Goal: Task Accomplishment & Management: Use online tool/utility

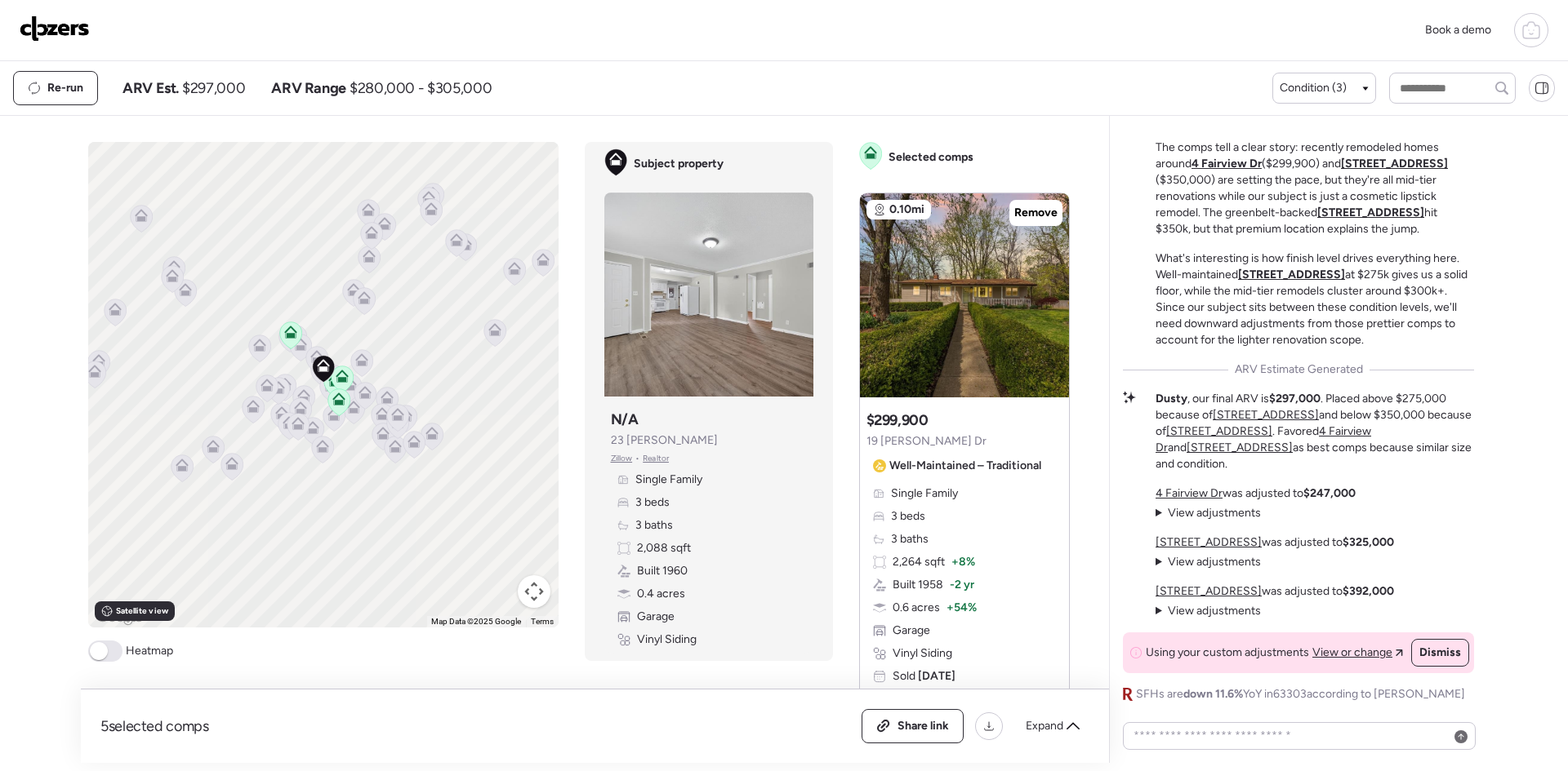
scroll to position [-19, 0]
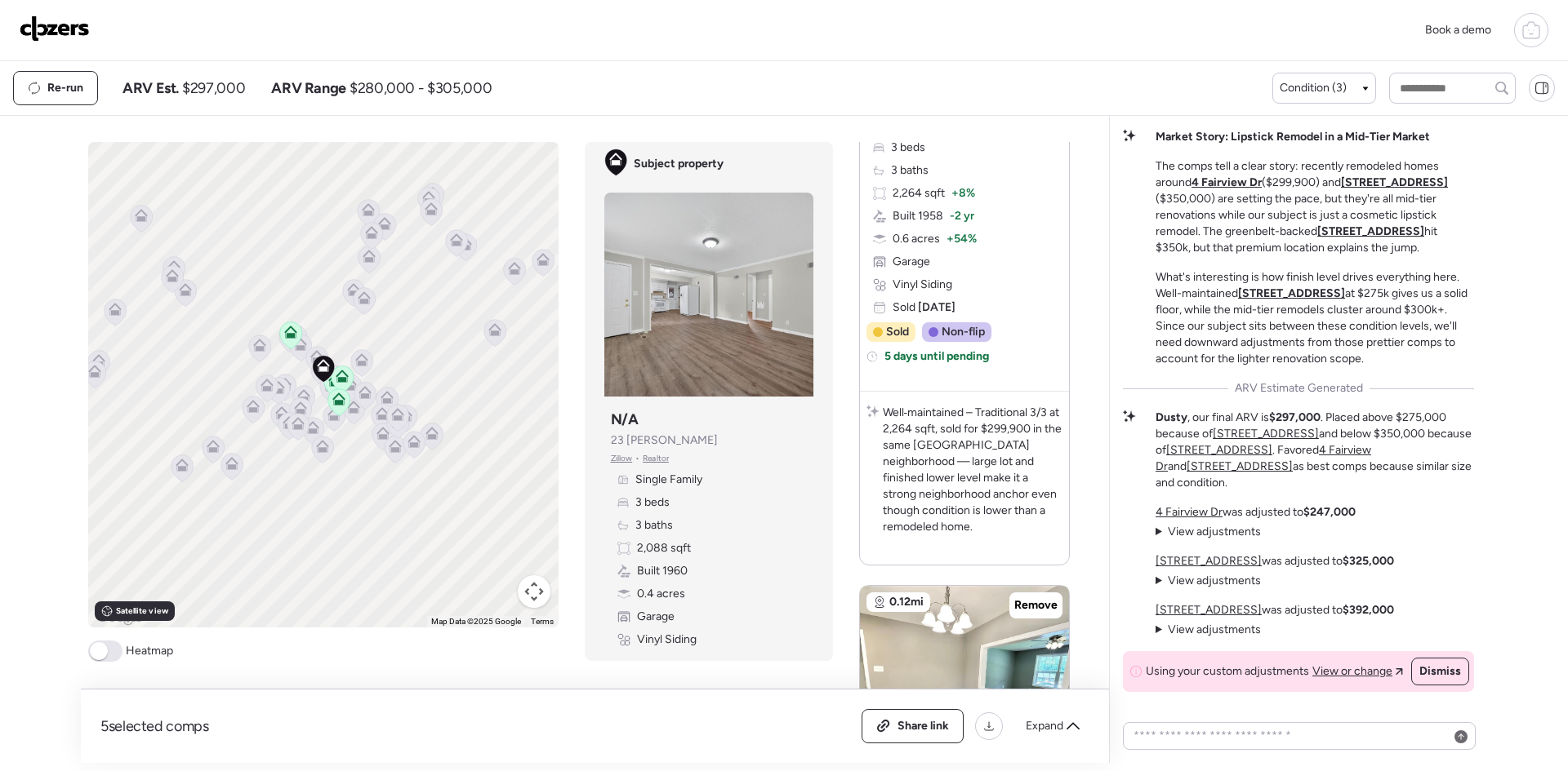
click at [40, 25] on img at bounding box center [54, 29] width 70 height 26
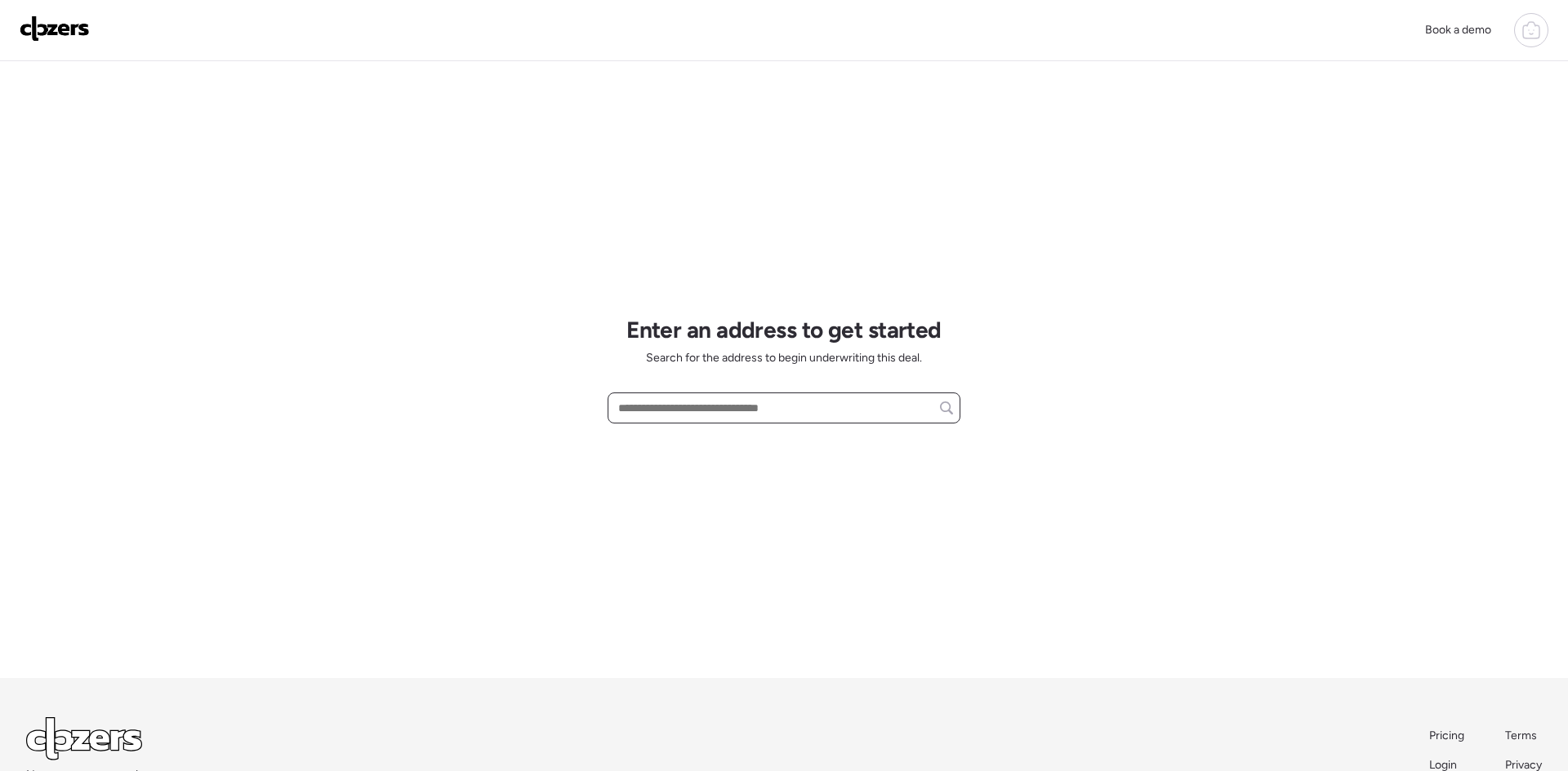
click at [700, 403] on input "text" at bounding box center [784, 408] width 338 height 22
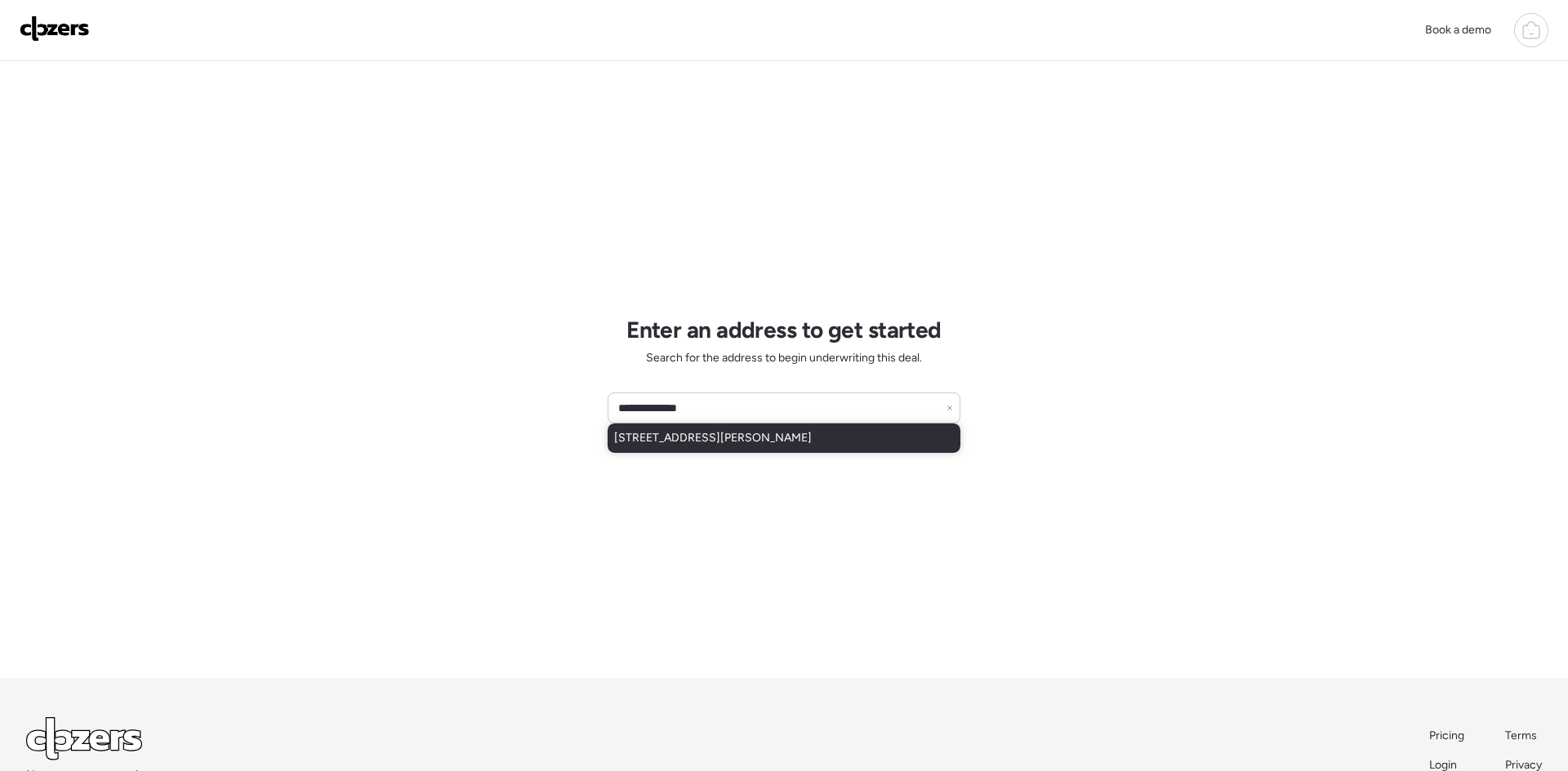
click at [695, 437] on span "[STREET_ADDRESS][PERSON_NAME]" at bounding box center [712, 437] width 198 height 16
type input "**********"
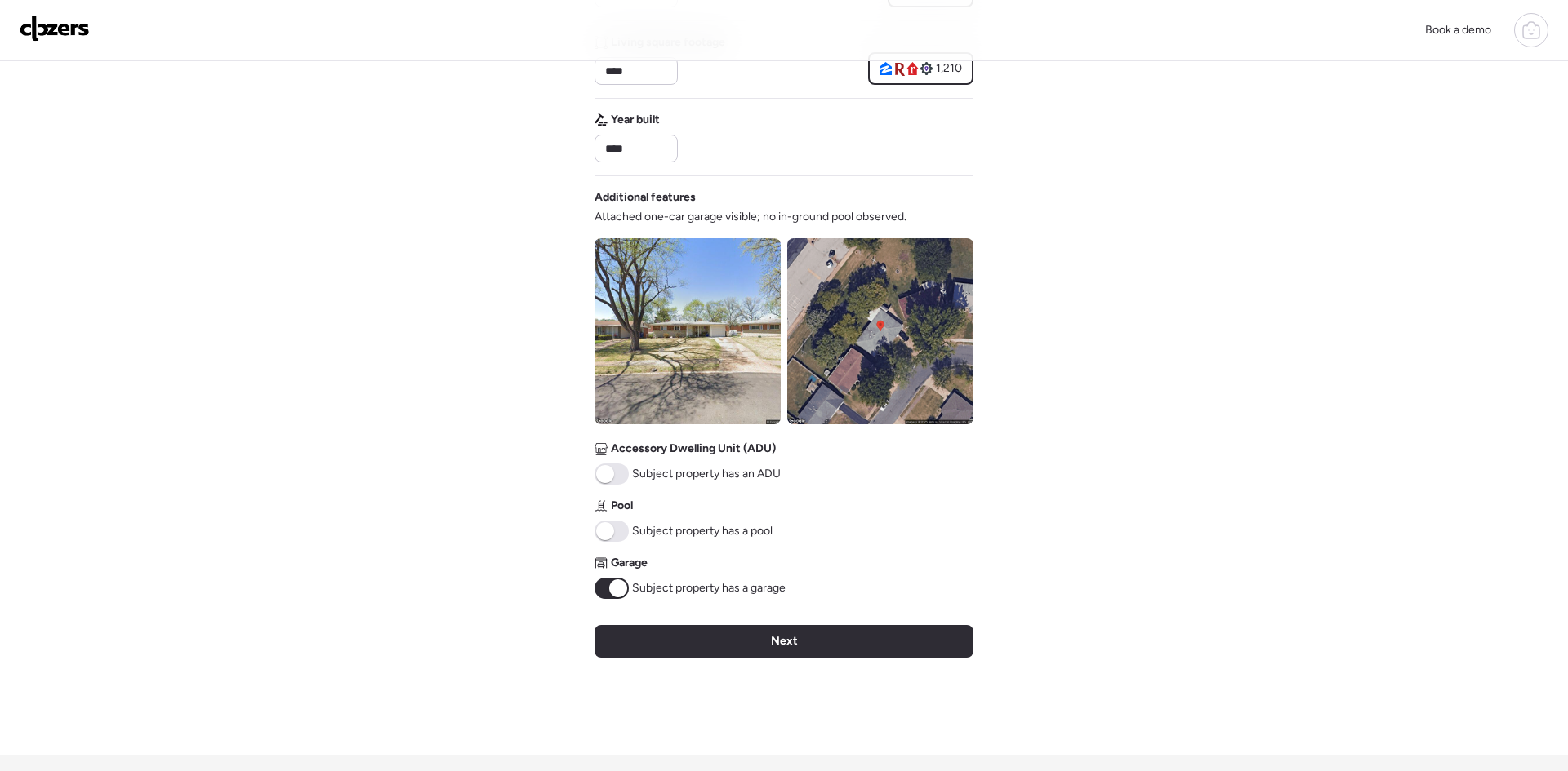
scroll to position [611, 0]
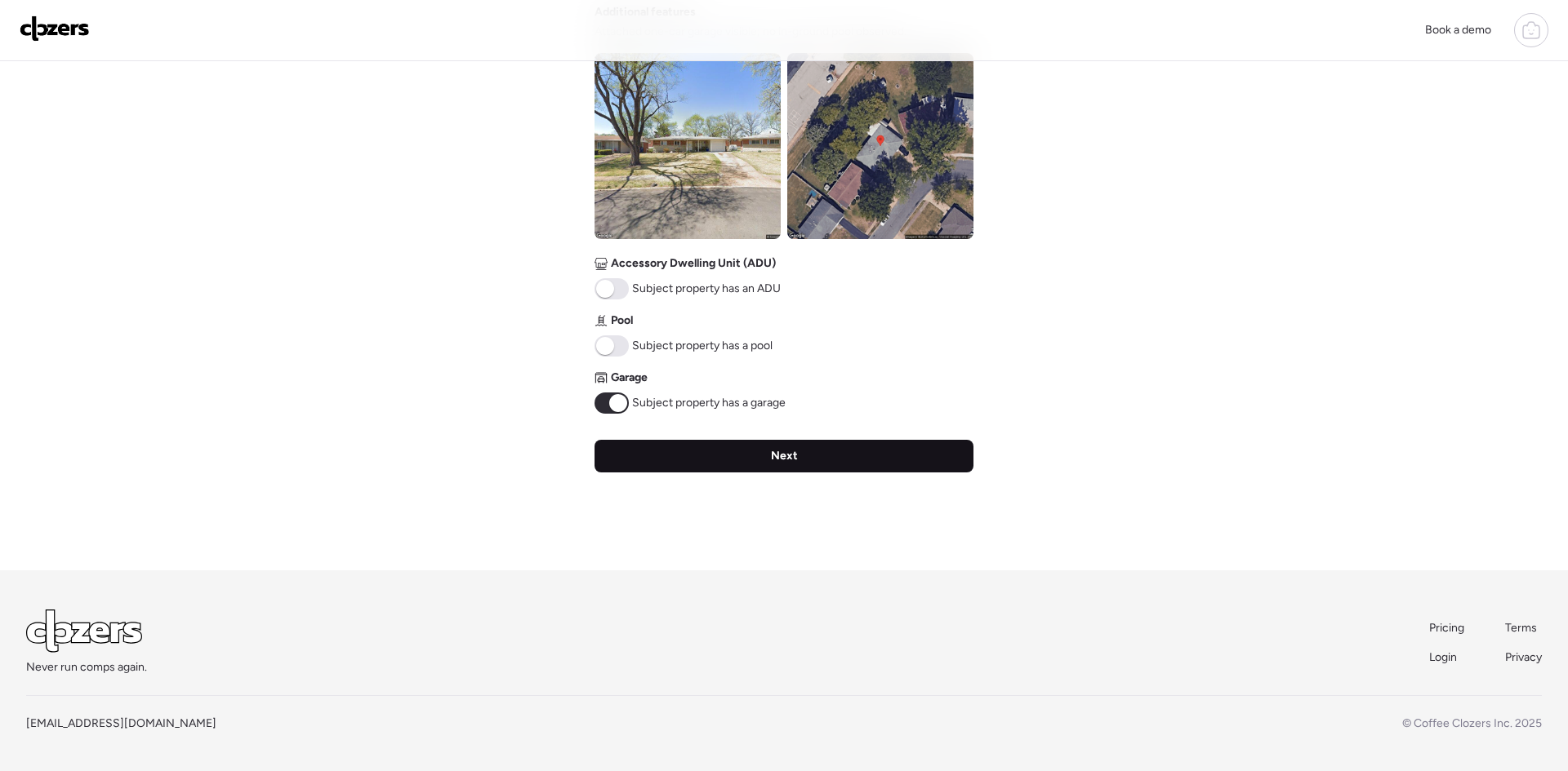
click at [797, 464] on div "Next" at bounding box center [784, 456] width 379 height 33
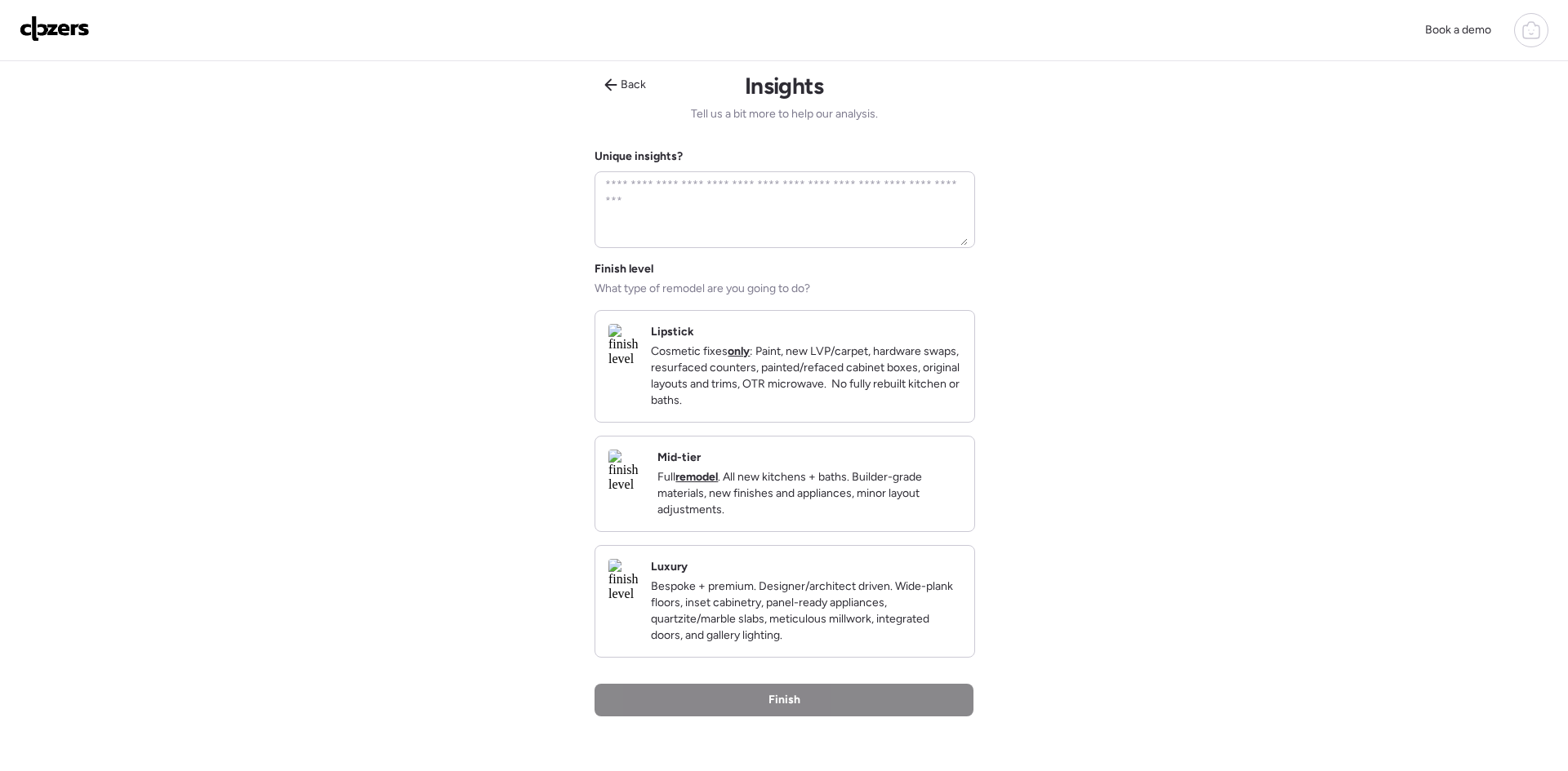
scroll to position [0, 0]
click at [813, 481] on div "Mid-tier Full remodel . All new kitchens + baths. Builder-grade materials, new …" at bounding box center [809, 486] width 304 height 68
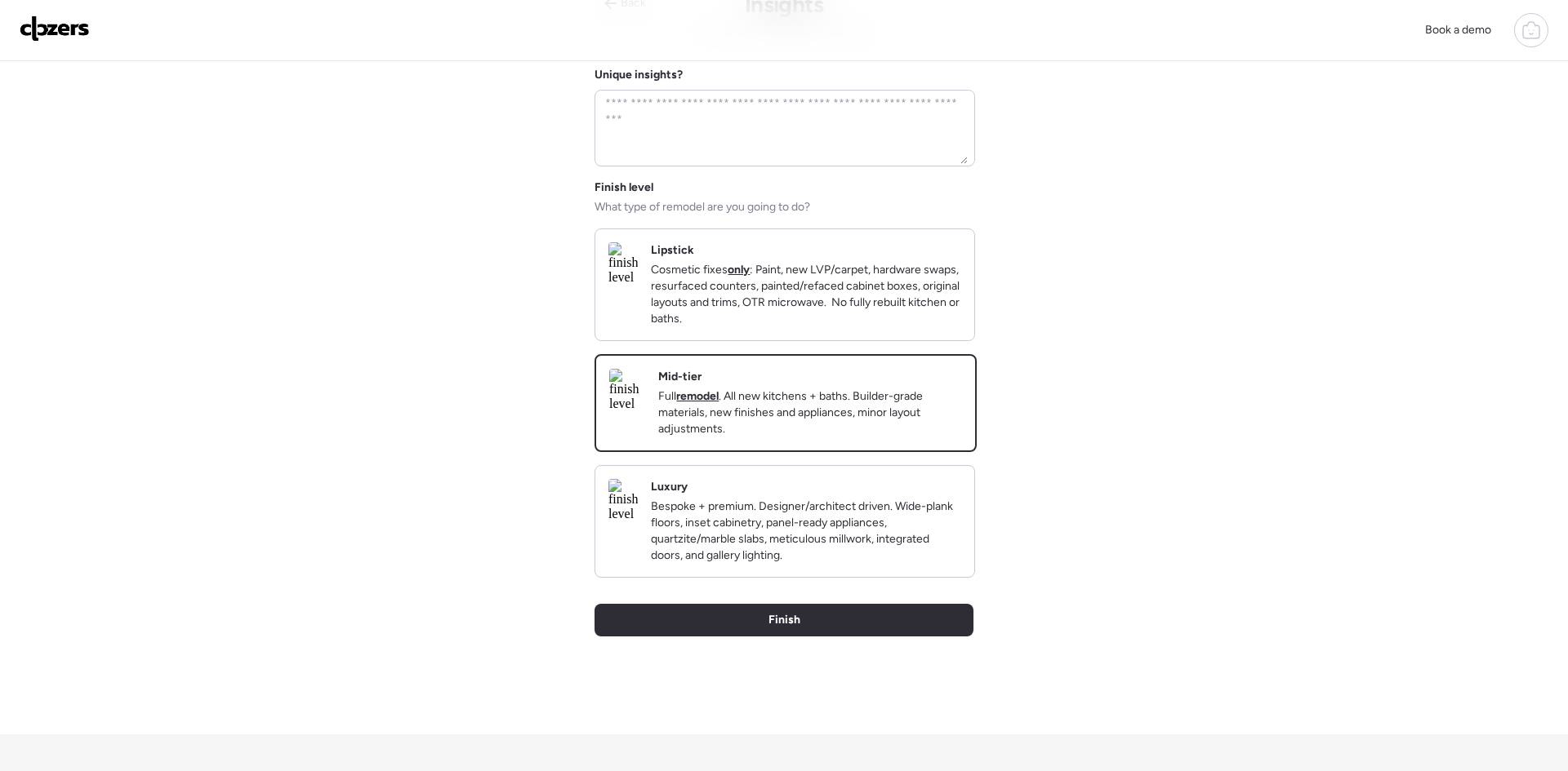
scroll to position [233, 0]
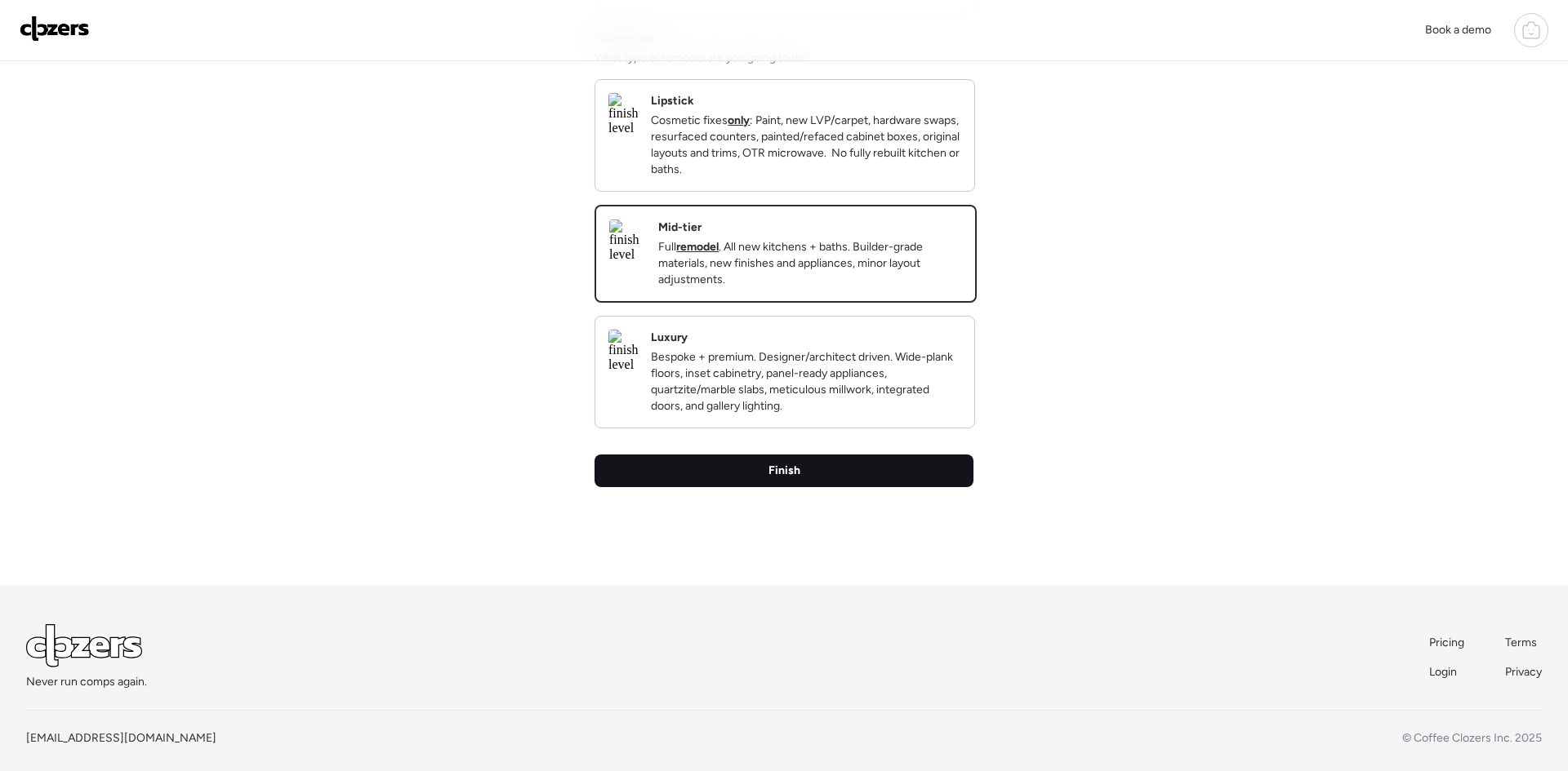
click at [789, 479] on span "Finish" at bounding box center [784, 470] width 32 height 16
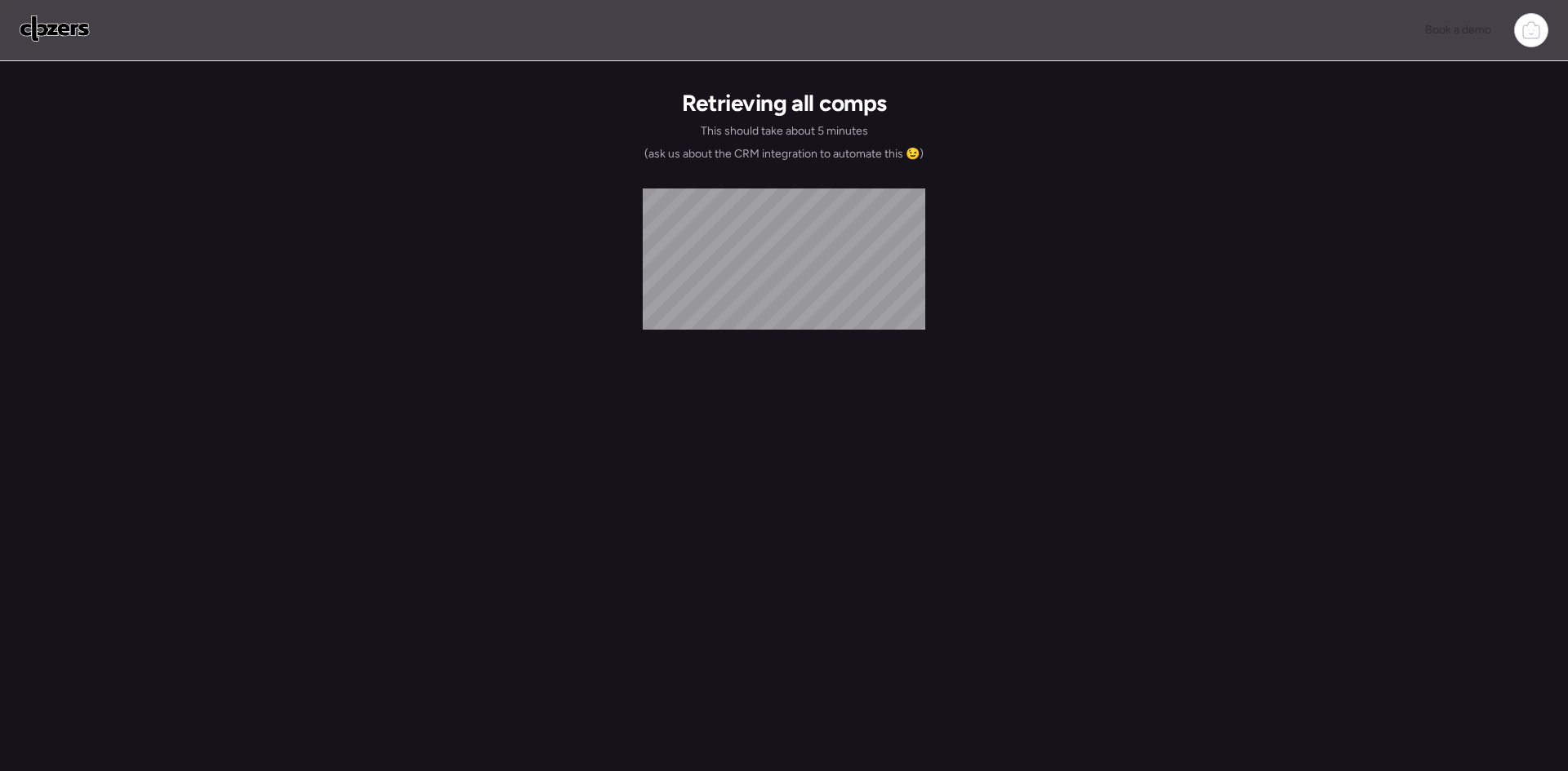
scroll to position [0, 0]
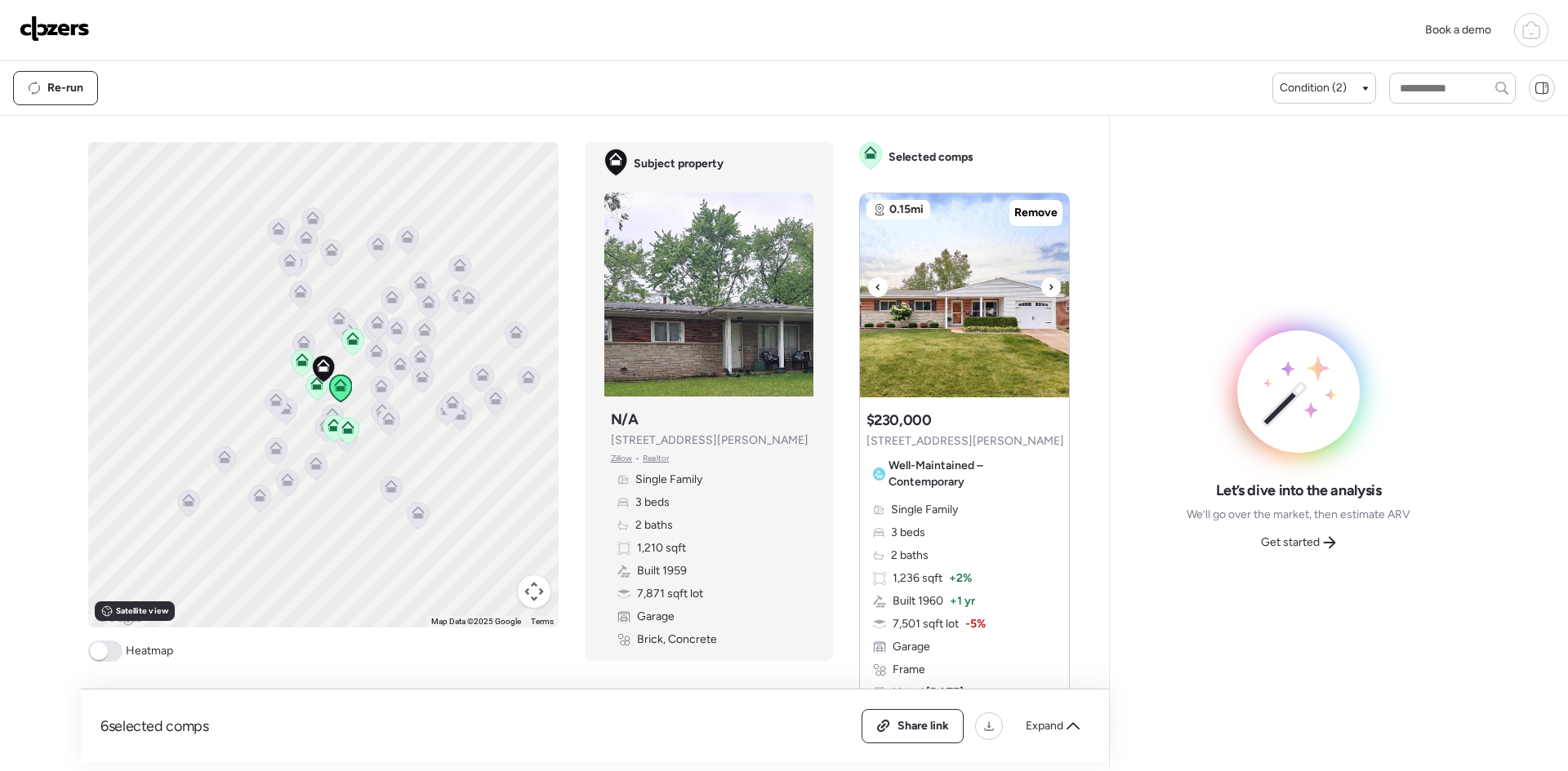
click at [1053, 301] on img at bounding box center [964, 296] width 209 height 204
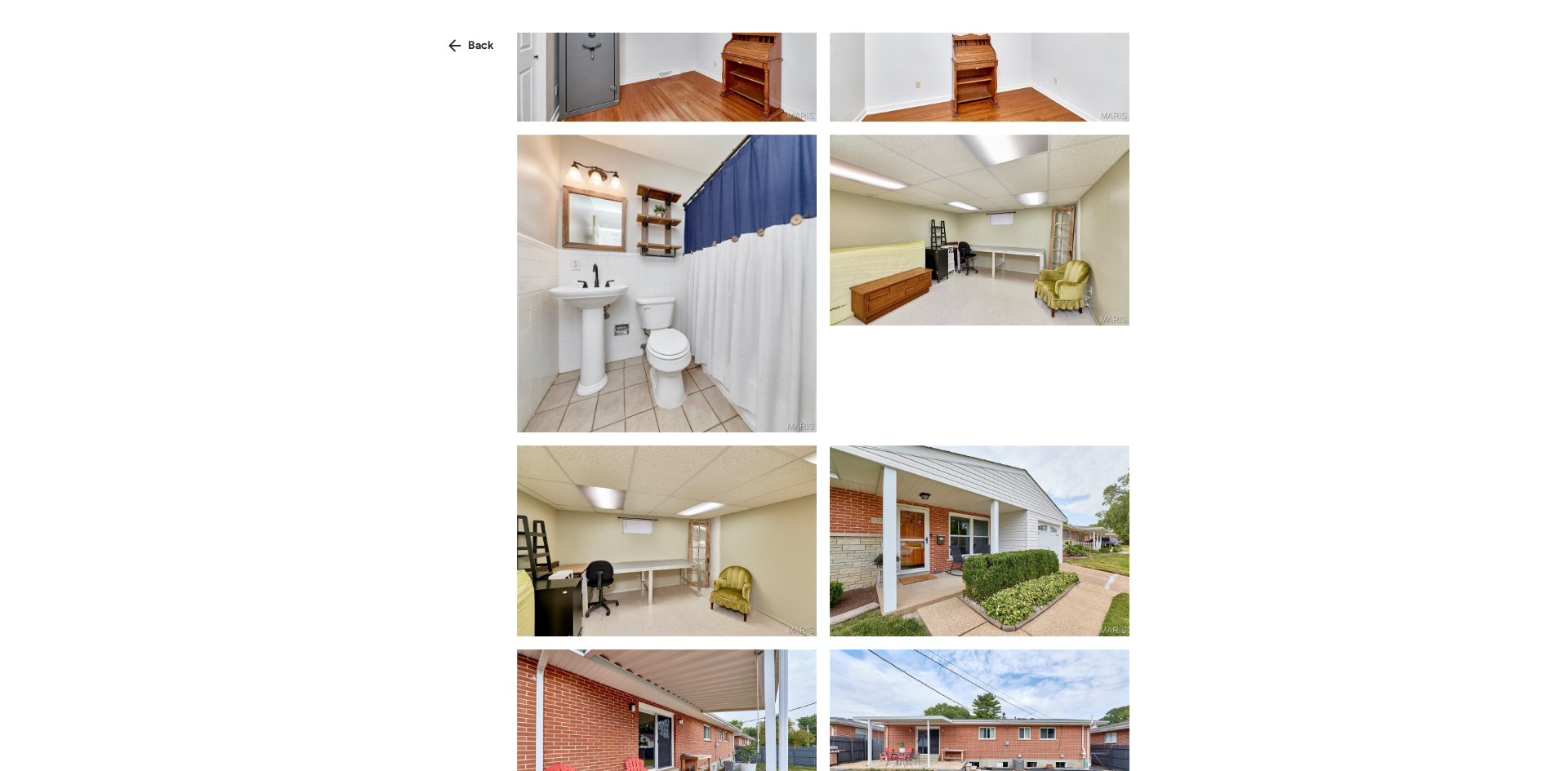
scroll to position [2120, 0]
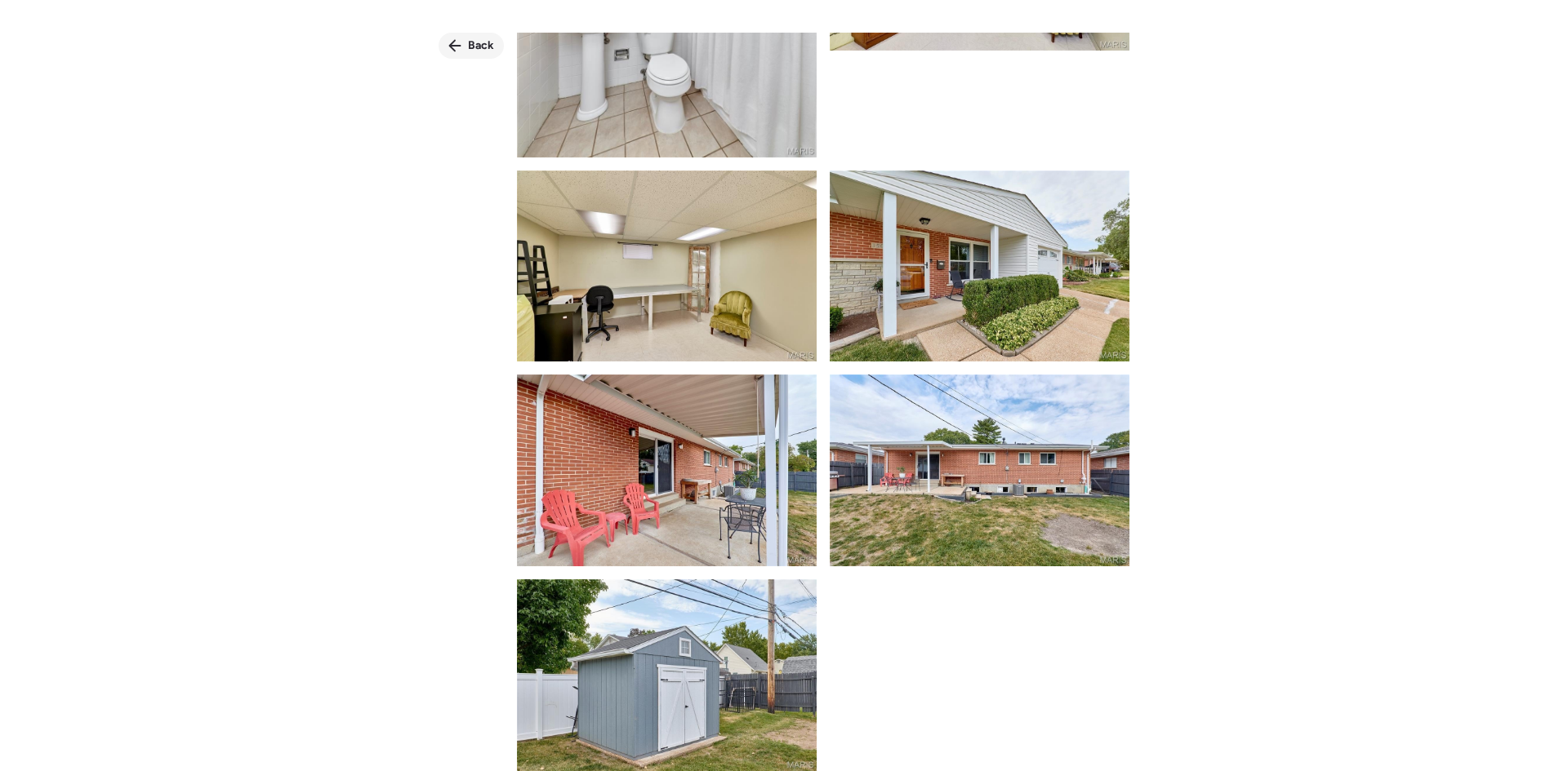
click at [473, 49] on span "Back" at bounding box center [481, 45] width 26 height 16
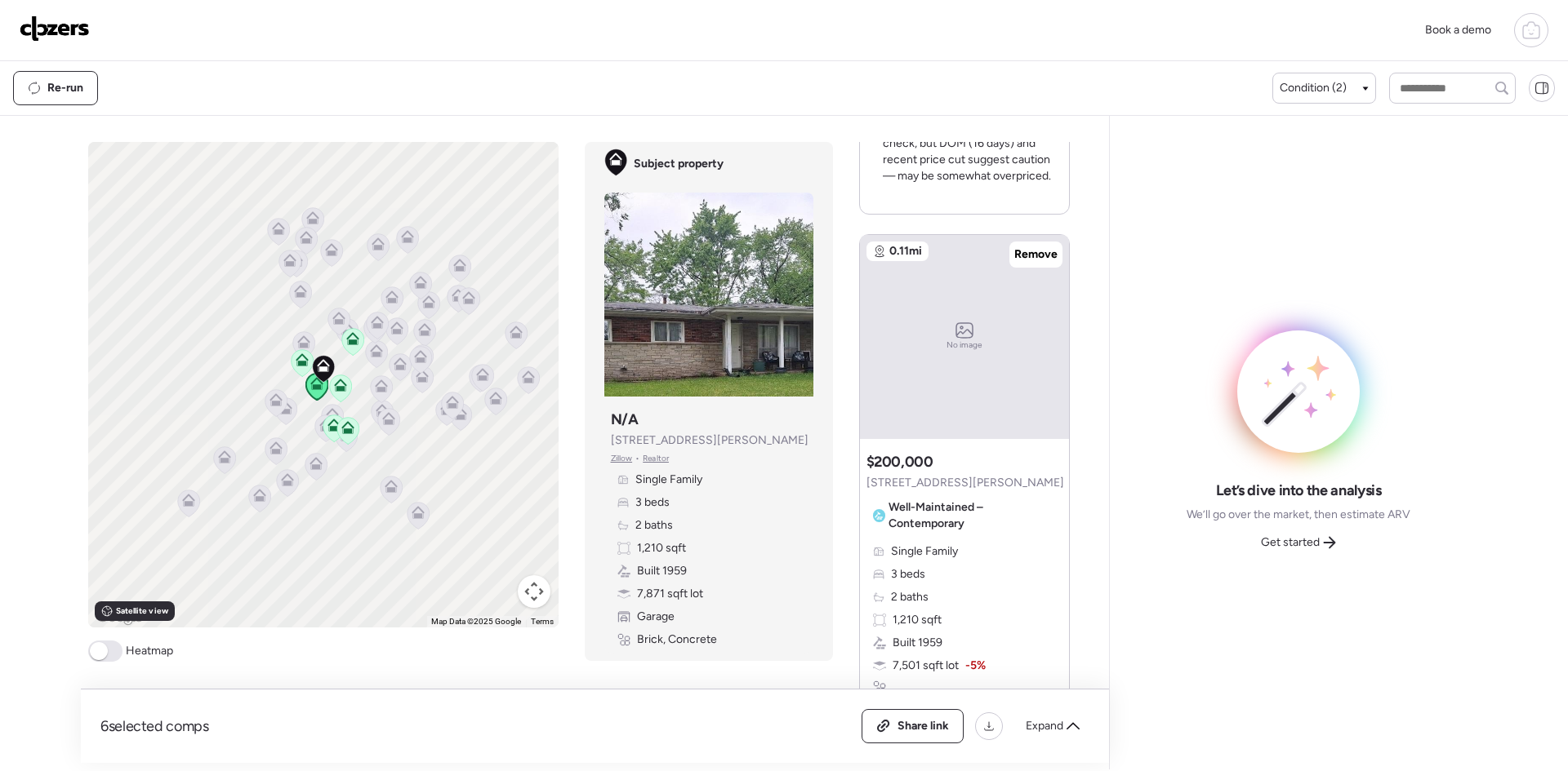
scroll to position [701, 0]
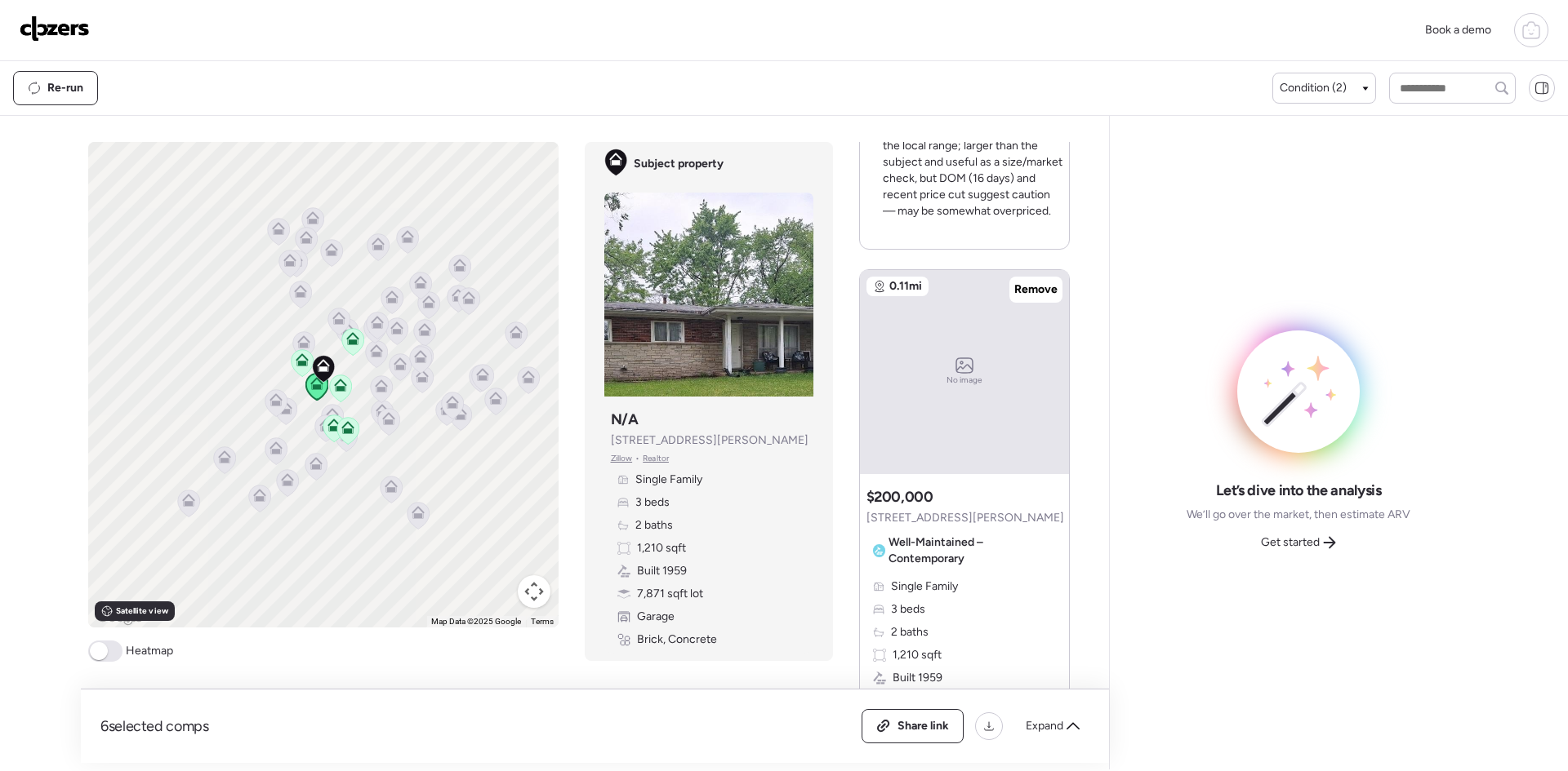
click at [962, 363] on icon at bounding box center [963, 365] width 18 height 16
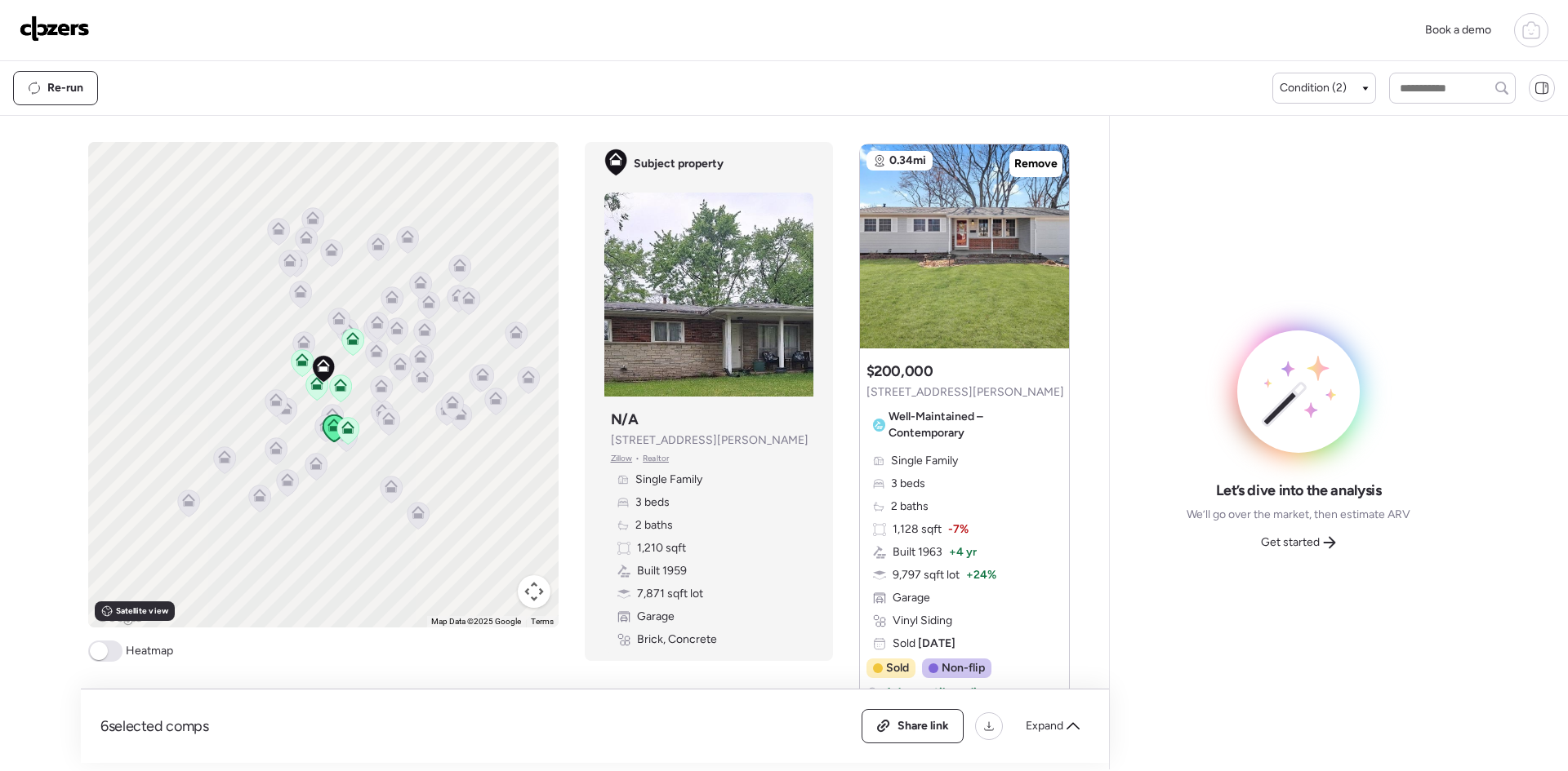
scroll to position [1549, 0]
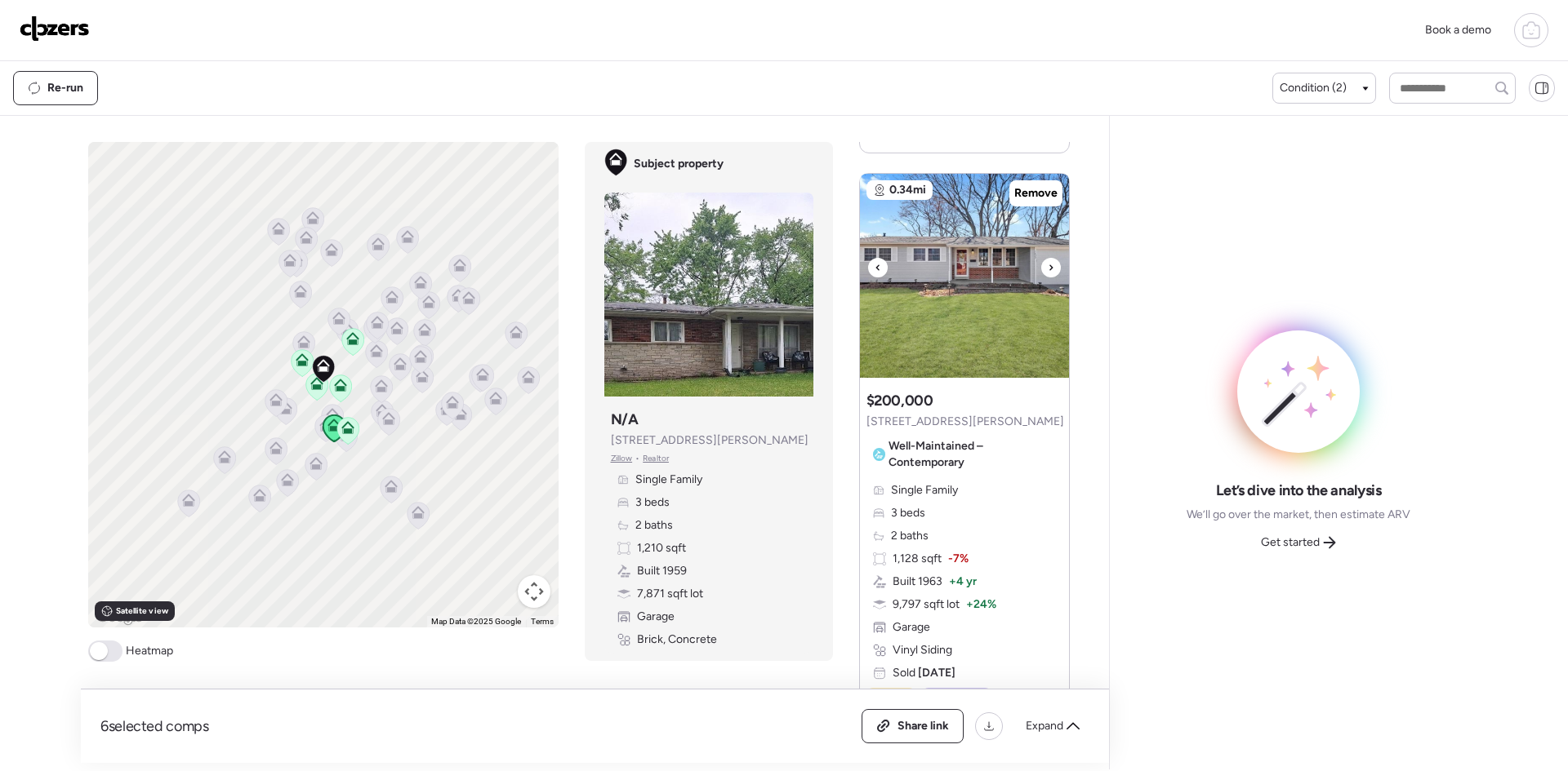
click at [1045, 270] on div at bounding box center [1051, 267] width 20 height 20
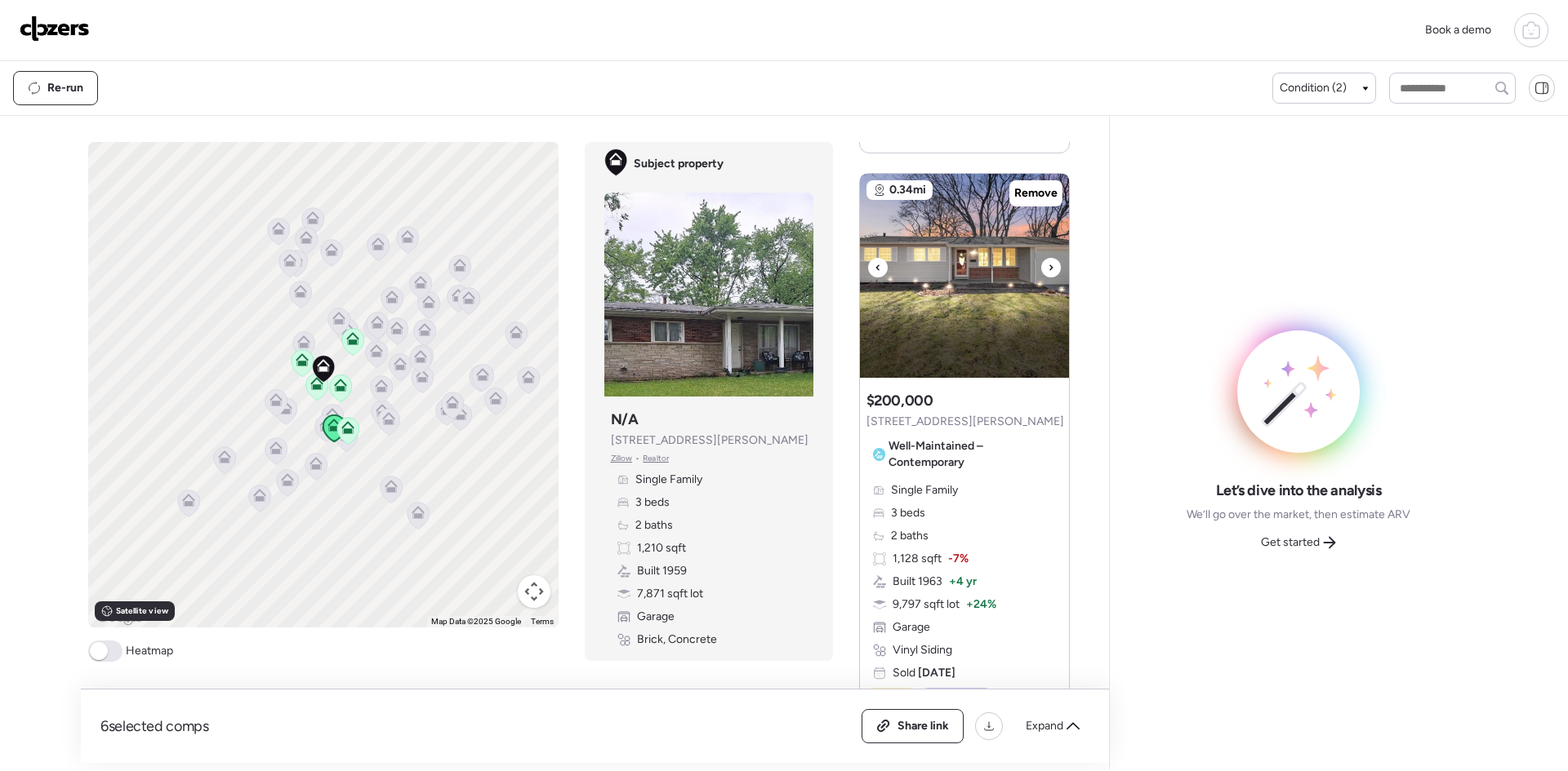
click at [1045, 270] on div at bounding box center [1051, 267] width 20 height 20
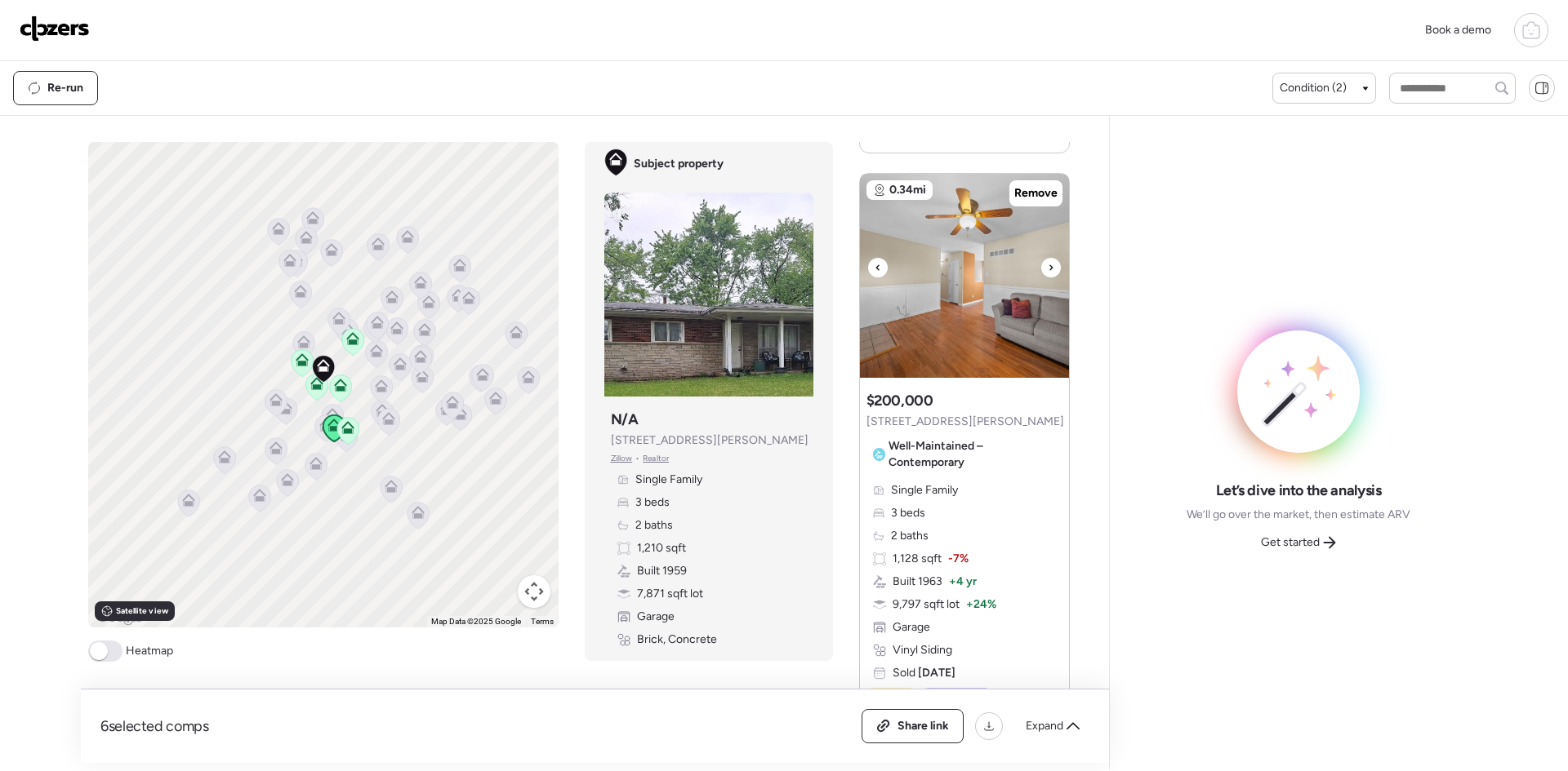
click at [1045, 270] on div at bounding box center [1051, 267] width 20 height 20
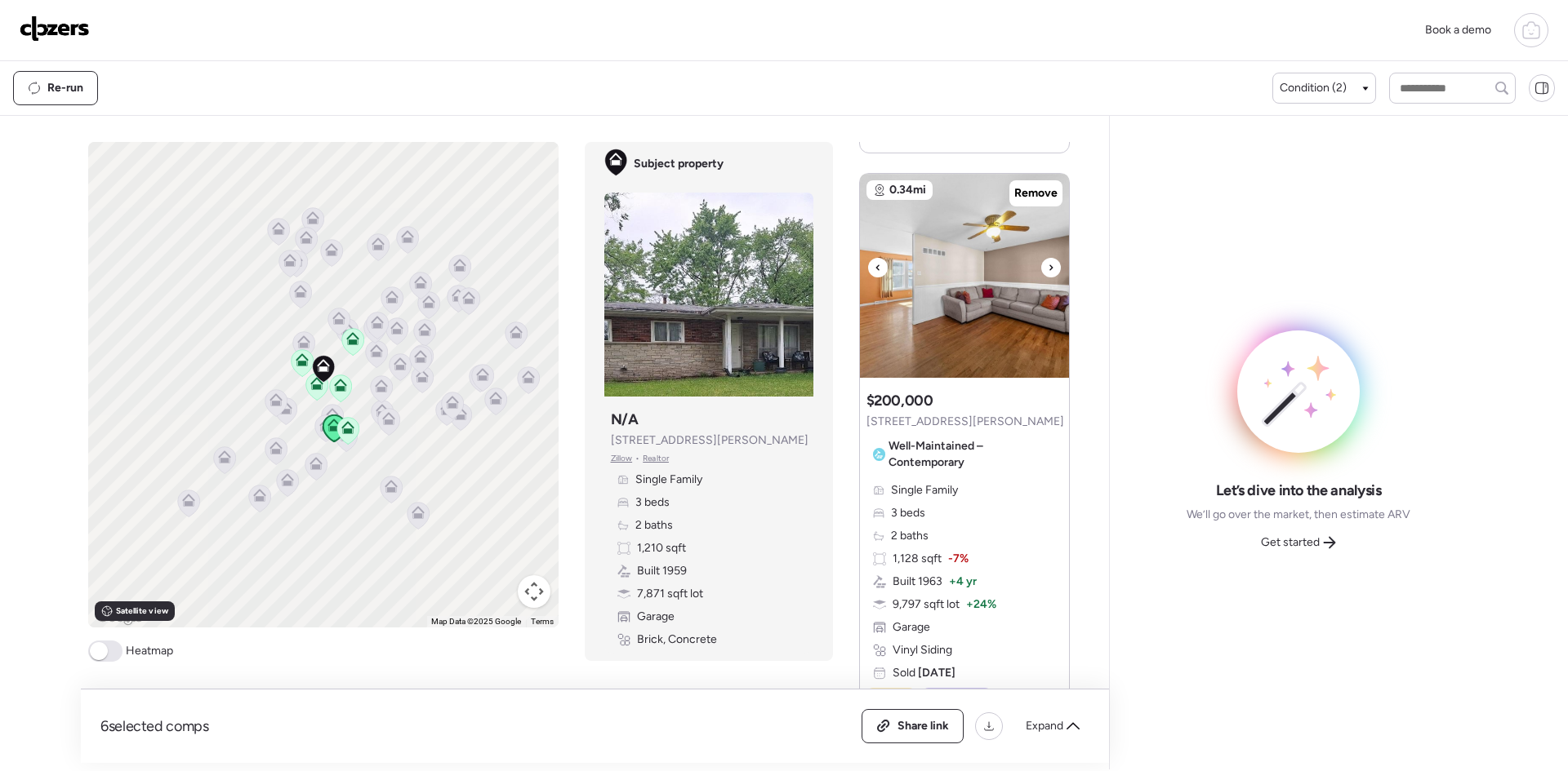
click at [1045, 270] on div at bounding box center [1051, 267] width 20 height 20
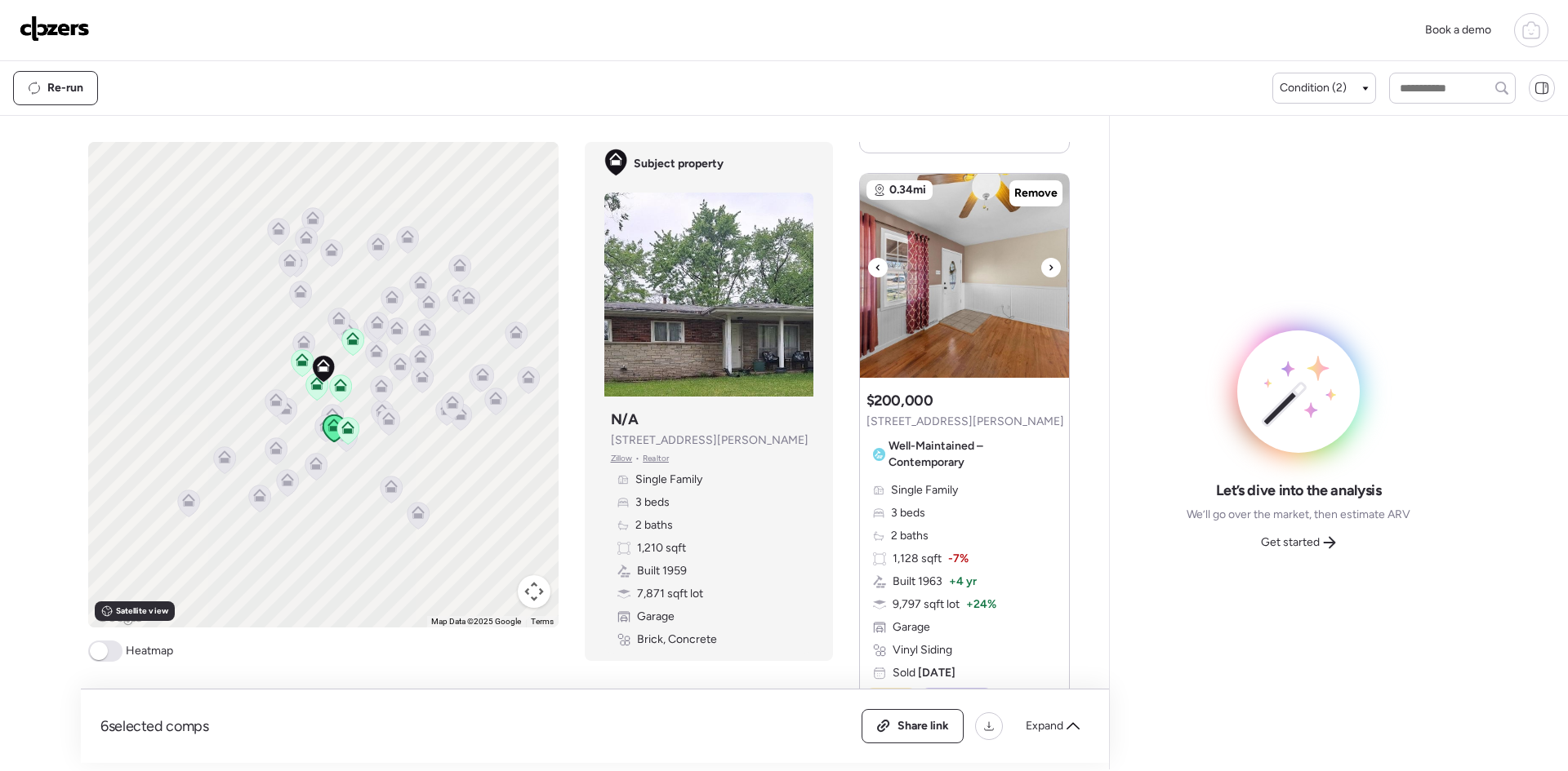
click at [1045, 270] on div at bounding box center [1051, 267] width 20 height 20
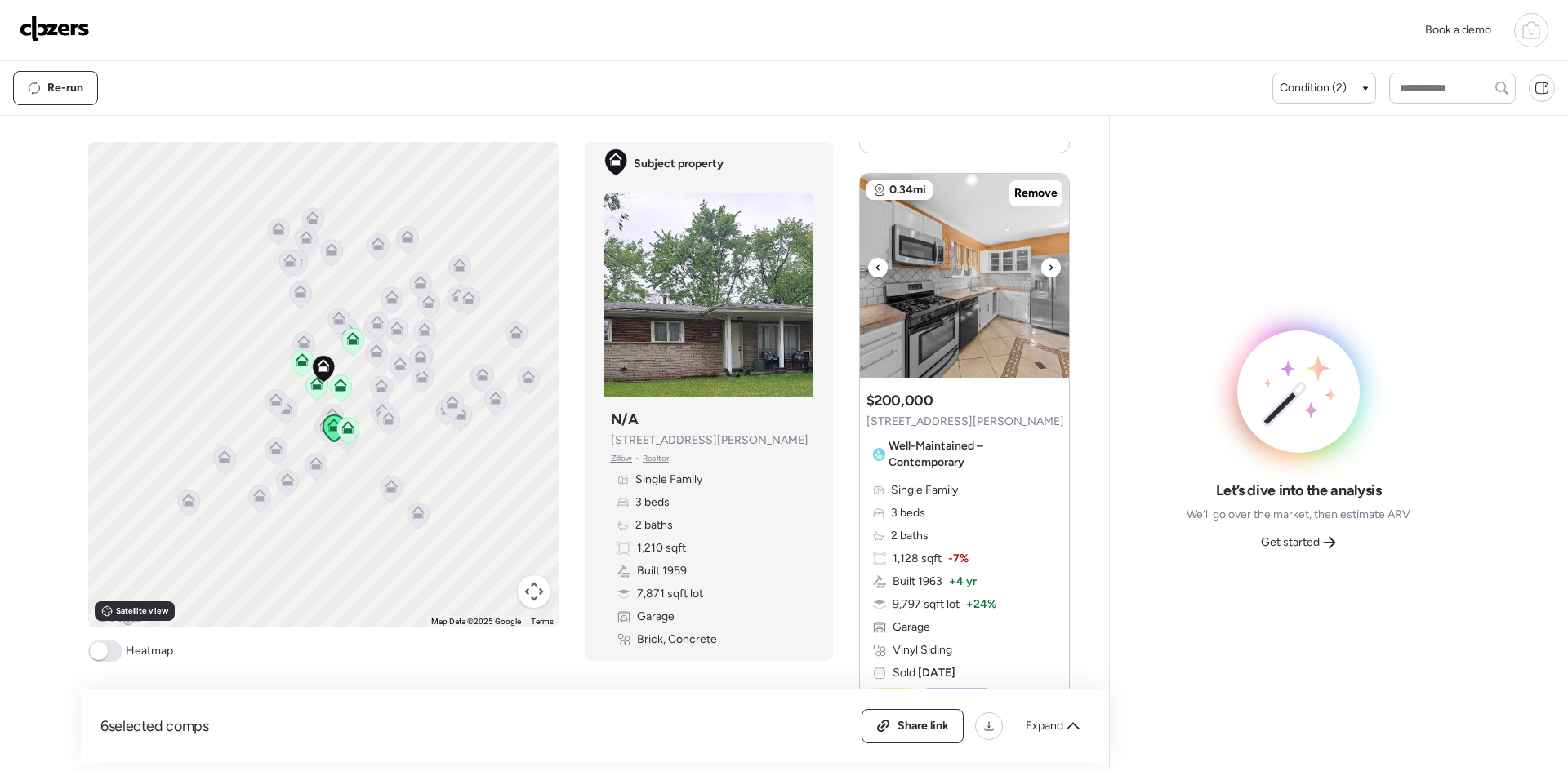
click at [1045, 270] on div at bounding box center [1051, 267] width 20 height 20
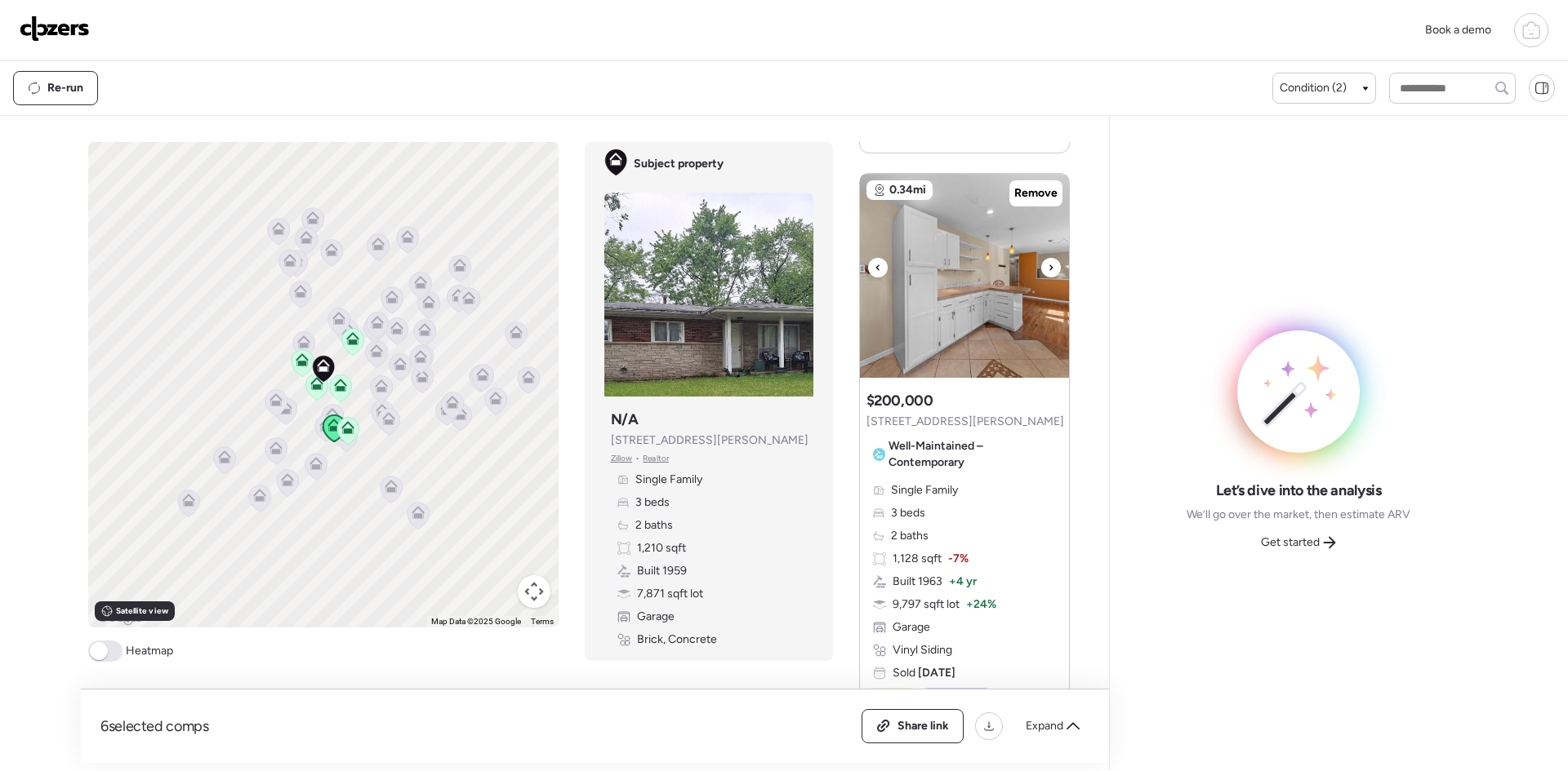
click at [1045, 270] on div at bounding box center [1051, 267] width 20 height 20
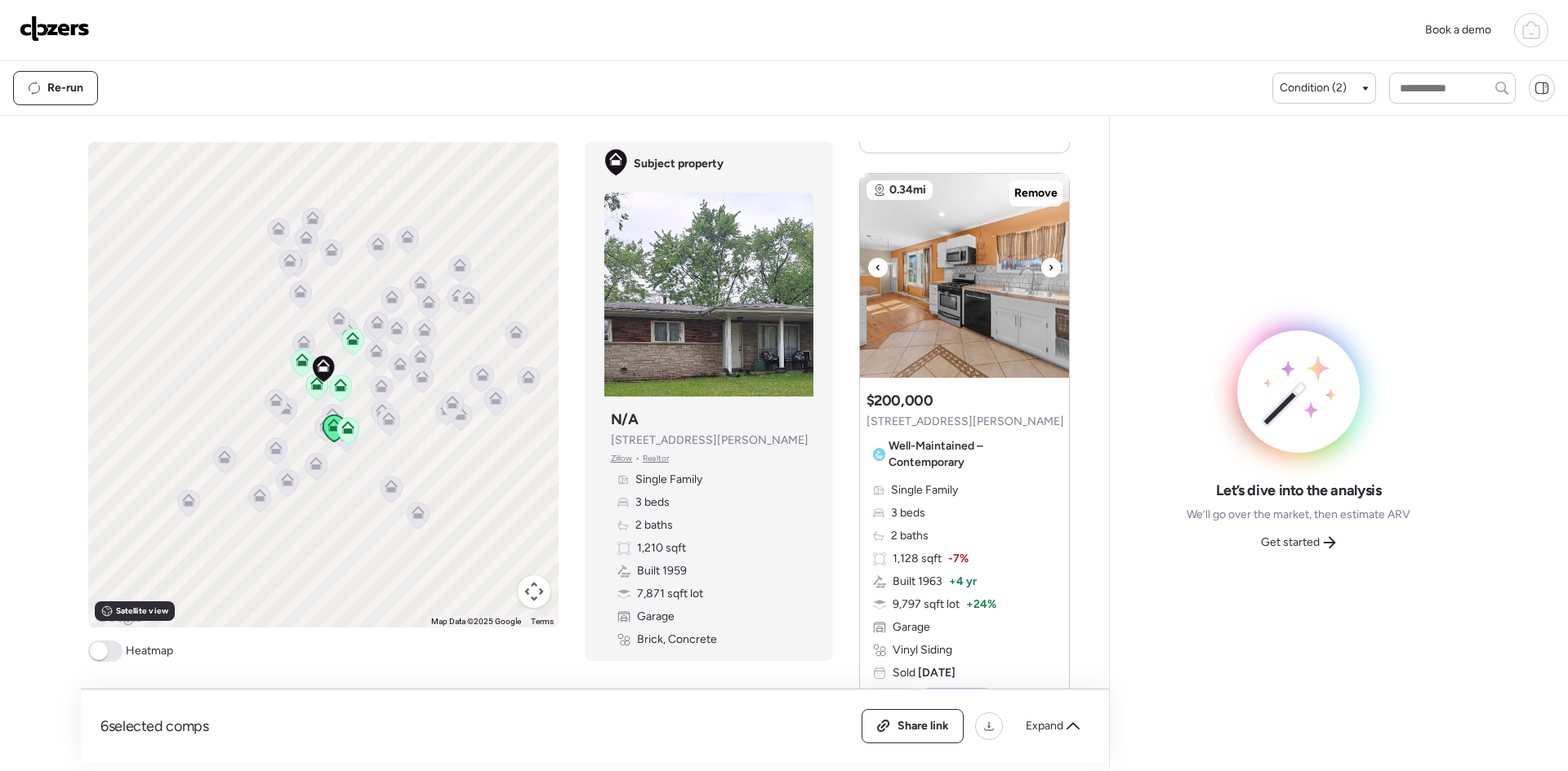
click at [1045, 270] on div at bounding box center [1051, 267] width 20 height 20
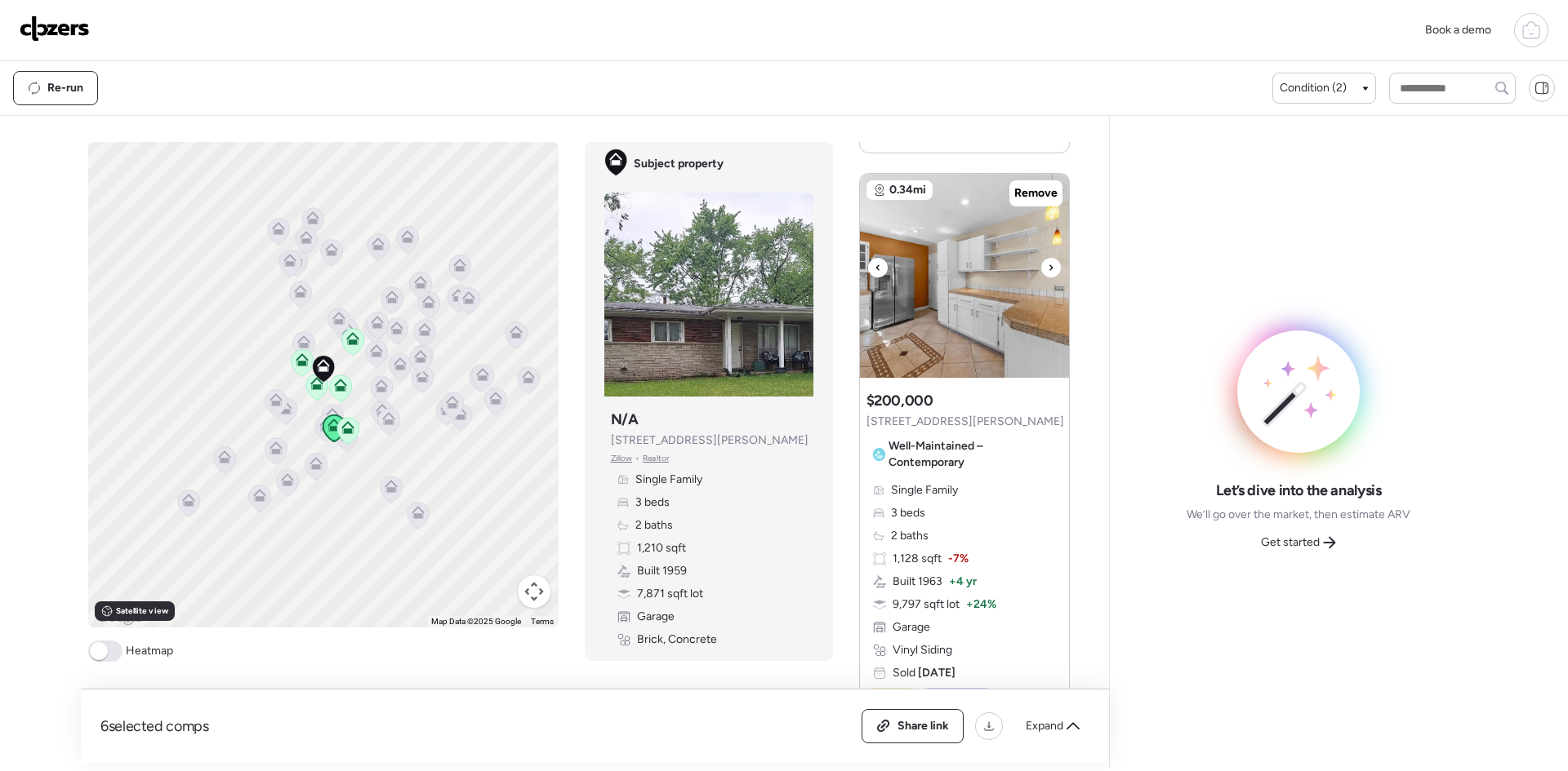
click at [1045, 270] on div at bounding box center [1051, 267] width 20 height 20
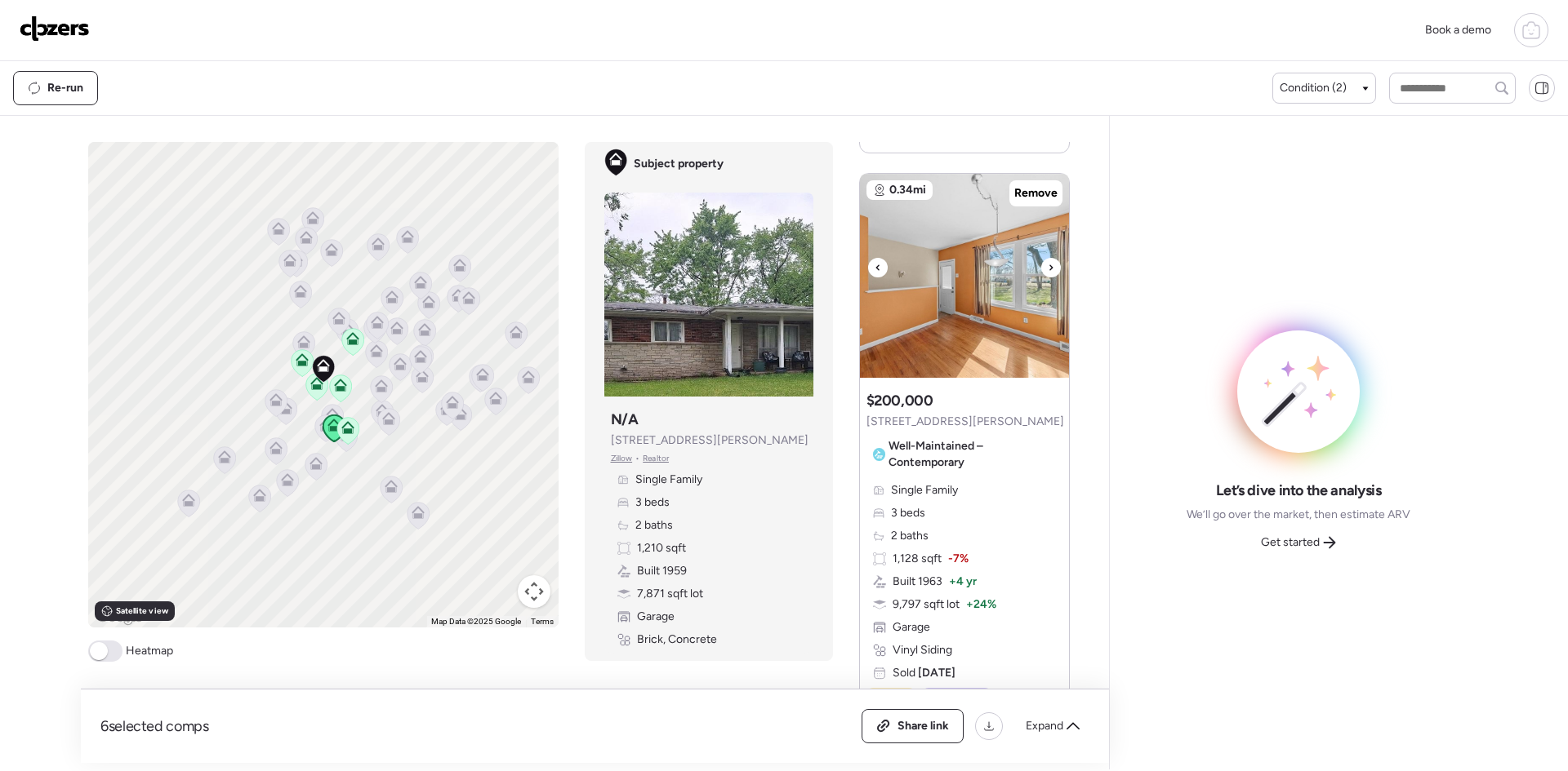
click at [1045, 270] on div at bounding box center [1051, 267] width 20 height 20
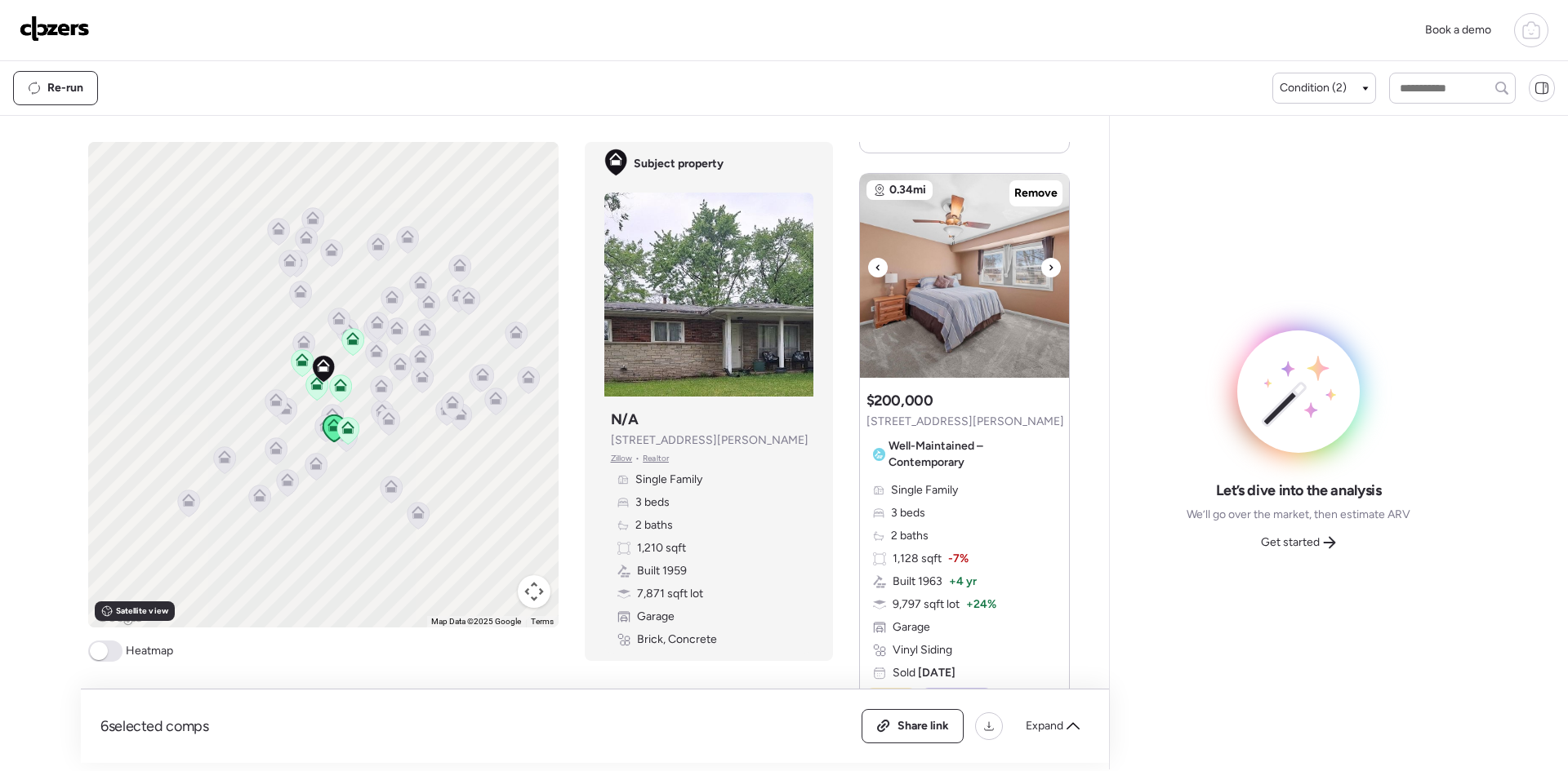
click at [1045, 270] on div at bounding box center [1051, 267] width 20 height 20
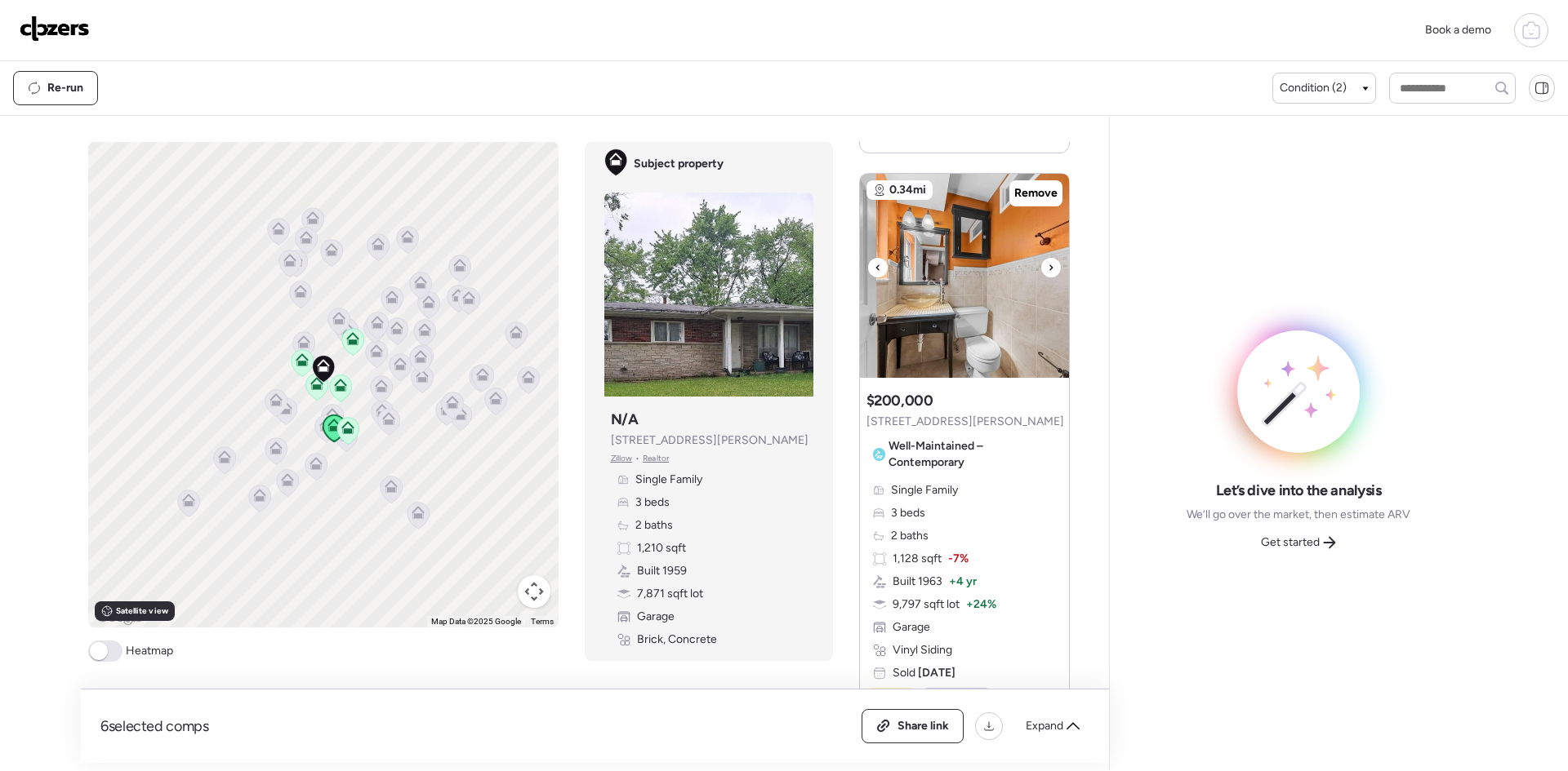
click at [1045, 270] on div at bounding box center [1051, 267] width 20 height 20
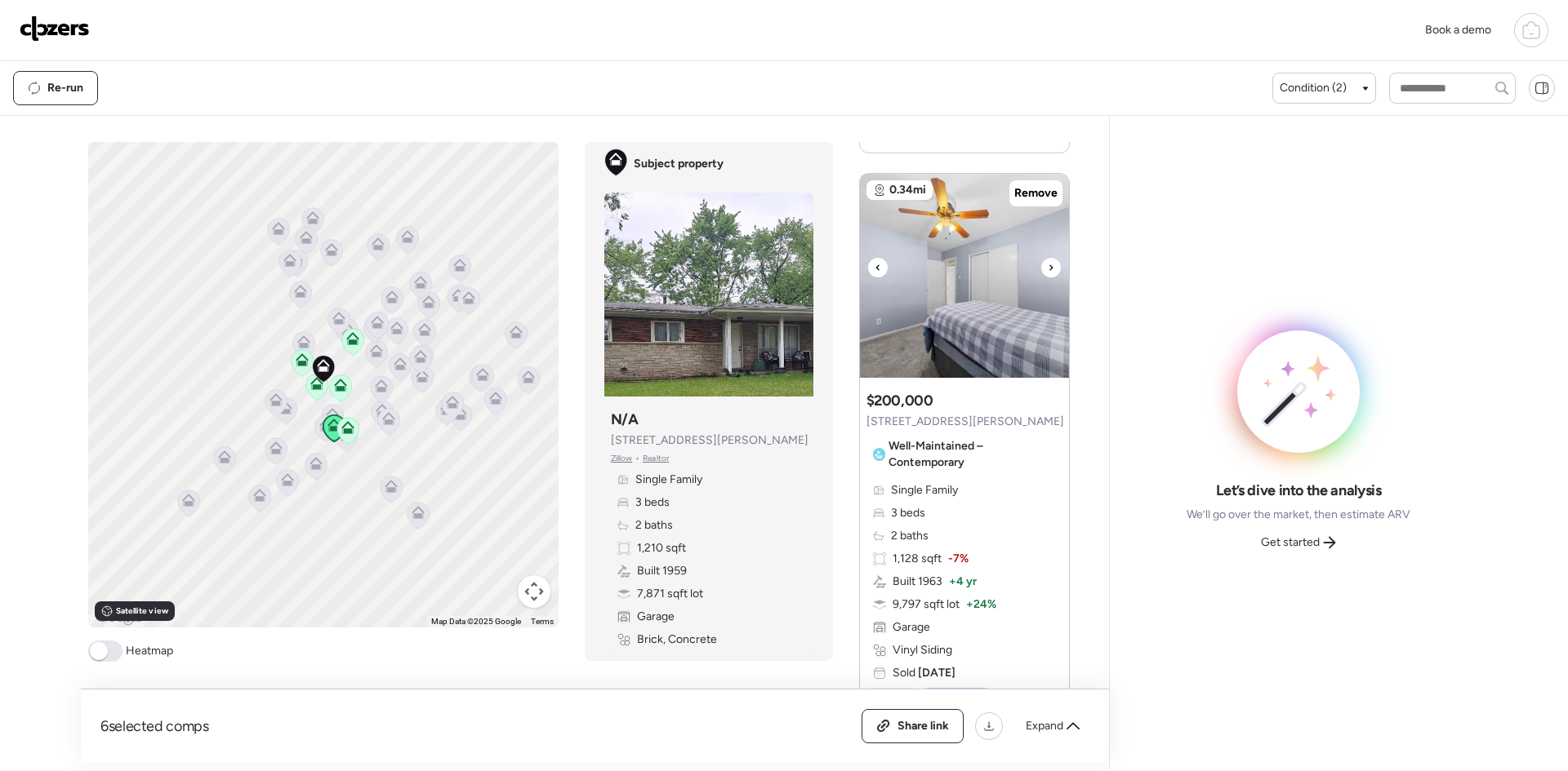
click at [1045, 270] on div at bounding box center [1051, 267] width 20 height 20
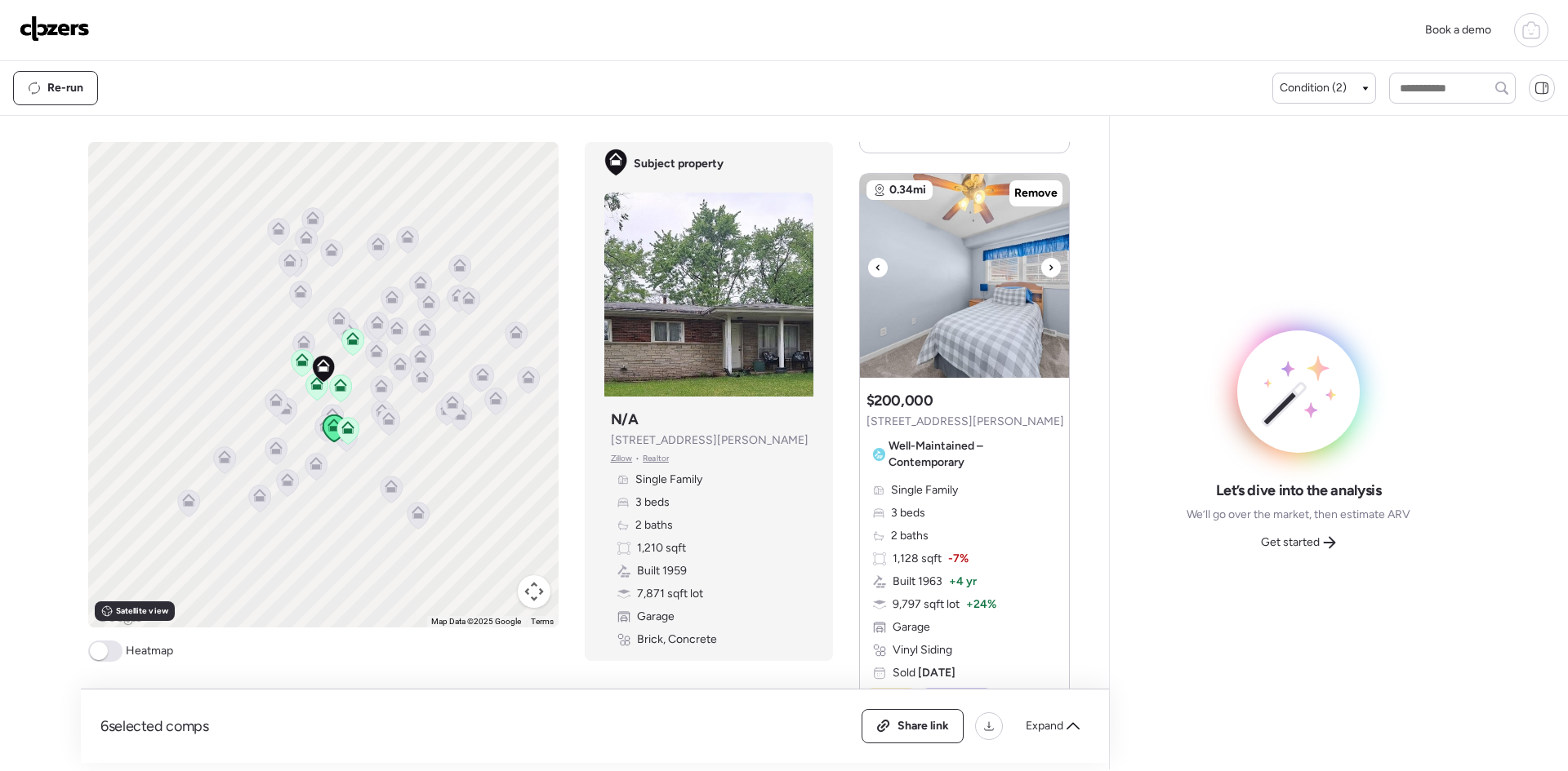
click at [1045, 270] on div at bounding box center [1051, 267] width 20 height 20
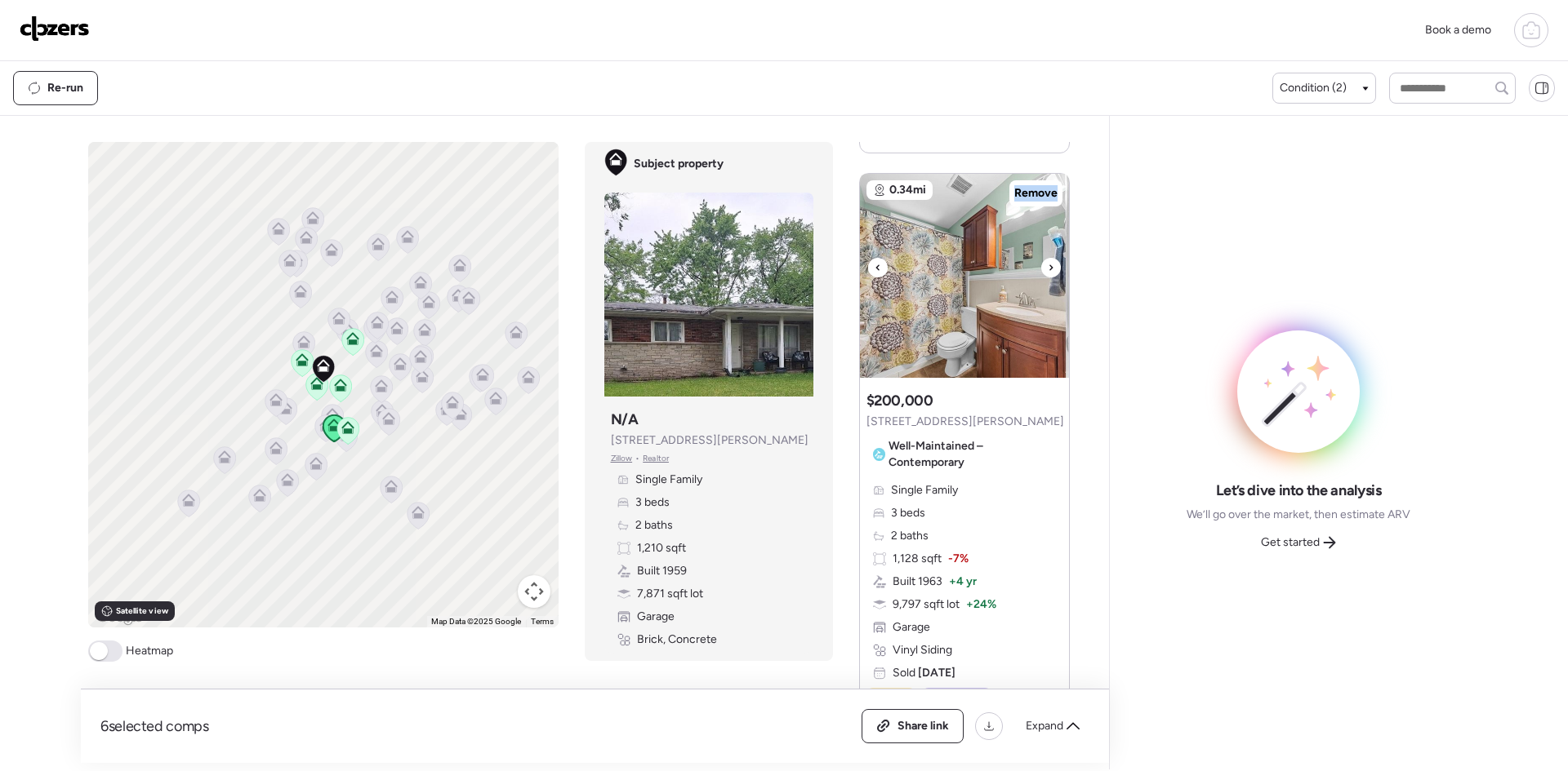
click at [1045, 270] on div at bounding box center [1051, 267] width 20 height 20
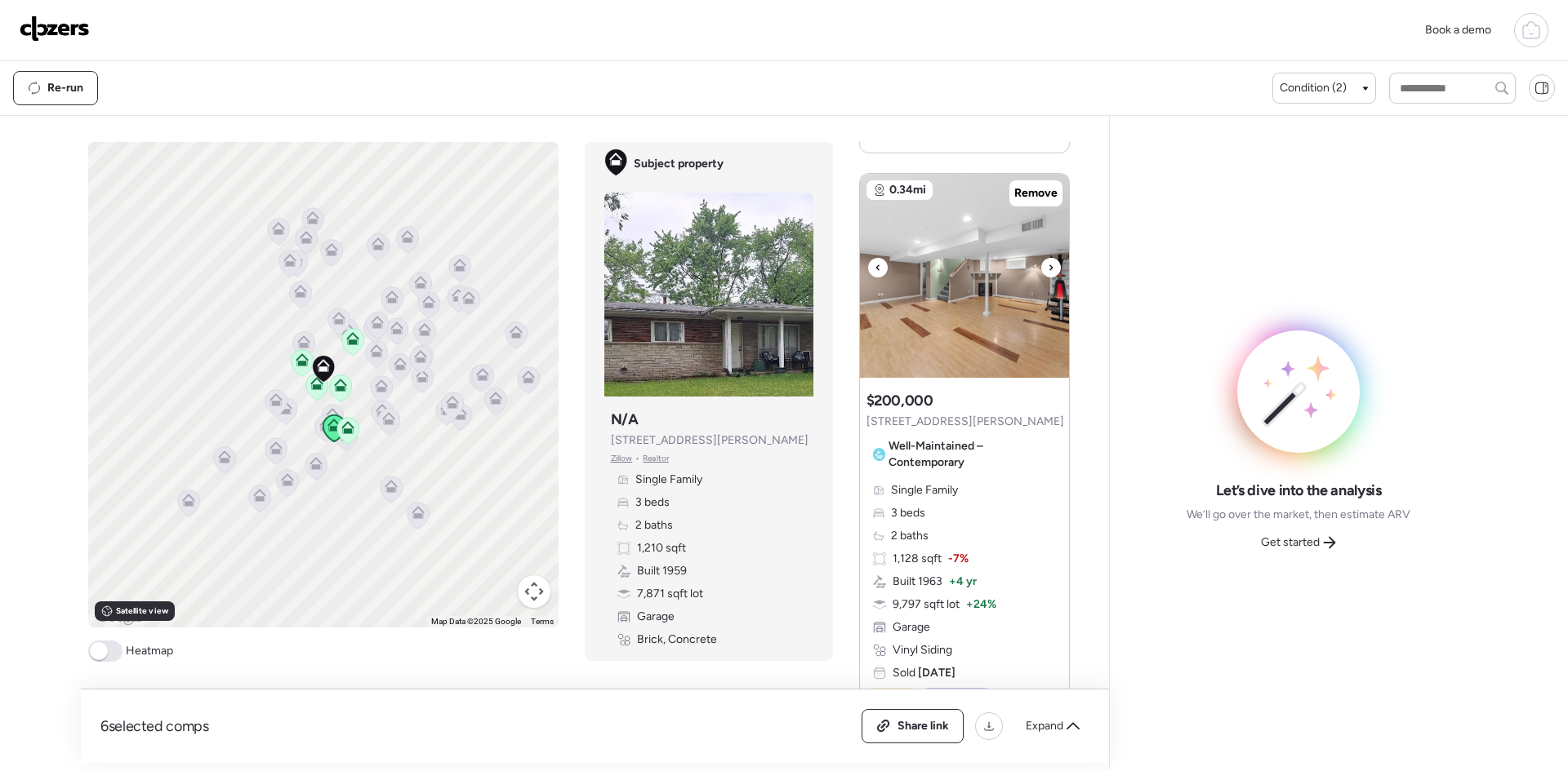
click at [1045, 270] on div at bounding box center [1051, 267] width 20 height 20
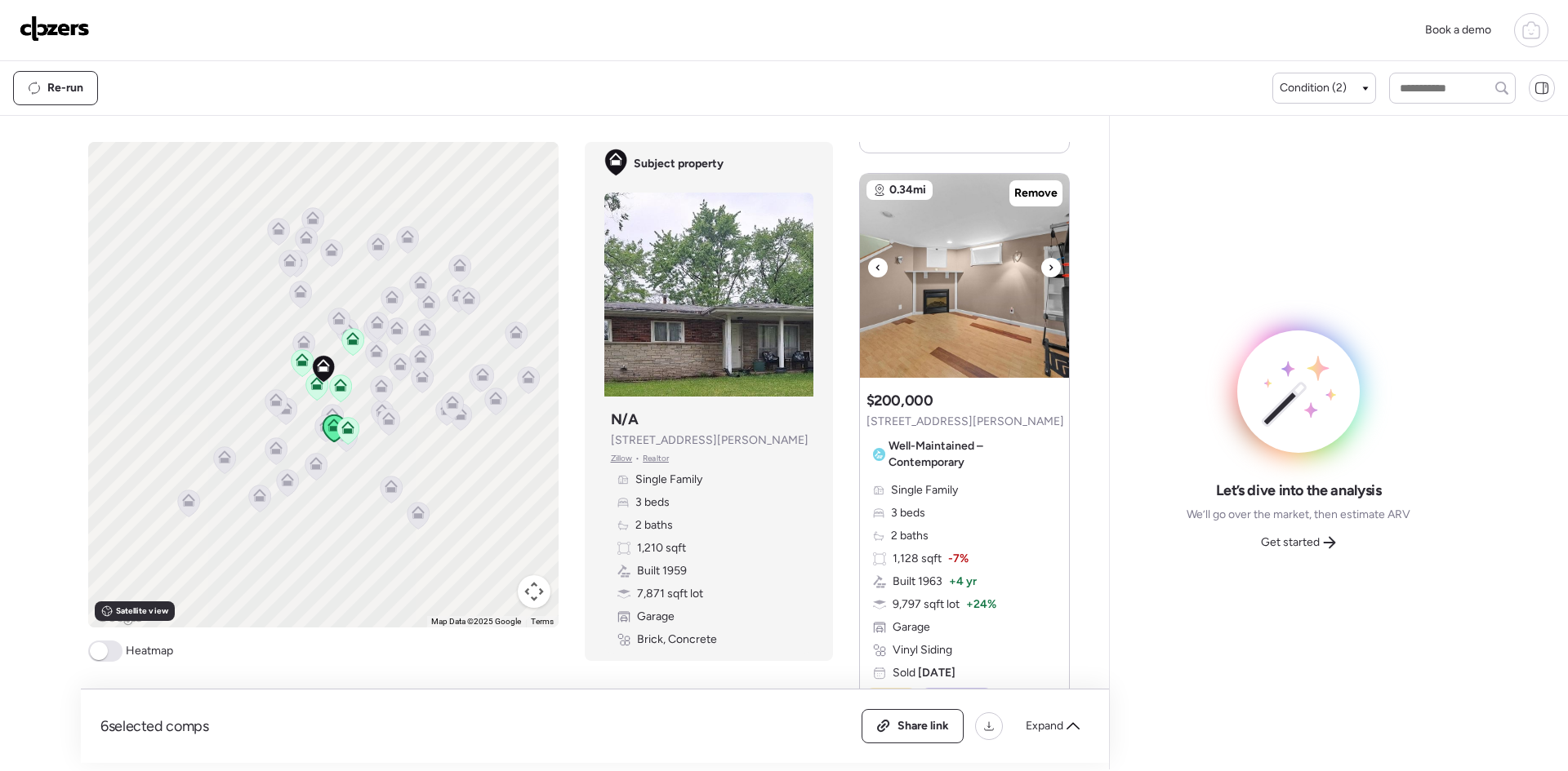
click at [1045, 270] on div at bounding box center [1051, 267] width 20 height 20
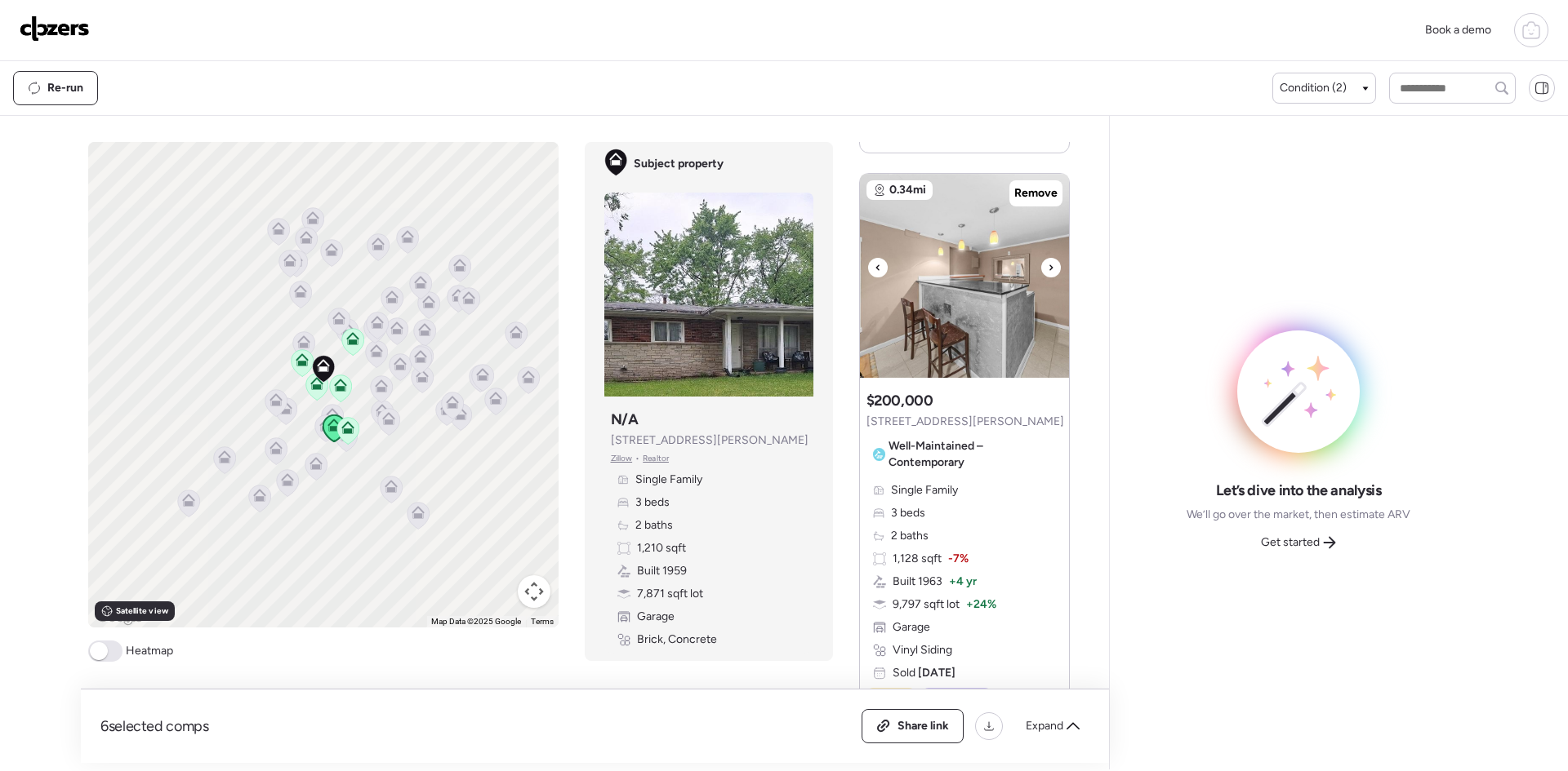
click at [1045, 270] on div at bounding box center [1051, 267] width 20 height 20
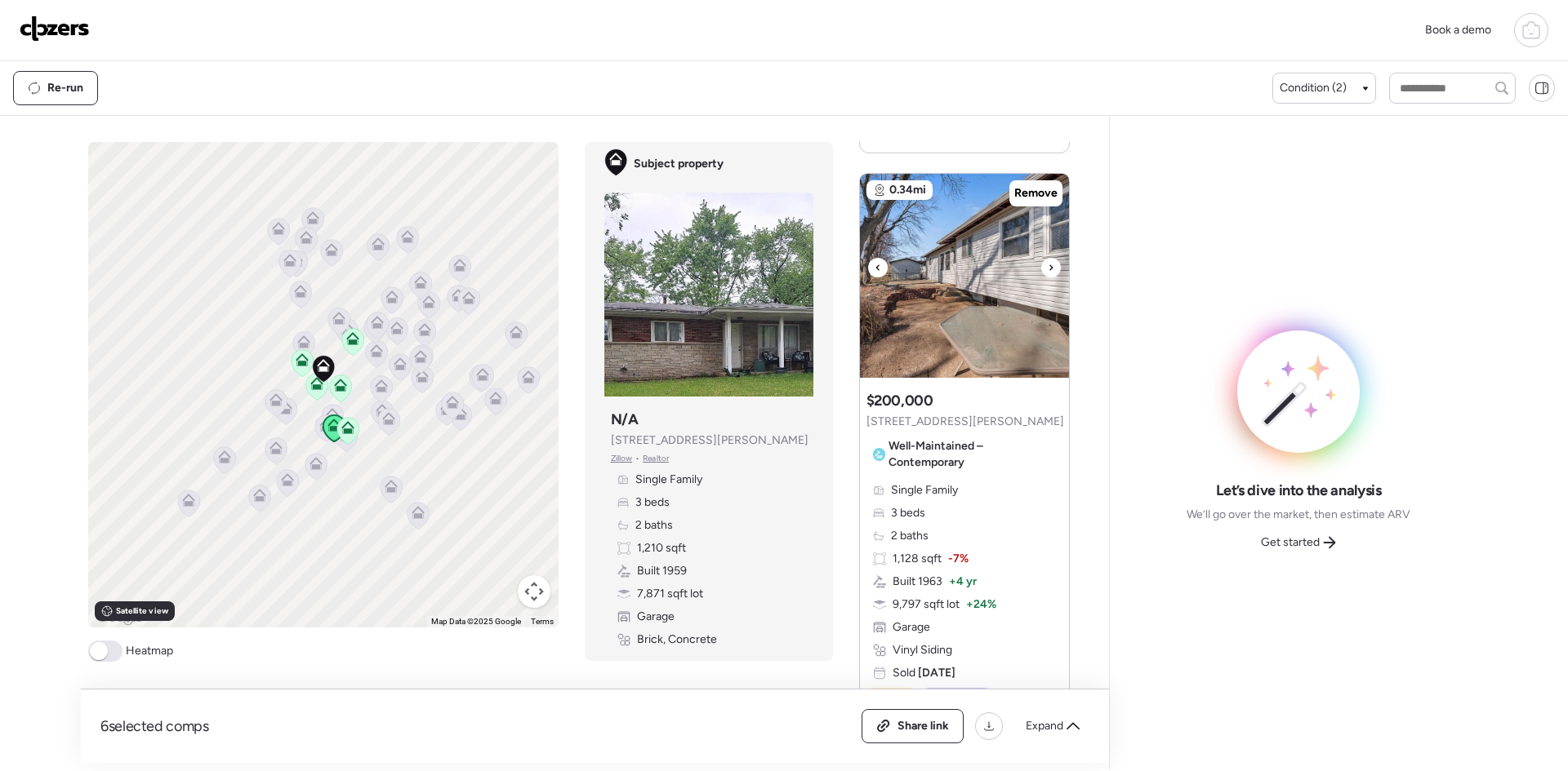
click at [1045, 270] on div at bounding box center [1051, 267] width 20 height 20
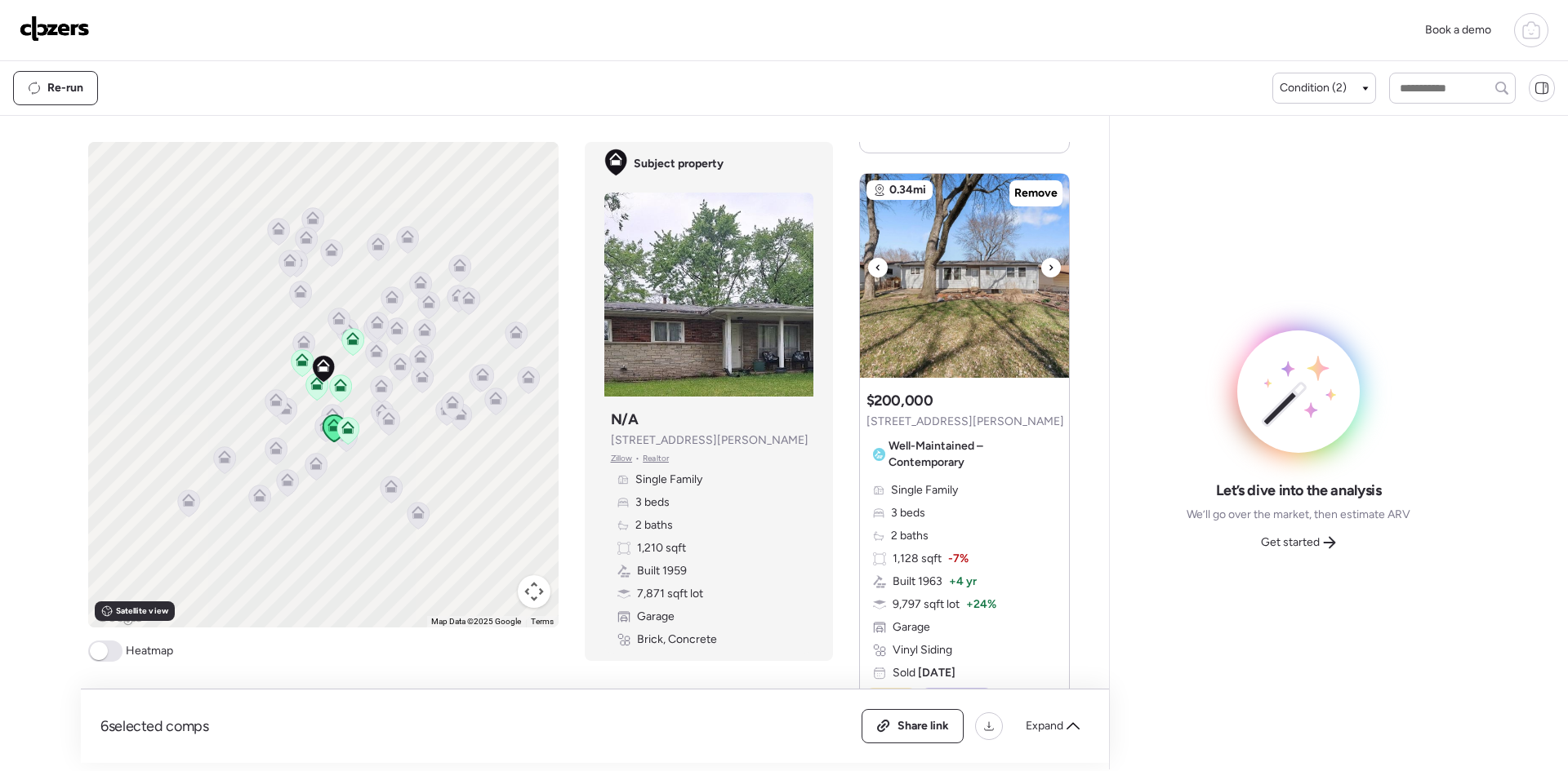
click at [1045, 270] on div at bounding box center [1051, 267] width 20 height 20
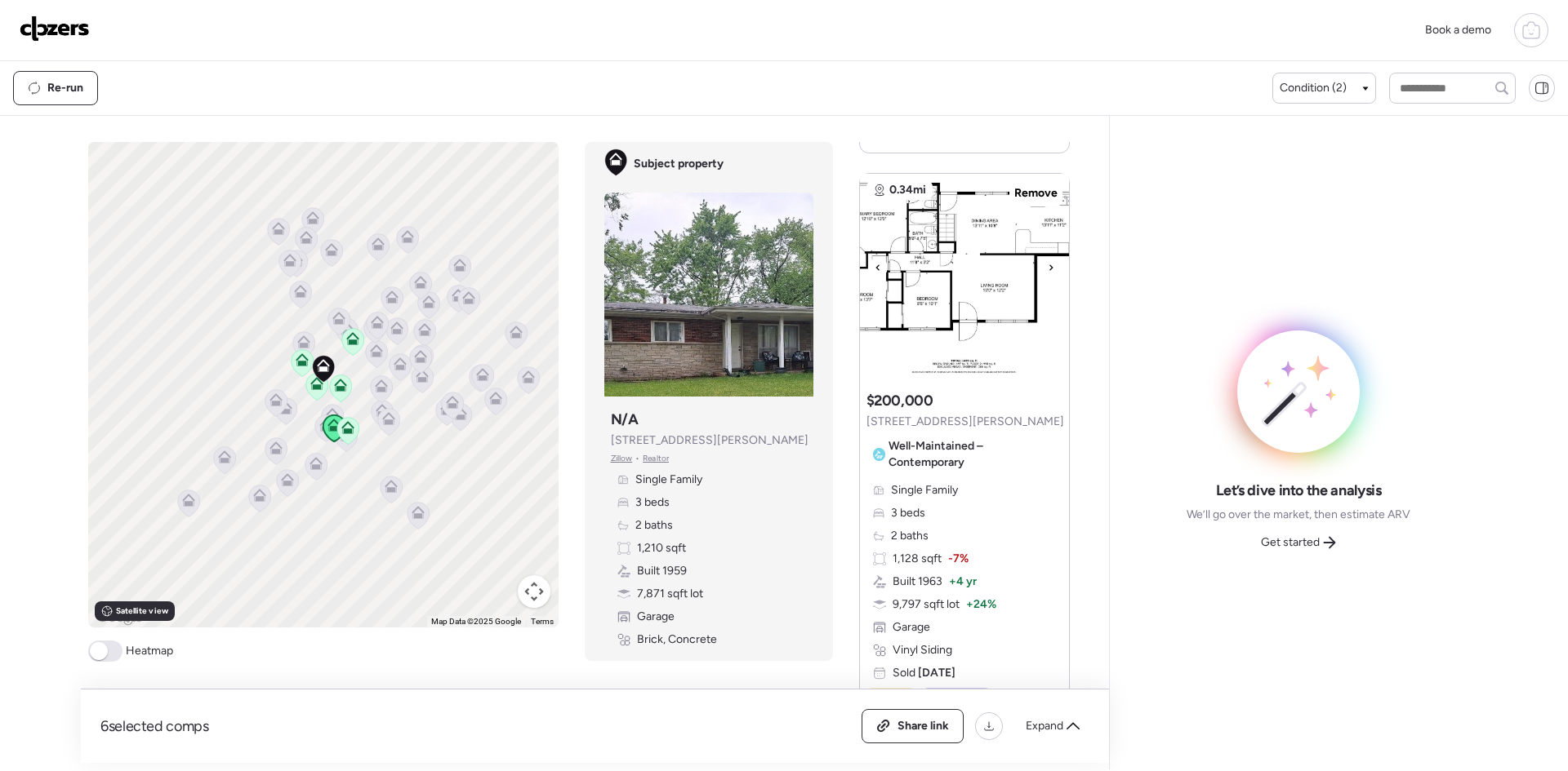
click at [1045, 270] on div at bounding box center [1051, 267] width 20 height 20
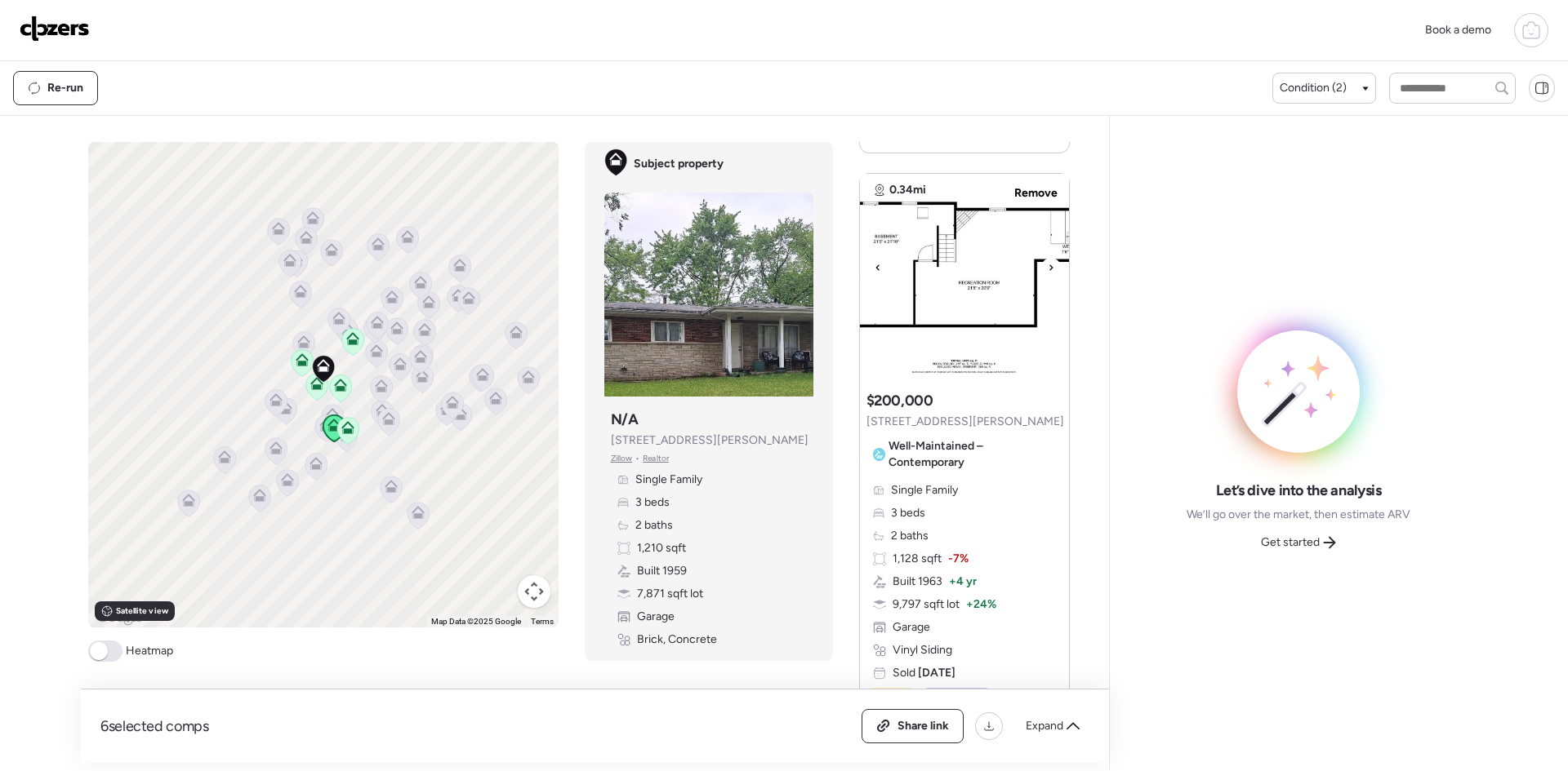
click at [1045, 270] on div at bounding box center [1051, 267] width 20 height 20
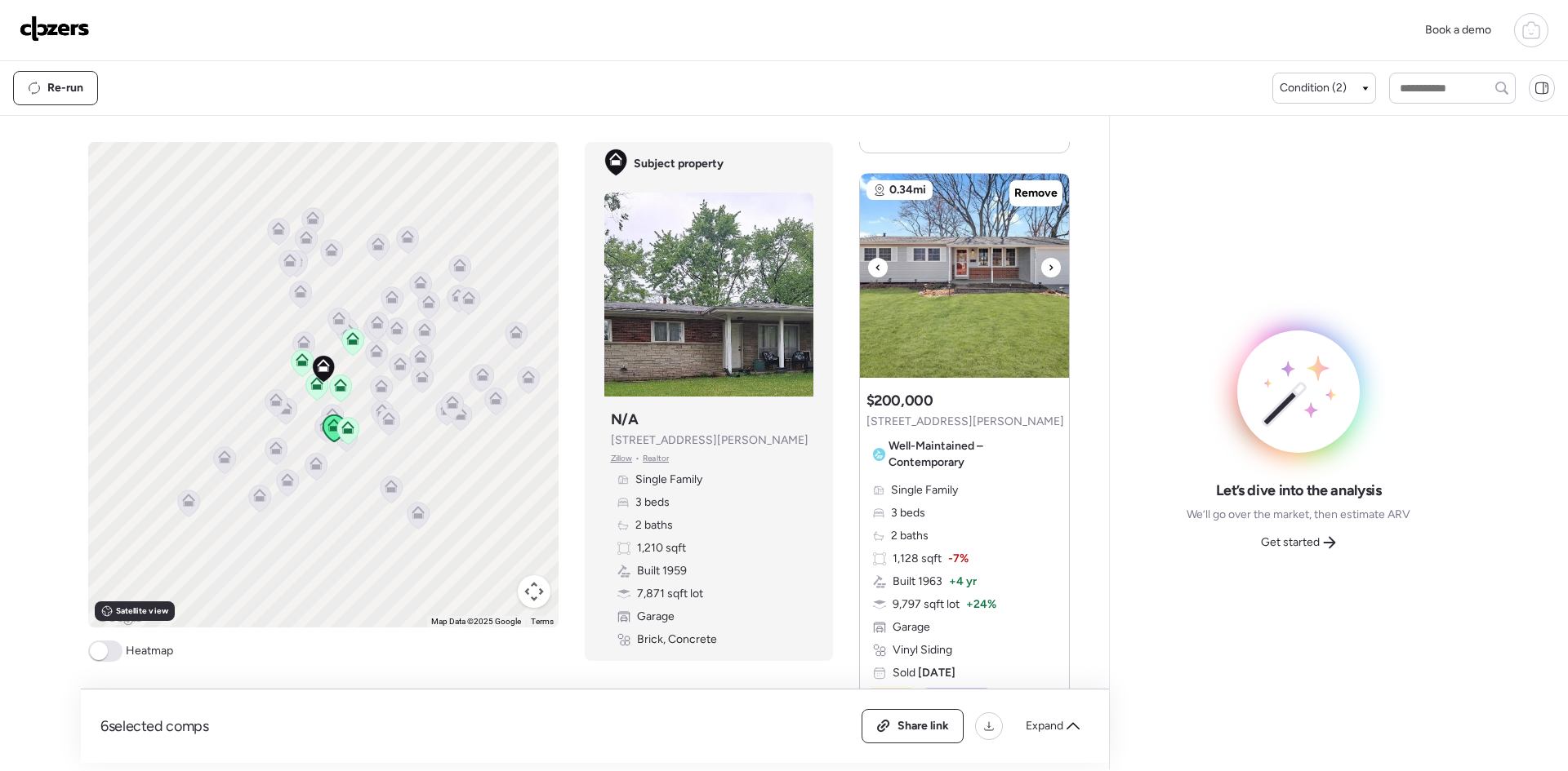
click at [1045, 270] on div at bounding box center [1051, 267] width 20 height 20
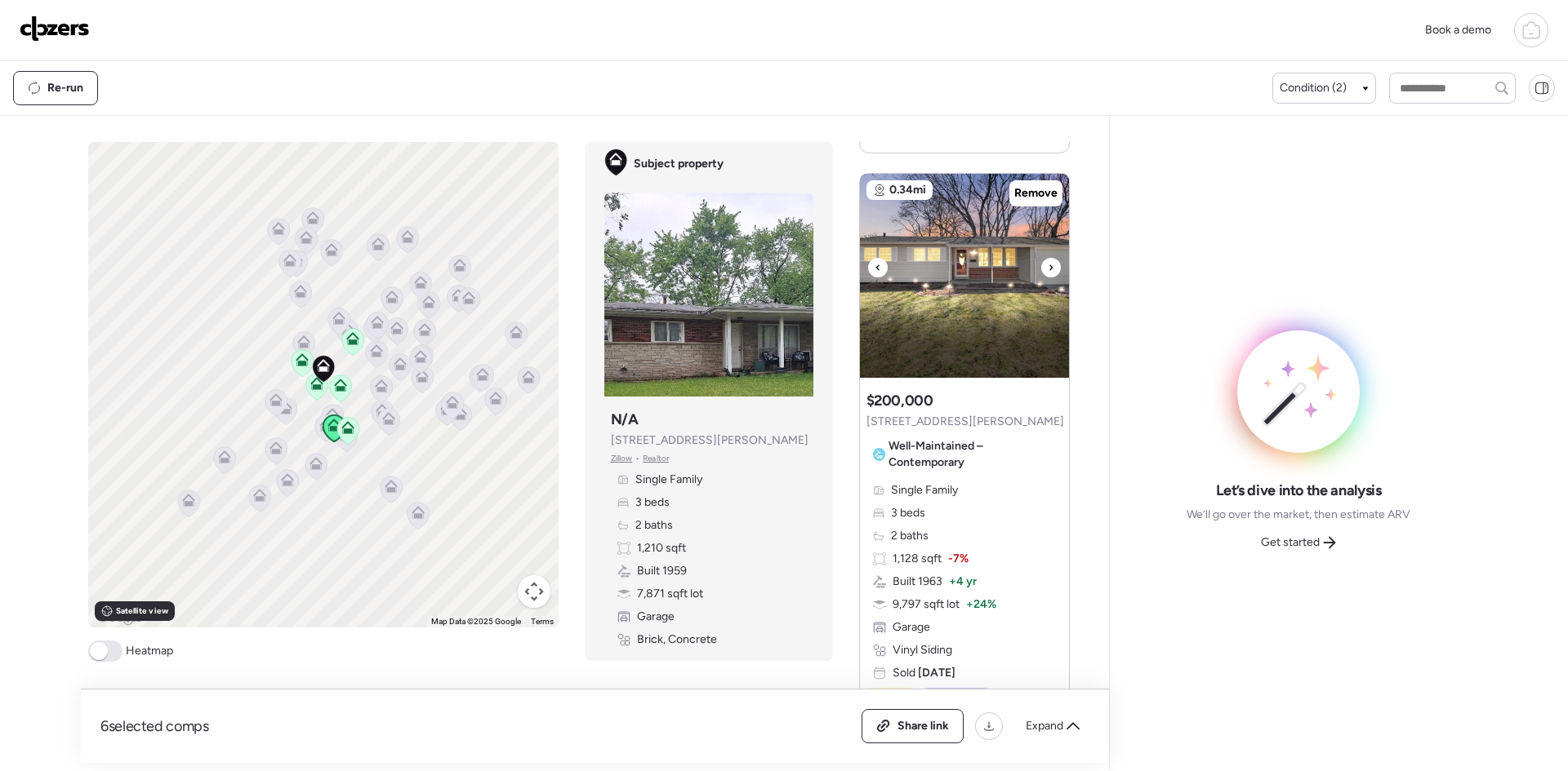
click at [1045, 270] on div at bounding box center [1051, 267] width 20 height 20
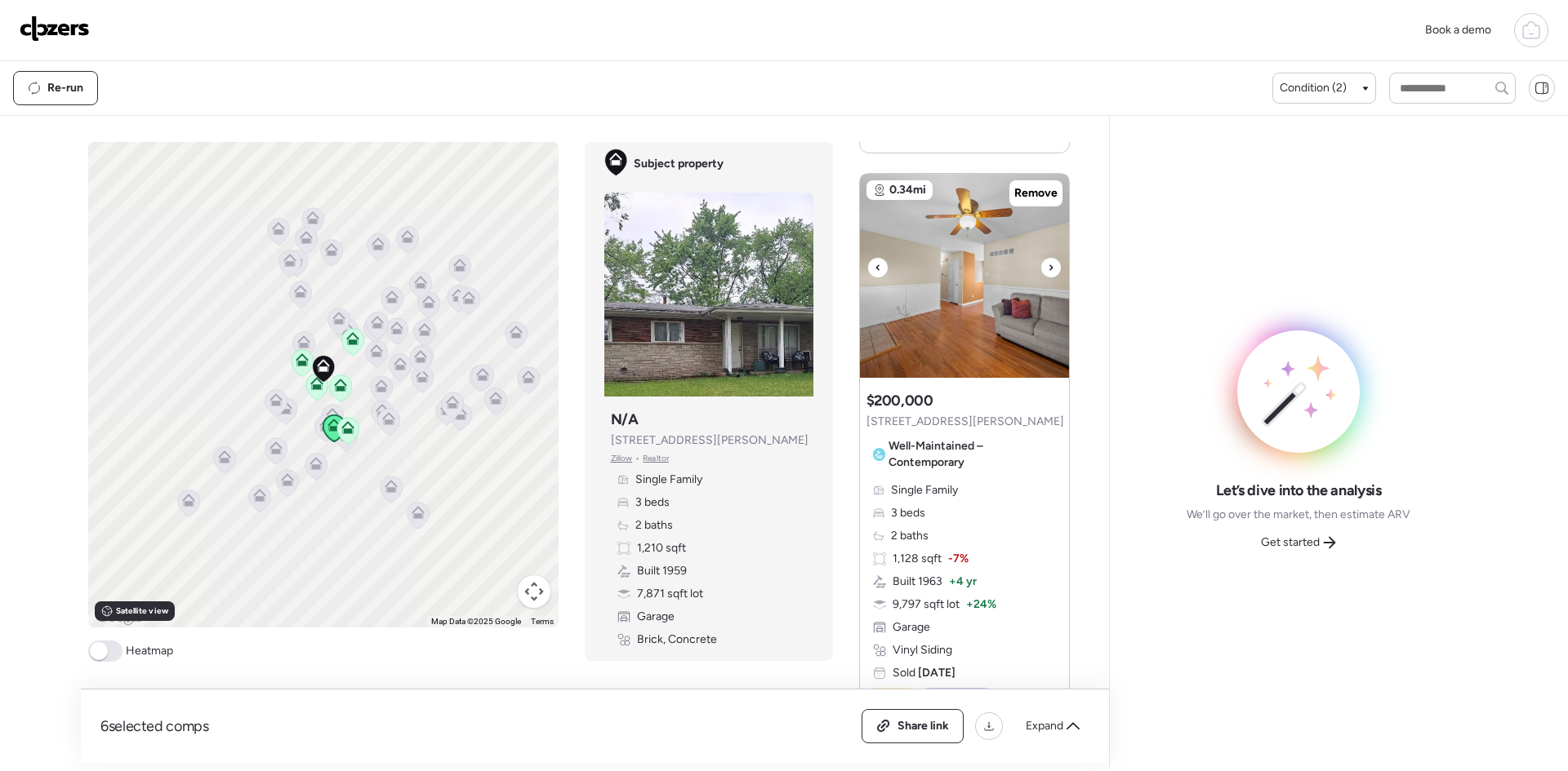
click at [1045, 270] on div at bounding box center [1051, 267] width 20 height 20
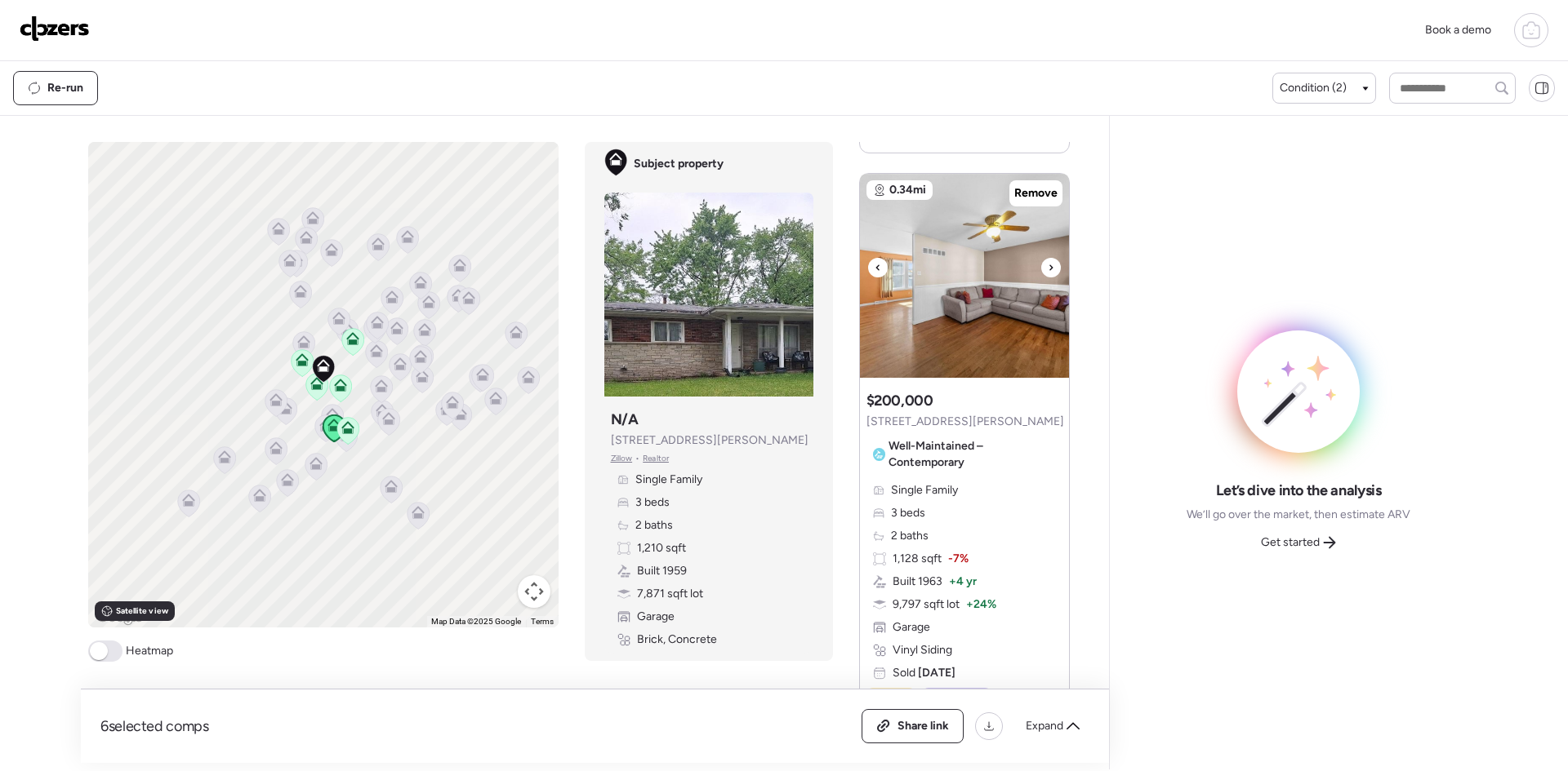
click at [1045, 270] on div at bounding box center [1051, 267] width 20 height 20
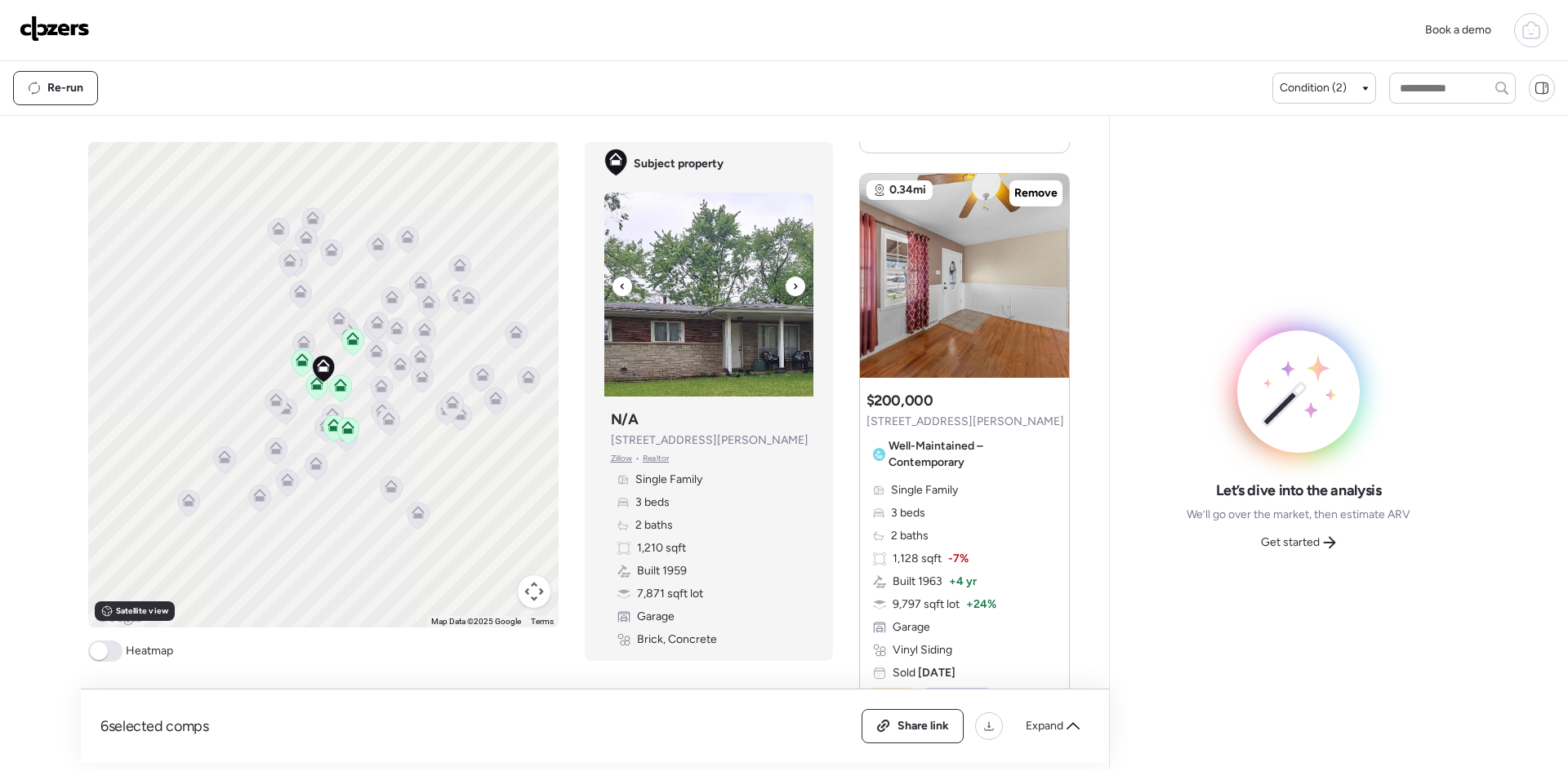
click at [793, 287] on icon at bounding box center [795, 286] width 7 height 20
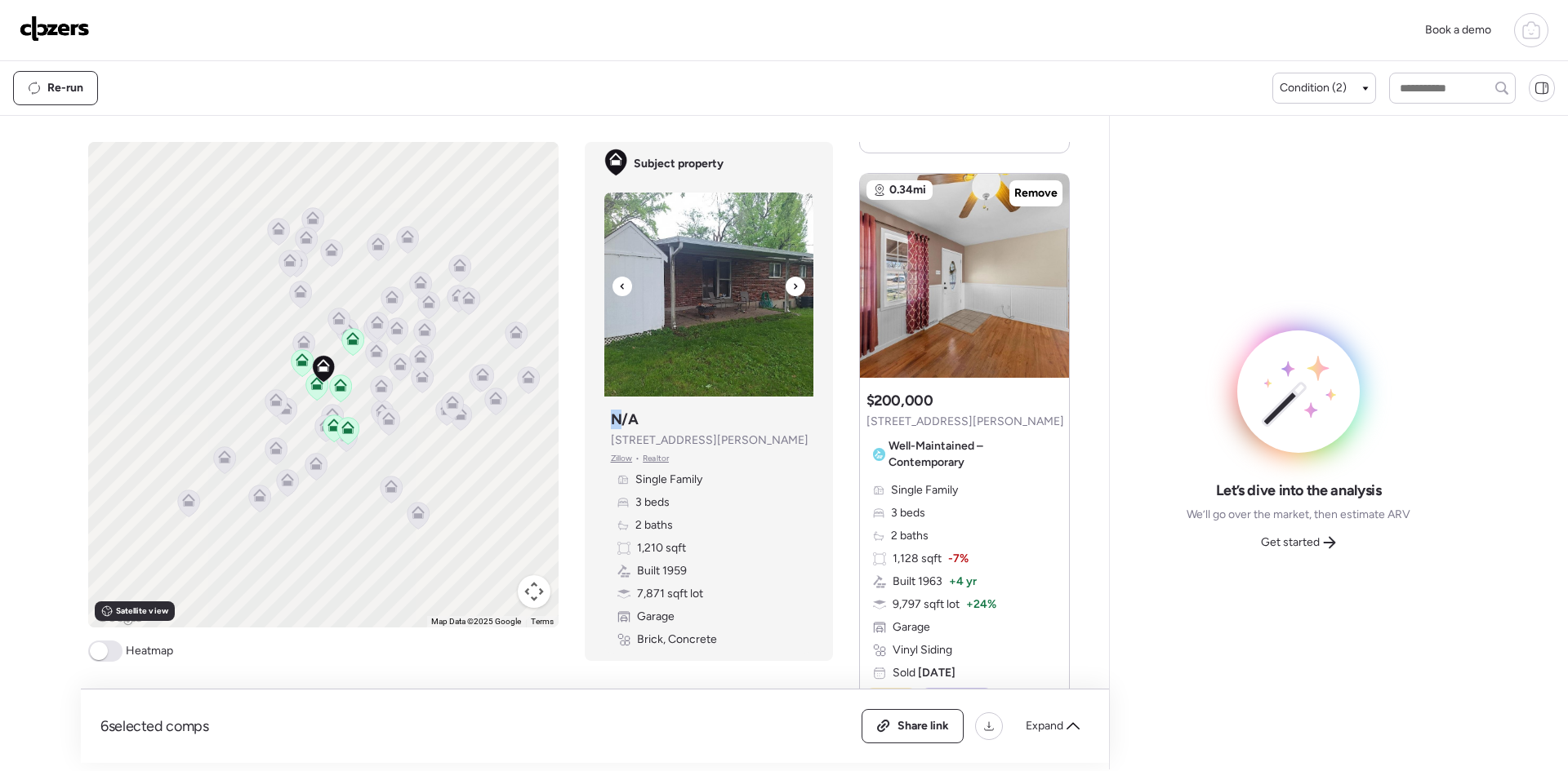
click at [793, 287] on icon at bounding box center [795, 286] width 7 height 20
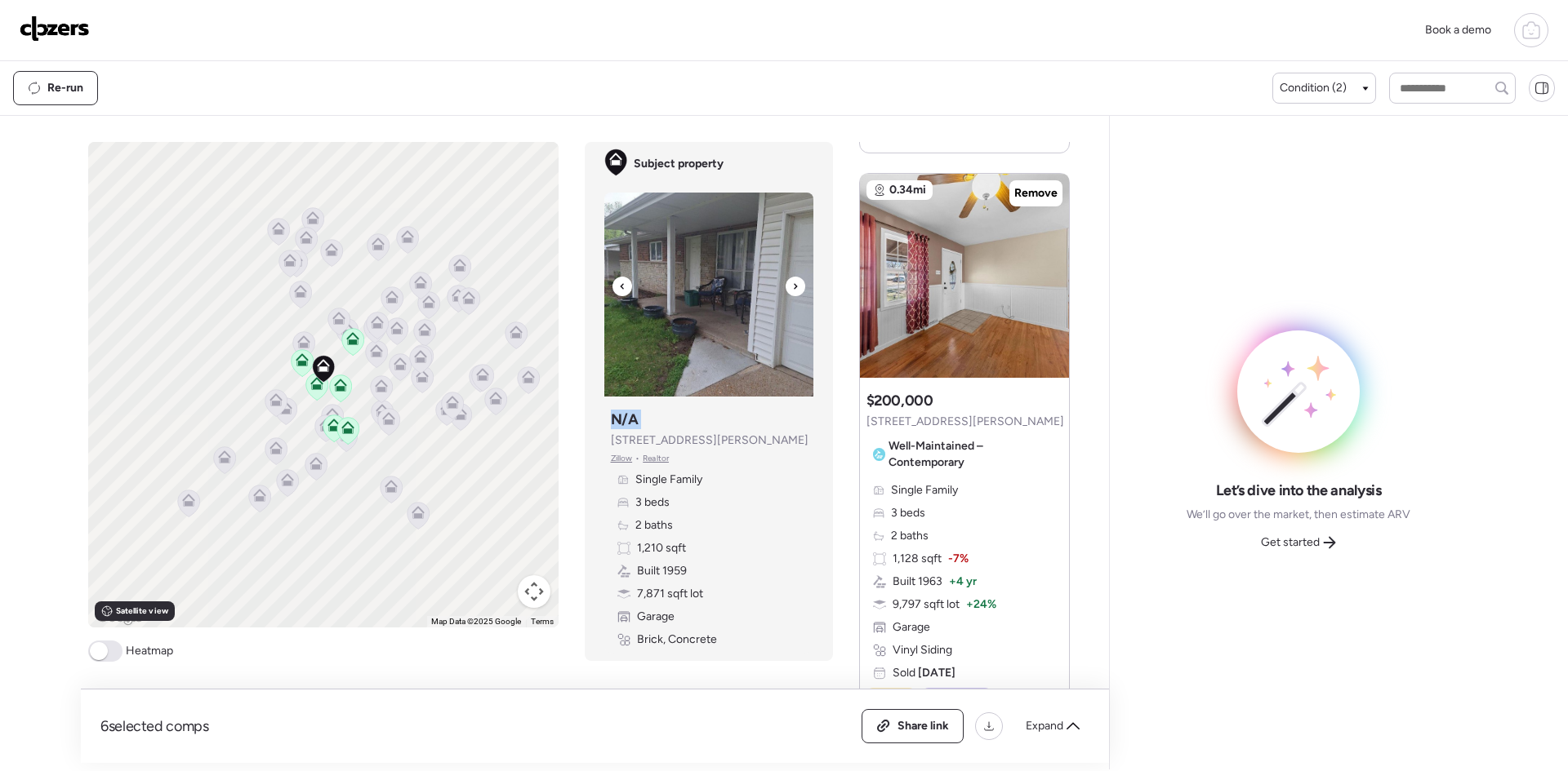
click at [793, 287] on icon at bounding box center [795, 286] width 7 height 20
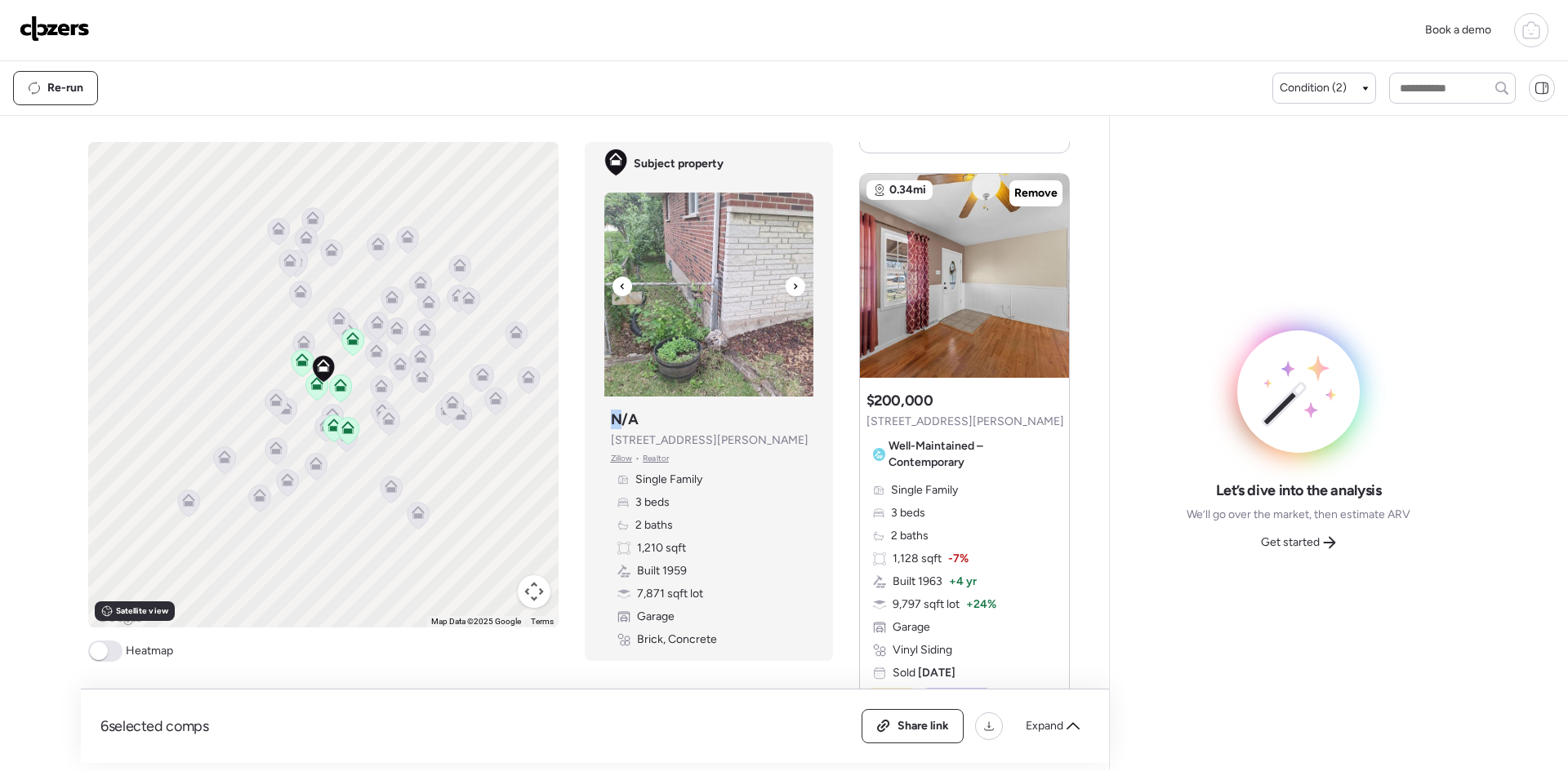
click at [793, 287] on icon at bounding box center [795, 286] width 7 height 20
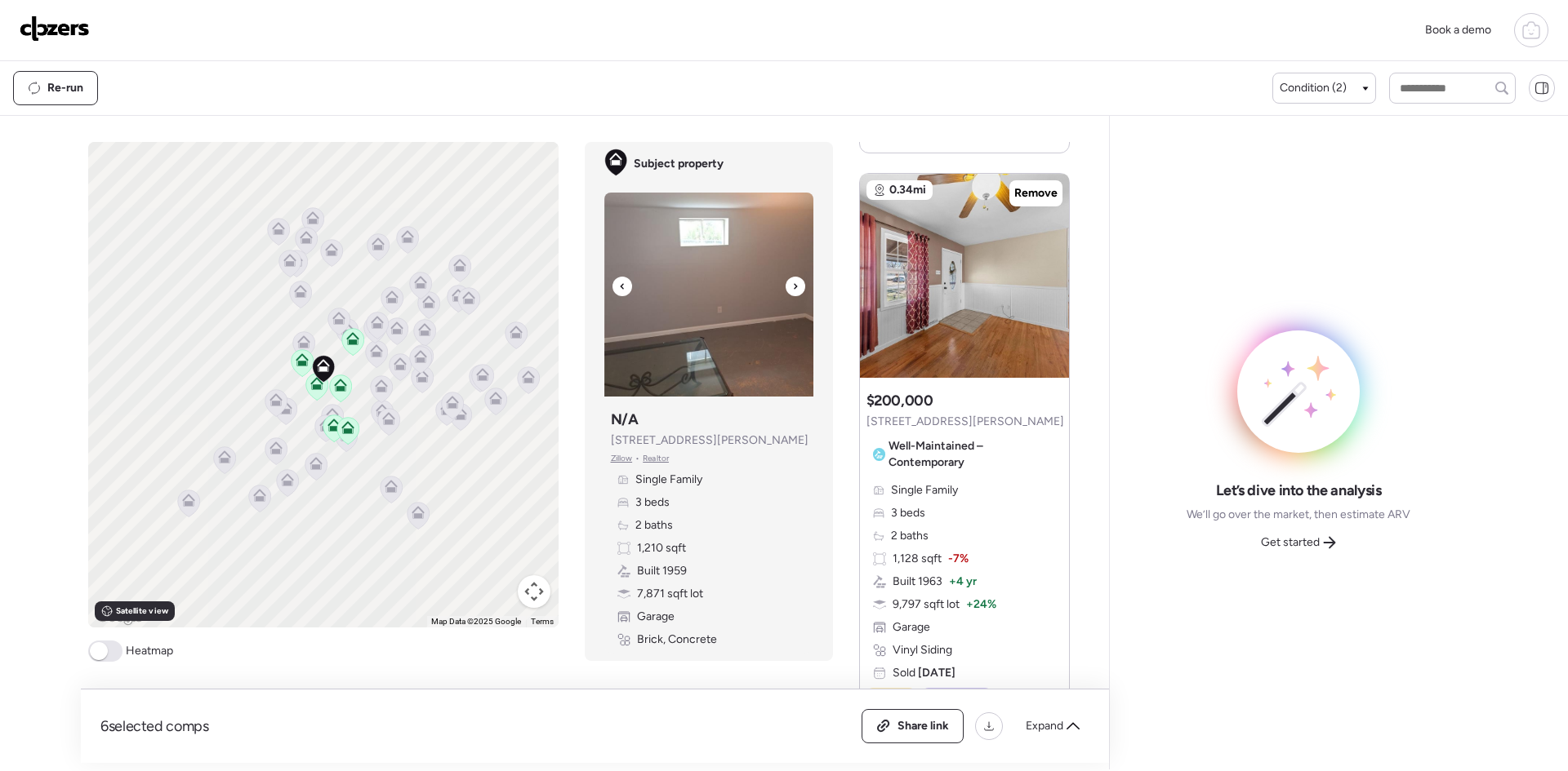
click at [793, 287] on icon at bounding box center [795, 286] width 7 height 20
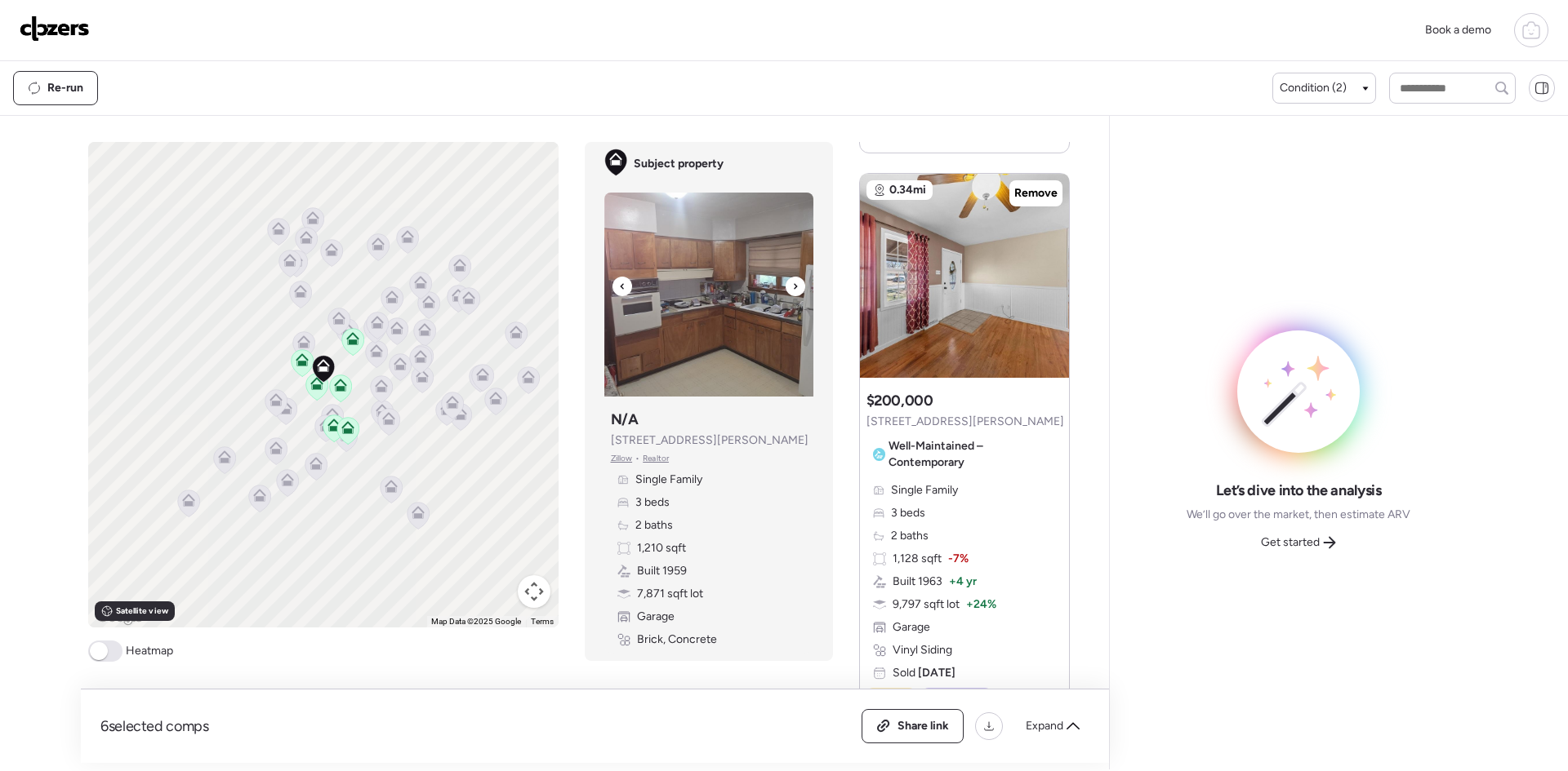
click at [793, 287] on icon at bounding box center [795, 286] width 7 height 20
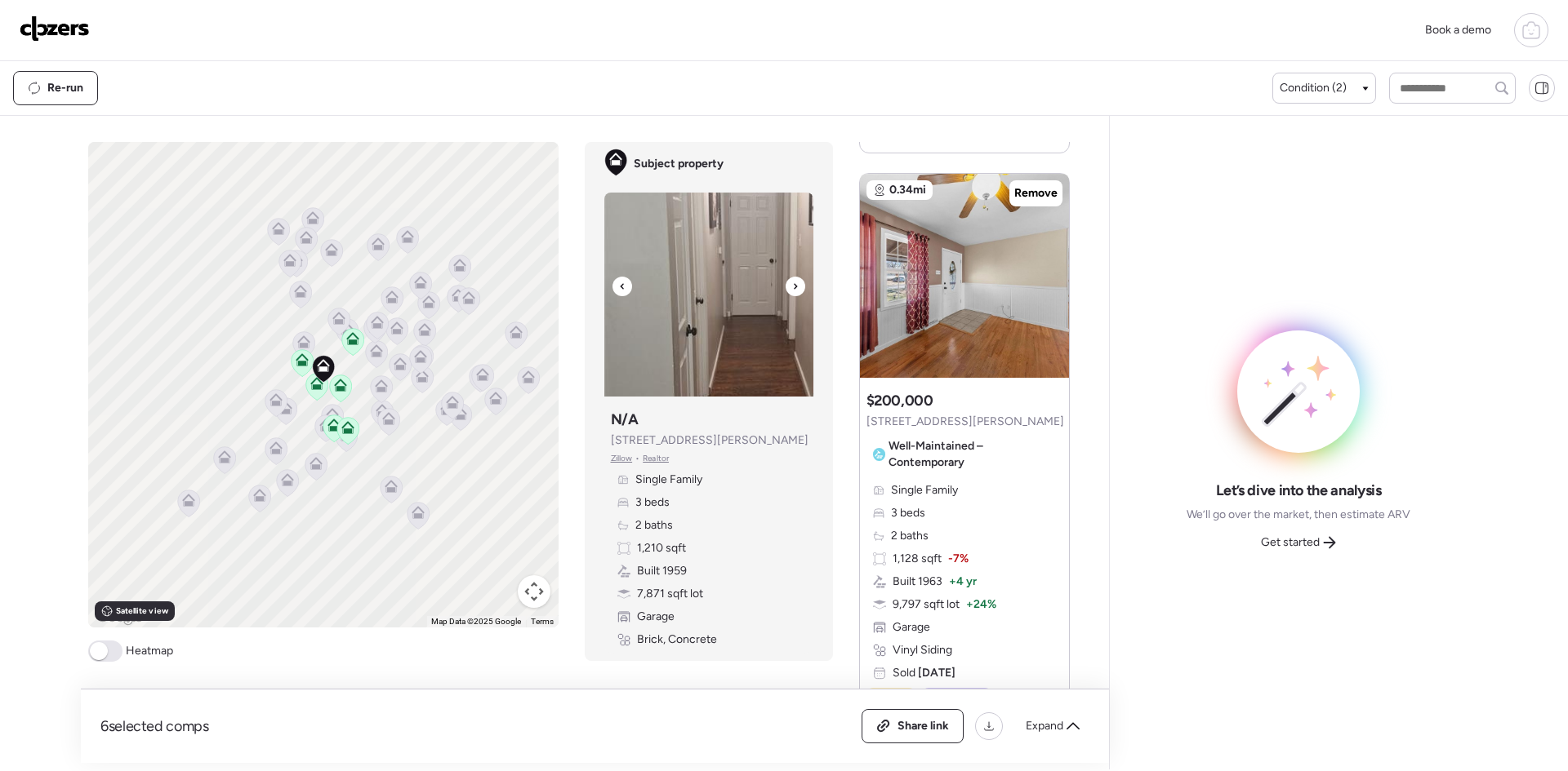
click at [793, 287] on icon at bounding box center [795, 286] width 7 height 20
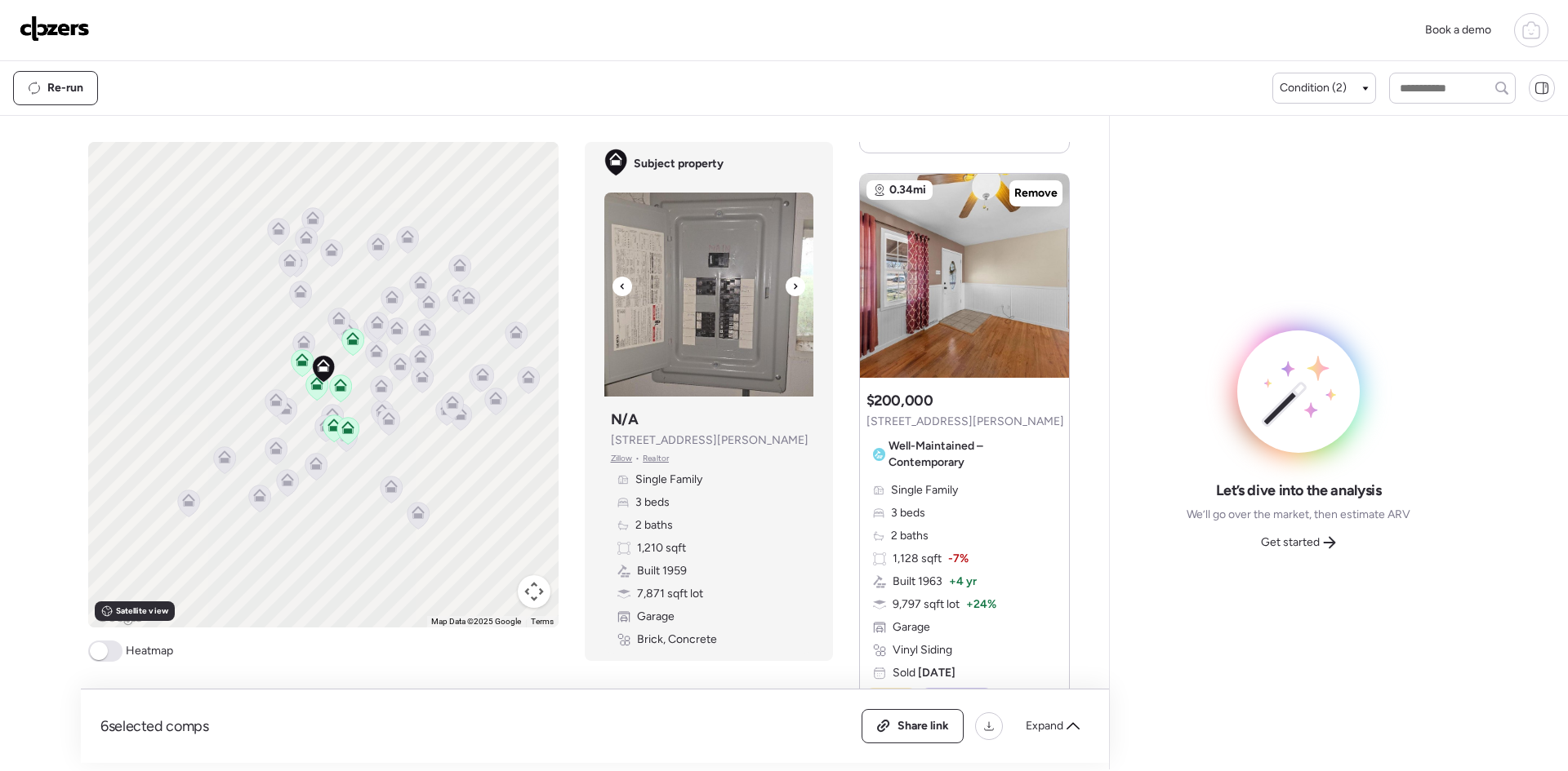
click at [793, 287] on icon at bounding box center [795, 286] width 7 height 20
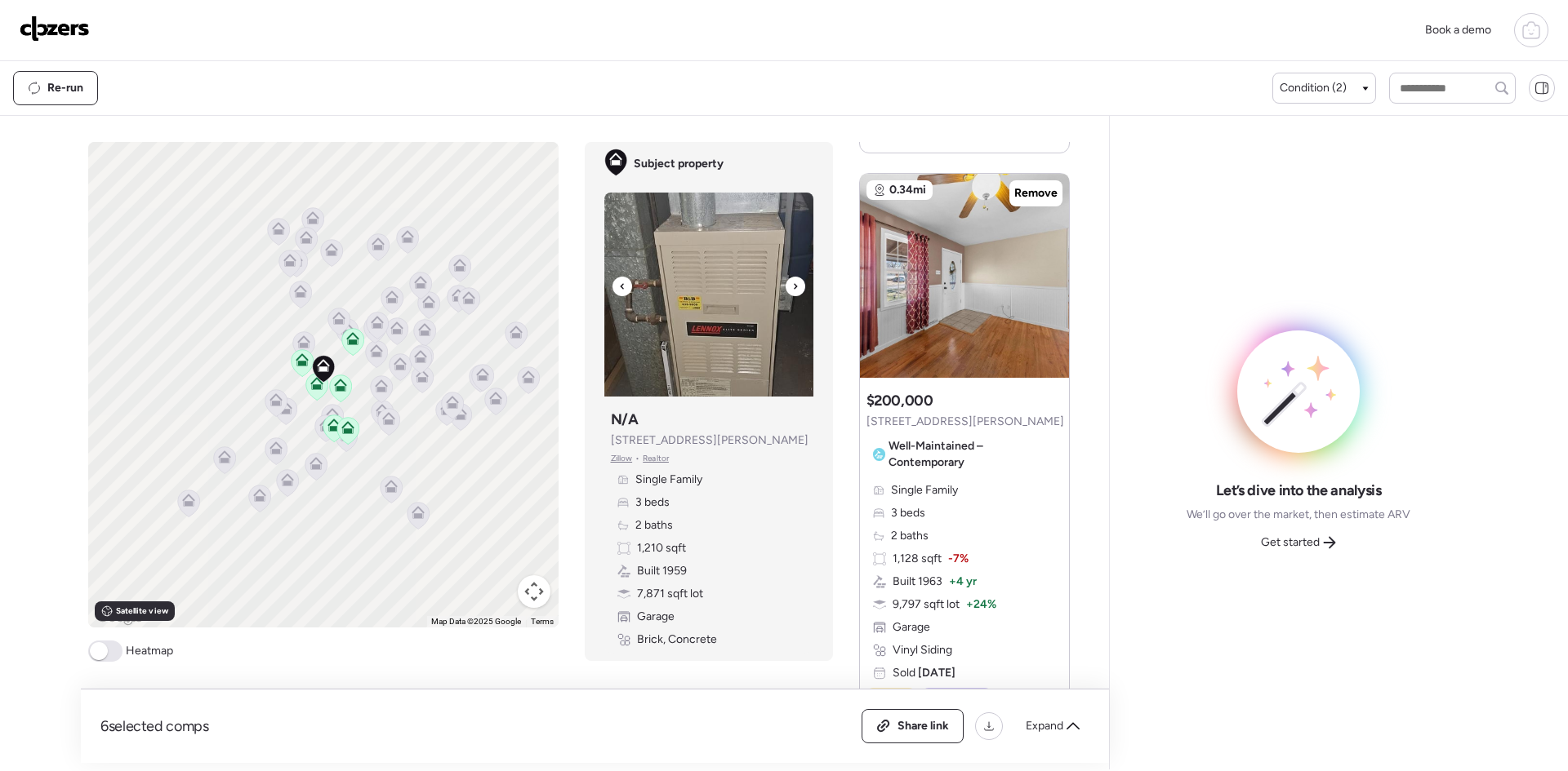
click at [793, 287] on icon at bounding box center [795, 286] width 7 height 20
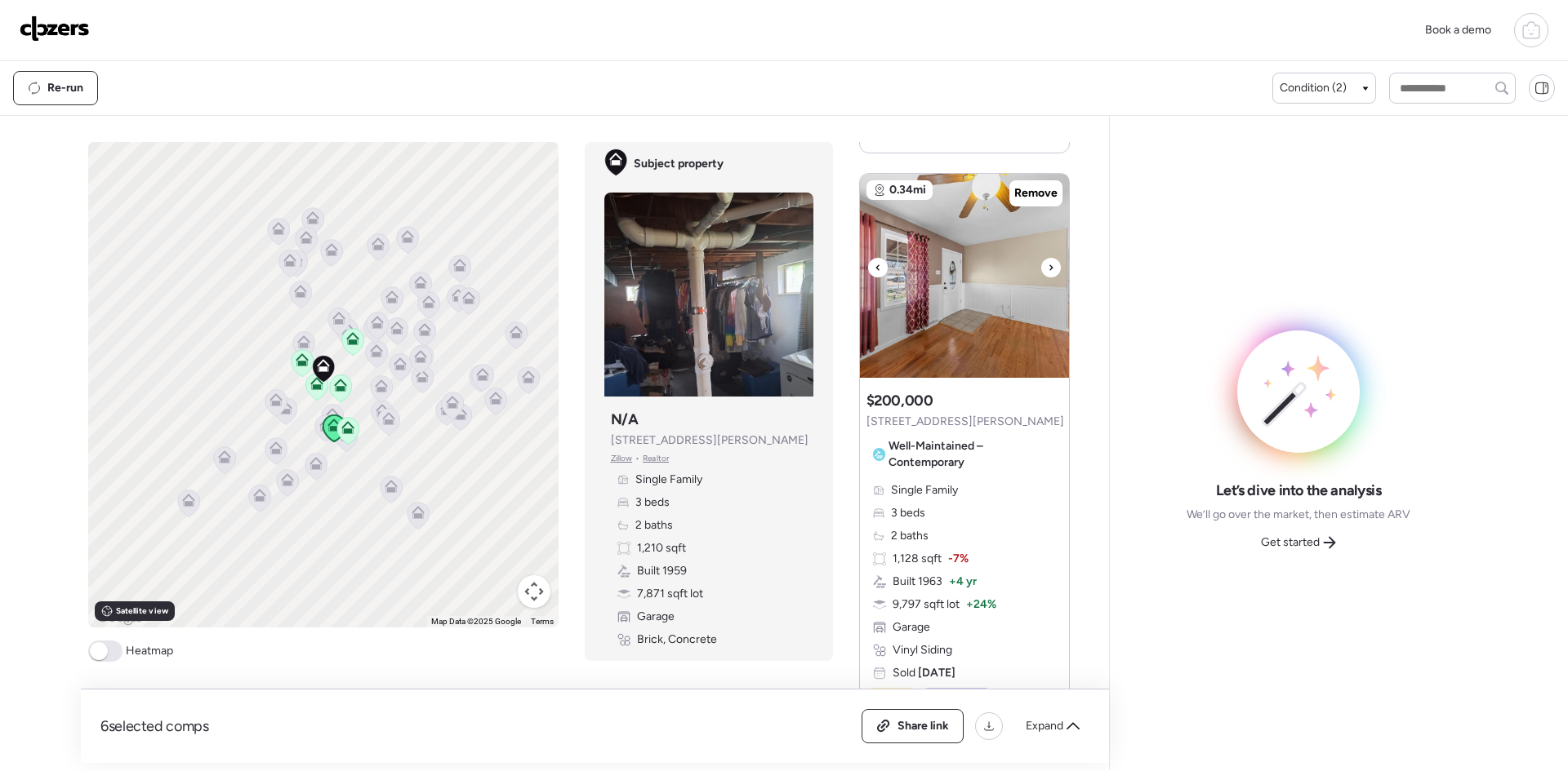
click at [876, 274] on icon at bounding box center [877, 267] width 7 height 20
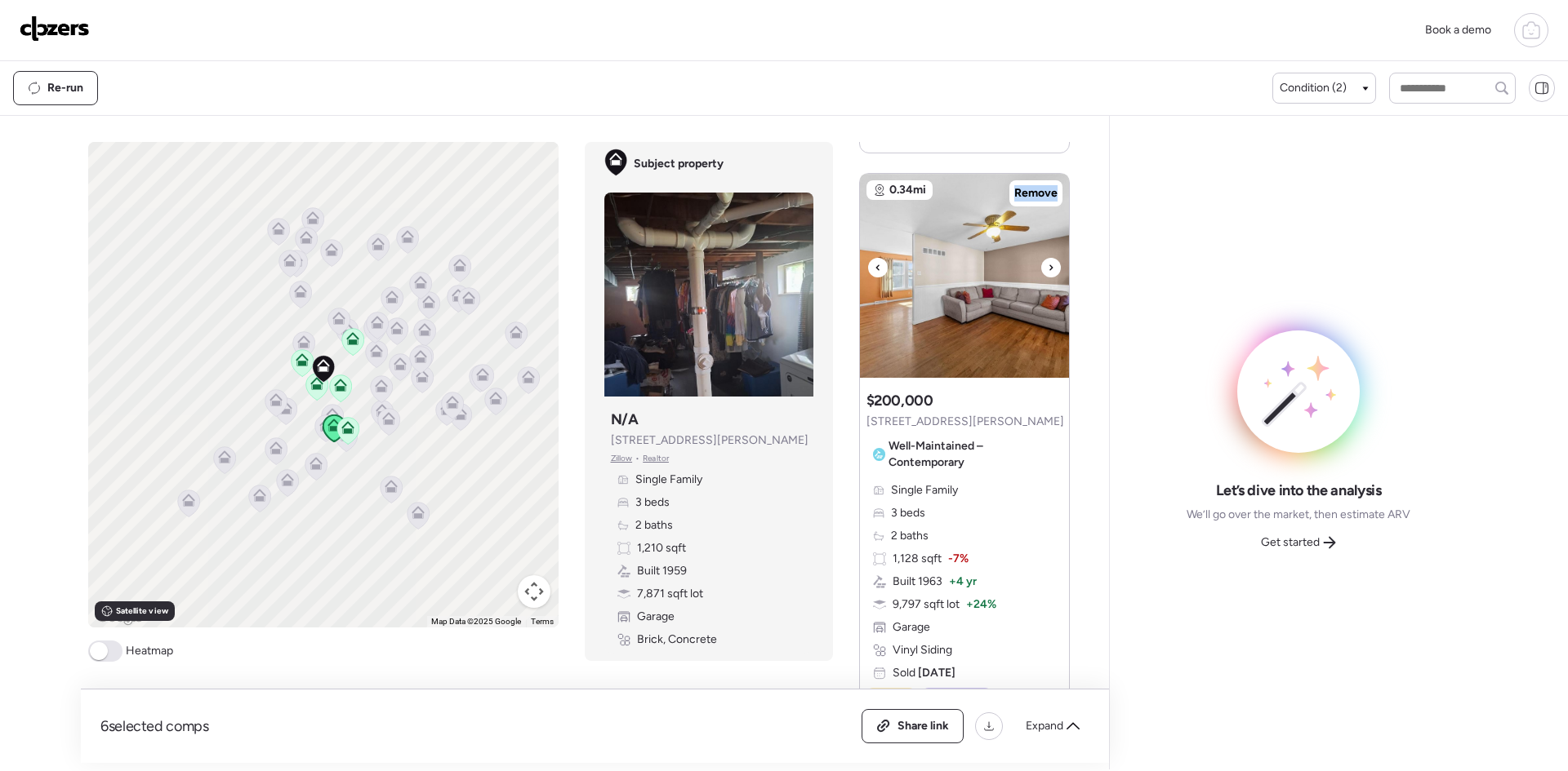
click at [876, 274] on icon at bounding box center [877, 267] width 7 height 20
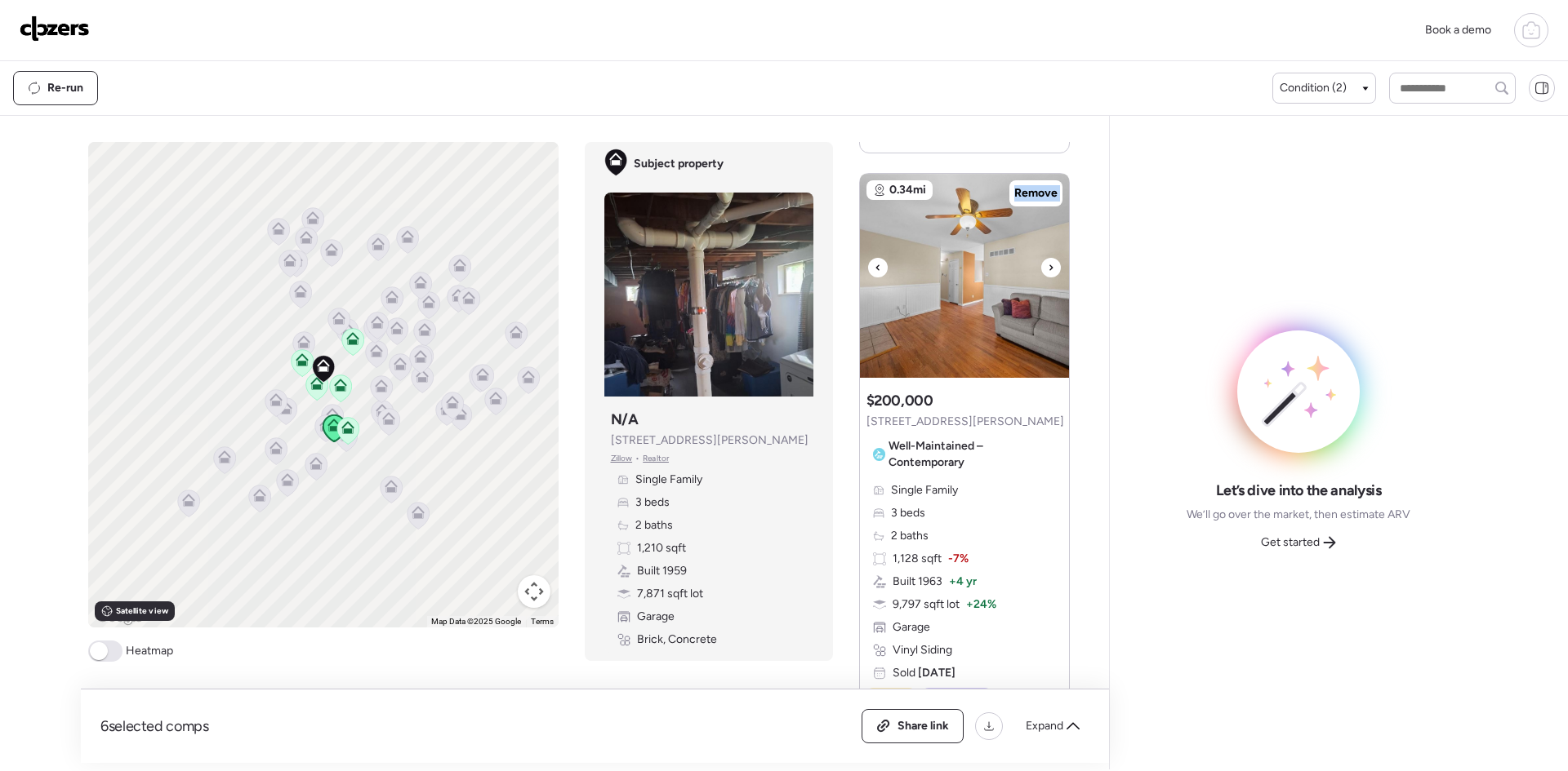
click at [876, 274] on icon at bounding box center [877, 267] width 7 height 20
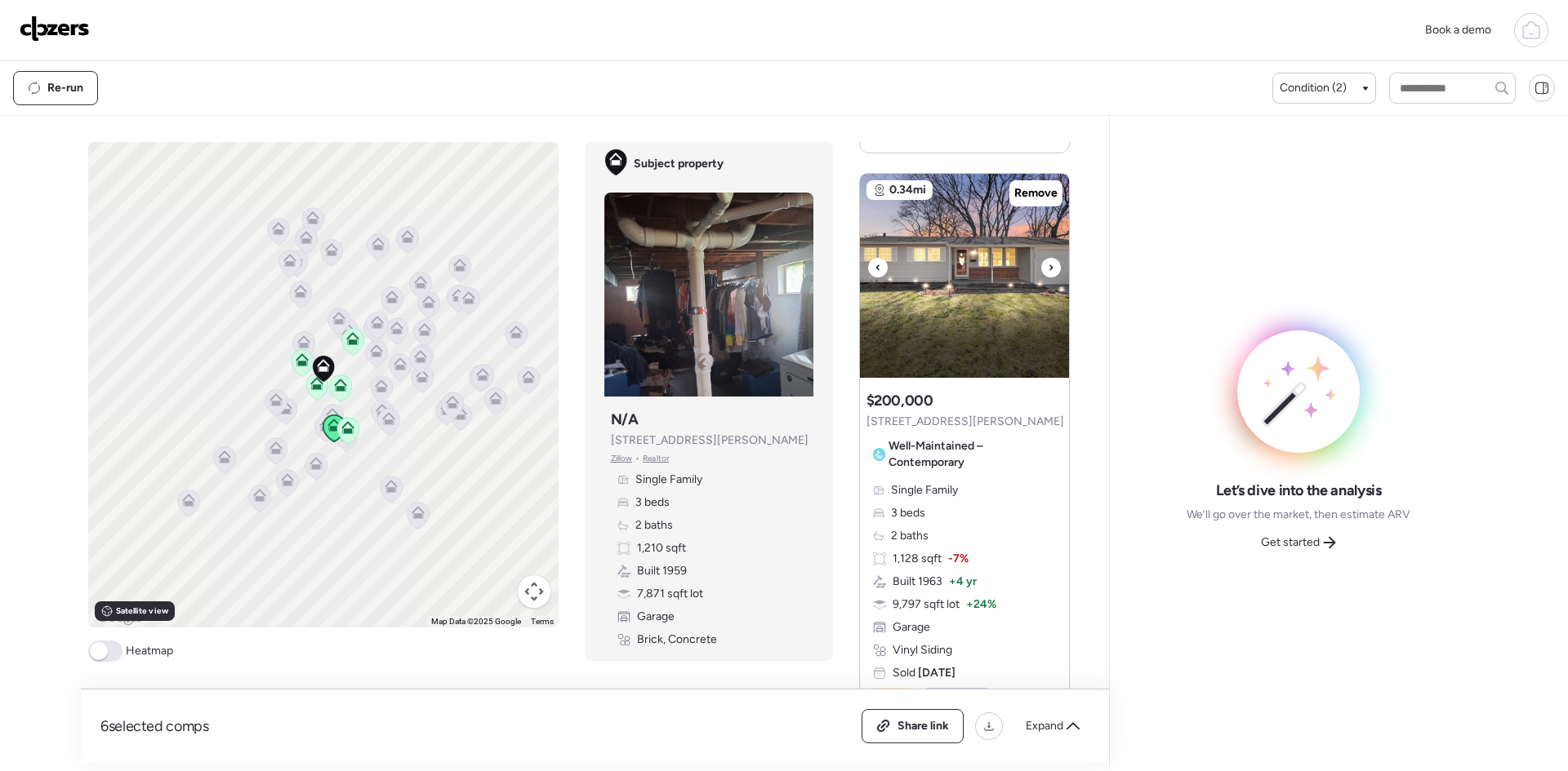
click at [876, 274] on icon at bounding box center [877, 267] width 7 height 20
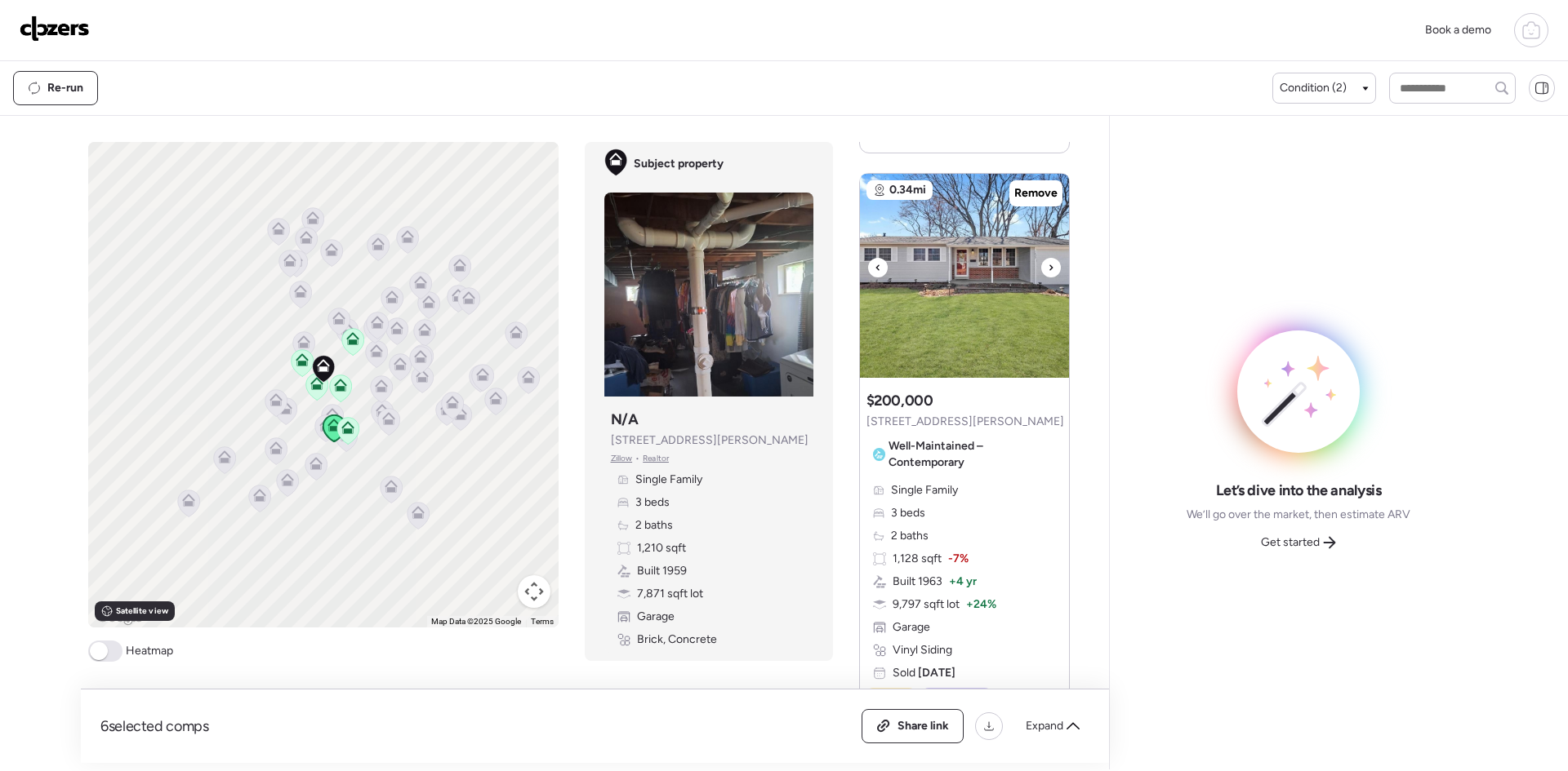
click at [876, 274] on icon at bounding box center [877, 267] width 7 height 20
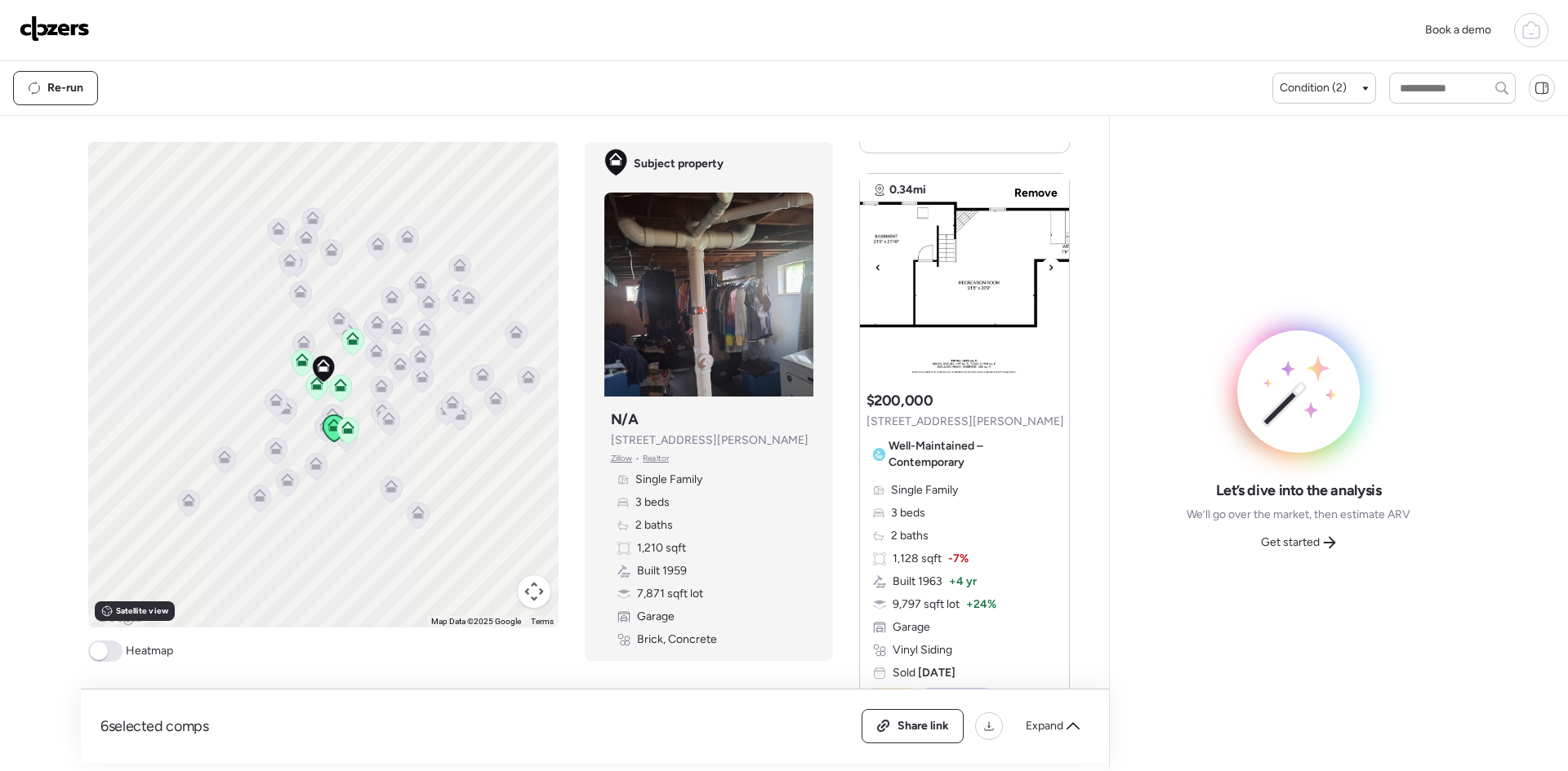
click at [876, 274] on icon at bounding box center [877, 267] width 7 height 20
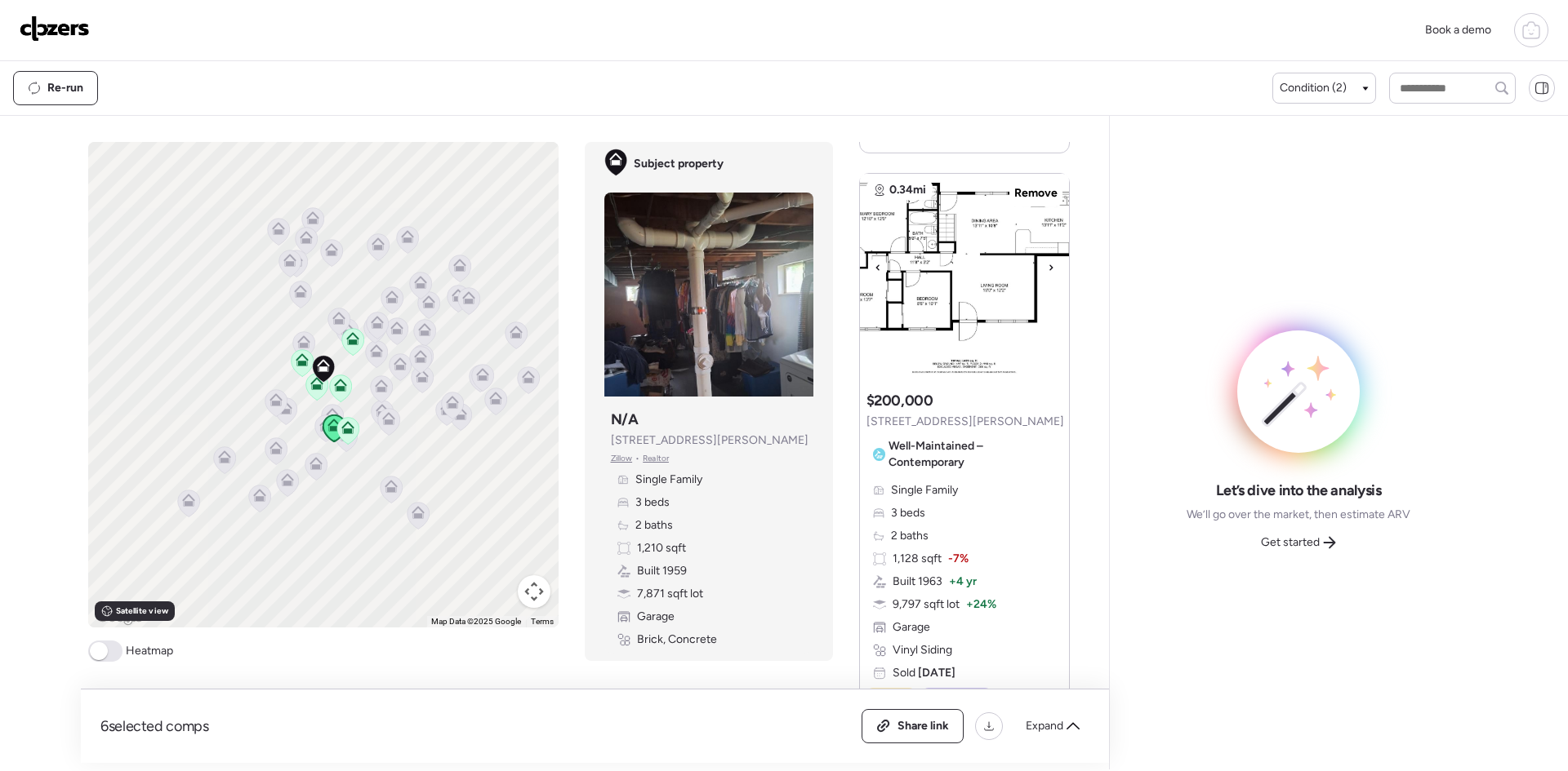
click at [876, 274] on icon at bounding box center [877, 267] width 7 height 20
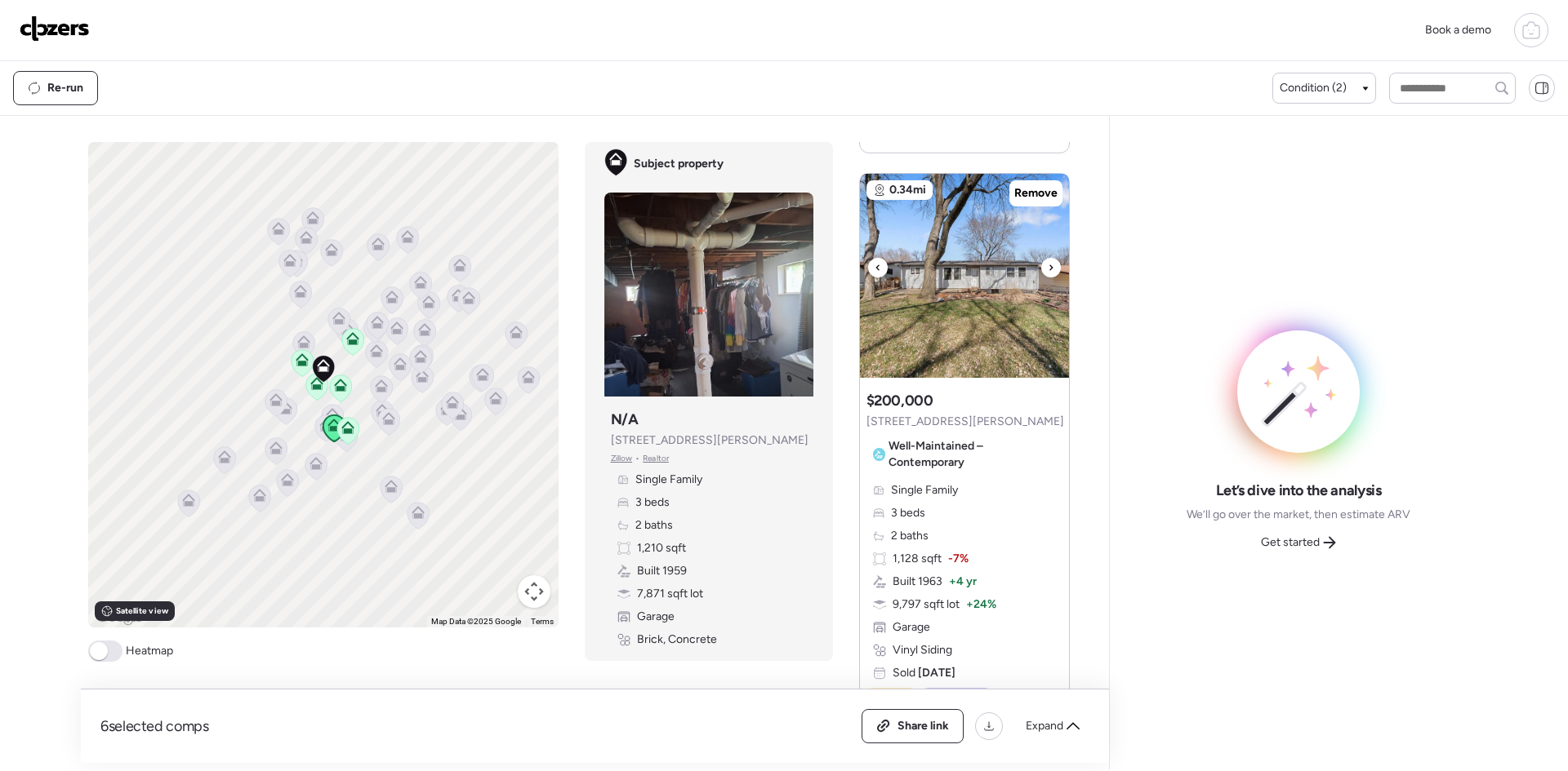
click at [876, 273] on icon at bounding box center [877, 267] width 7 height 20
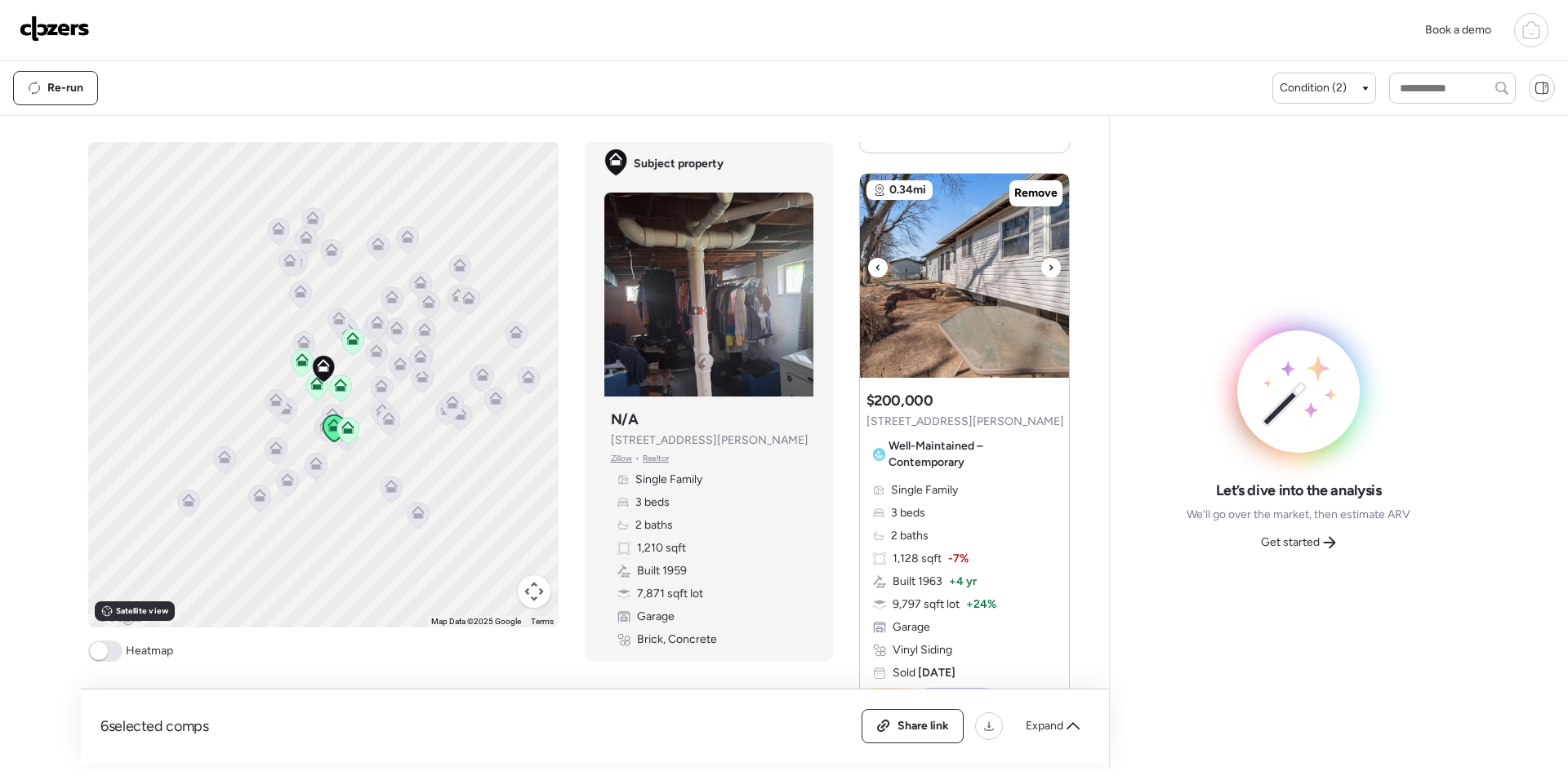
click at [876, 273] on icon at bounding box center [877, 267] width 7 height 20
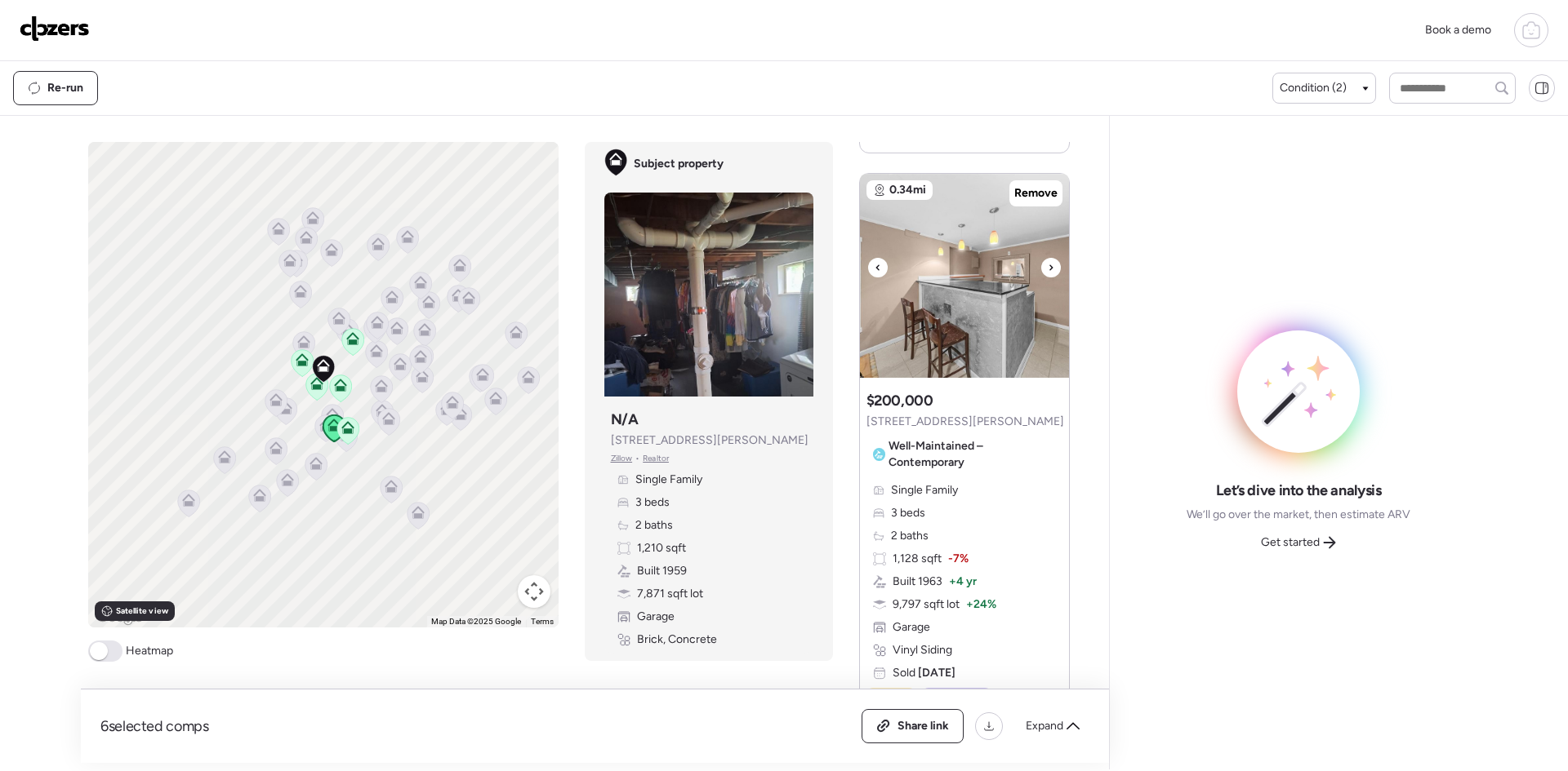
click at [876, 273] on icon at bounding box center [877, 267] width 7 height 20
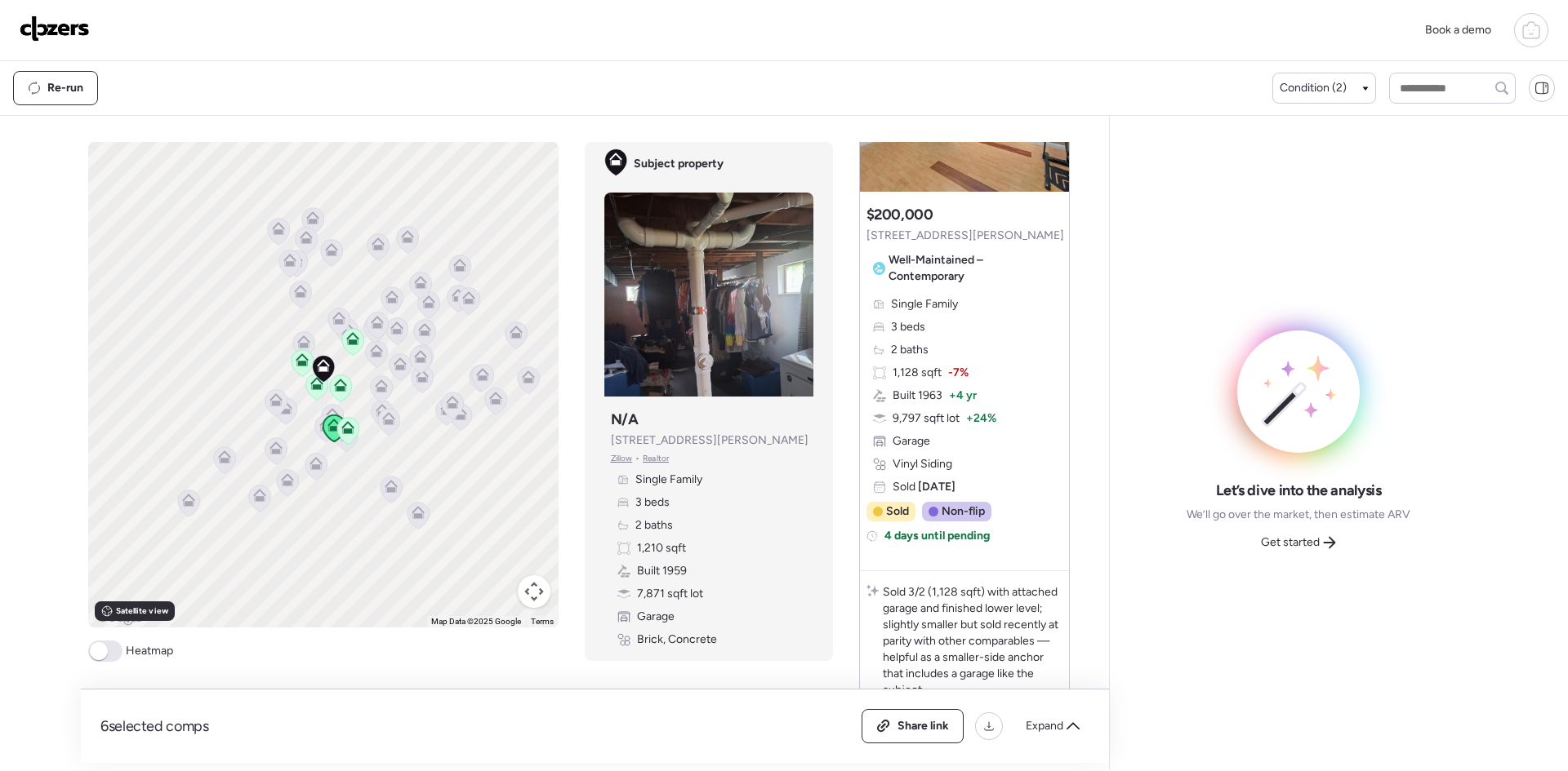
scroll to position [1865, 0]
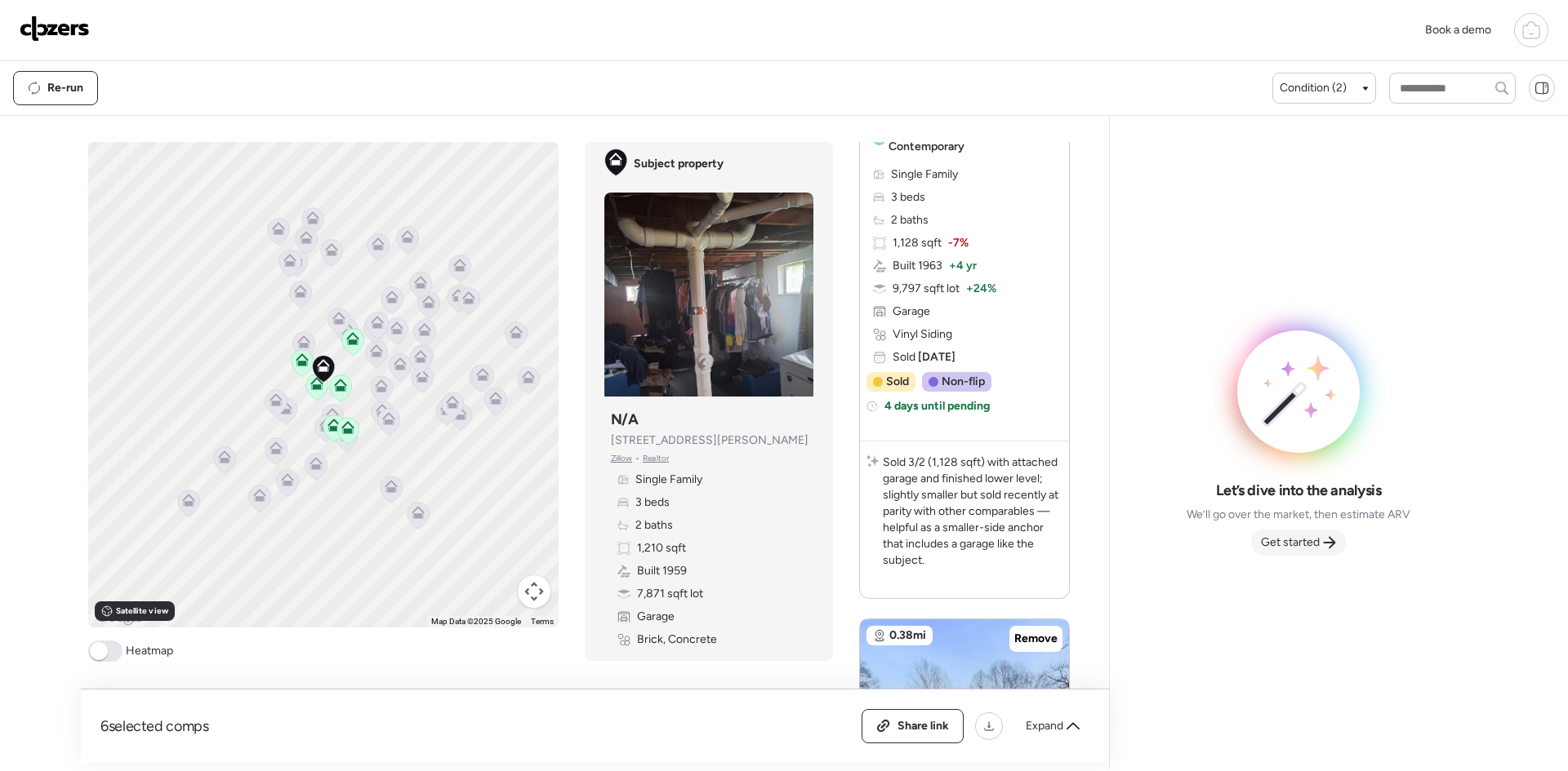
click at [1307, 535] on span "Get started" at bounding box center [1290, 542] width 59 height 16
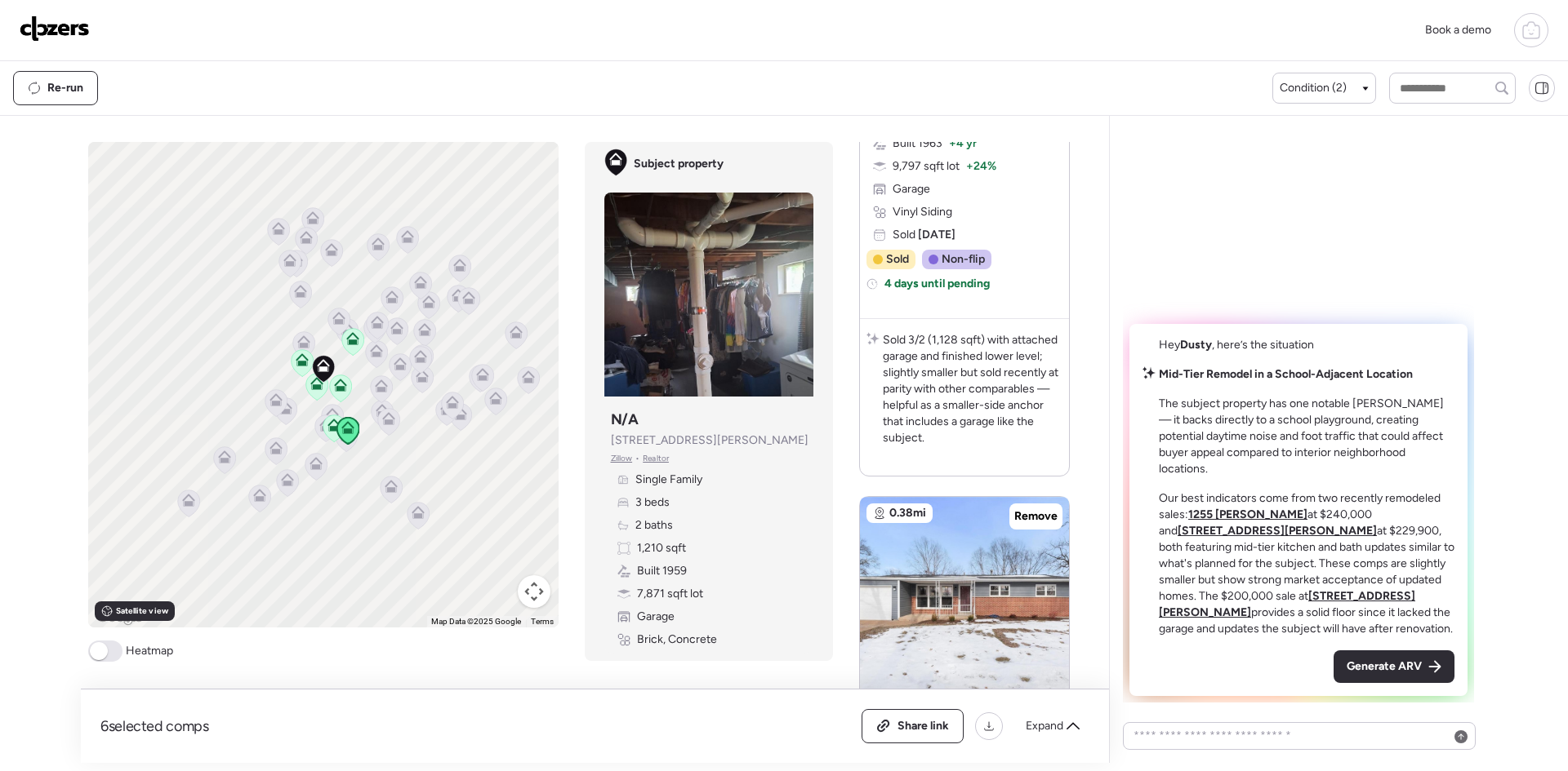
scroll to position [2139, 0]
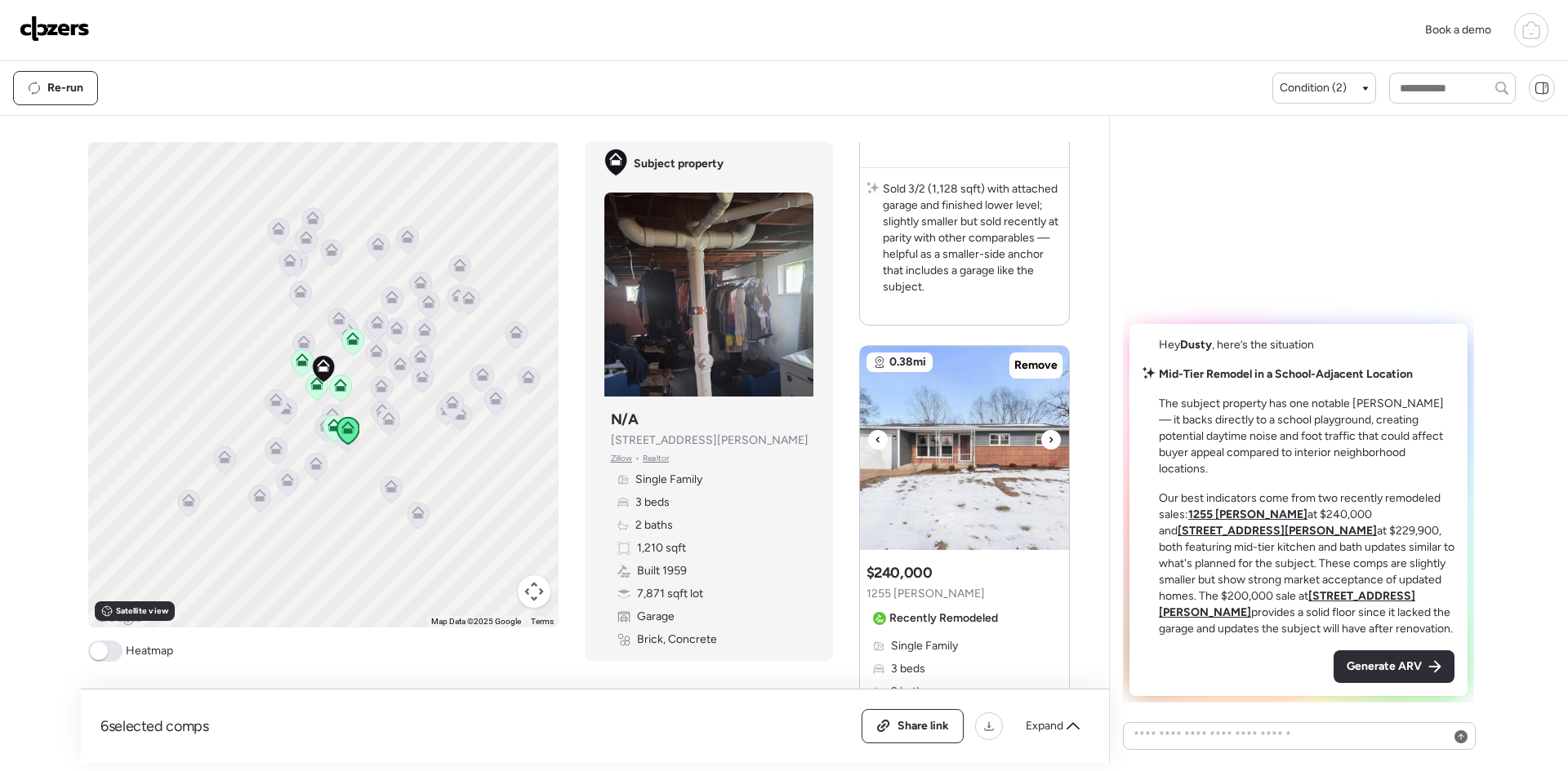
click at [1058, 441] on div at bounding box center [1051, 439] width 20 height 20
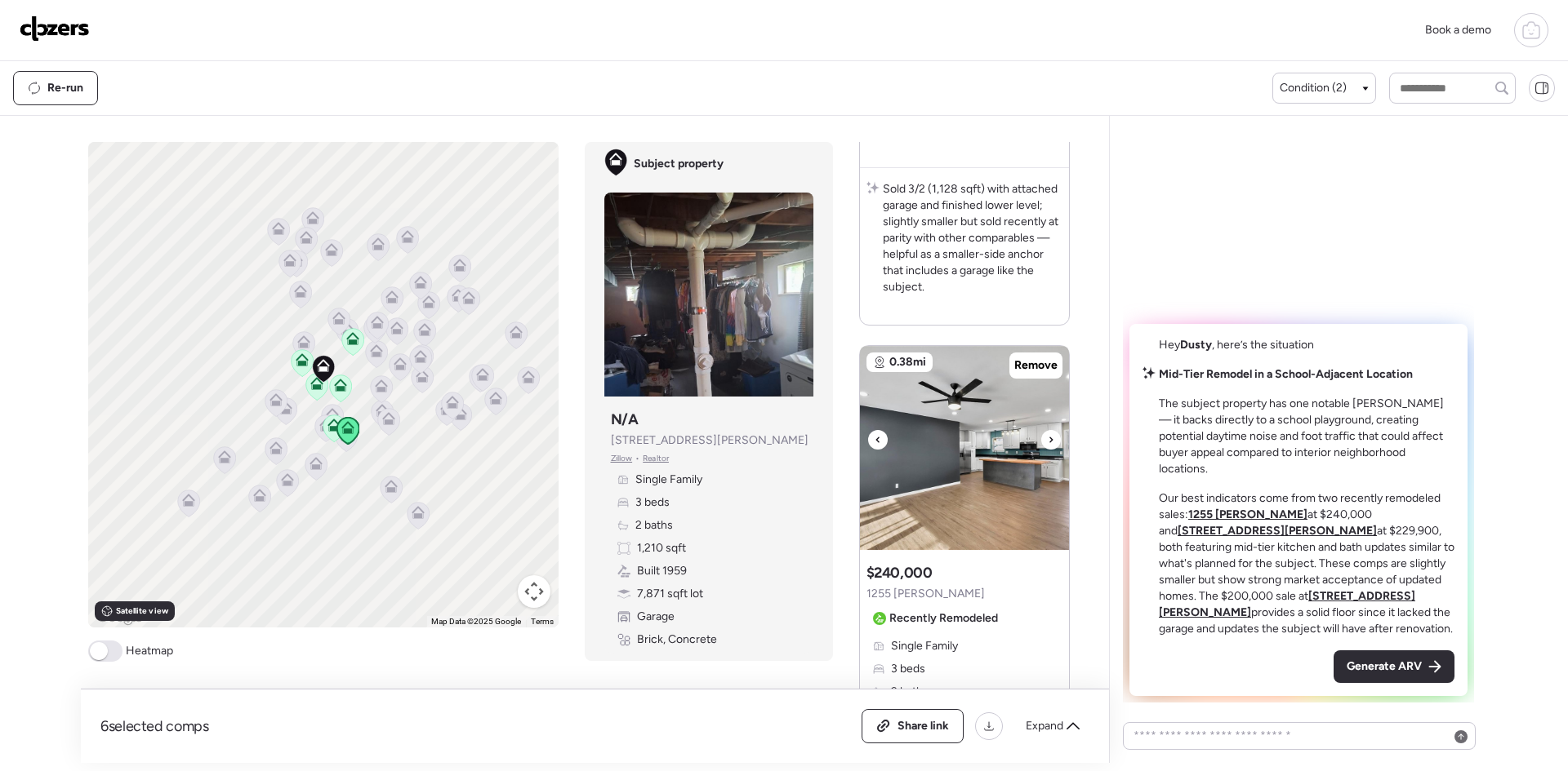
click at [1058, 441] on div at bounding box center [1051, 439] width 20 height 20
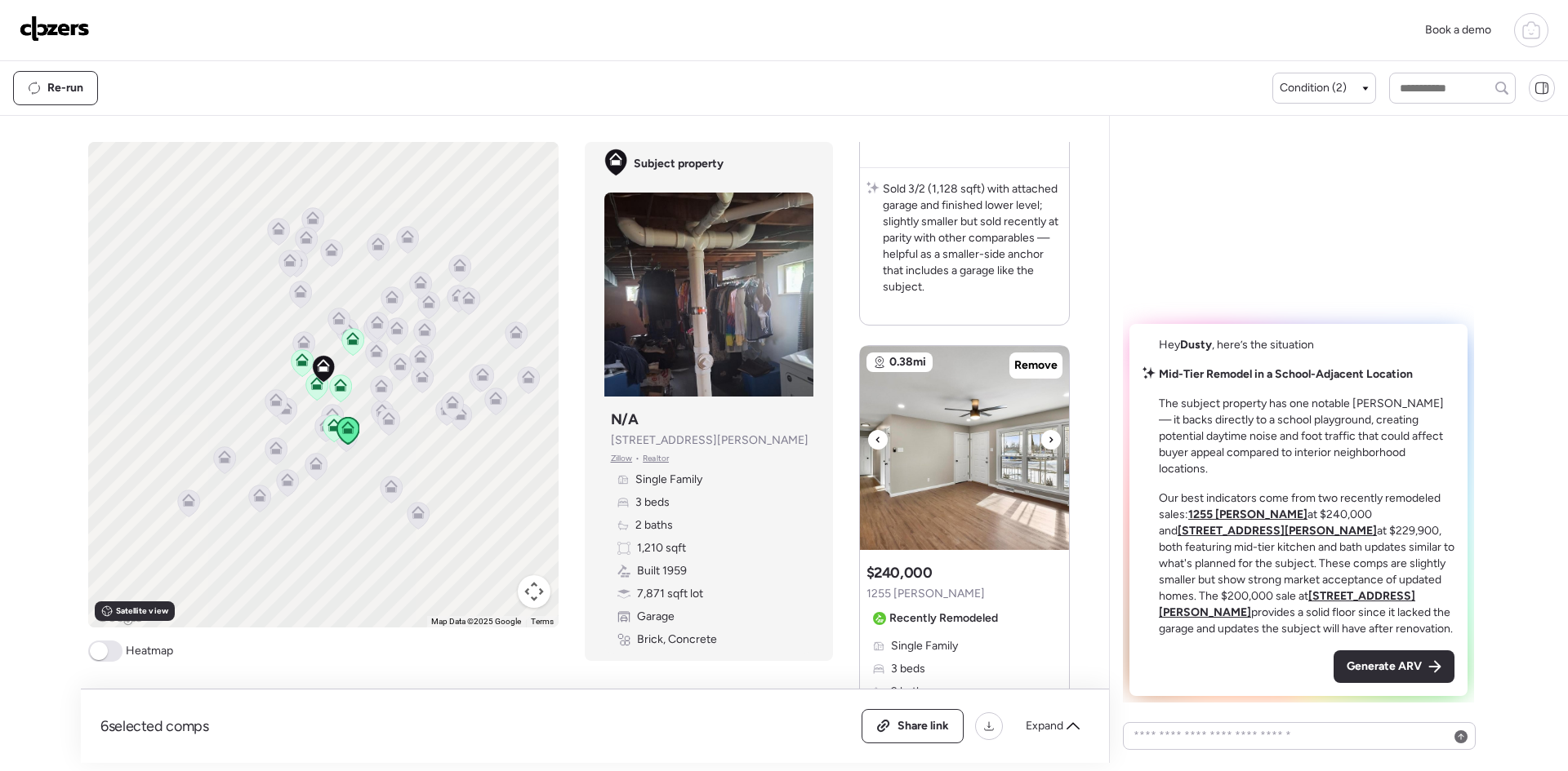
click at [1058, 441] on div at bounding box center [1051, 439] width 20 height 20
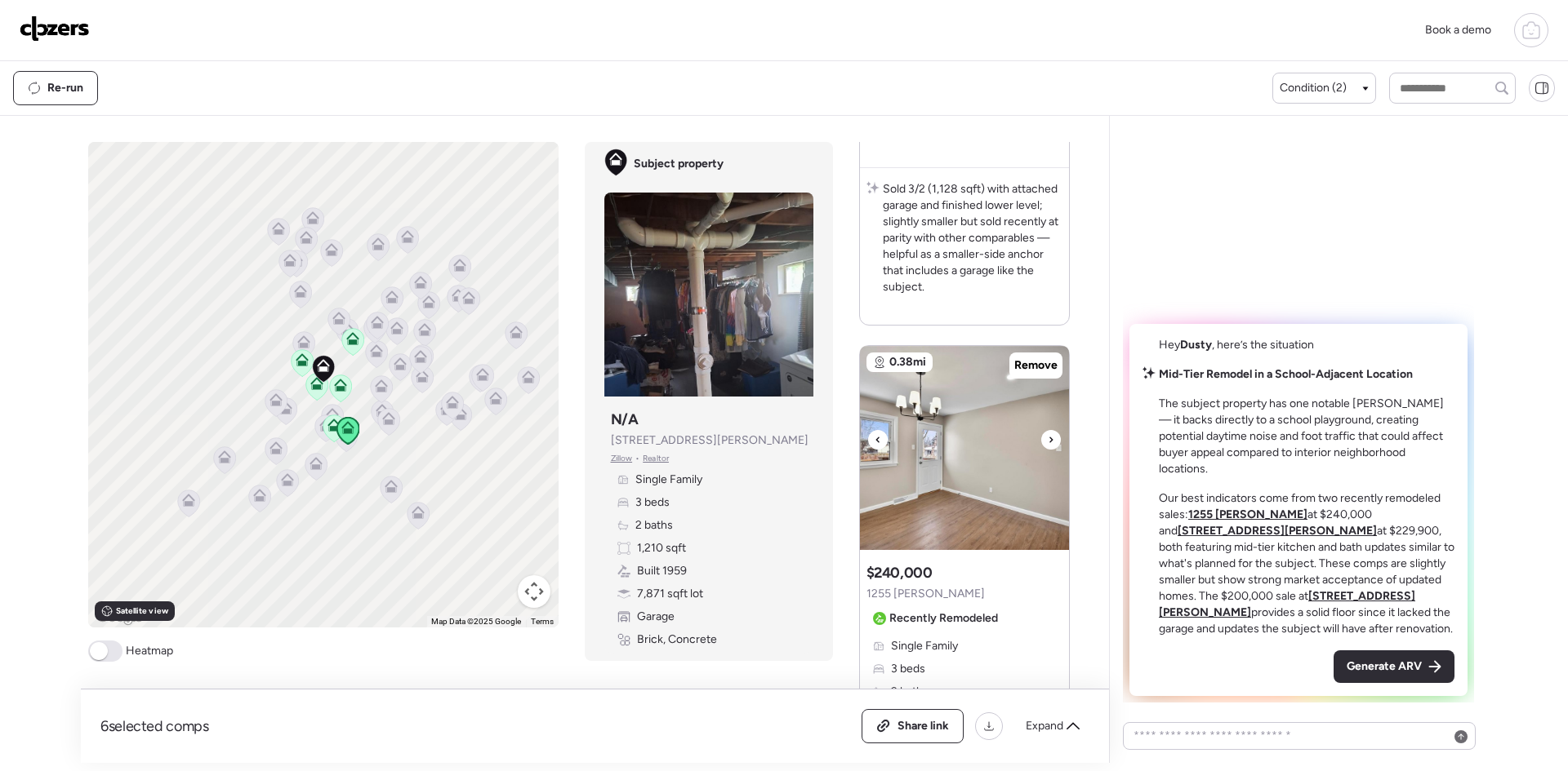
click at [1059, 442] on div at bounding box center [1051, 439] width 20 height 20
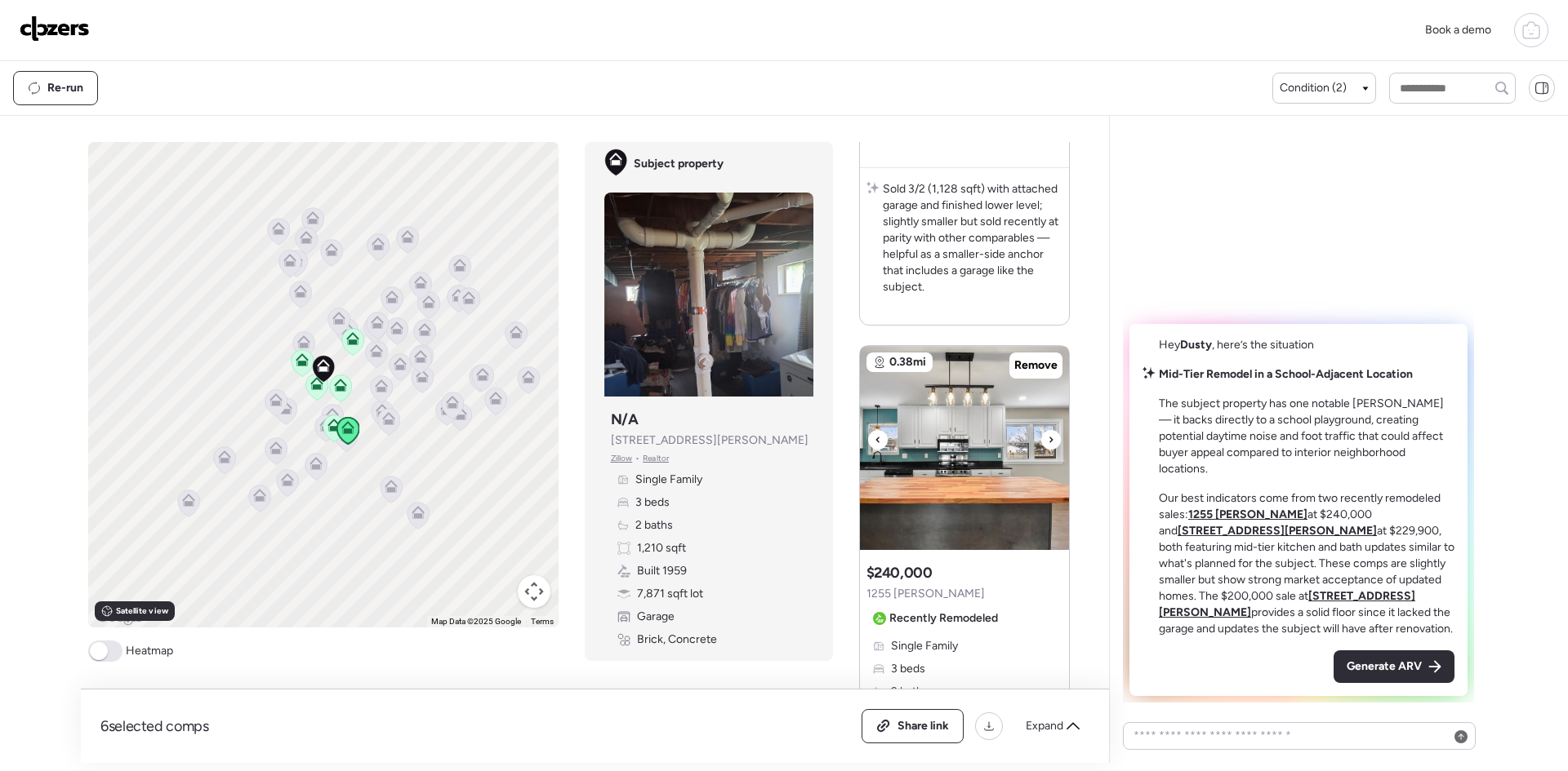
click at [1059, 442] on div at bounding box center [1051, 439] width 20 height 20
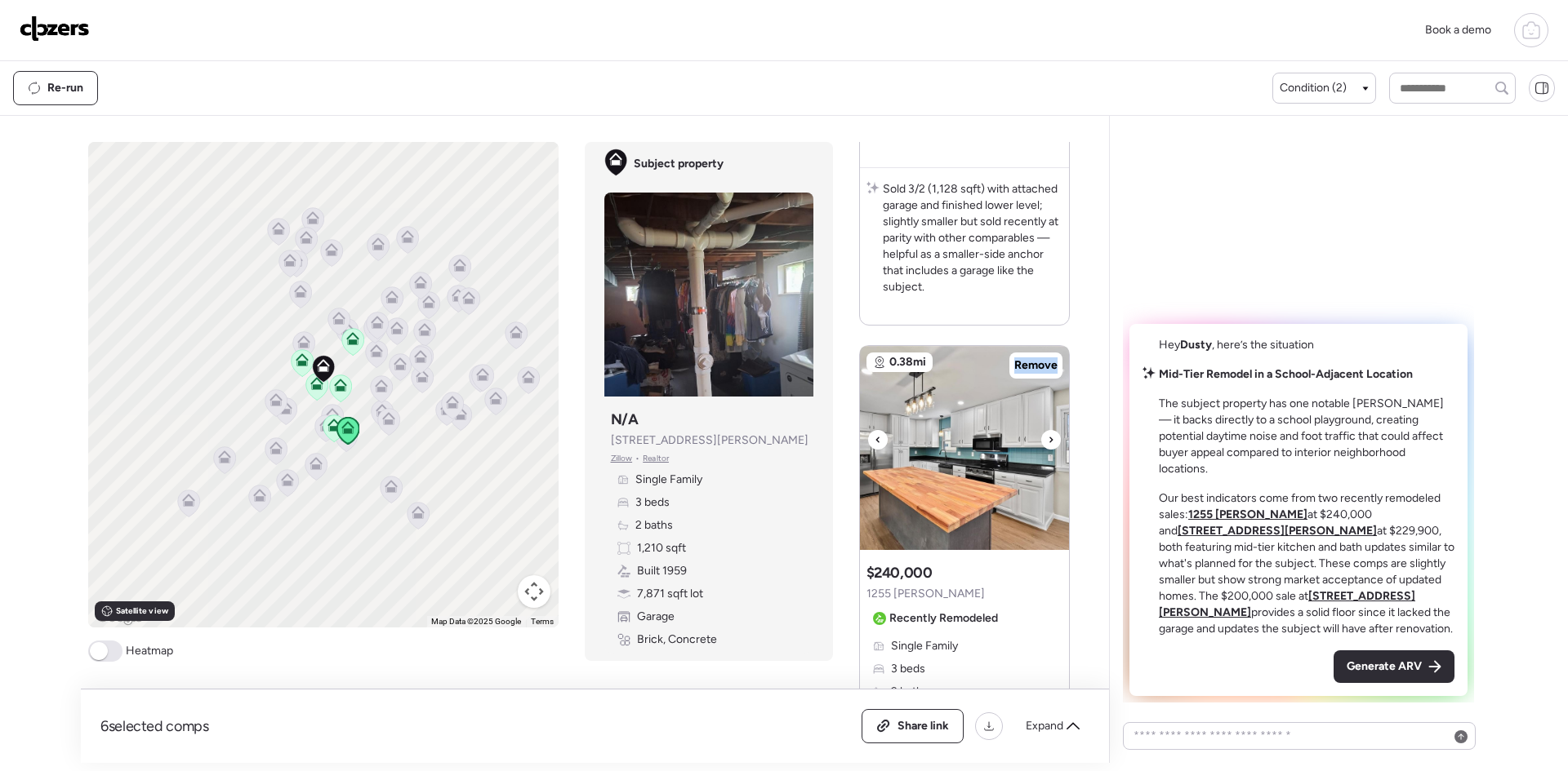
click at [1059, 442] on div at bounding box center [1051, 439] width 20 height 20
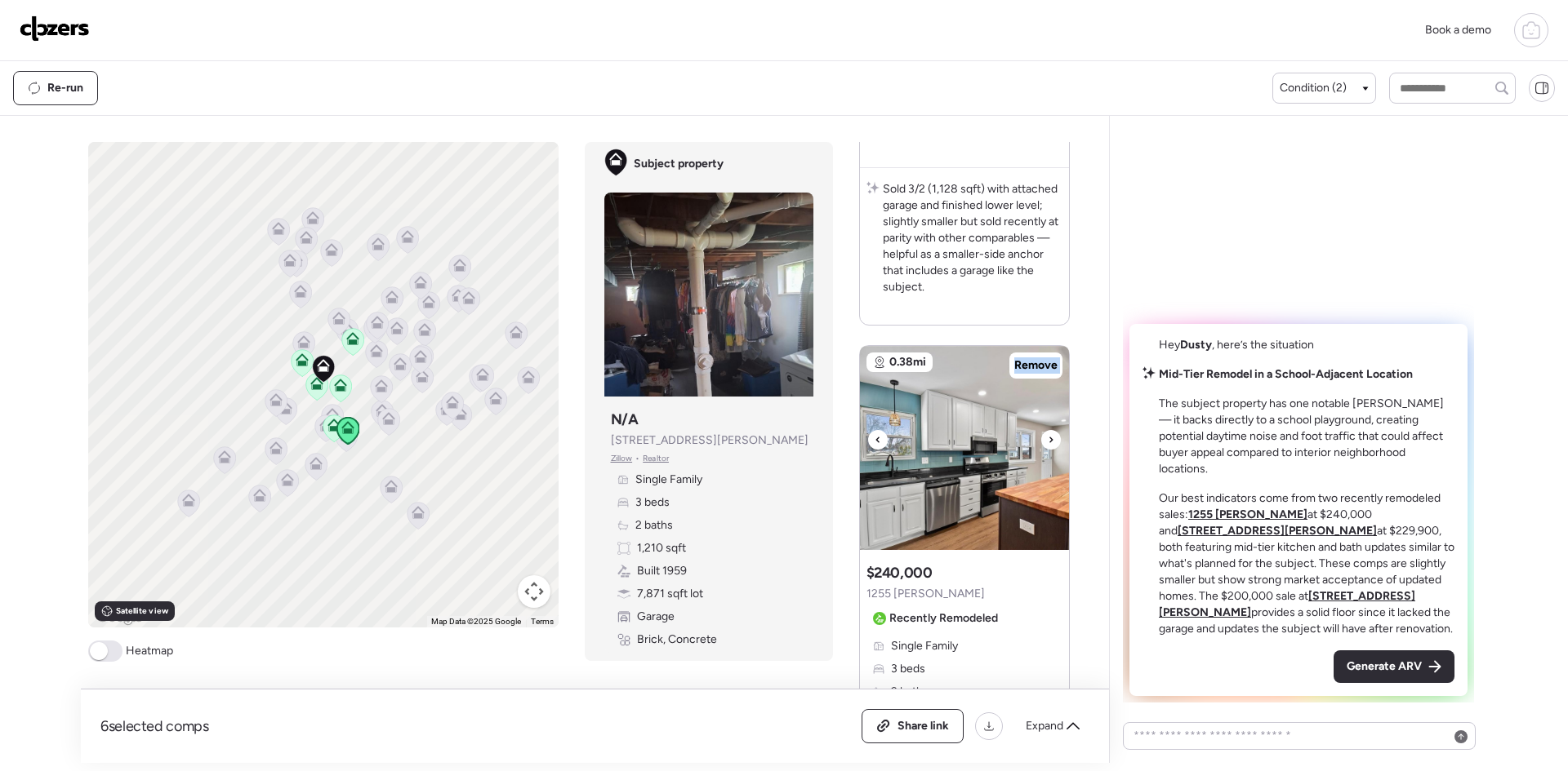
click at [1059, 442] on div at bounding box center [1051, 439] width 20 height 20
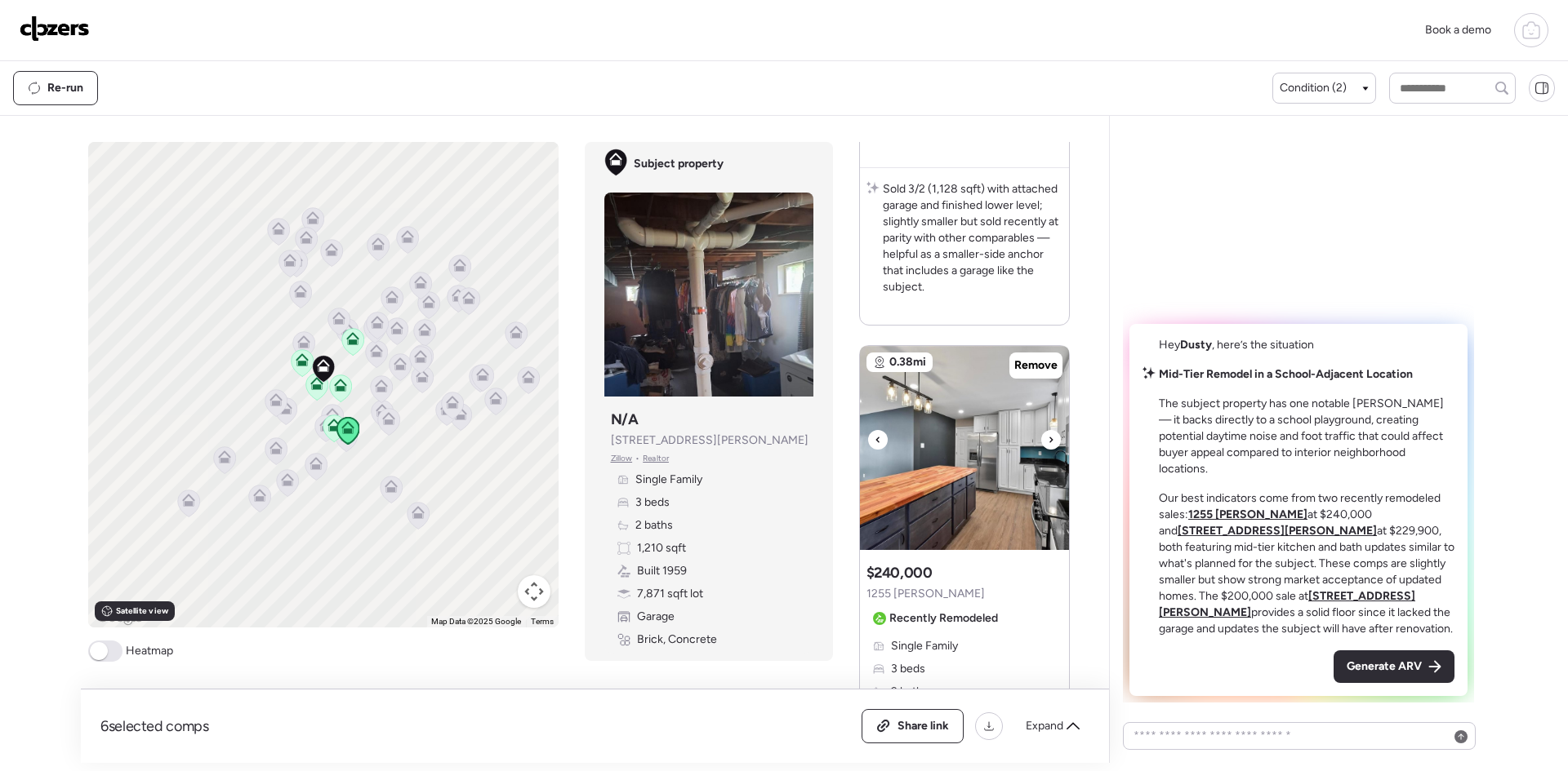
click at [1059, 442] on div at bounding box center [1051, 439] width 20 height 20
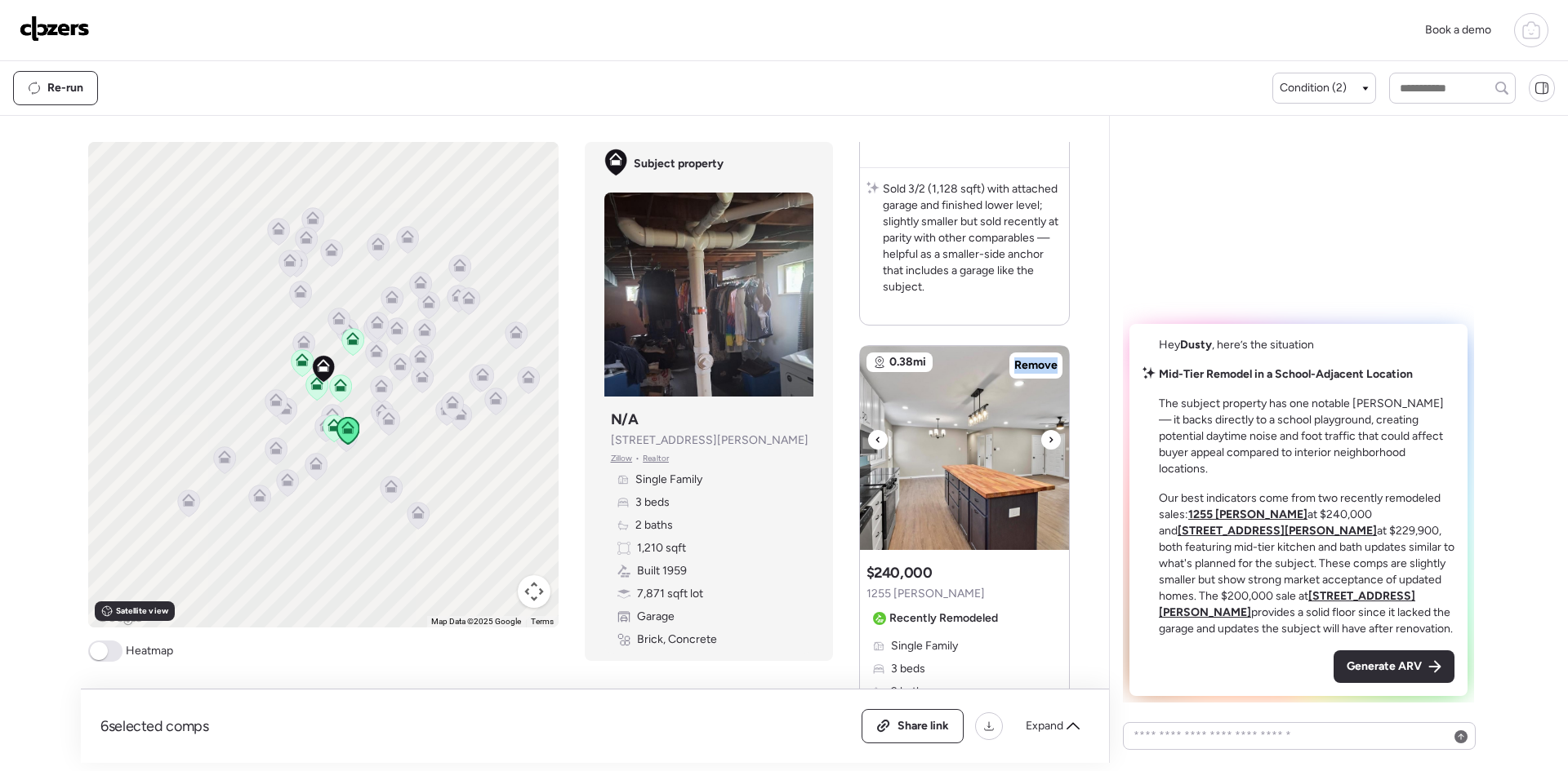
click at [1059, 442] on div at bounding box center [1051, 439] width 20 height 20
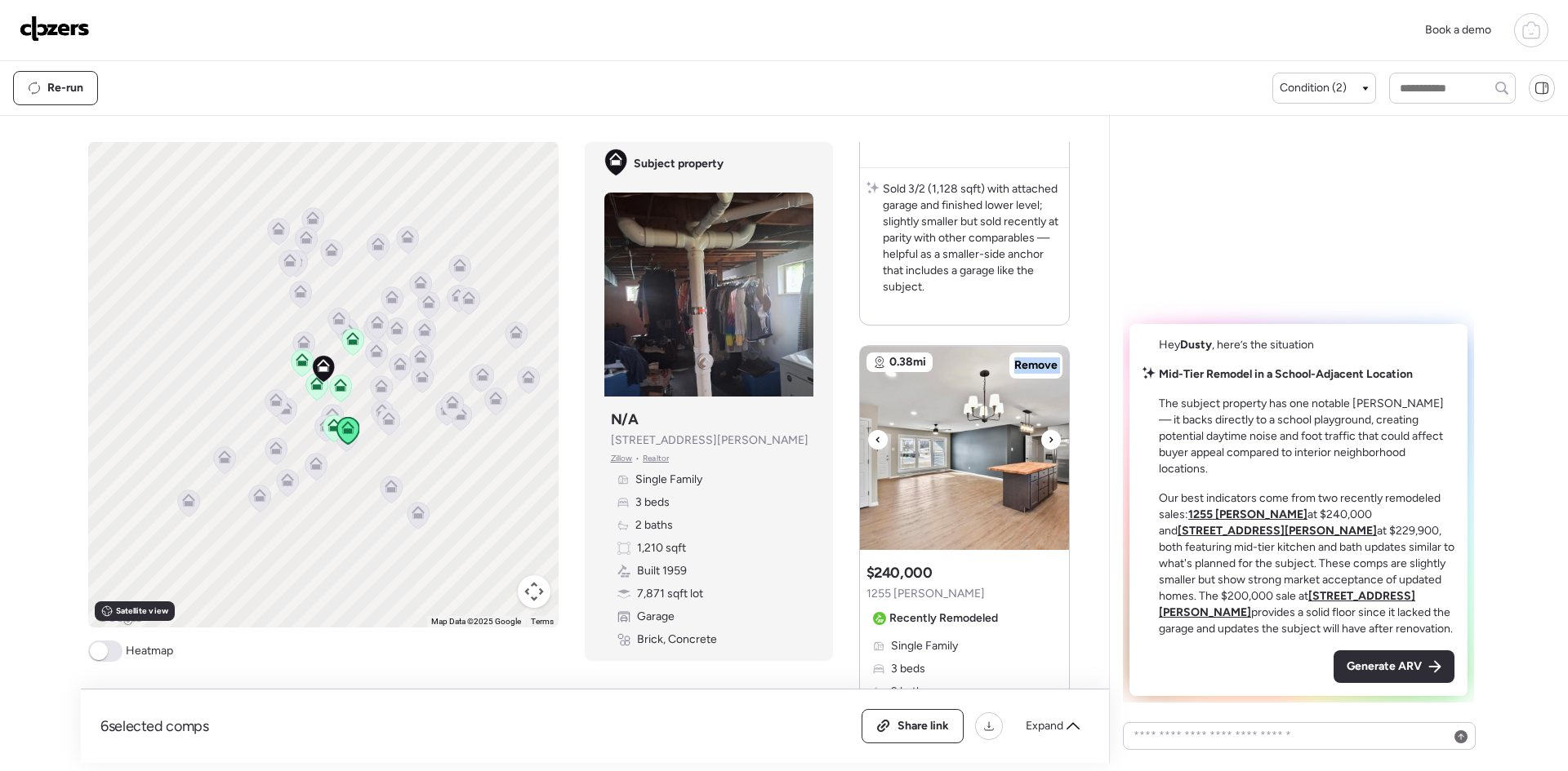
click at [1059, 442] on div at bounding box center [1051, 439] width 20 height 20
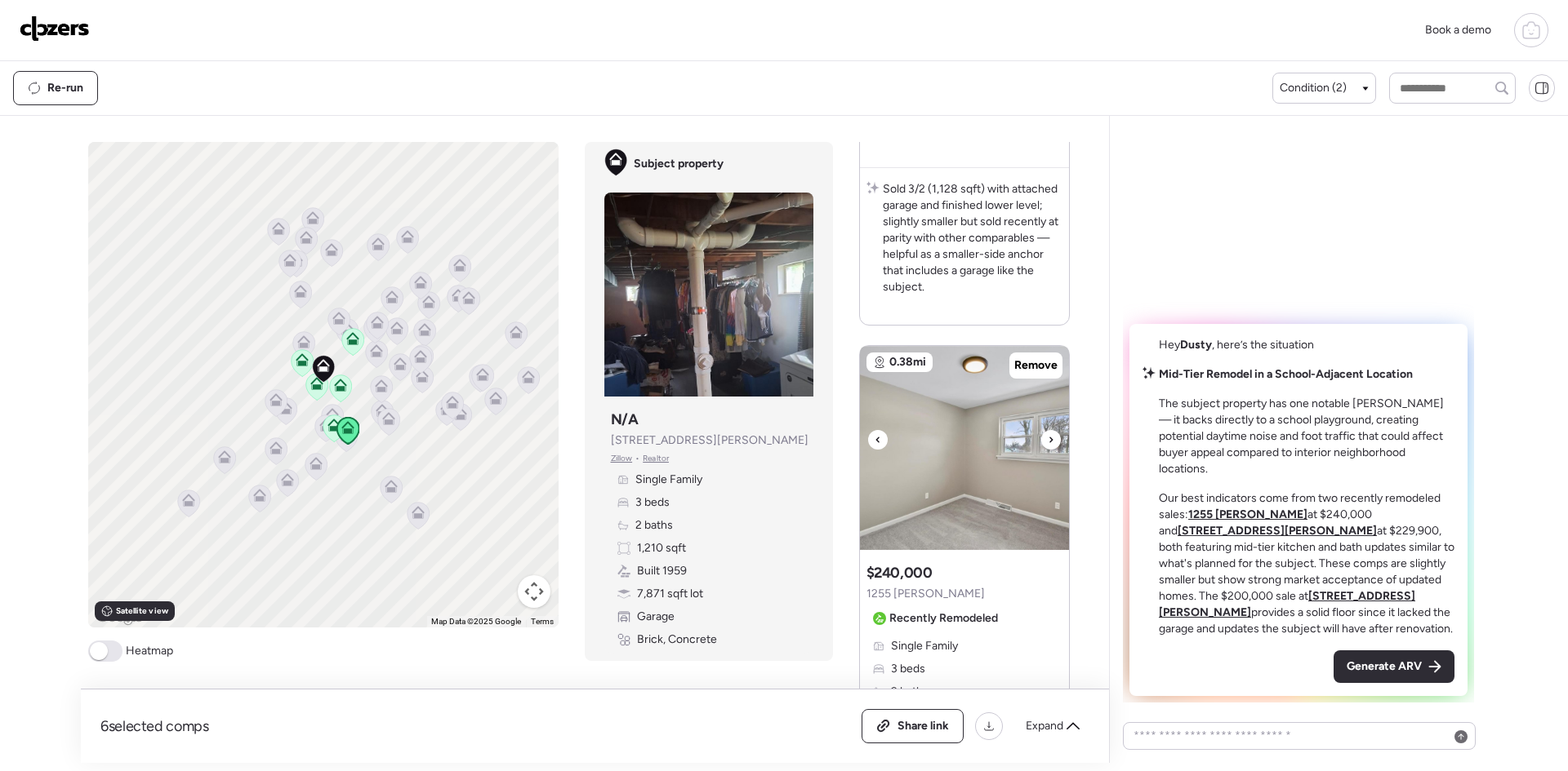
click at [1059, 442] on div at bounding box center [1051, 439] width 20 height 20
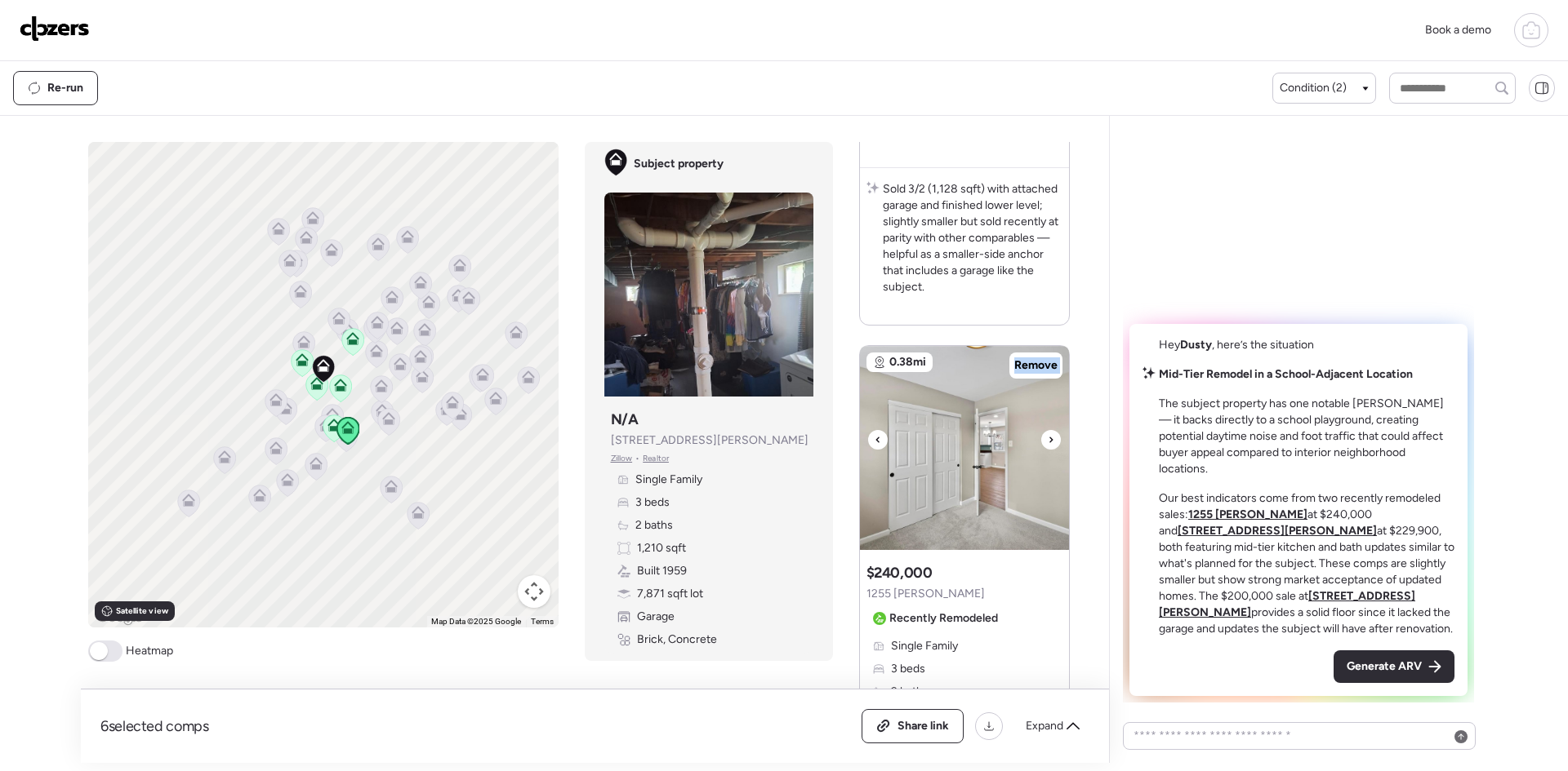
click at [1059, 442] on div at bounding box center [1051, 439] width 20 height 20
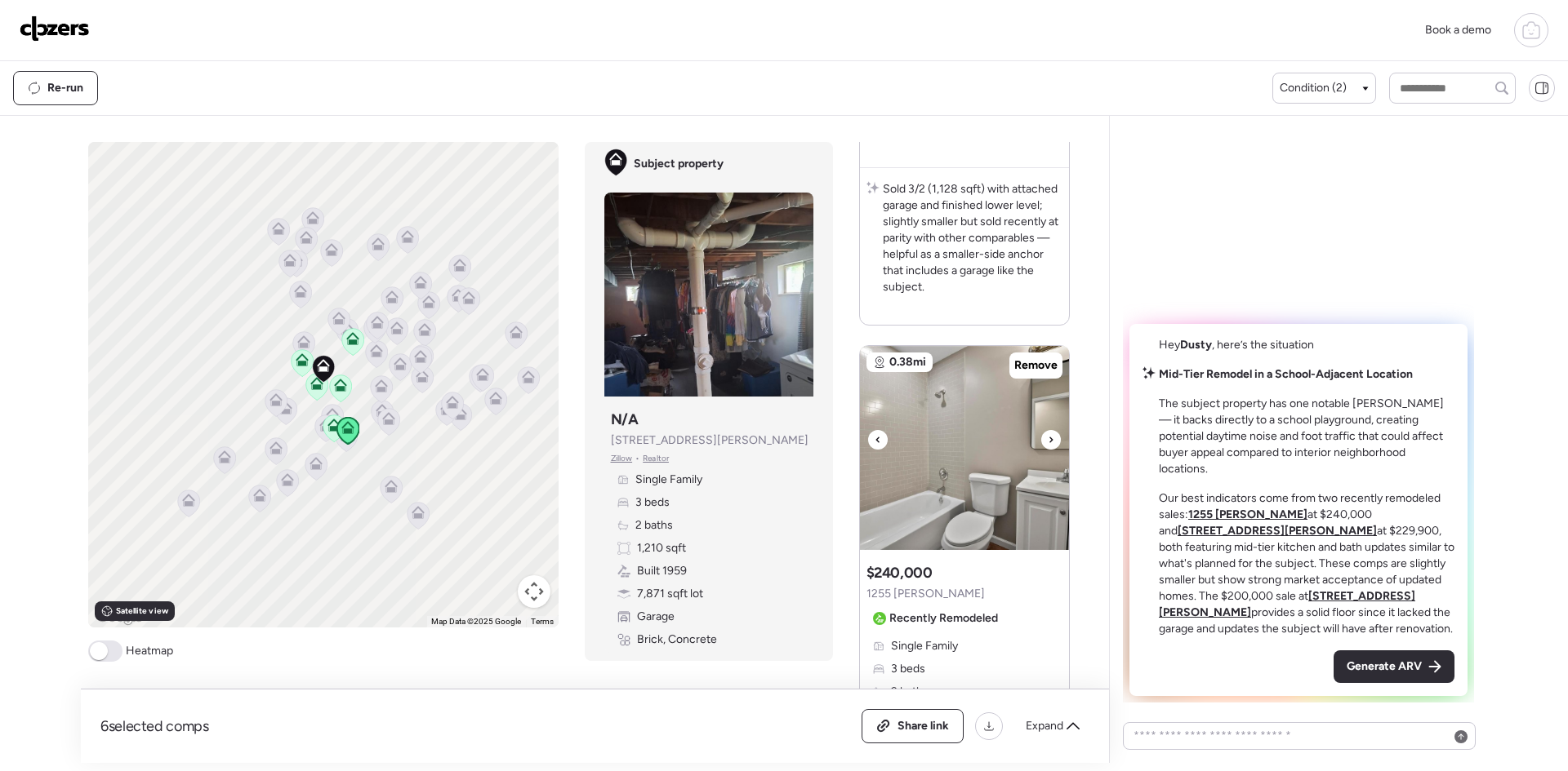
click at [1057, 441] on div at bounding box center [1051, 439] width 20 height 20
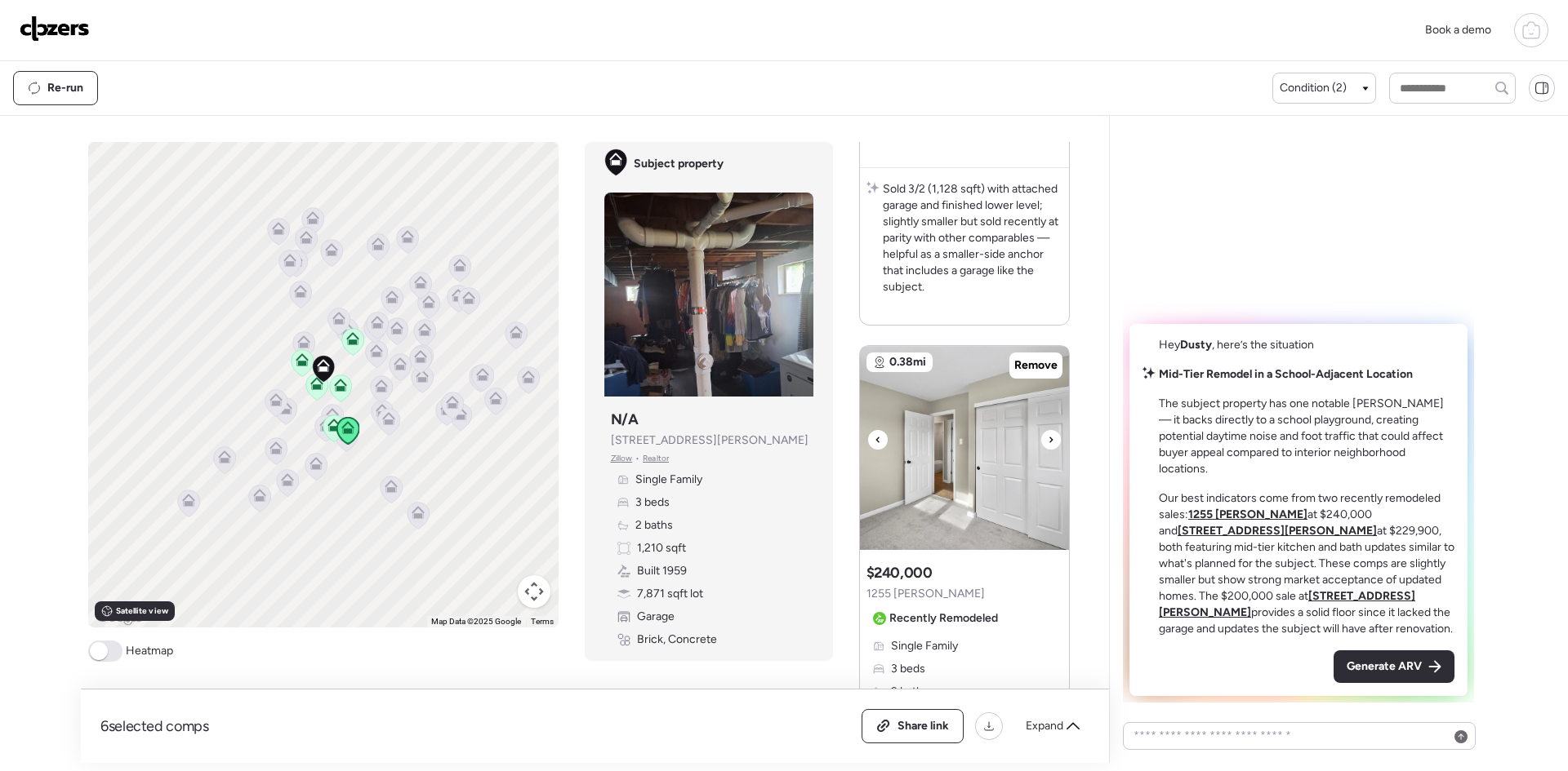
click at [1057, 441] on div at bounding box center [1051, 439] width 20 height 20
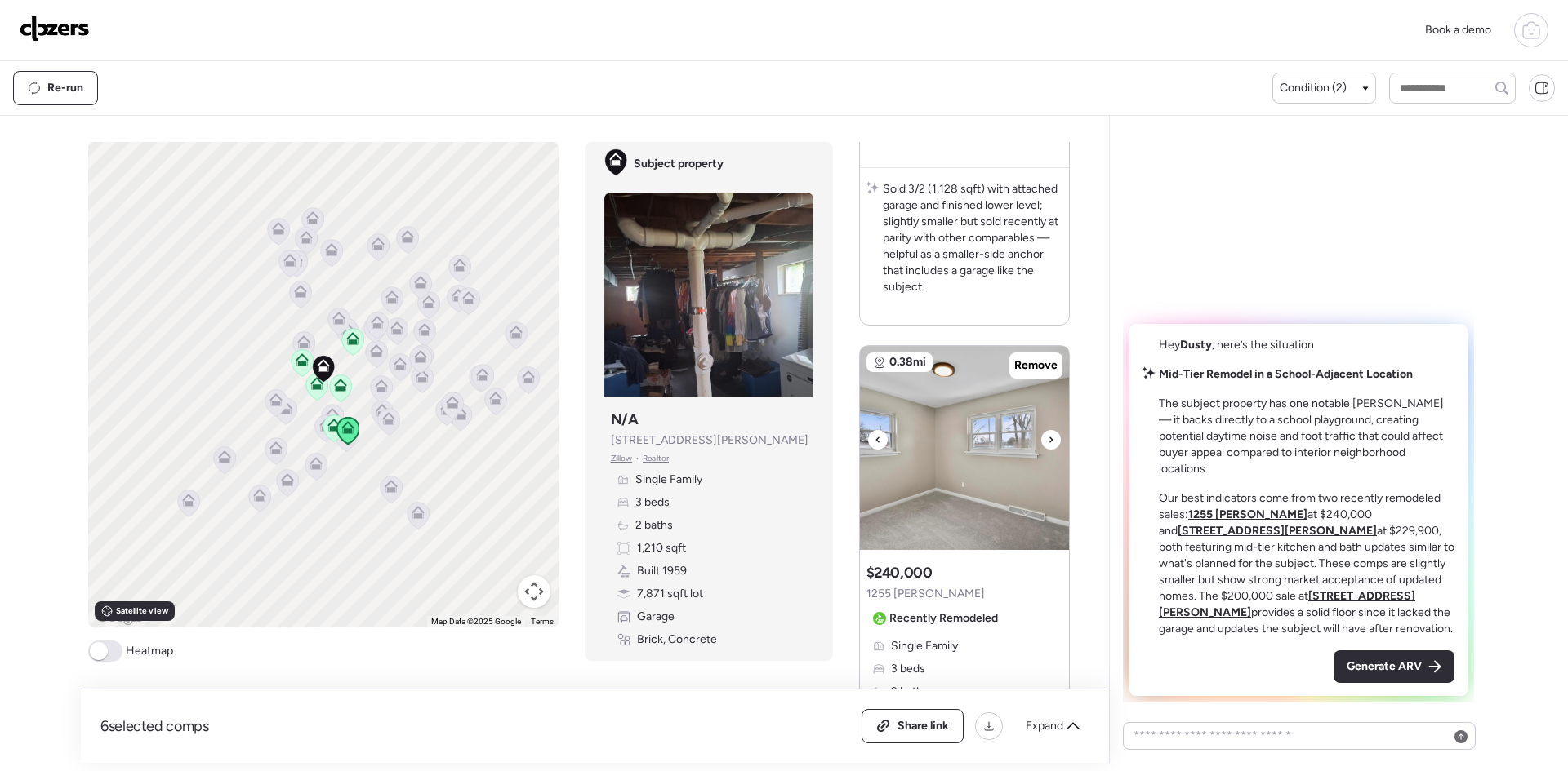
click at [1057, 441] on div at bounding box center [1051, 439] width 20 height 20
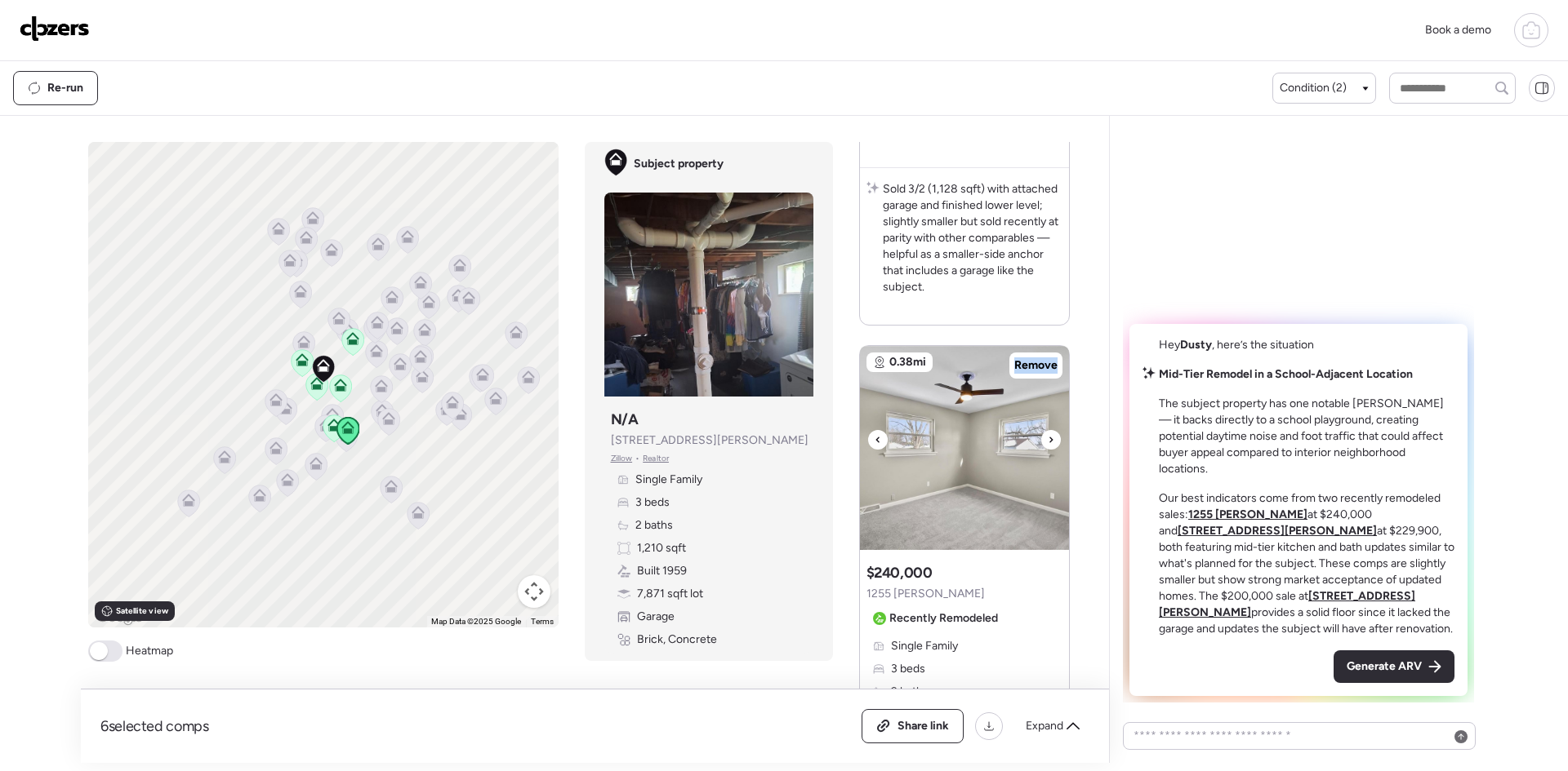
click at [1057, 441] on div at bounding box center [1051, 439] width 20 height 20
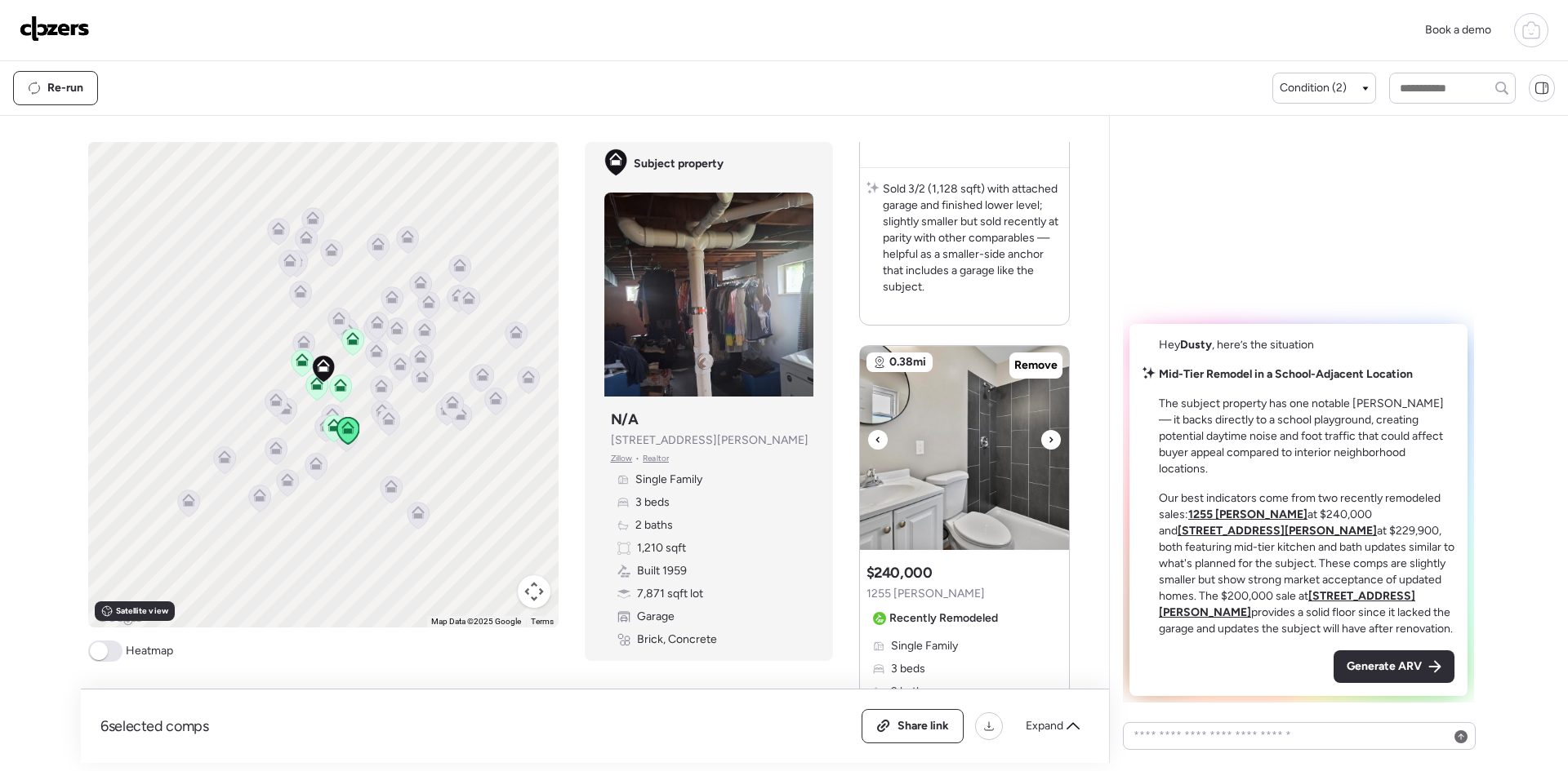
click at [1057, 441] on div at bounding box center [1051, 439] width 20 height 20
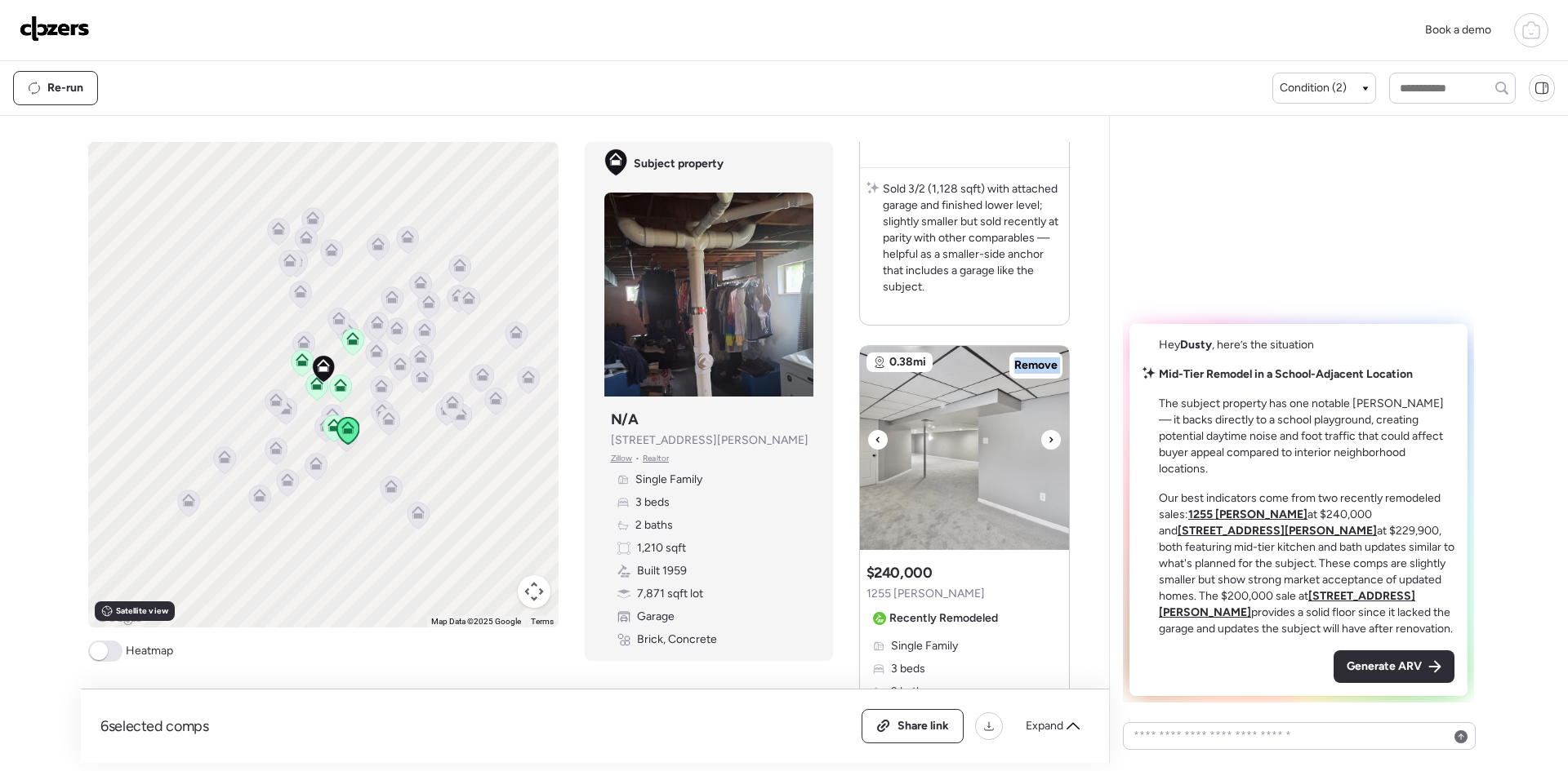
click at [1057, 441] on div at bounding box center [1051, 439] width 20 height 20
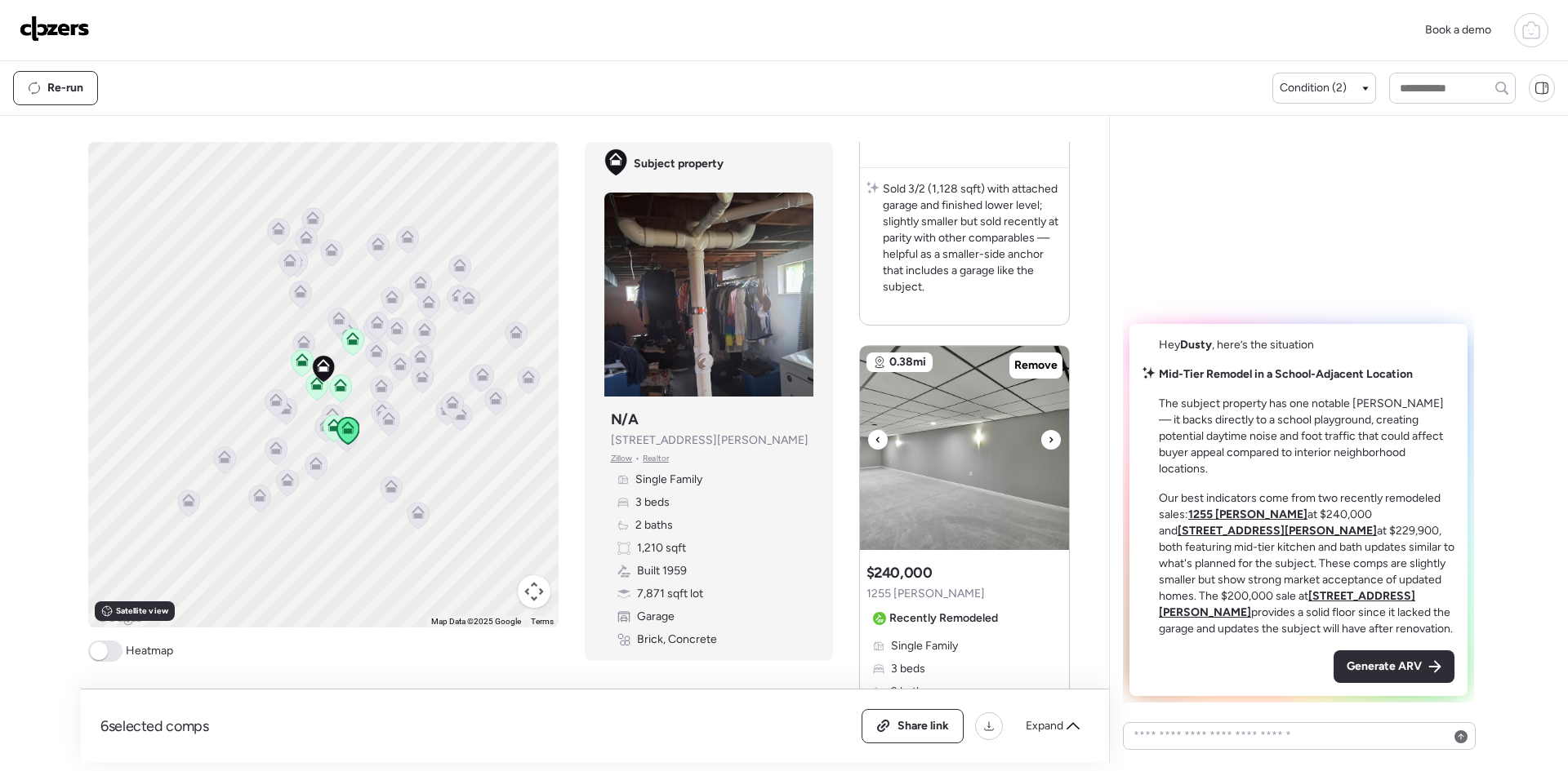
click at [885, 441] on div at bounding box center [877, 439] width 20 height 20
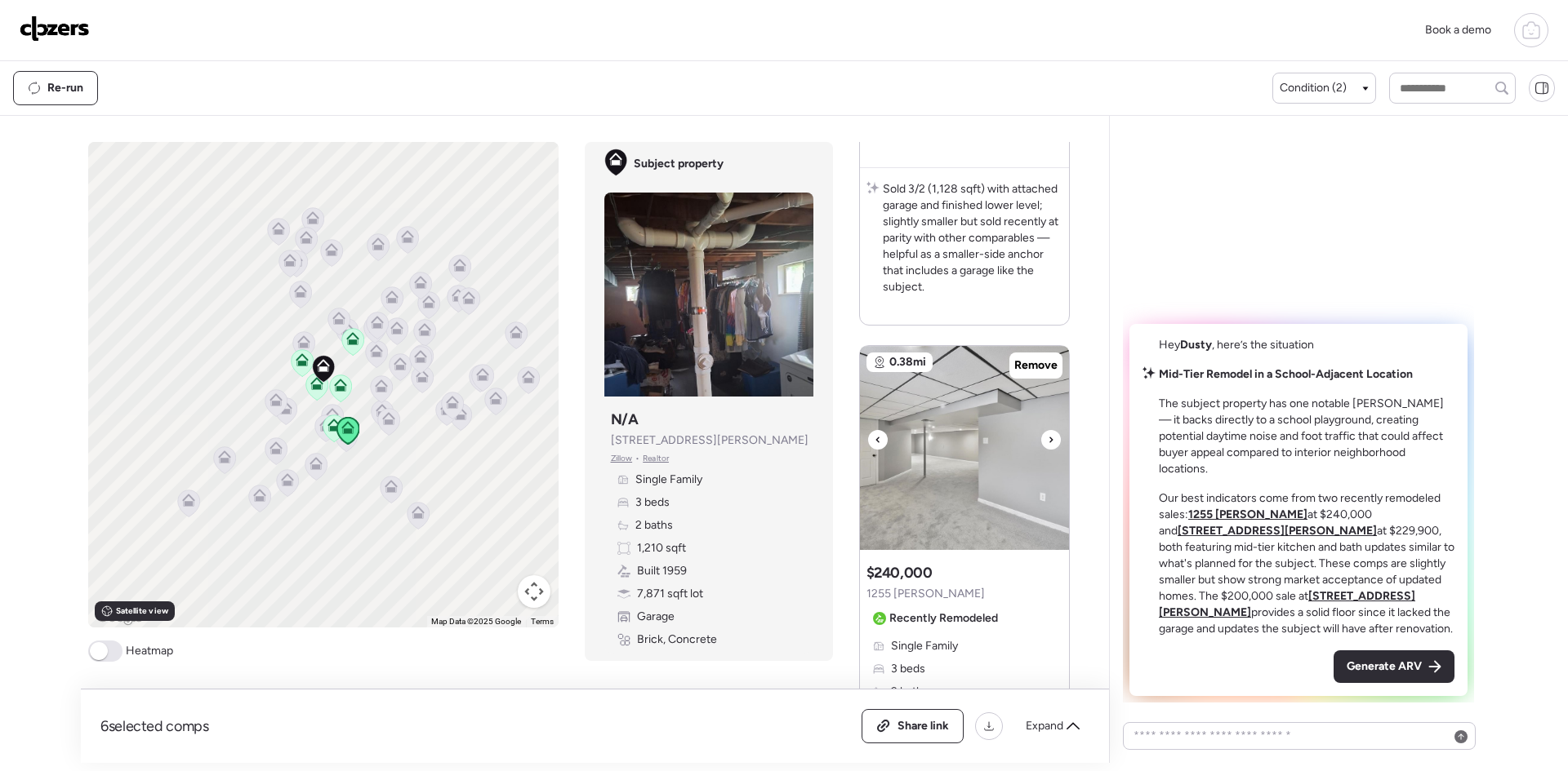
click at [1049, 440] on icon at bounding box center [1051, 439] width 7 height 20
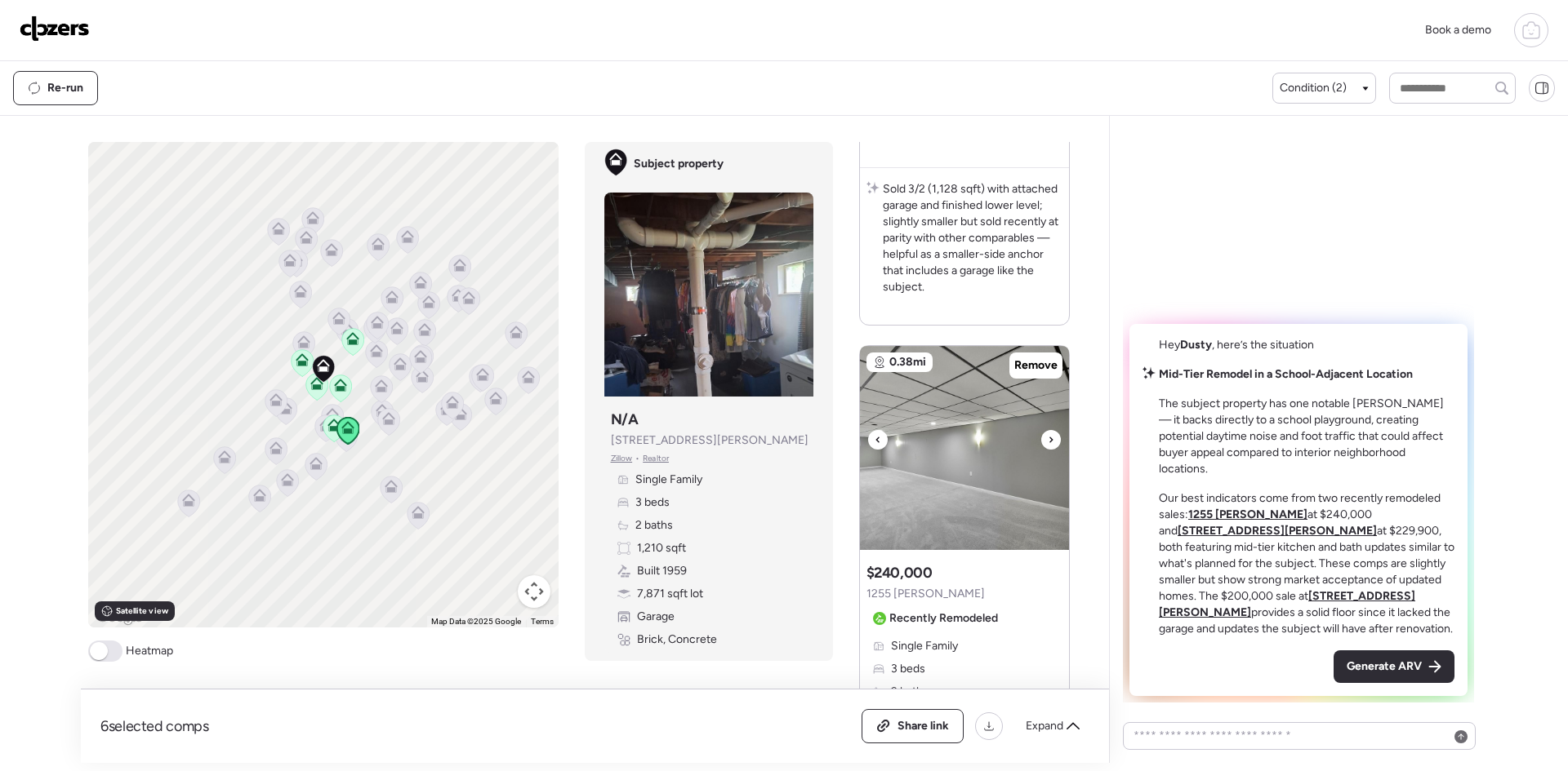
click at [1049, 440] on icon at bounding box center [1051, 439] width 7 height 20
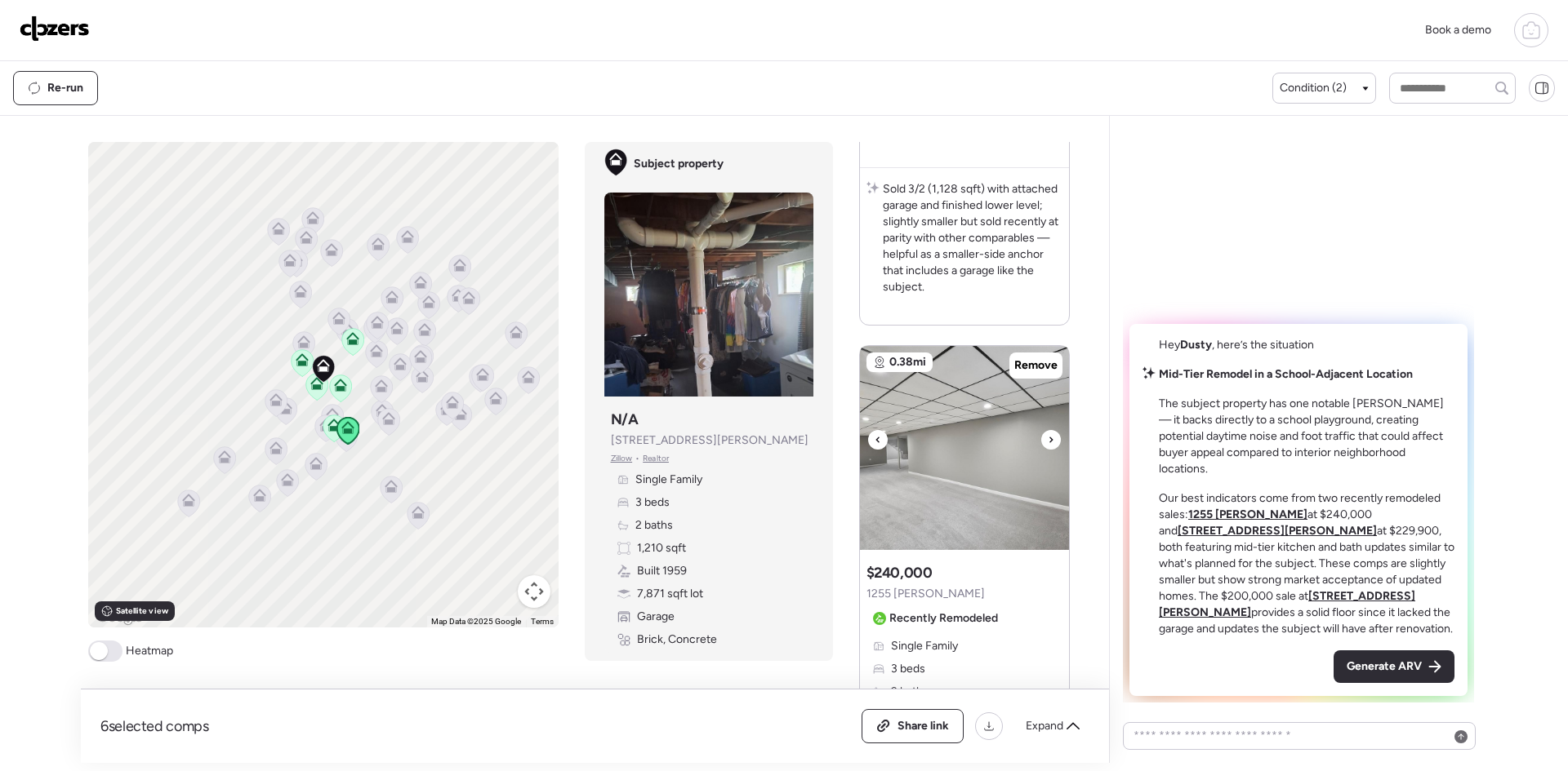
click at [1049, 440] on icon at bounding box center [1051, 439] width 7 height 20
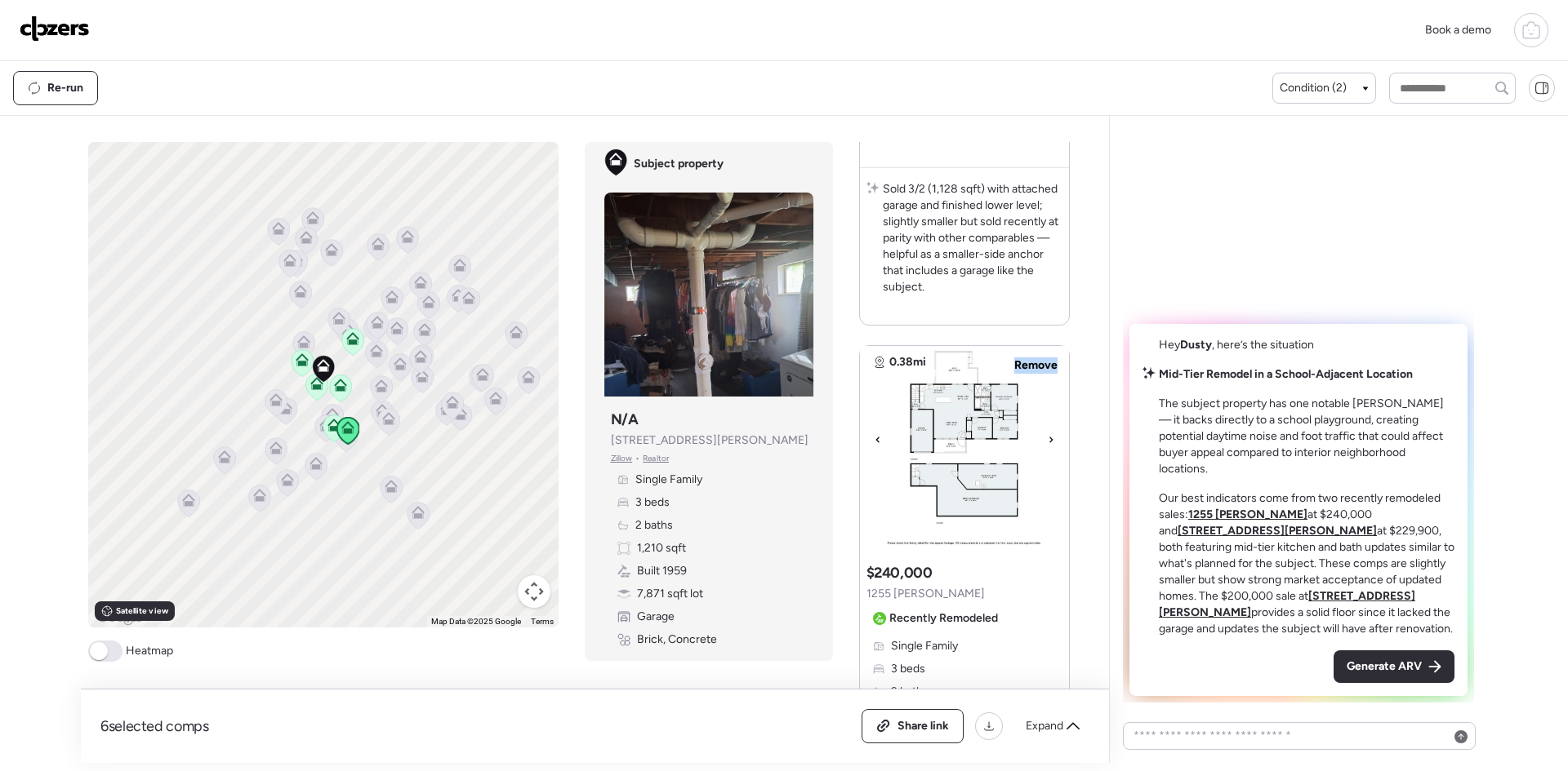
click at [1049, 440] on icon at bounding box center [1051, 439] width 7 height 20
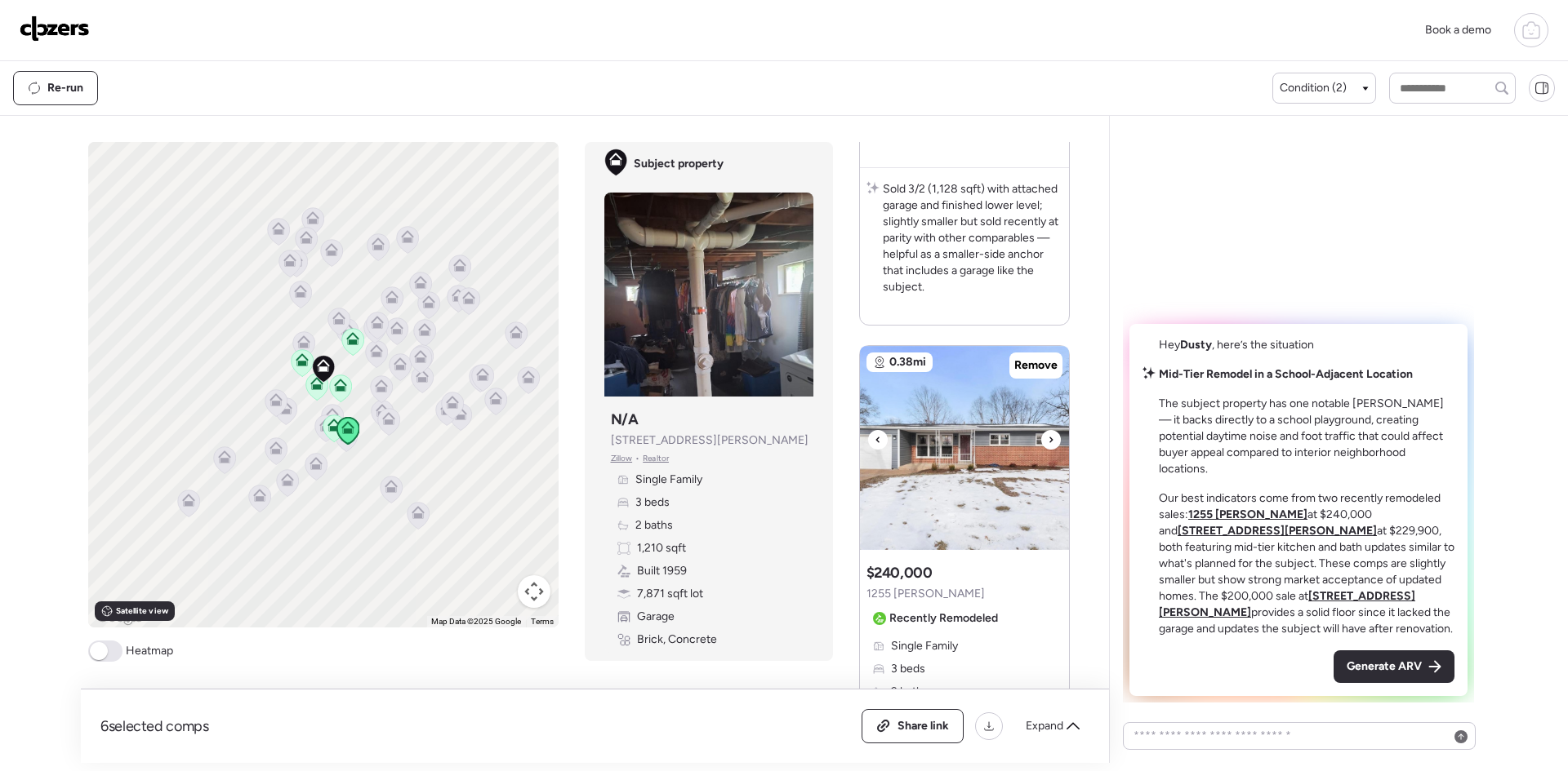
click at [1049, 440] on icon at bounding box center [1051, 439] width 7 height 20
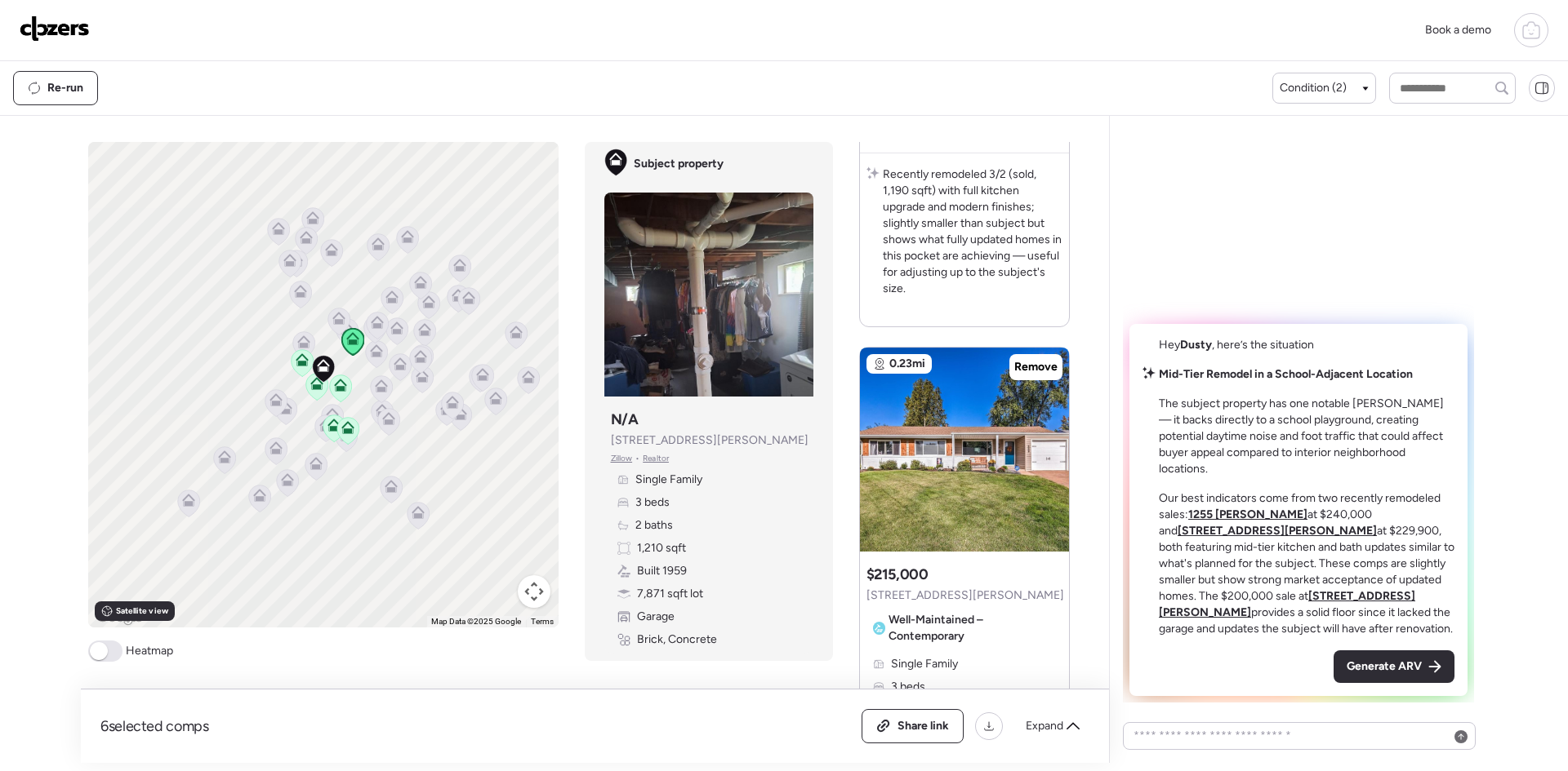
scroll to position [3676, 0]
click at [1049, 444] on icon at bounding box center [1051, 442] width 7 height 20
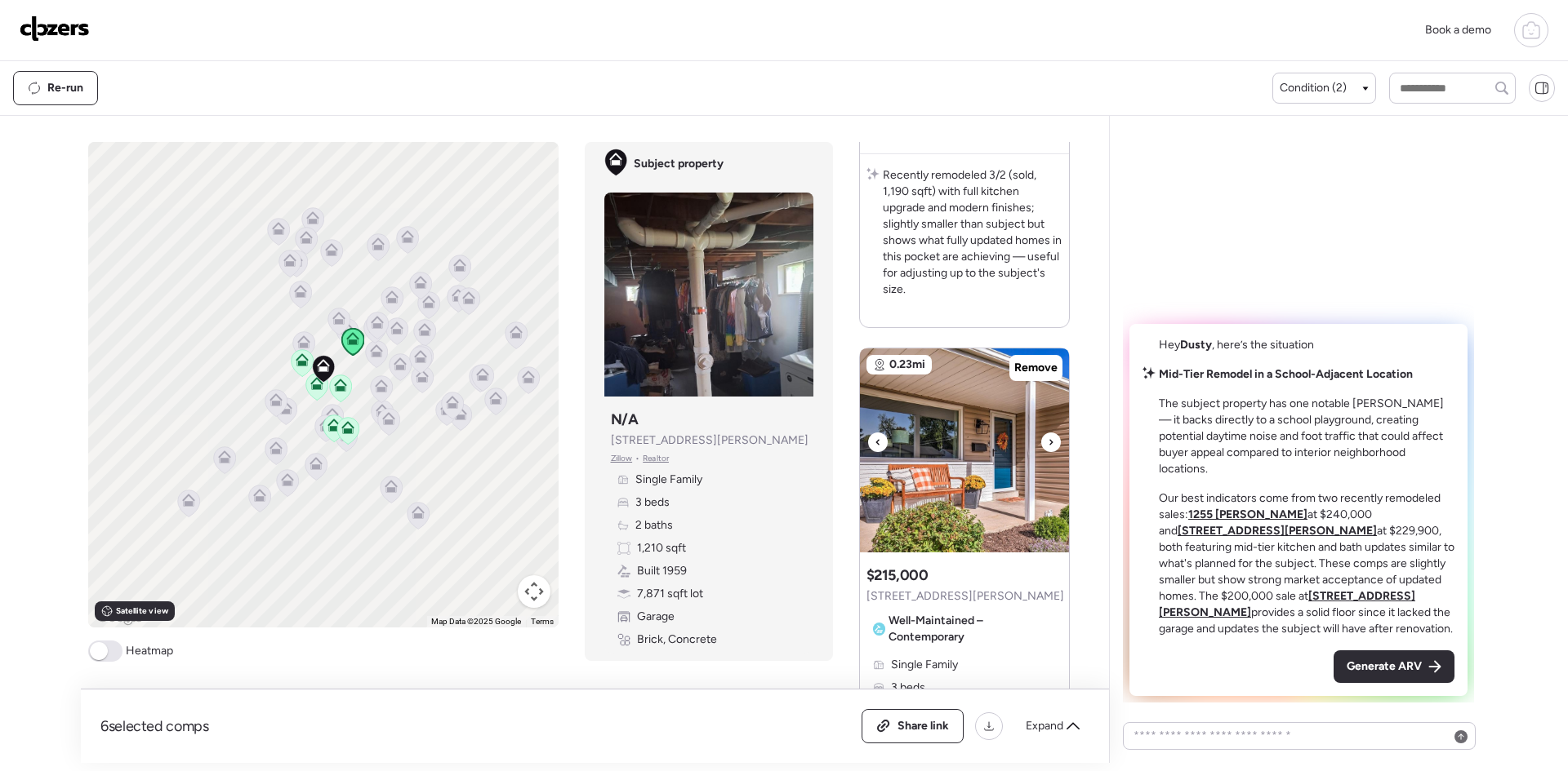
click at [1049, 444] on icon at bounding box center [1051, 442] width 7 height 20
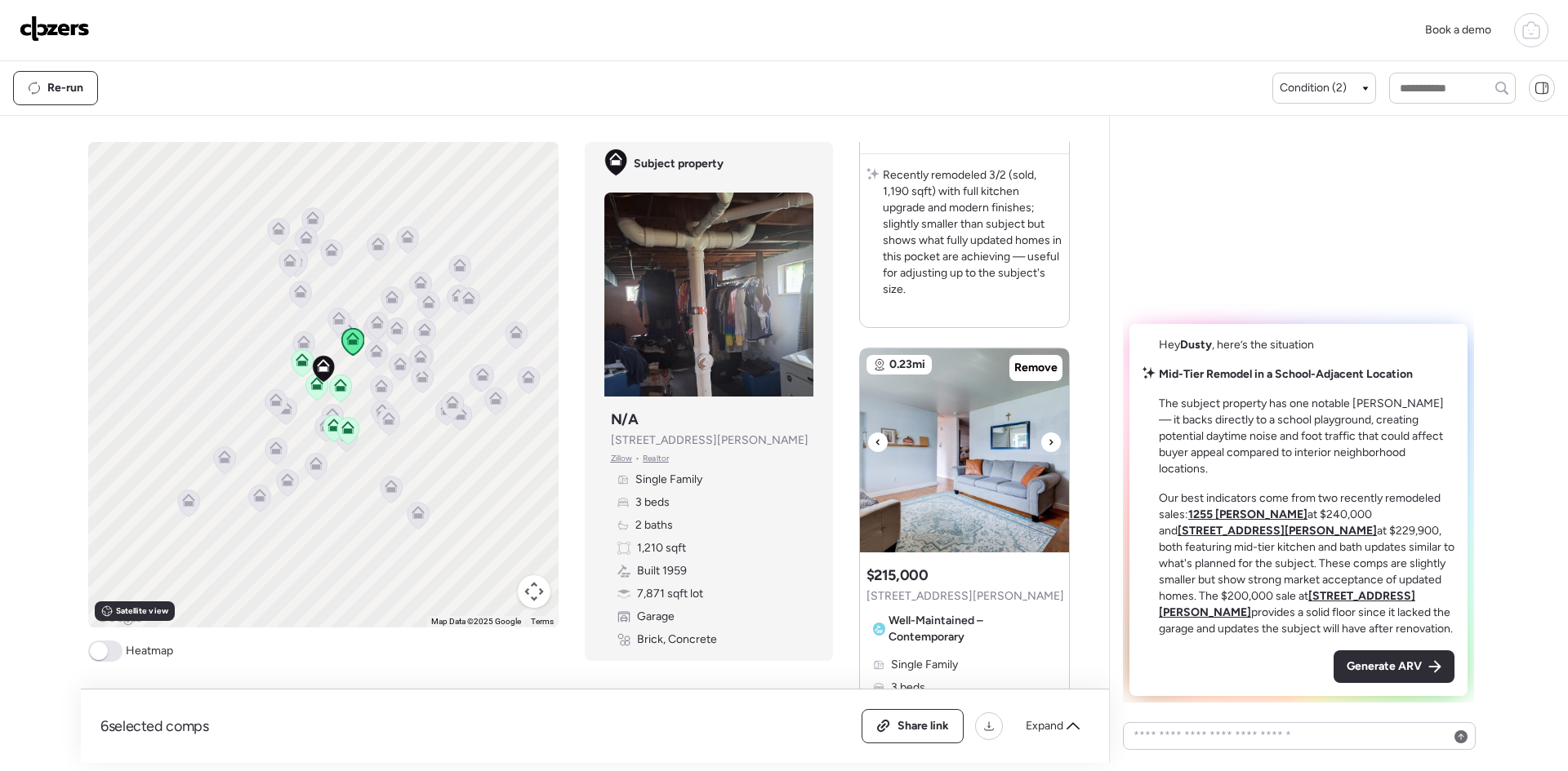
click at [1049, 444] on icon at bounding box center [1051, 442] width 7 height 20
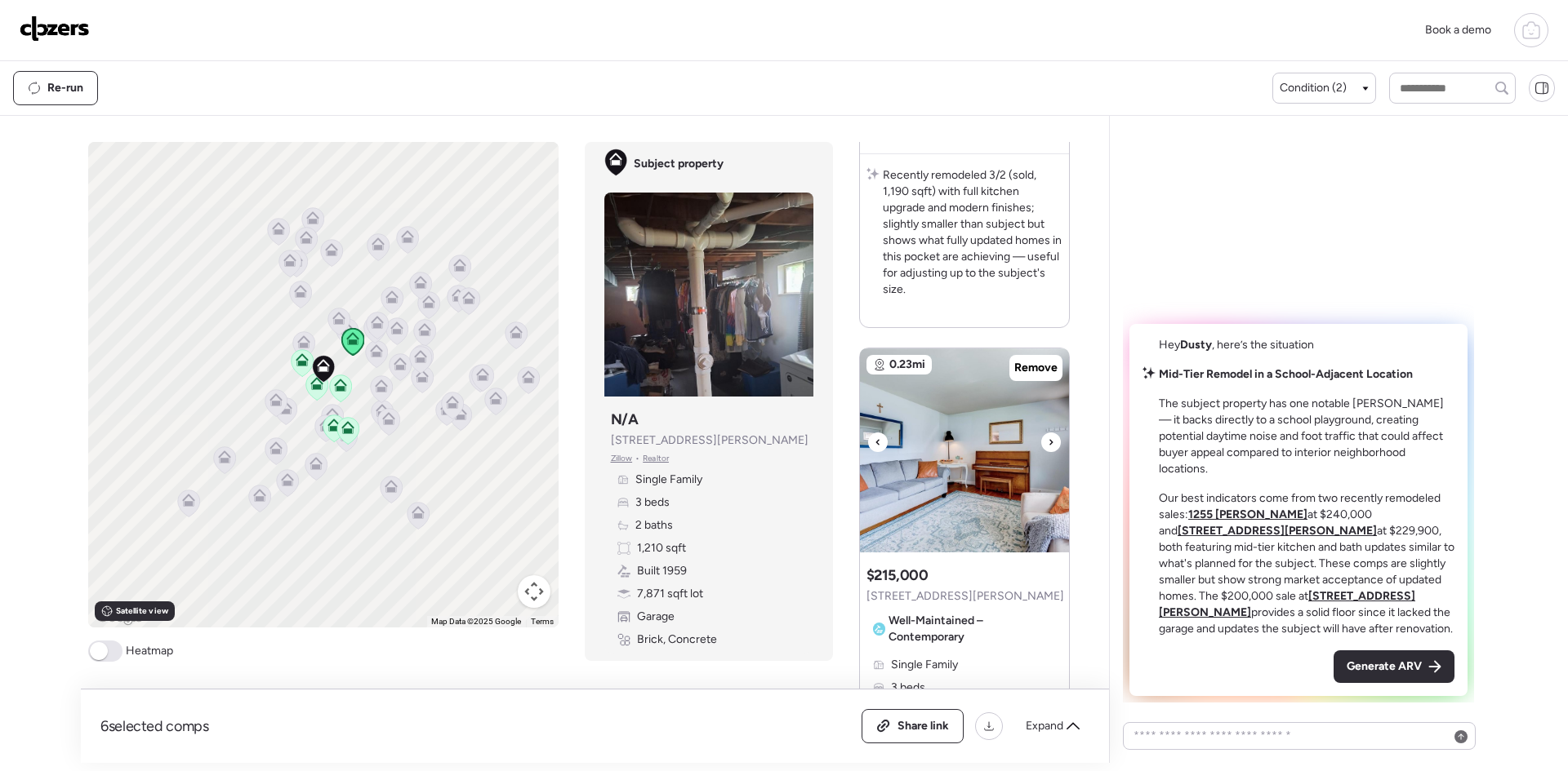
click at [1049, 444] on icon at bounding box center [1051, 442] width 7 height 20
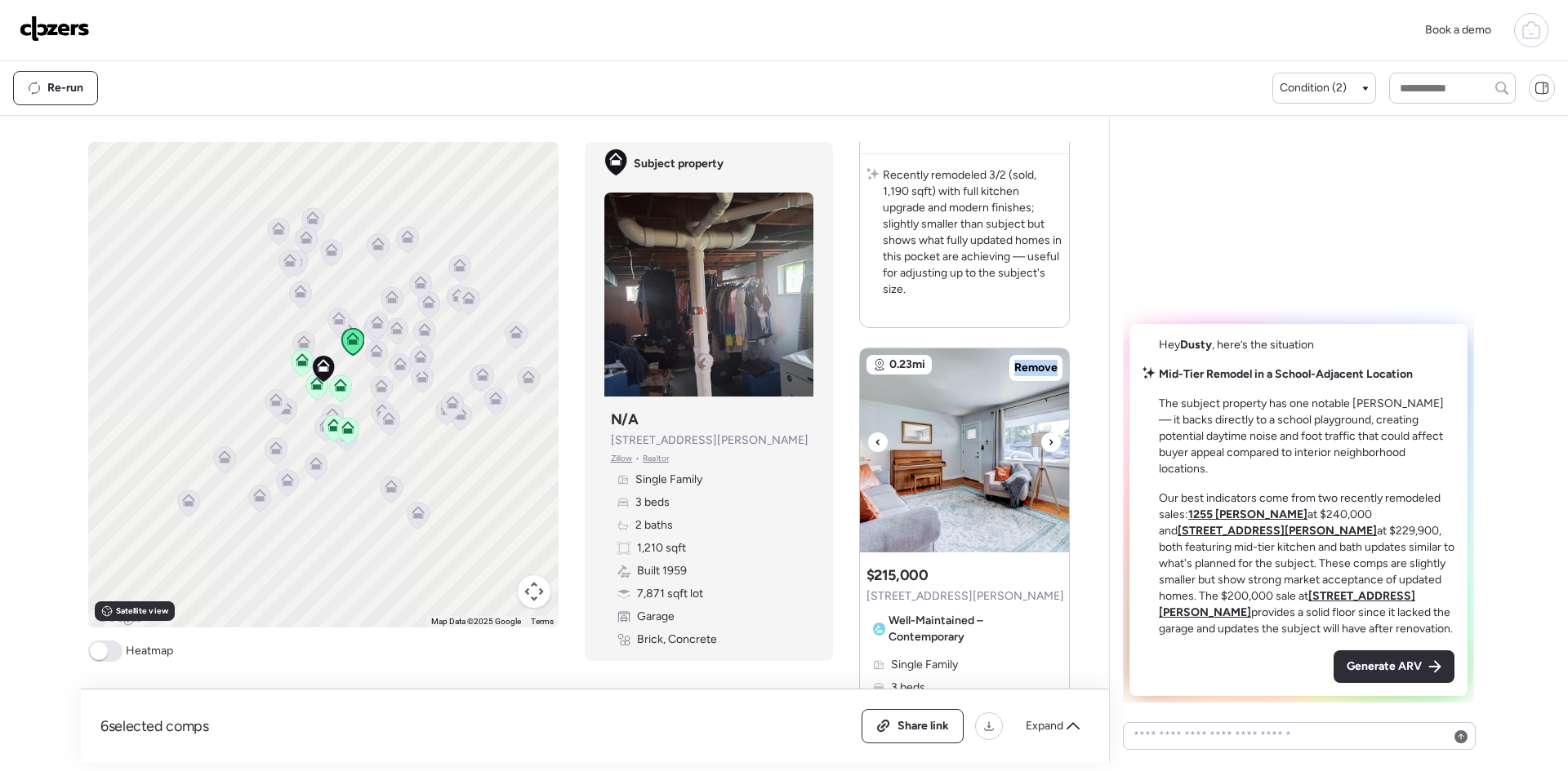
click at [1049, 444] on icon at bounding box center [1051, 442] width 7 height 20
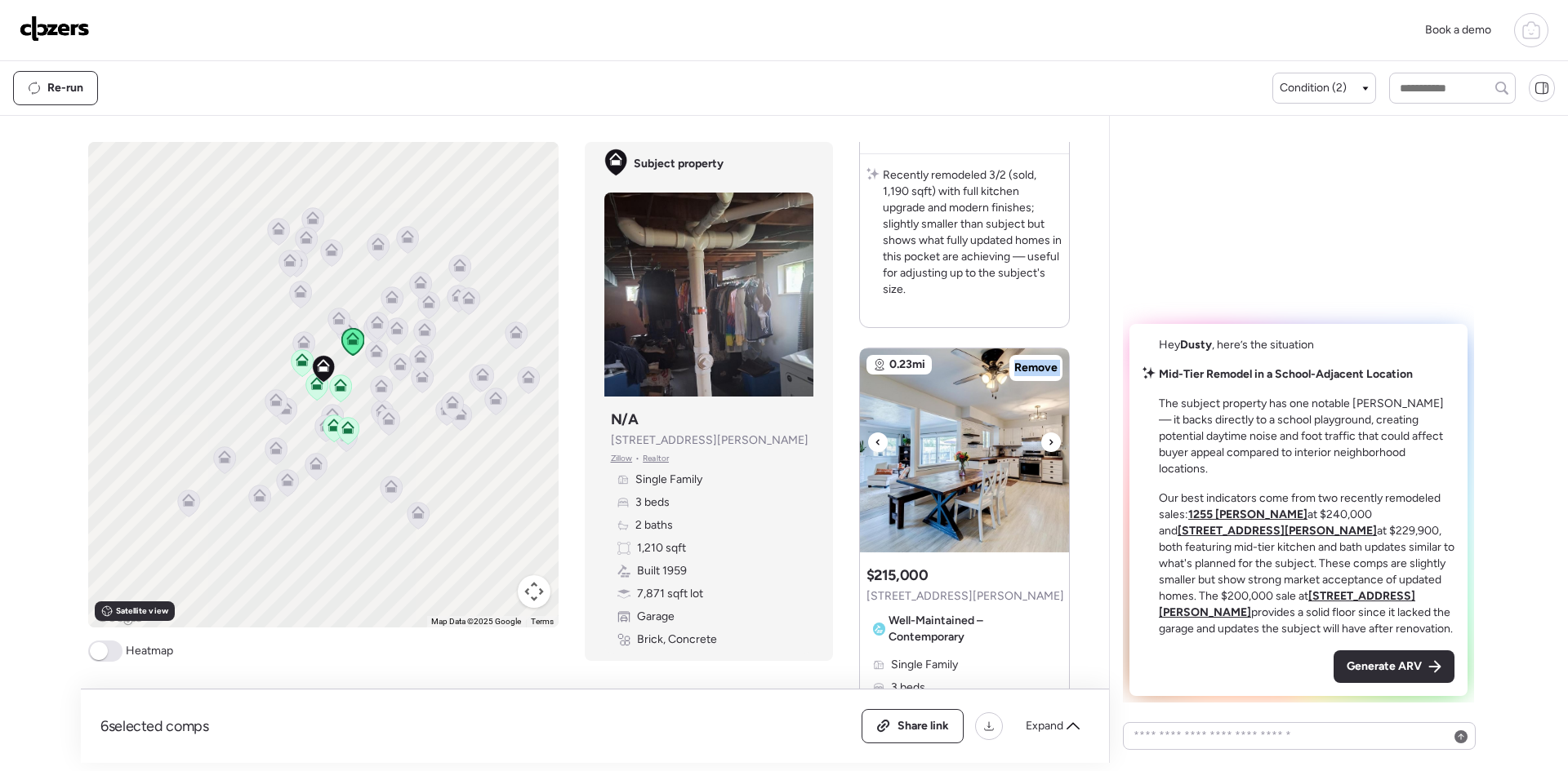
click at [1049, 444] on icon at bounding box center [1051, 442] width 7 height 20
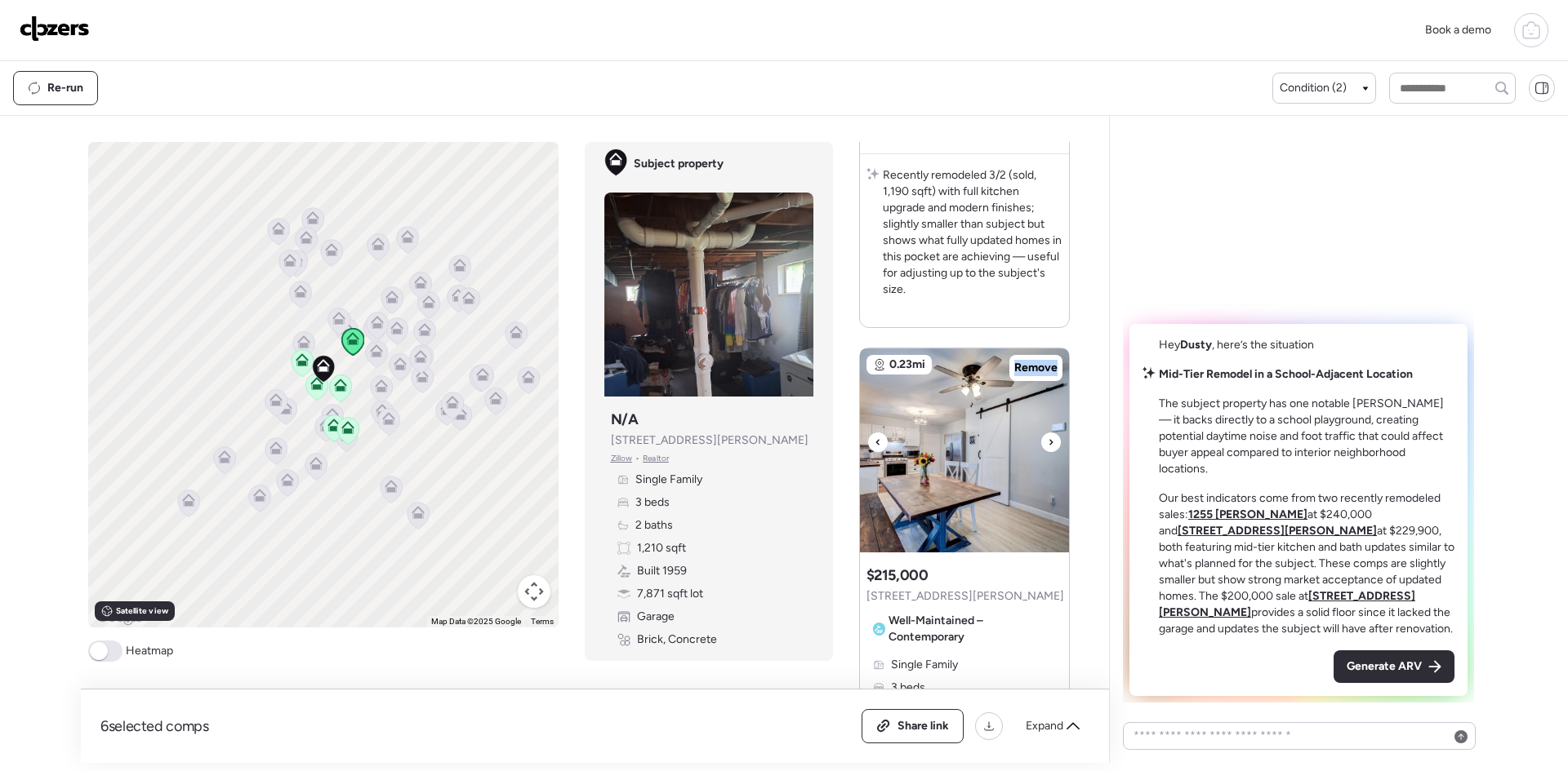
click at [1049, 444] on icon at bounding box center [1051, 442] width 7 height 20
click at [875, 437] on icon at bounding box center [877, 442] width 7 height 20
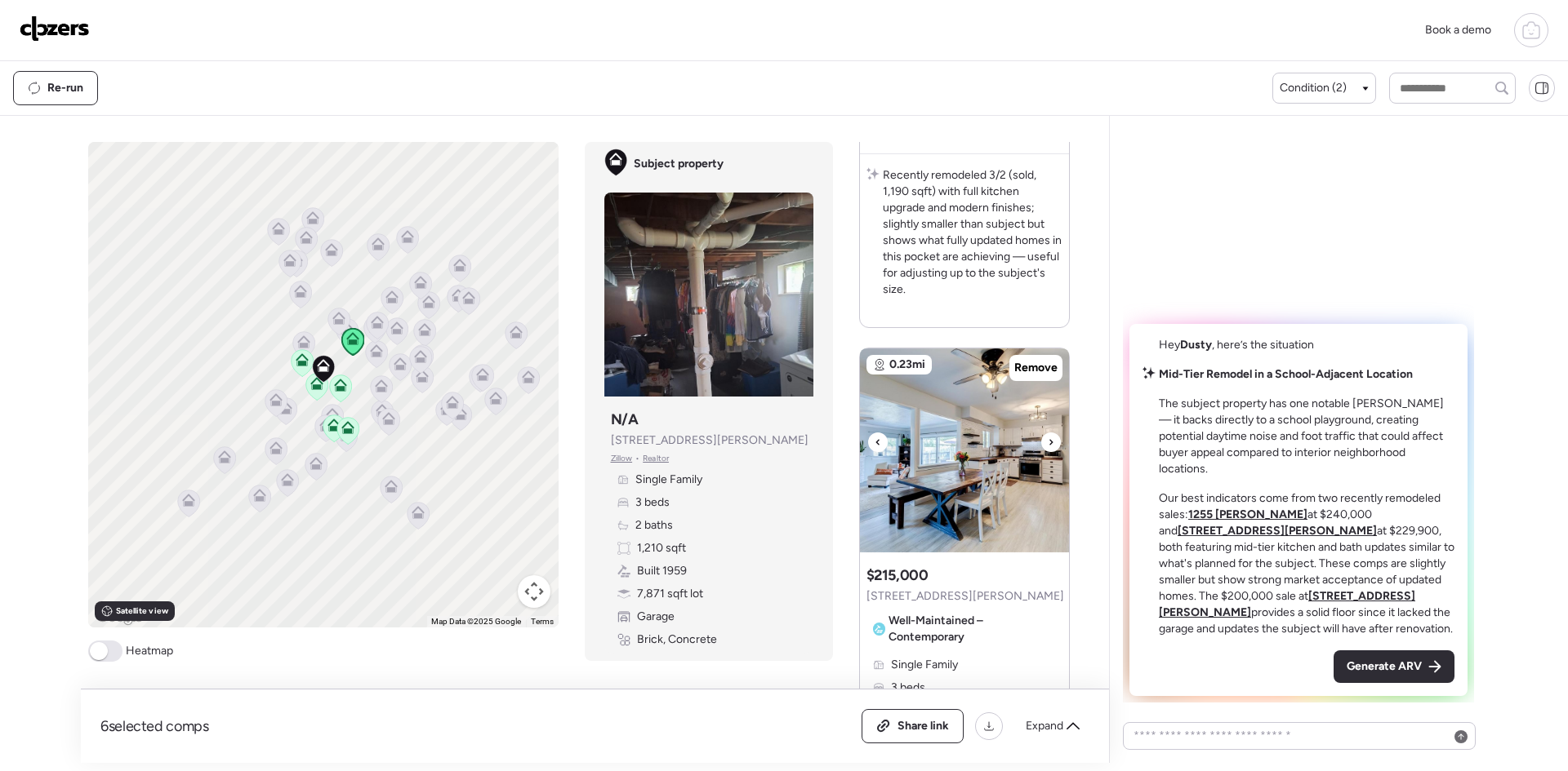
click at [1048, 444] on icon at bounding box center [1051, 442] width 7 height 20
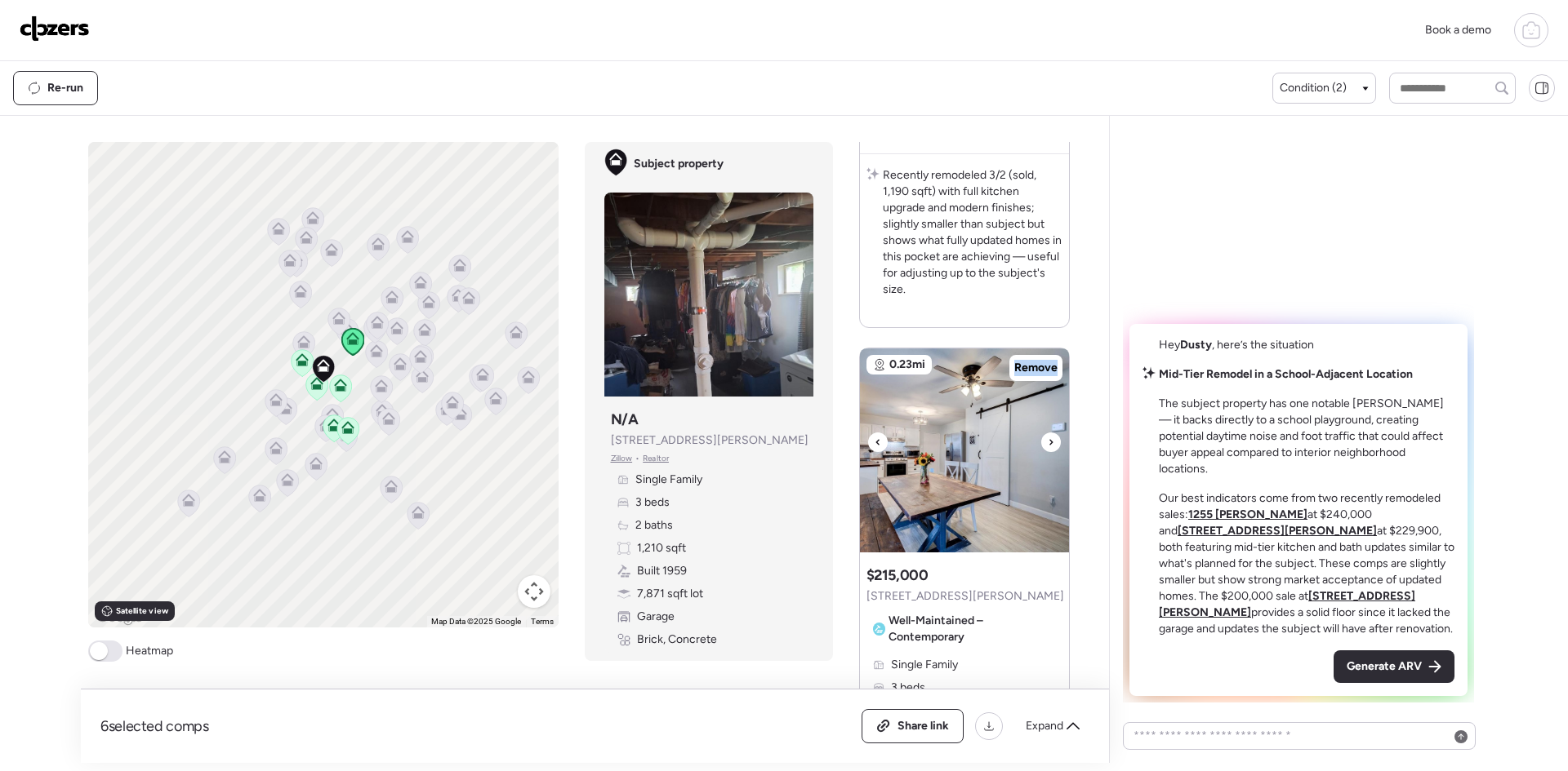
click at [1048, 444] on icon at bounding box center [1051, 442] width 7 height 20
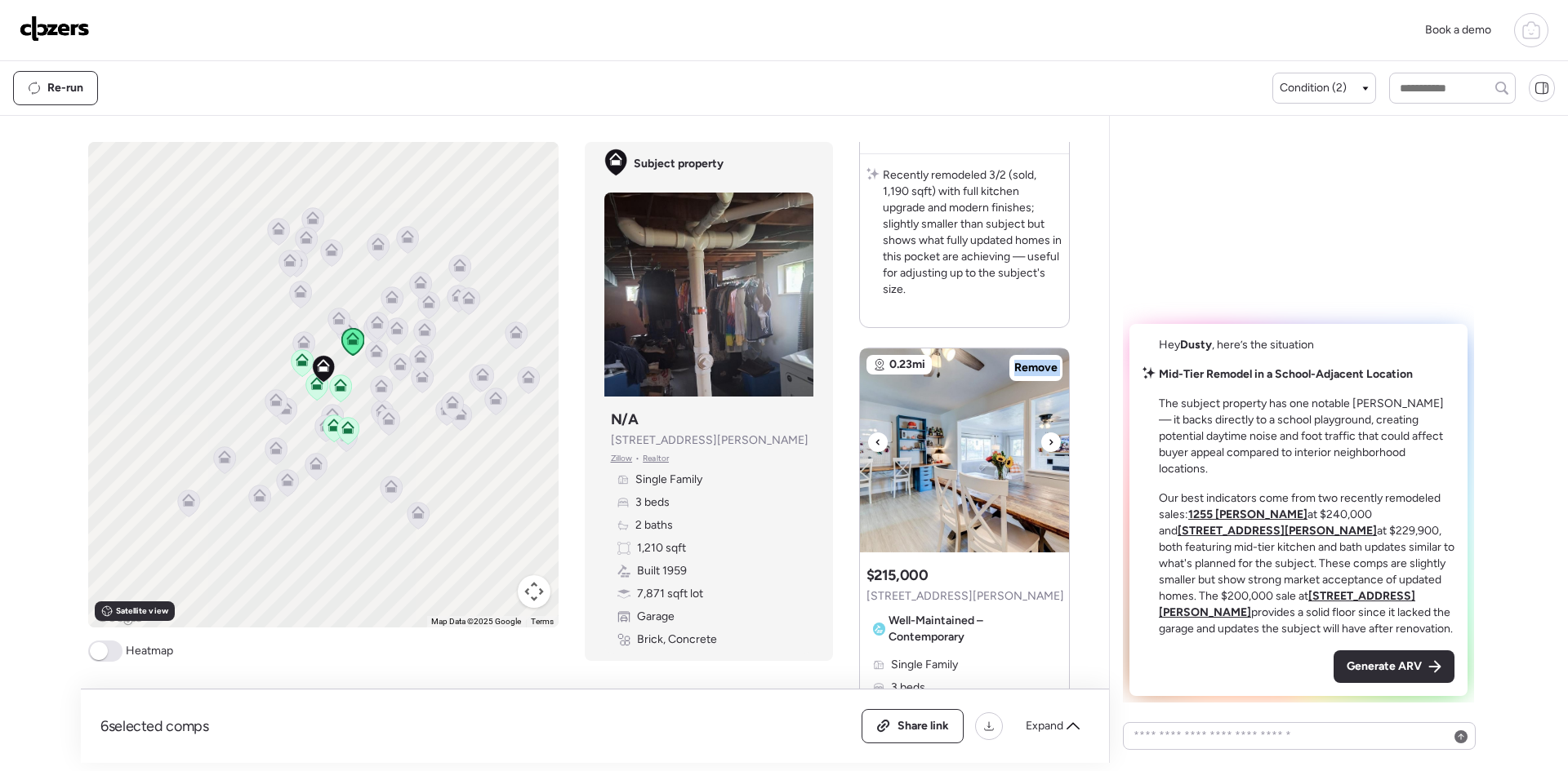
click at [1048, 444] on icon at bounding box center [1051, 442] width 7 height 20
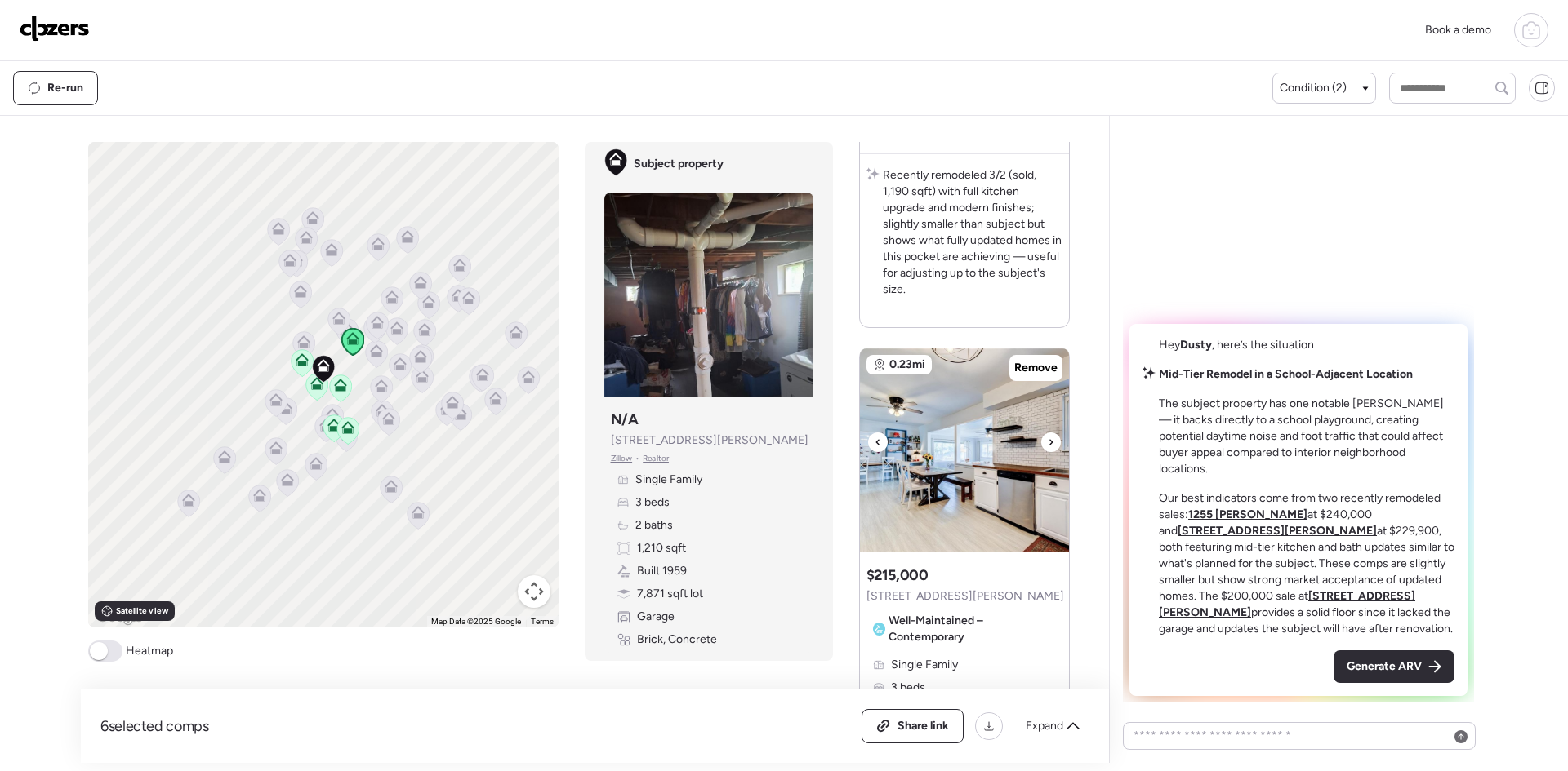
click at [1048, 444] on icon at bounding box center [1051, 442] width 7 height 20
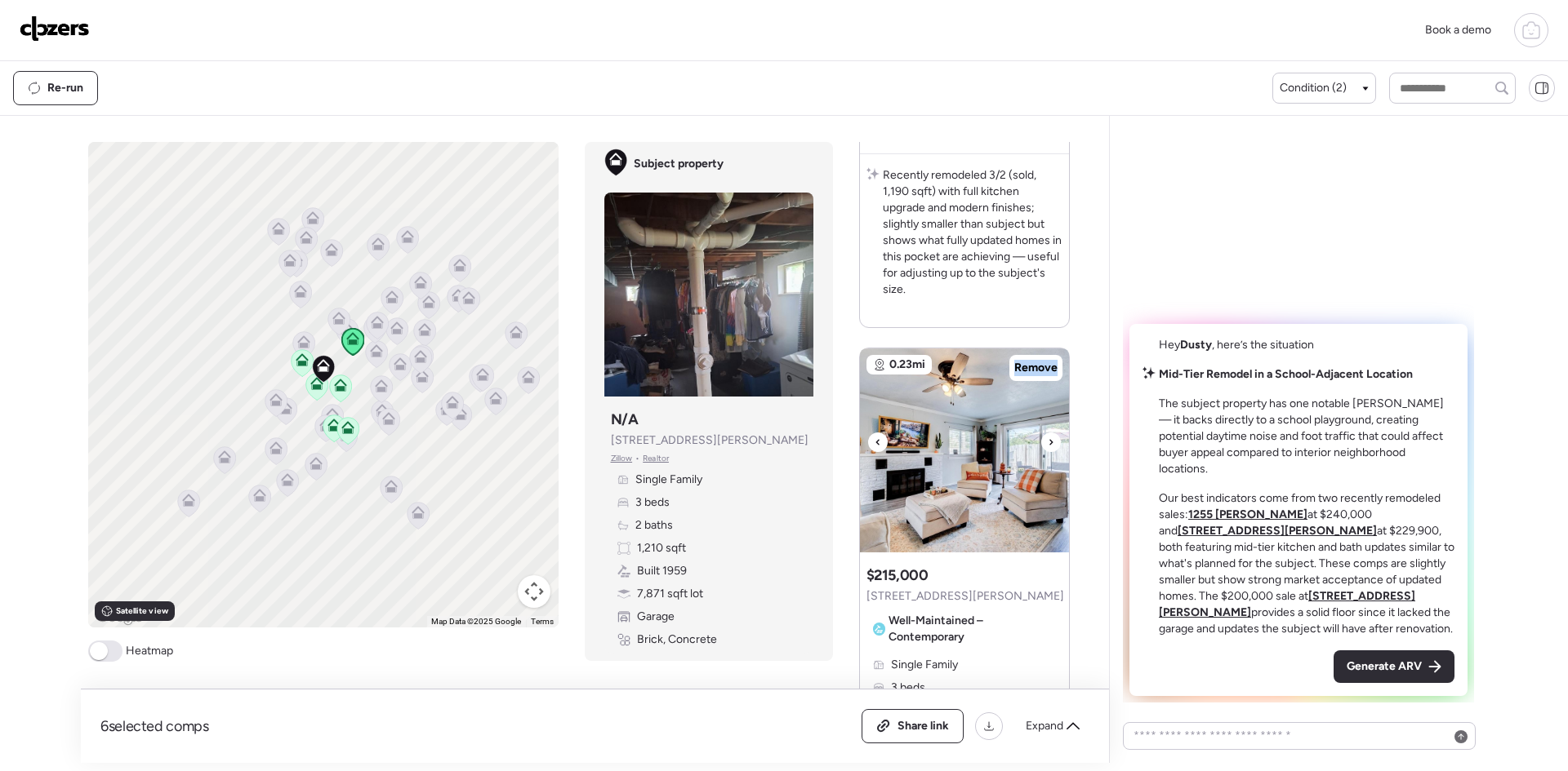
click at [1048, 444] on icon at bounding box center [1051, 442] width 7 height 20
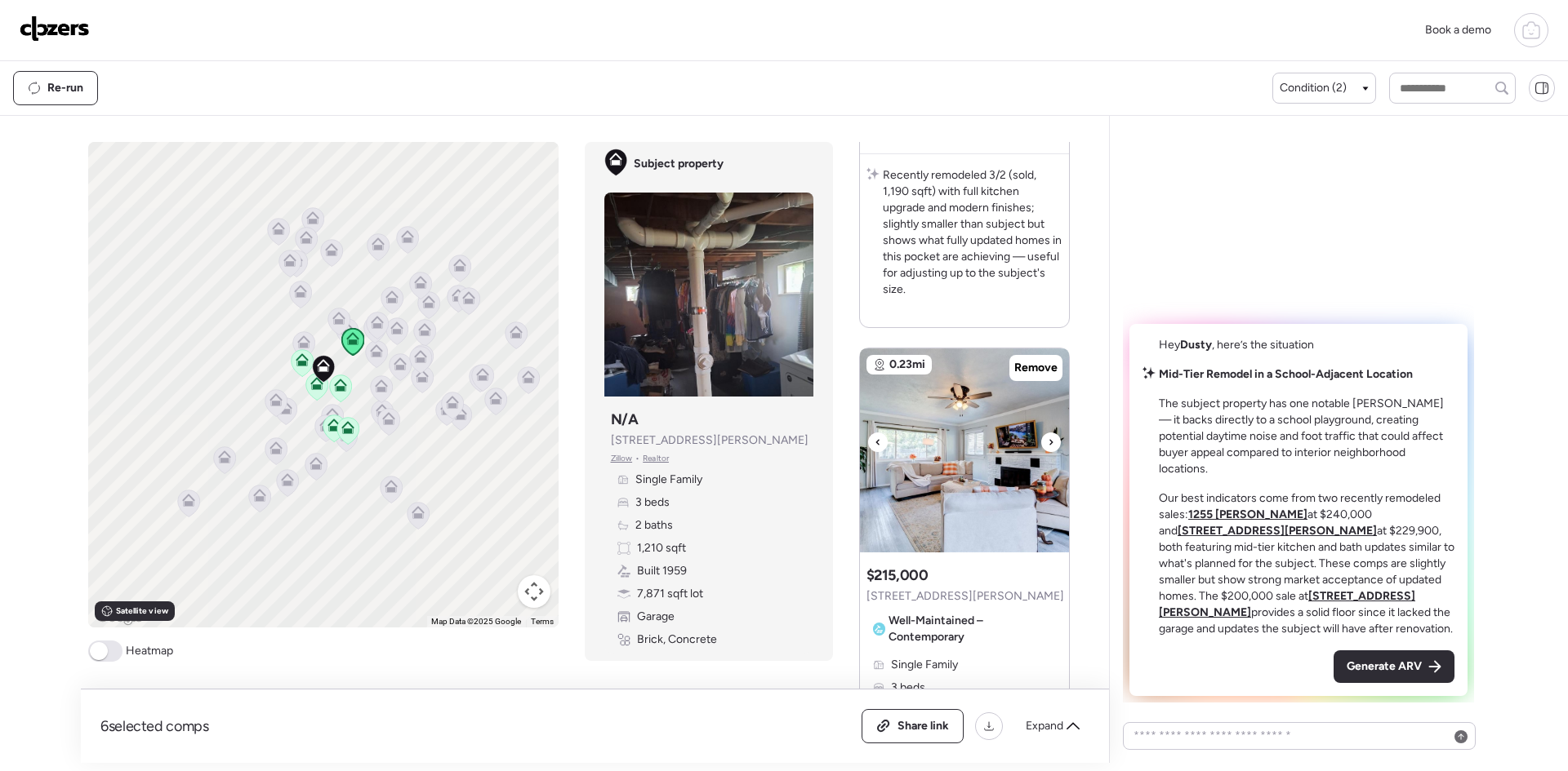
click at [1048, 444] on icon at bounding box center [1051, 442] width 7 height 20
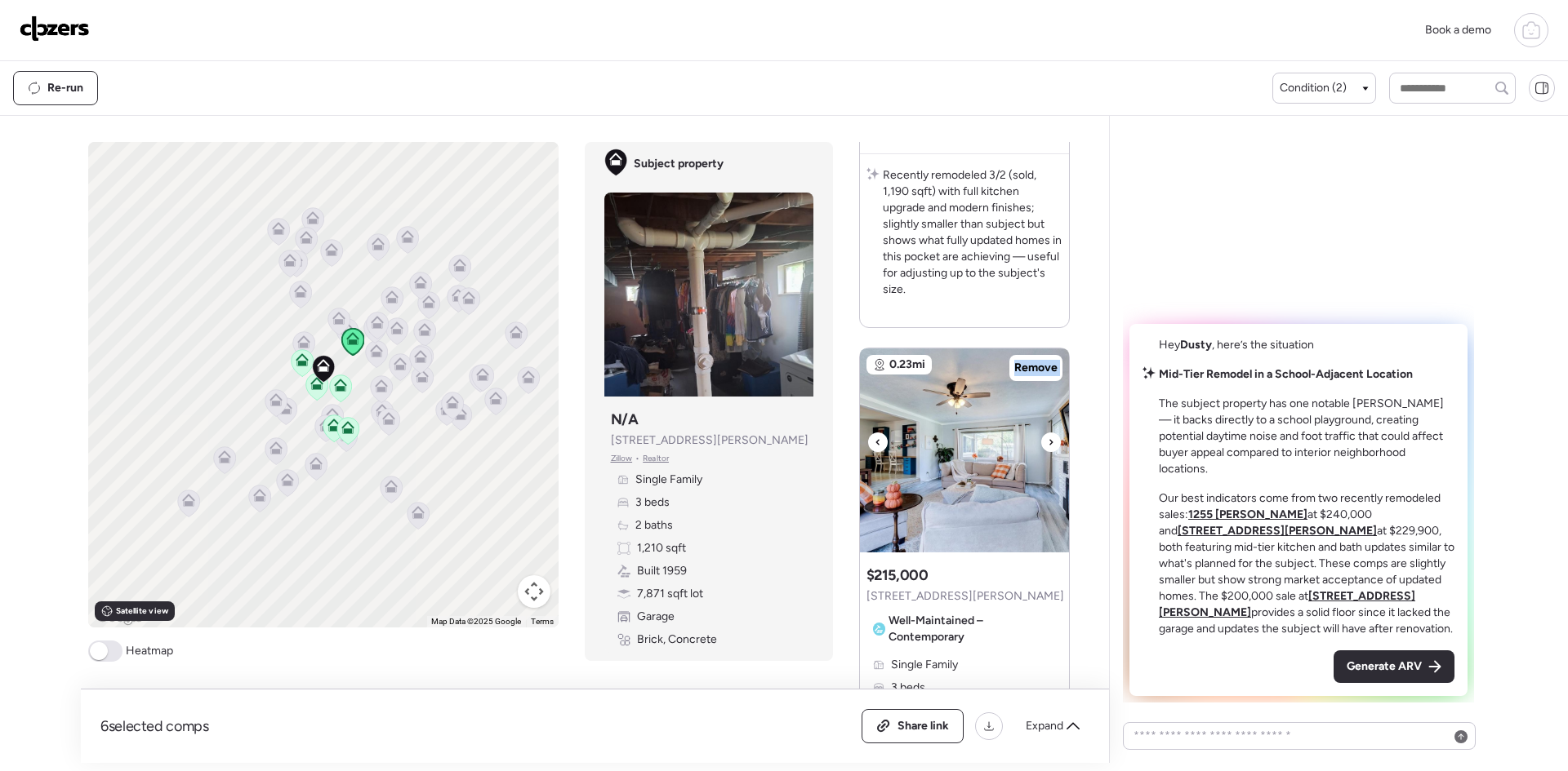
click at [1048, 444] on icon at bounding box center [1051, 442] width 7 height 20
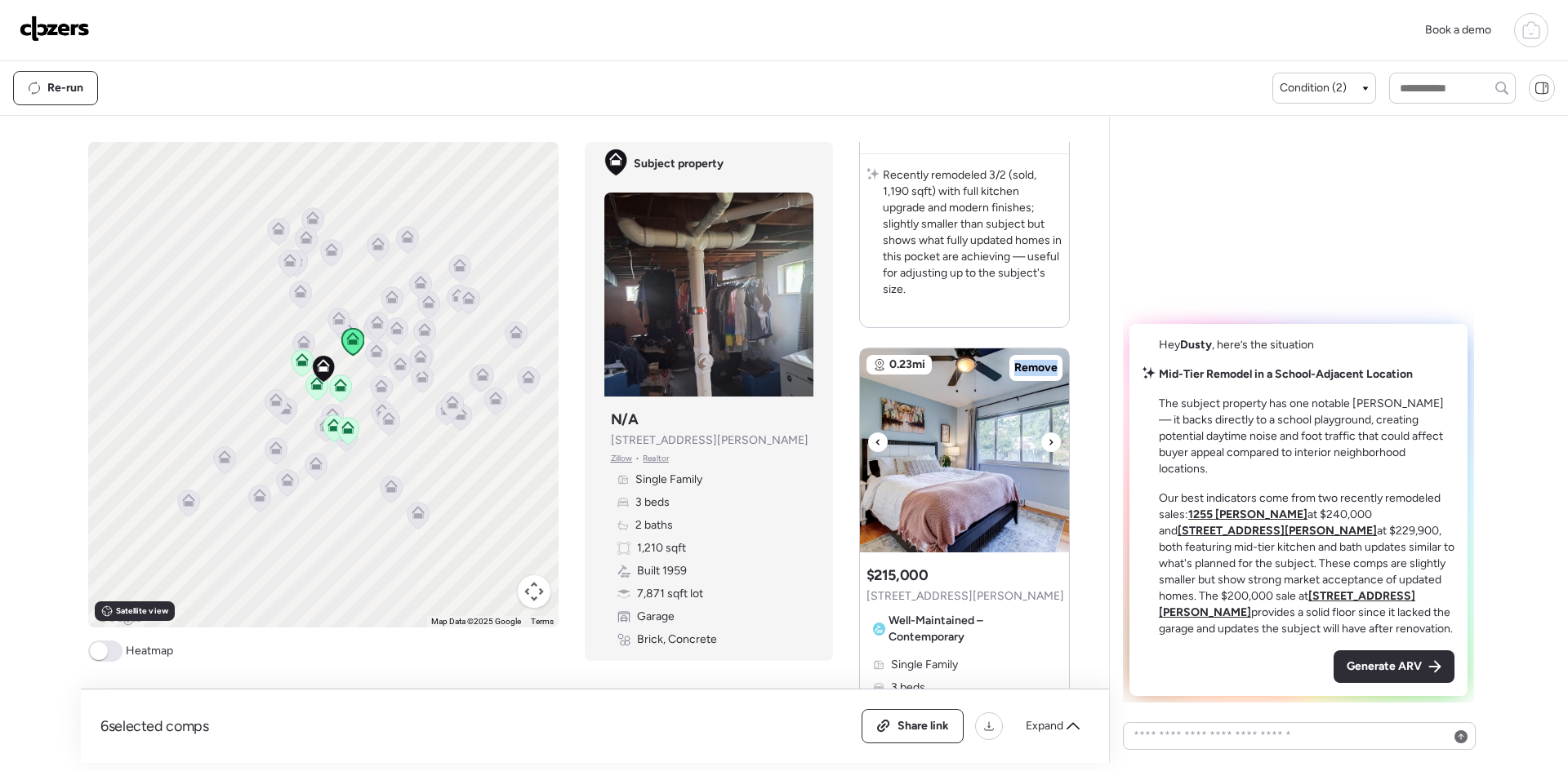
click at [1048, 444] on icon at bounding box center [1051, 442] width 7 height 20
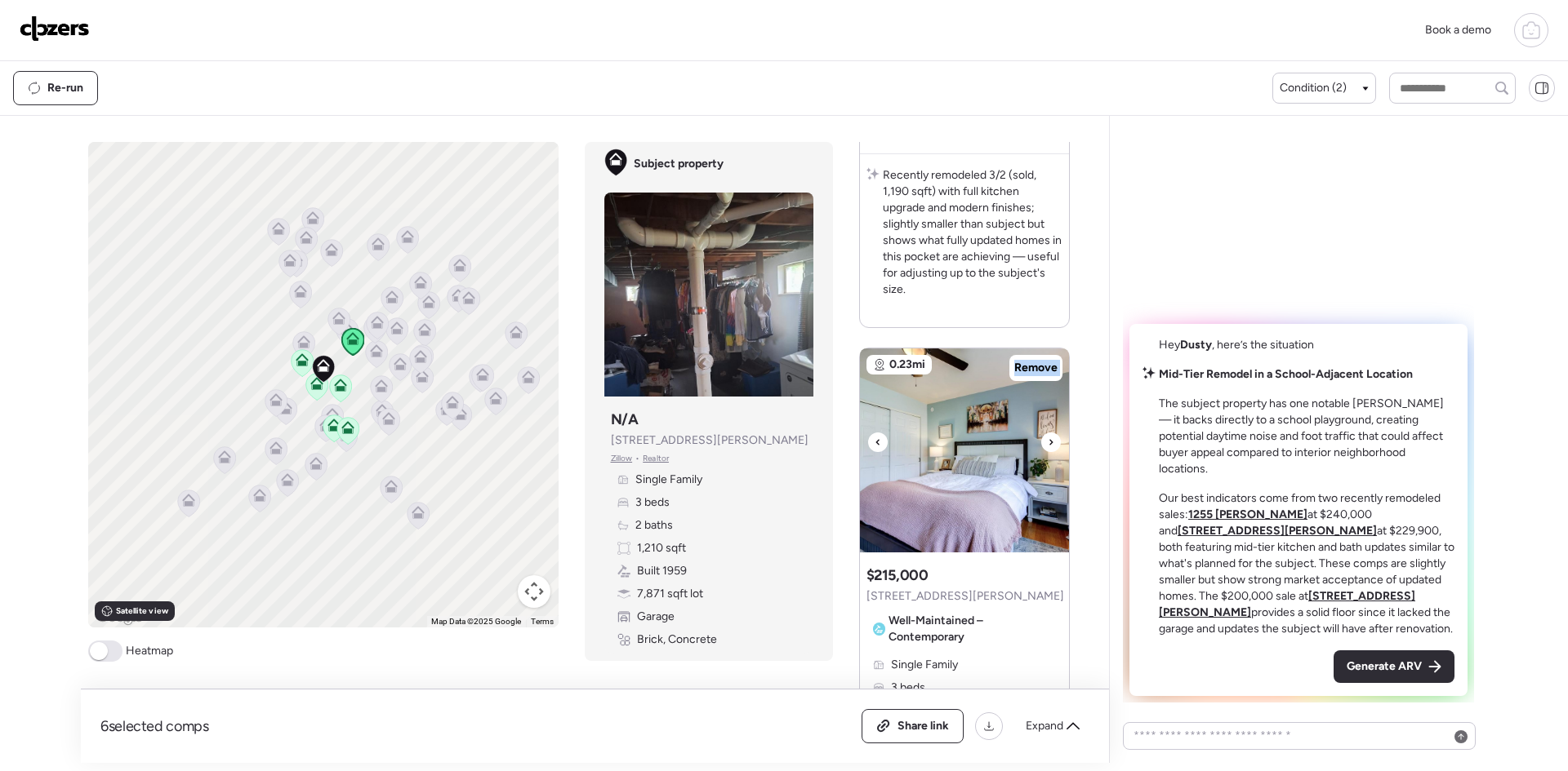
click at [1048, 444] on icon at bounding box center [1051, 442] width 7 height 20
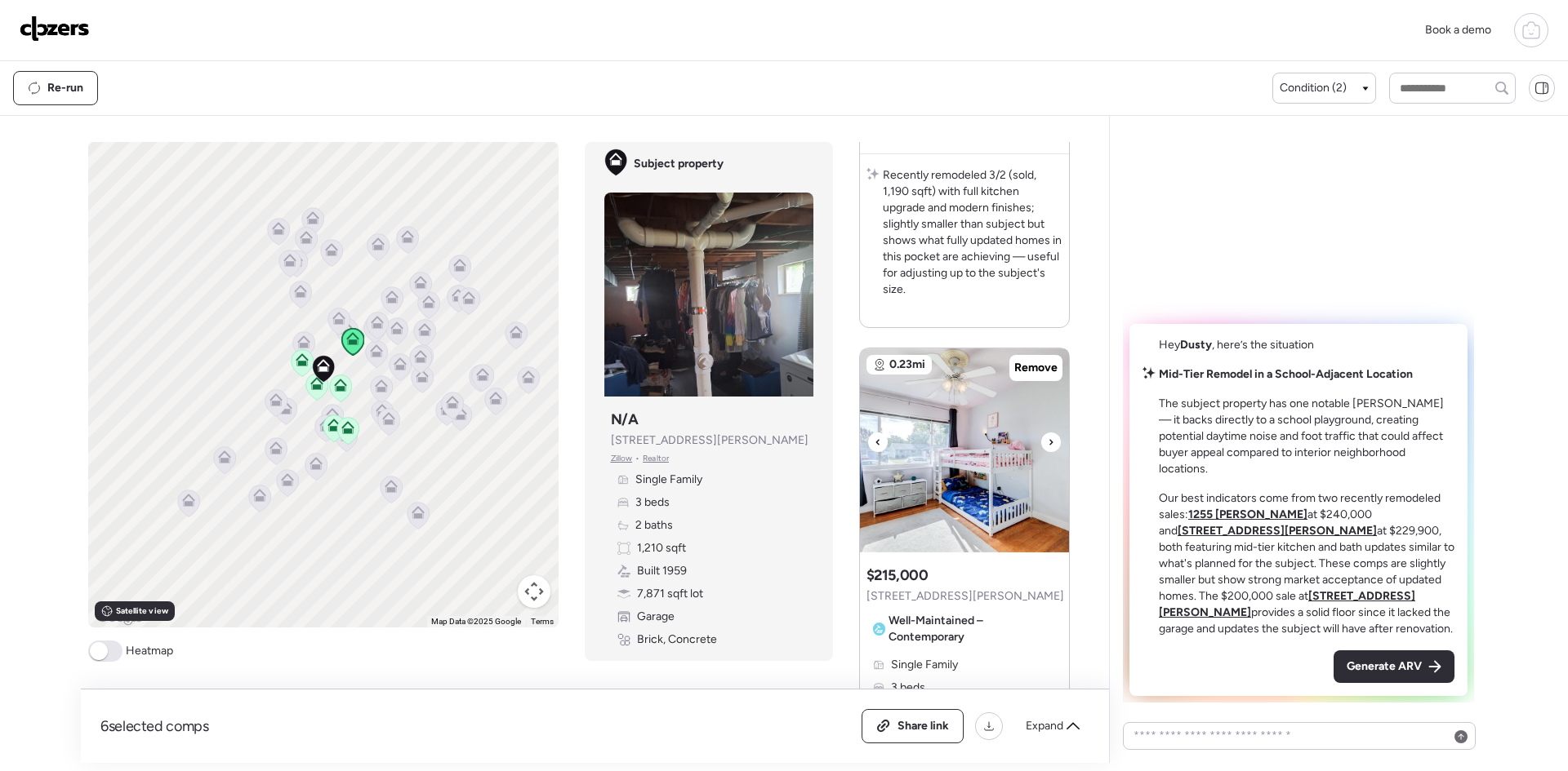
click at [1048, 444] on icon at bounding box center [1051, 442] width 7 height 20
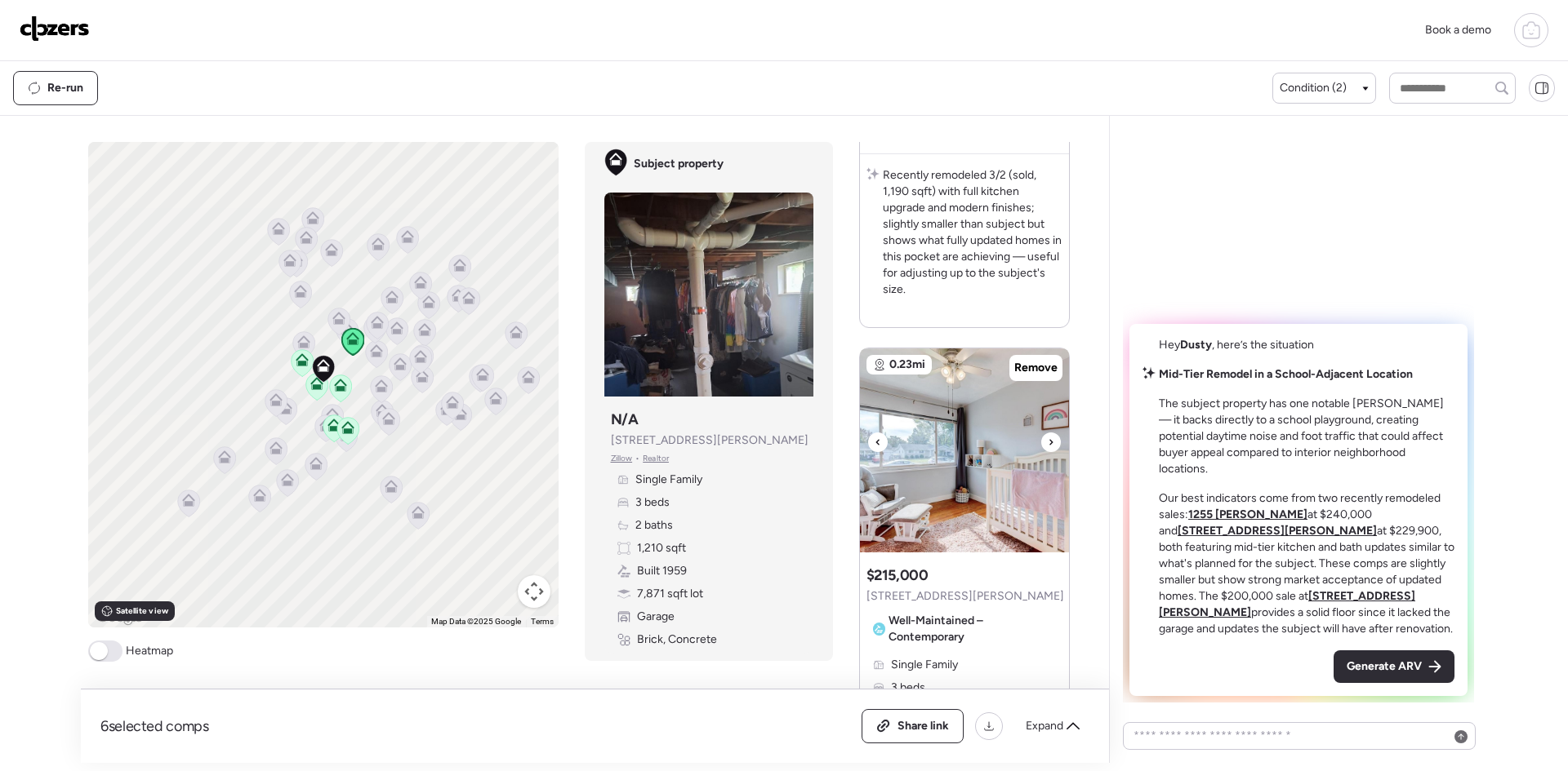
click at [1048, 444] on icon at bounding box center [1051, 442] width 7 height 20
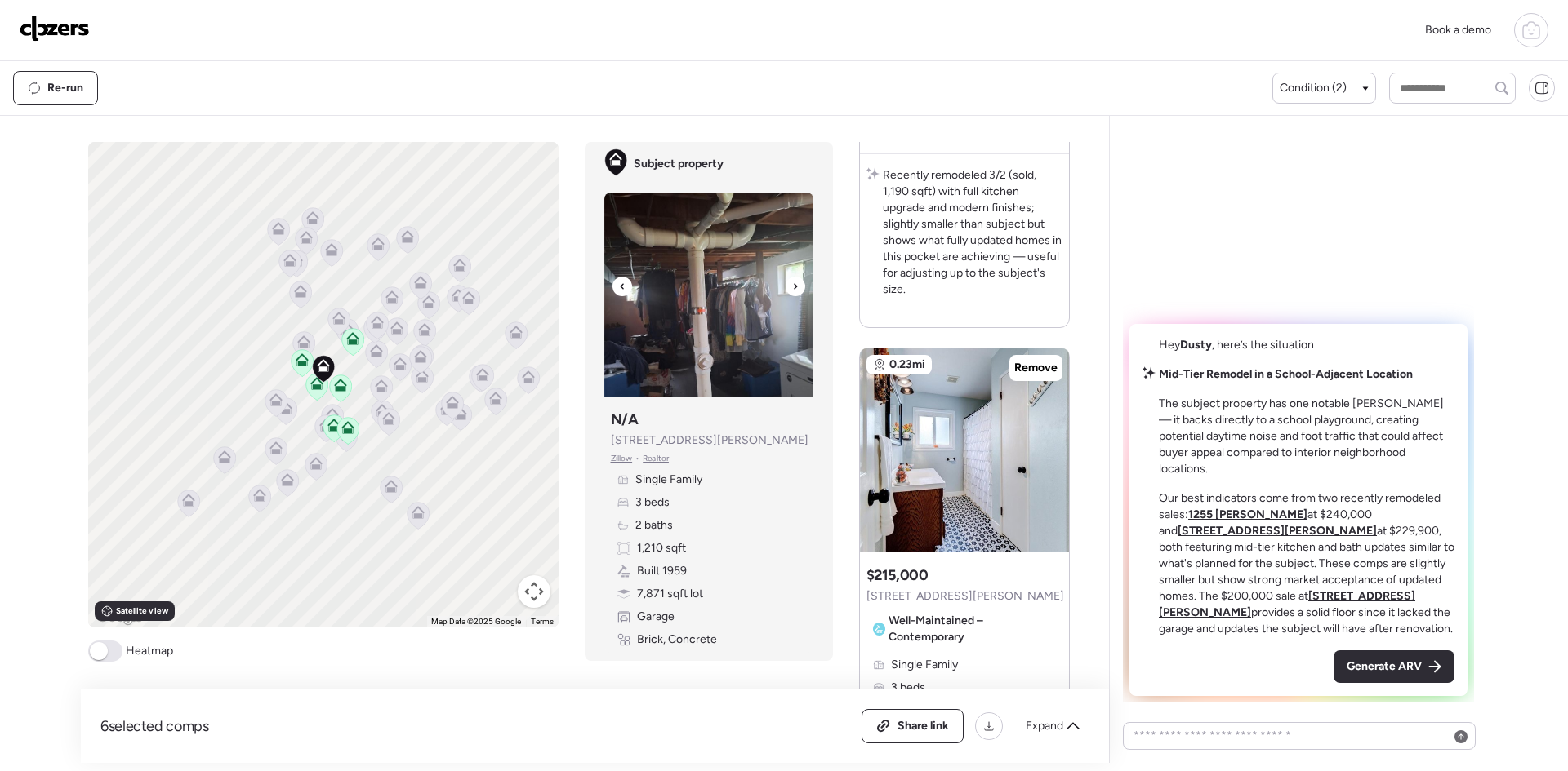
click at [799, 289] on div at bounding box center [795, 286] width 20 height 20
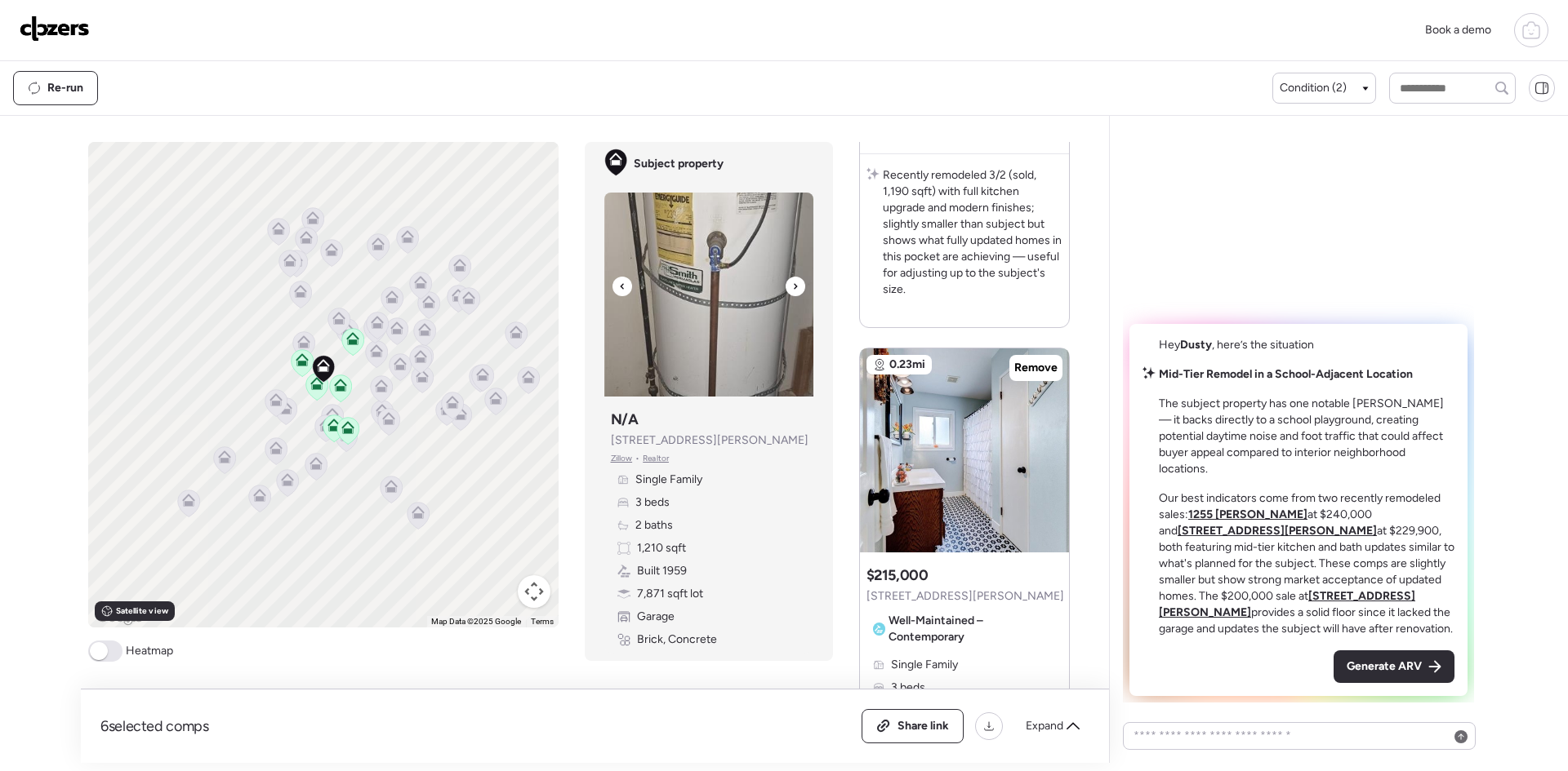
click at [799, 289] on div at bounding box center [795, 286] width 20 height 20
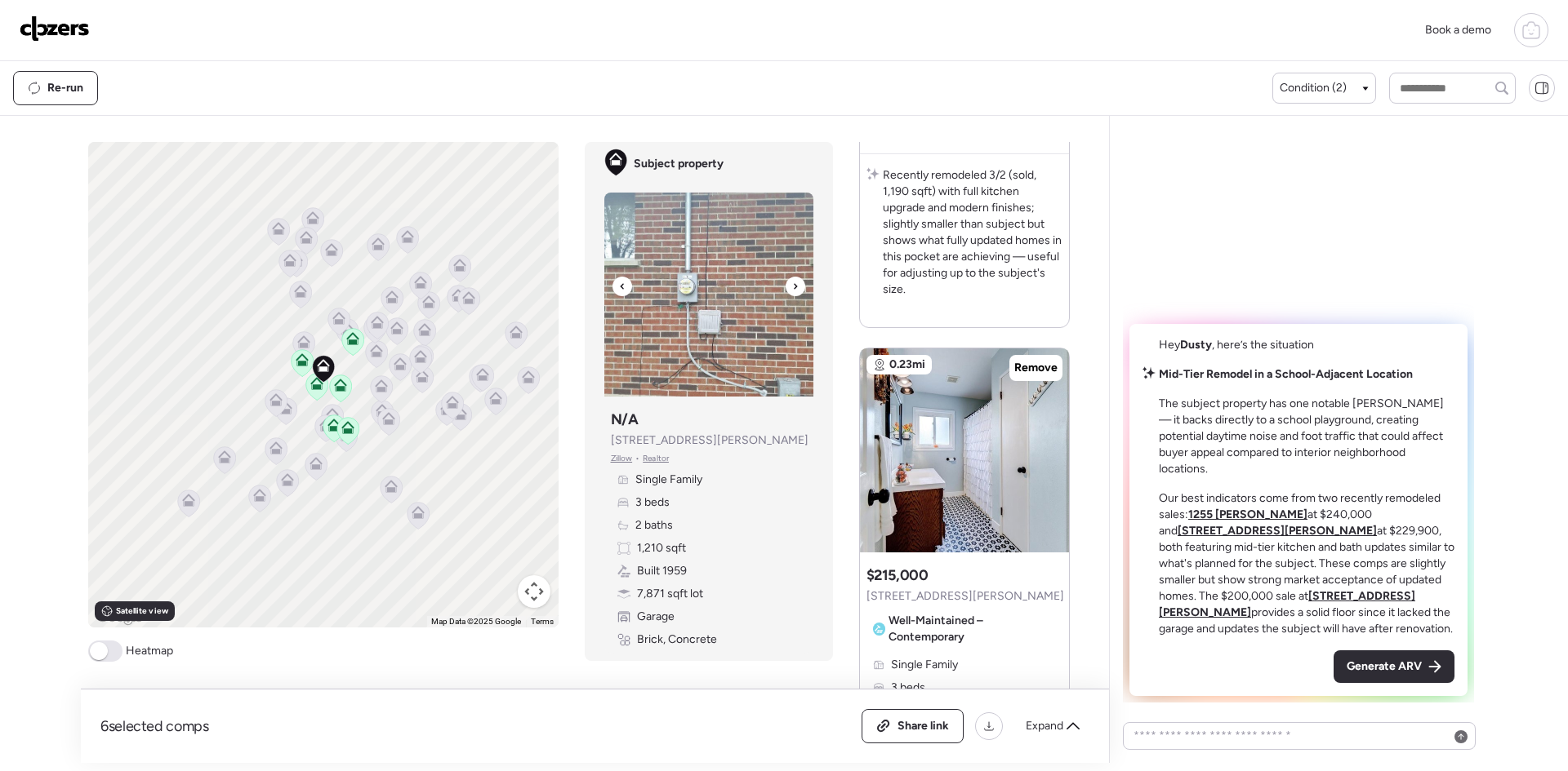
click at [799, 289] on div at bounding box center [795, 286] width 20 height 20
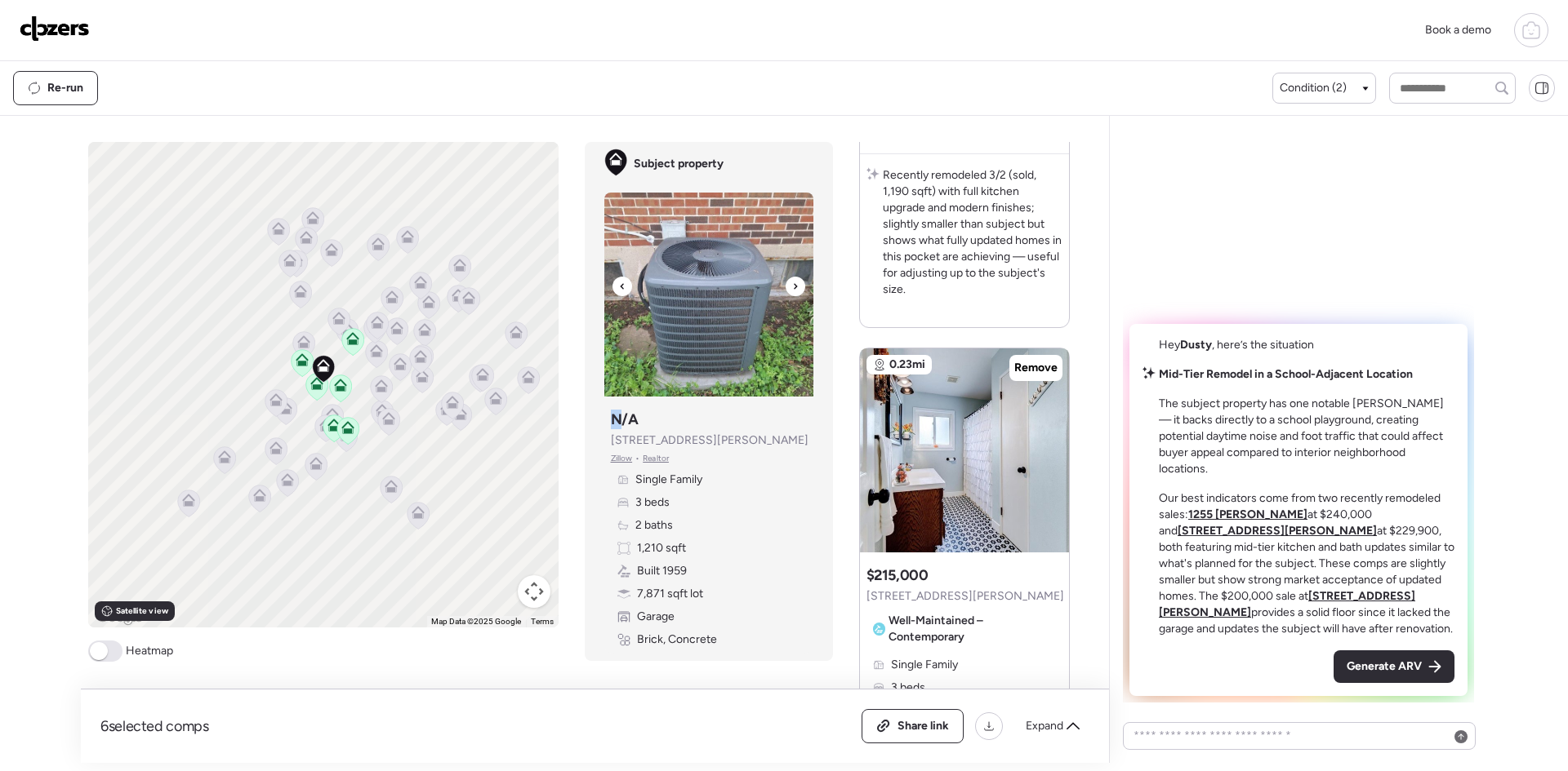
click at [799, 289] on div at bounding box center [795, 286] width 20 height 20
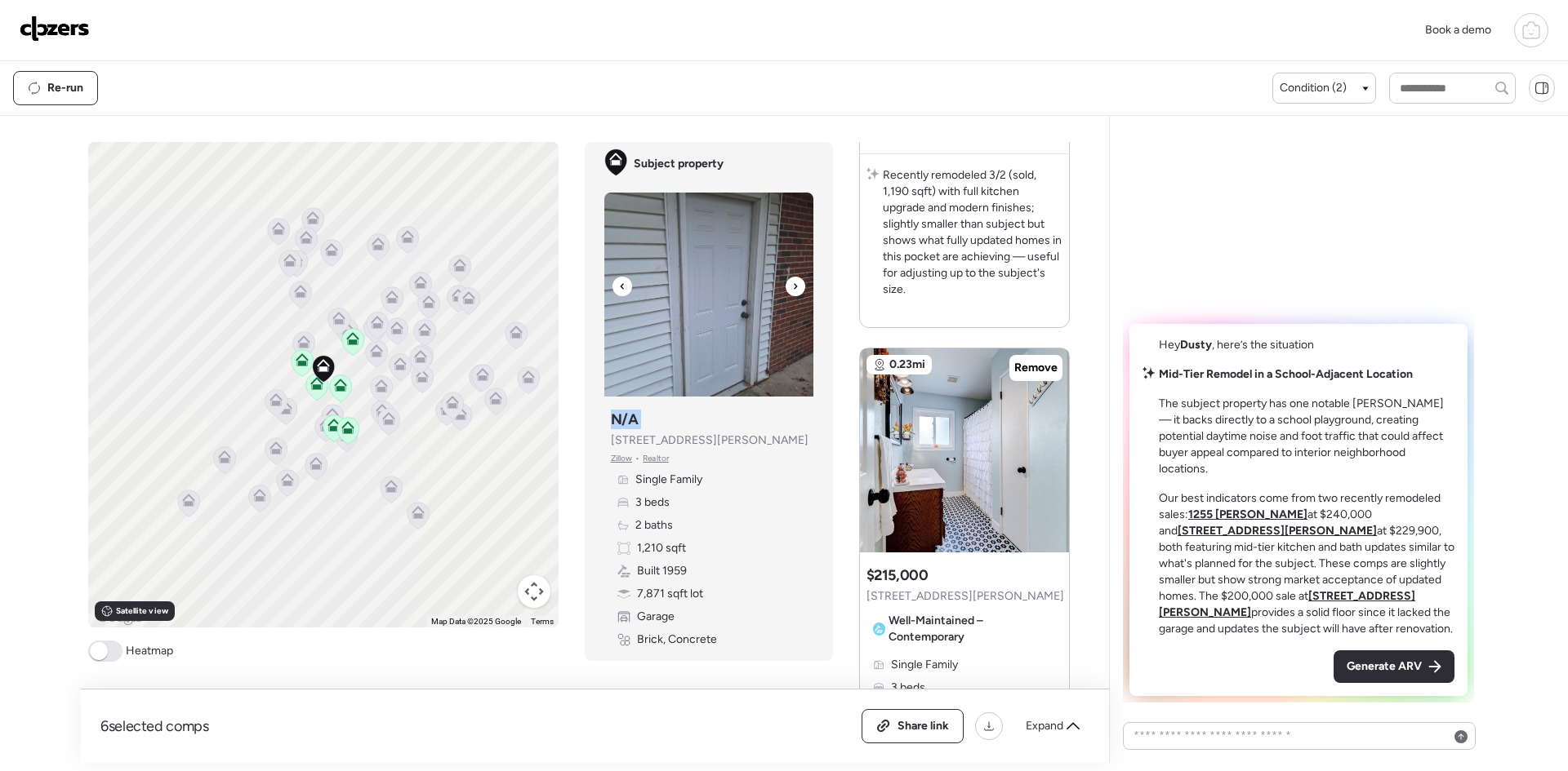
click at [799, 289] on div at bounding box center [795, 286] width 20 height 20
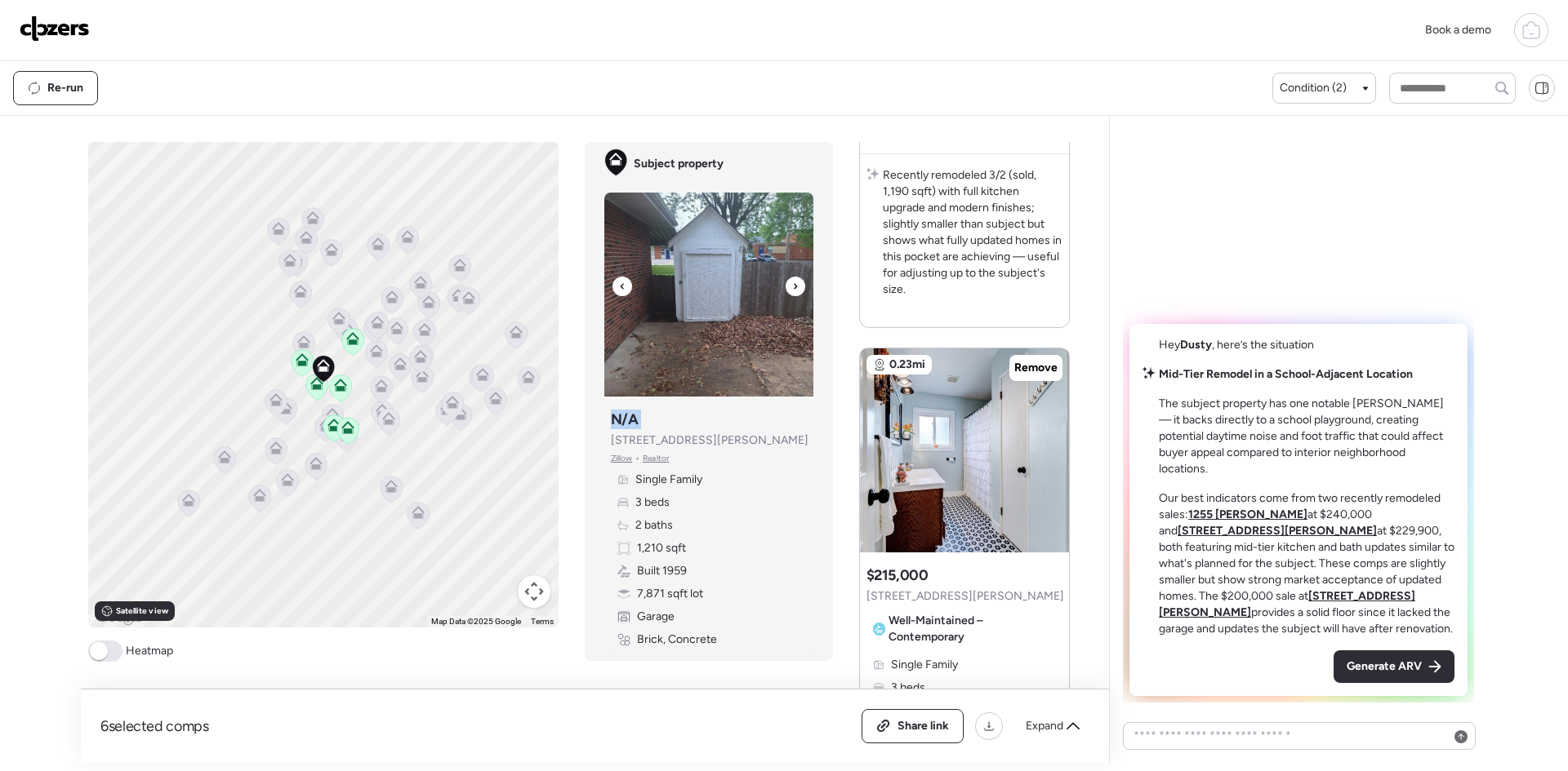
click at [799, 289] on div at bounding box center [795, 286] width 20 height 20
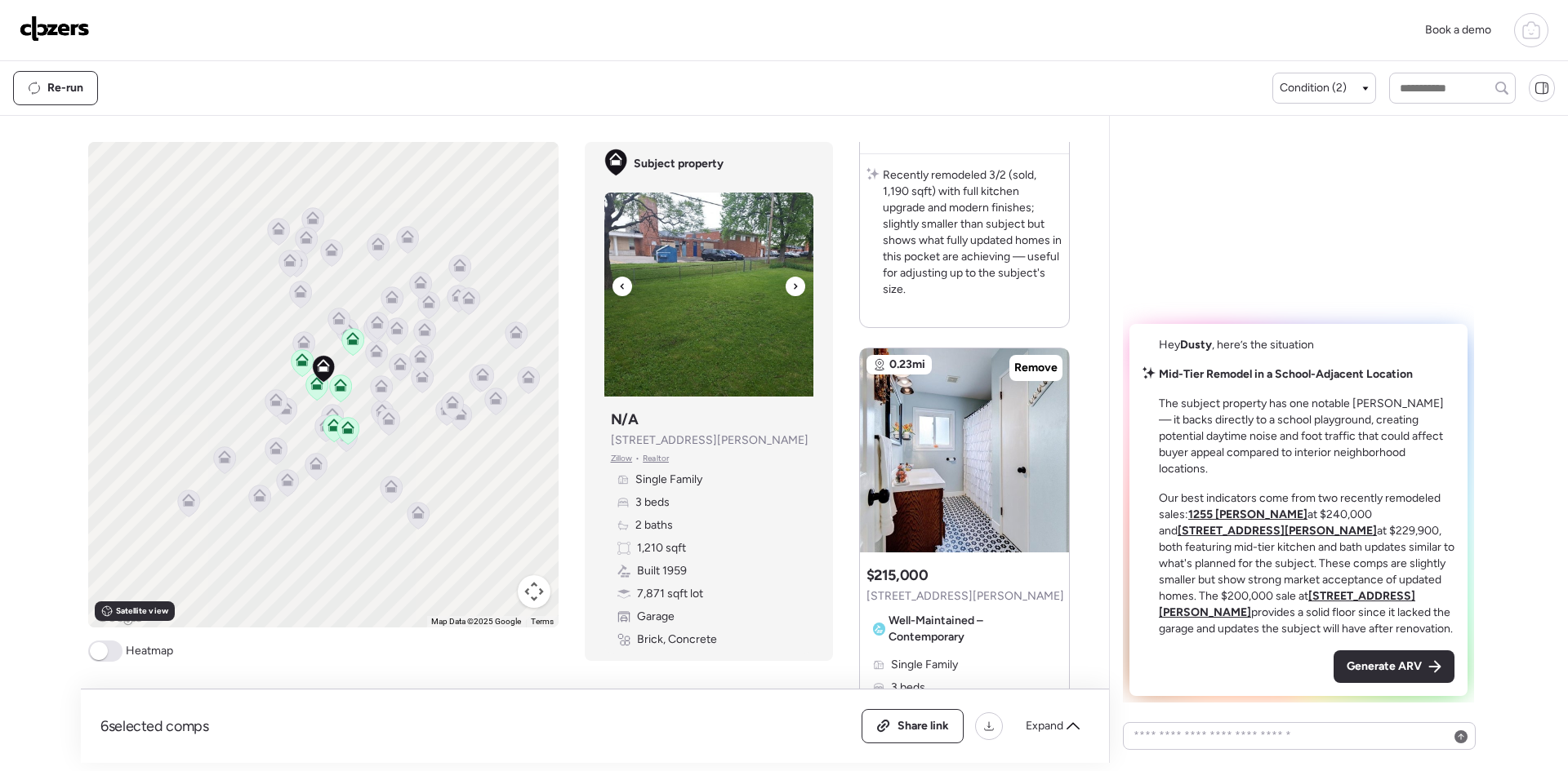
click at [799, 289] on div at bounding box center [795, 286] width 20 height 20
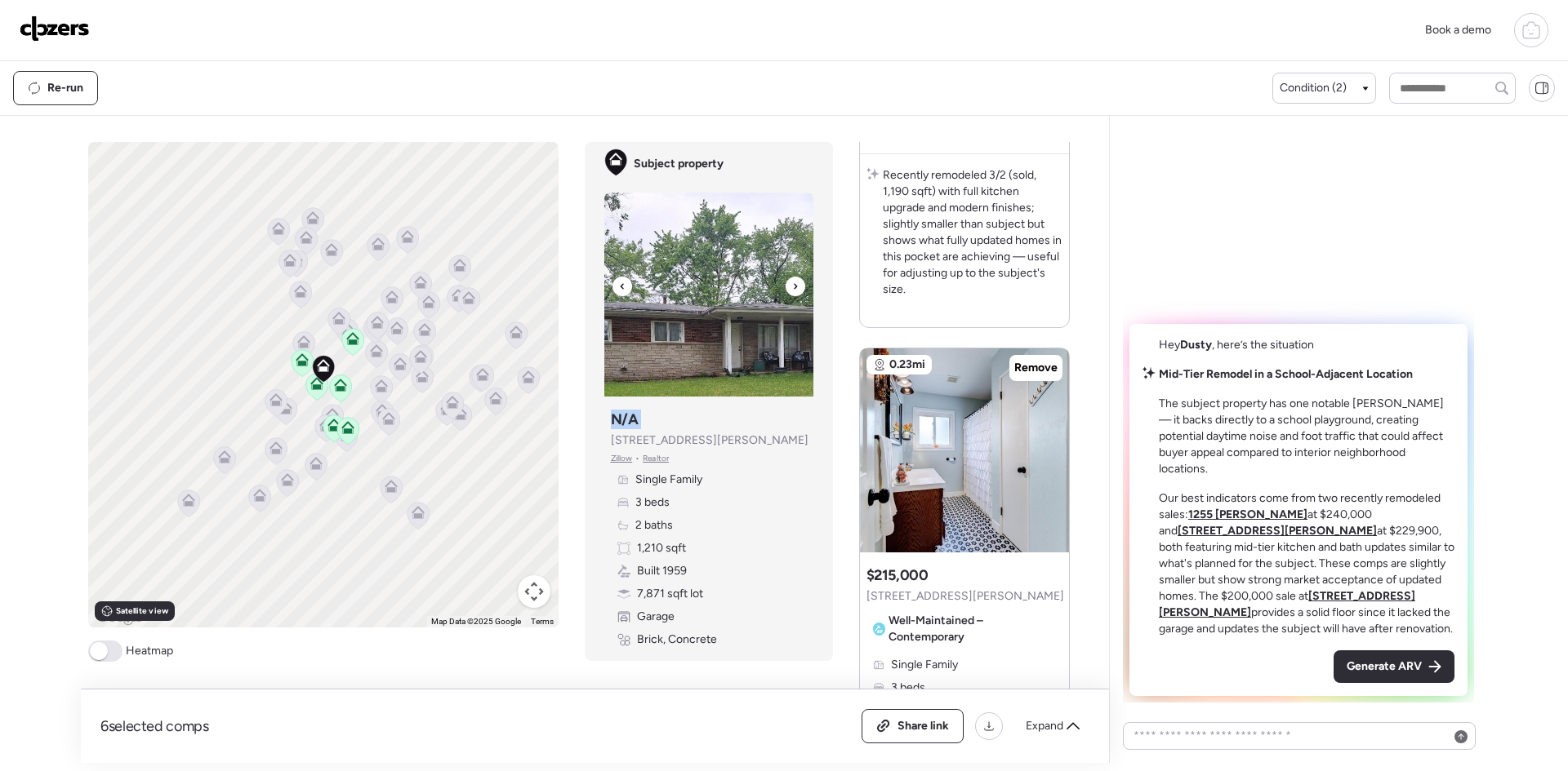
click at [799, 289] on div at bounding box center [795, 286] width 20 height 20
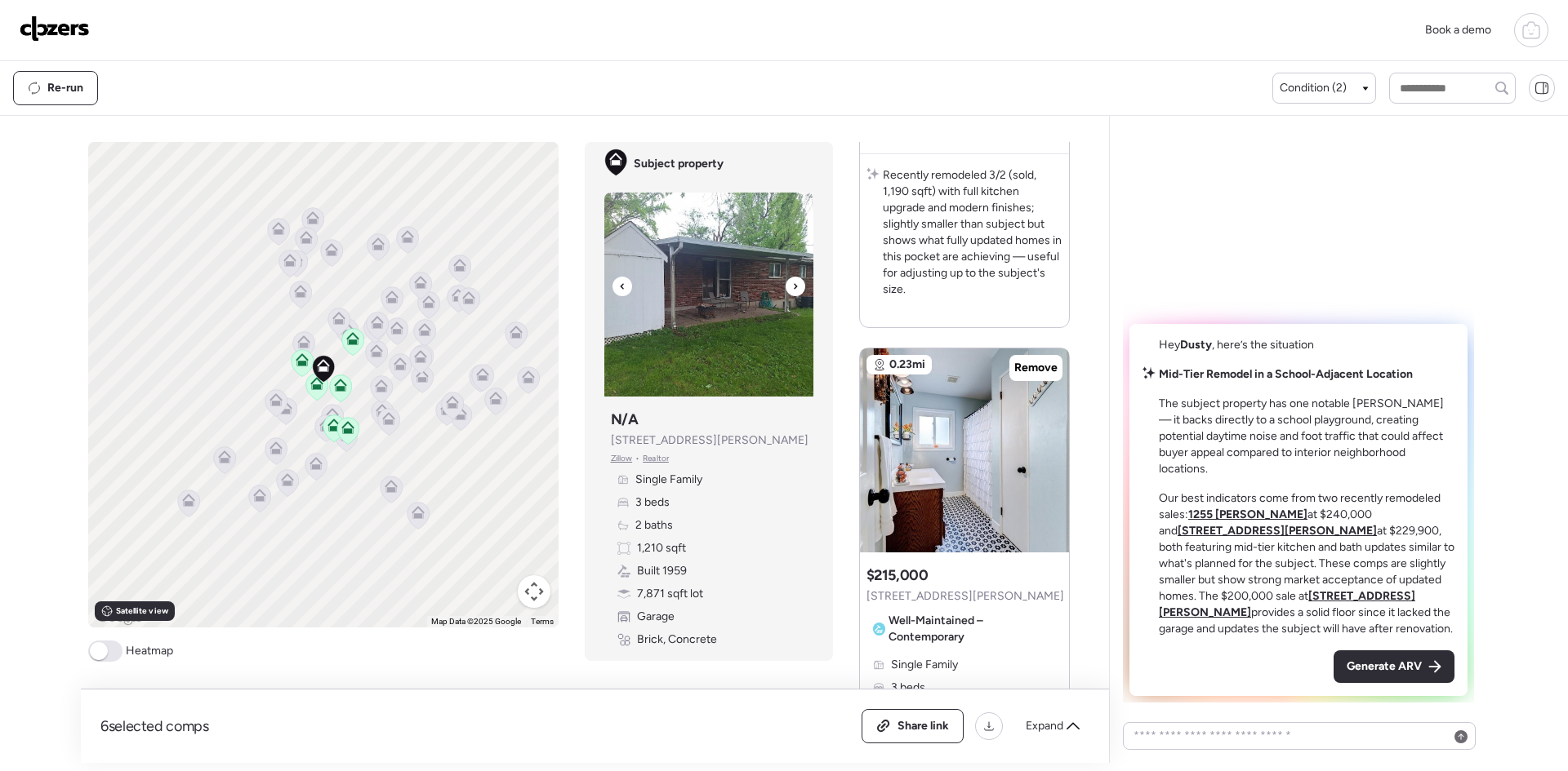
click at [799, 289] on div at bounding box center [795, 286] width 20 height 20
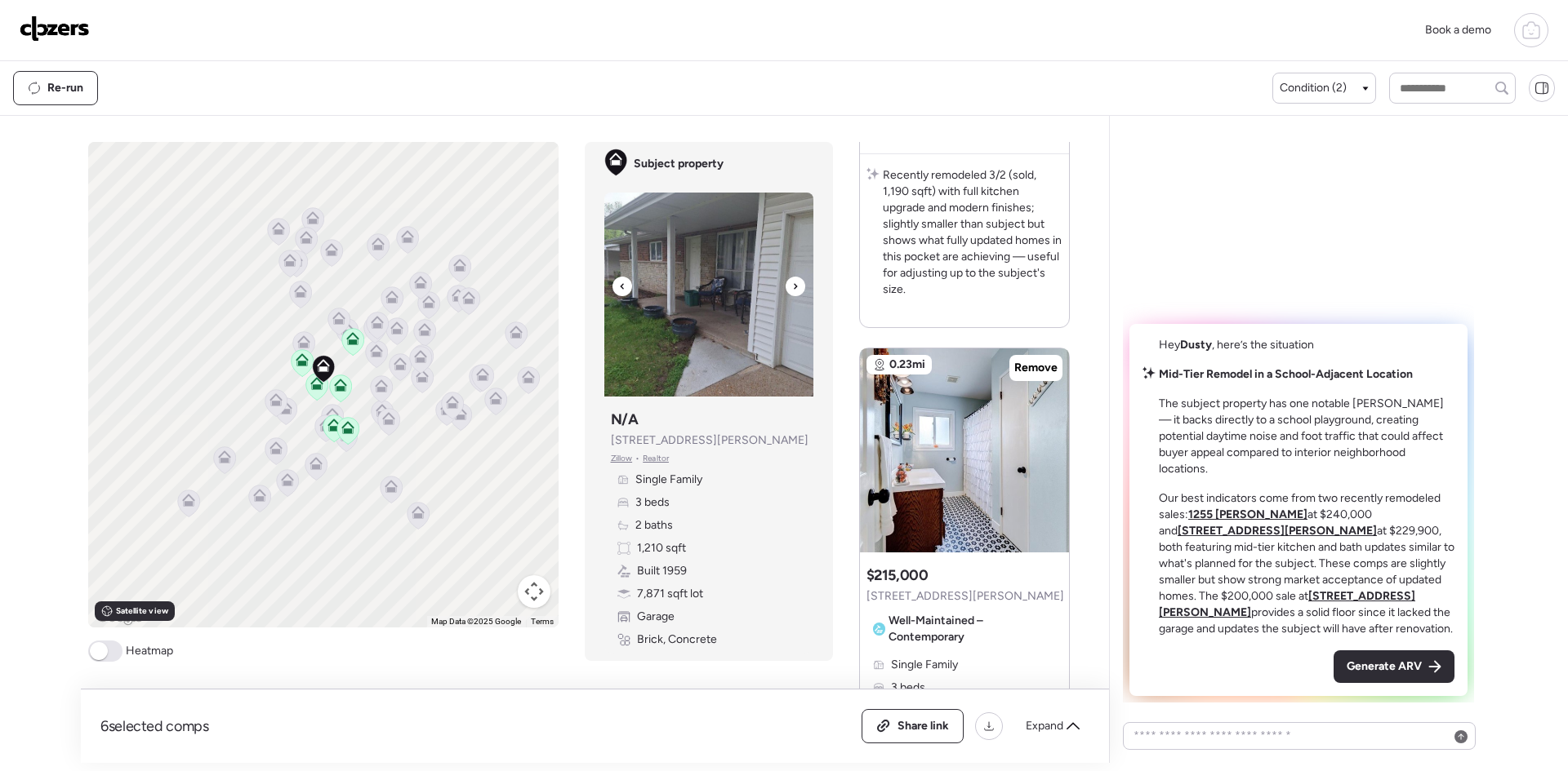
click at [799, 289] on div at bounding box center [795, 286] width 20 height 20
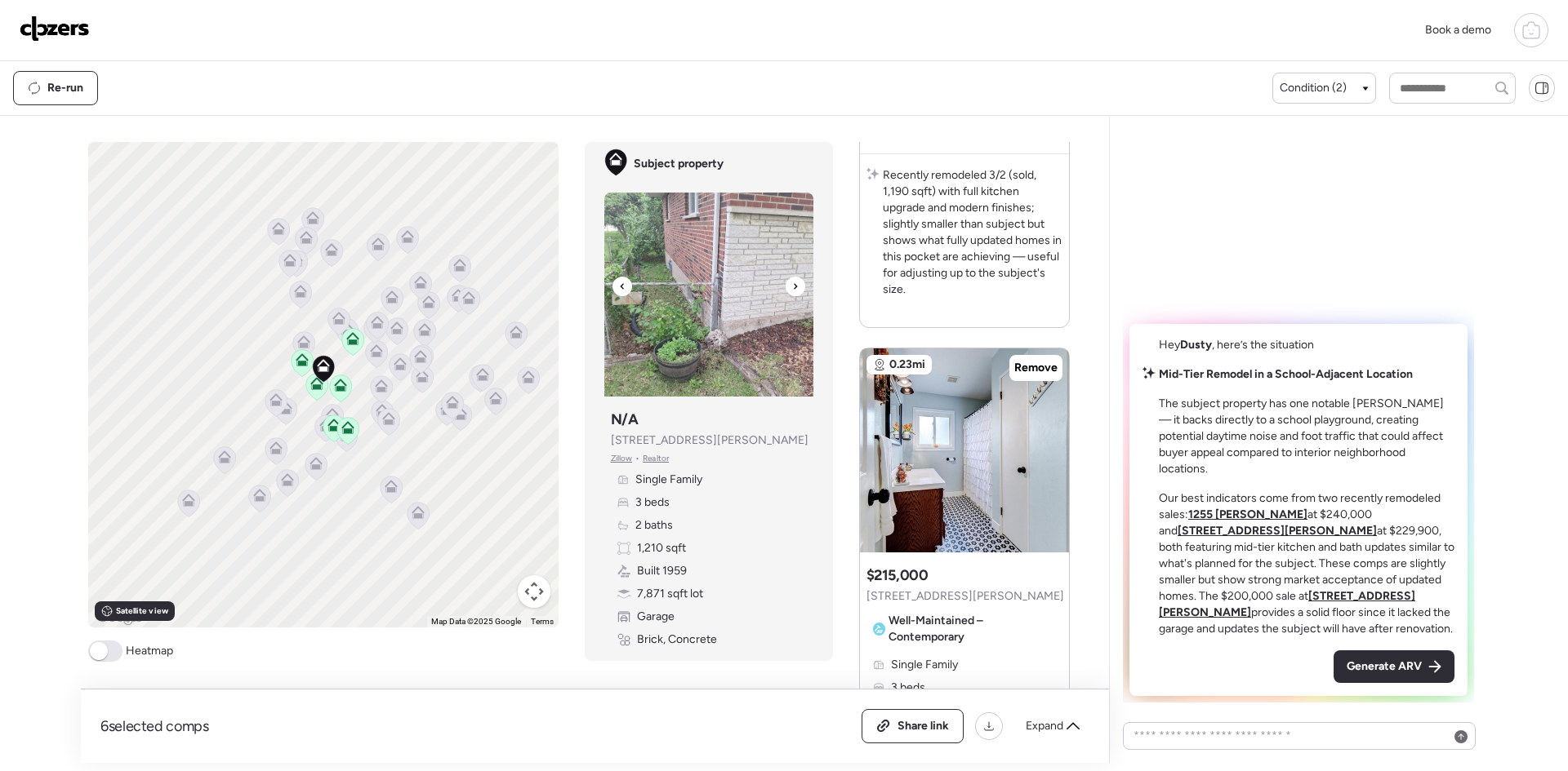
click at [799, 289] on div at bounding box center [795, 286] width 20 height 20
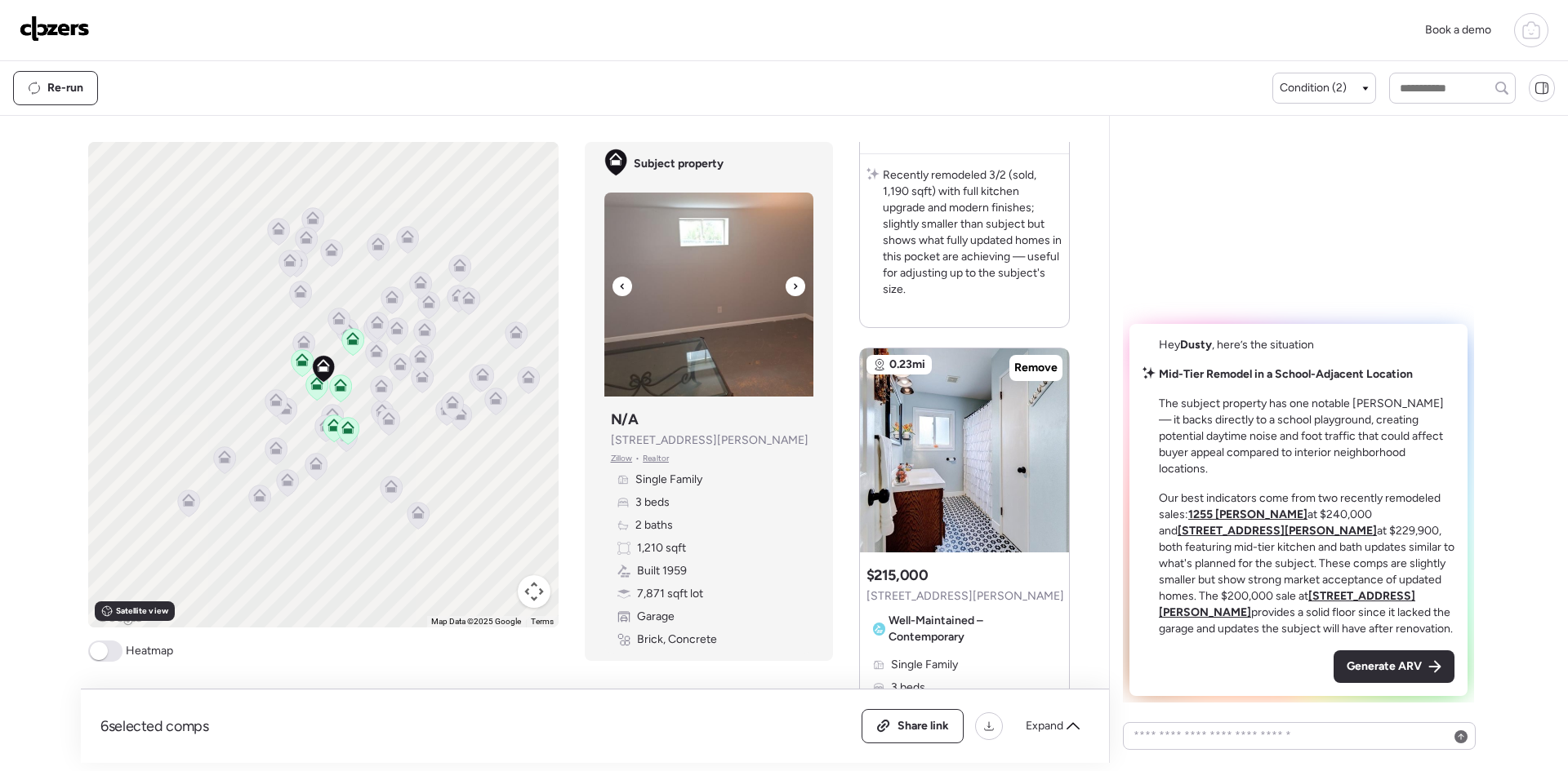
click at [799, 289] on div at bounding box center [795, 286] width 20 height 20
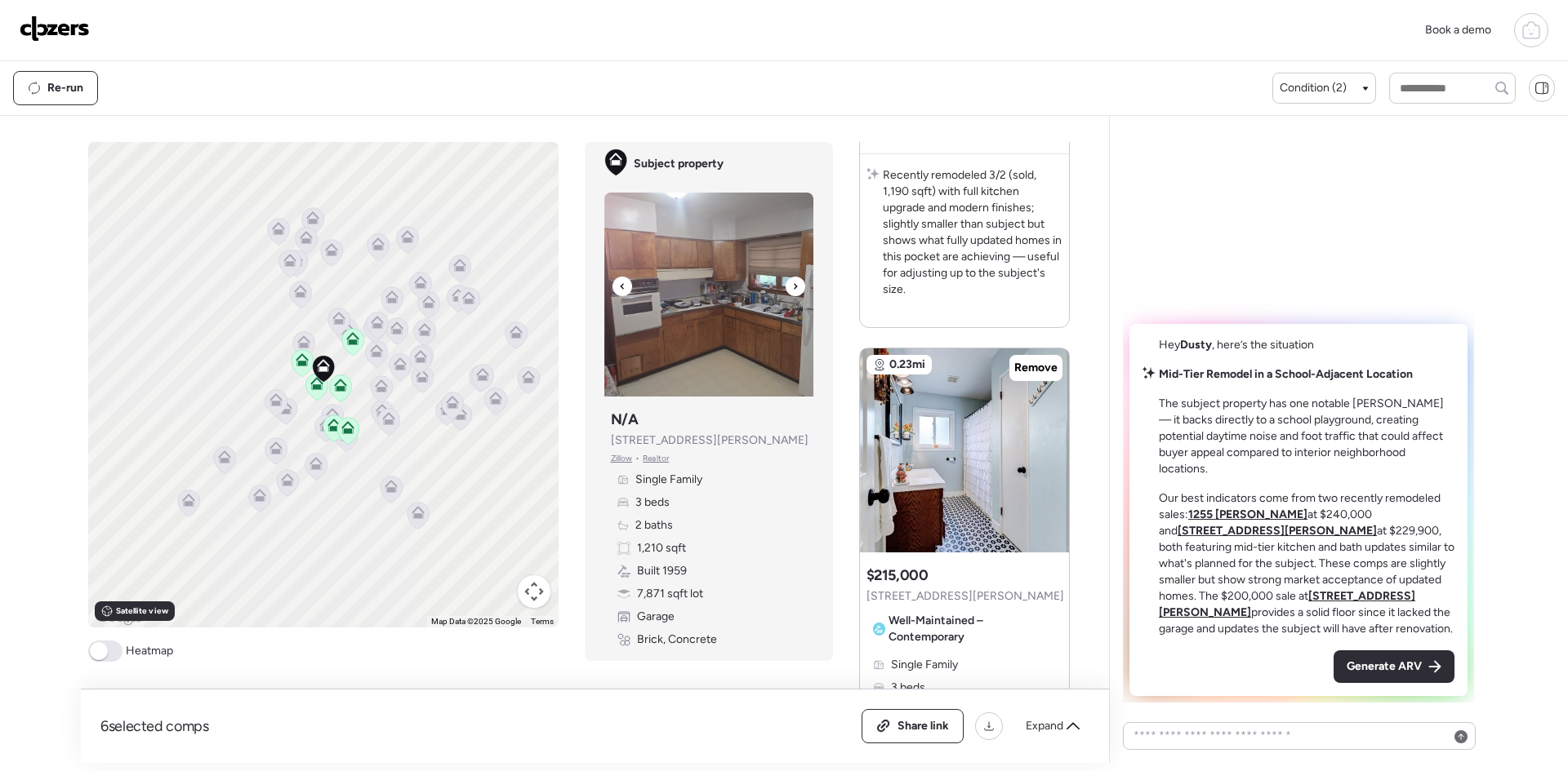
click at [799, 289] on div at bounding box center [795, 286] width 20 height 20
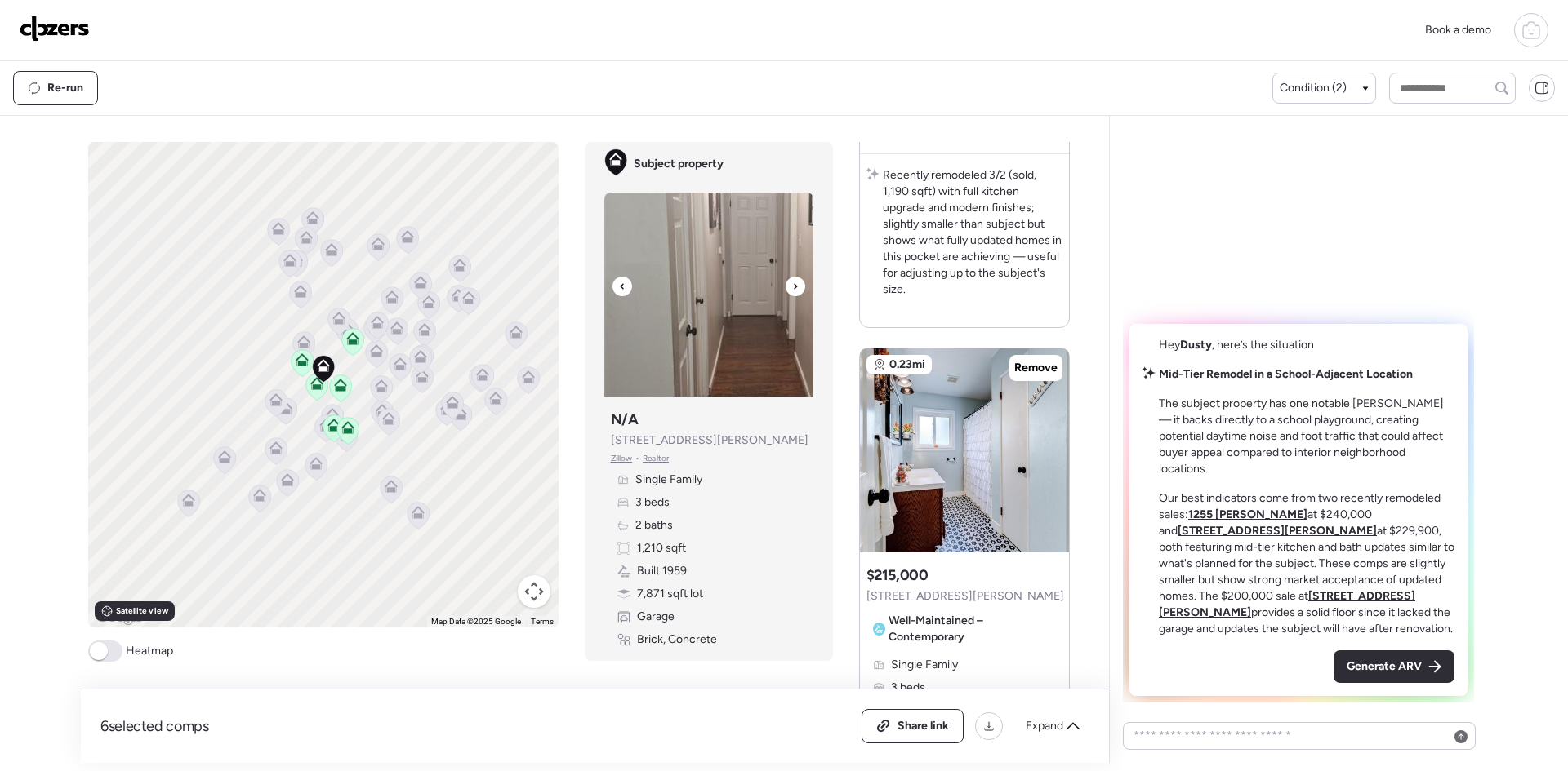
click at [799, 289] on div at bounding box center [795, 286] width 20 height 20
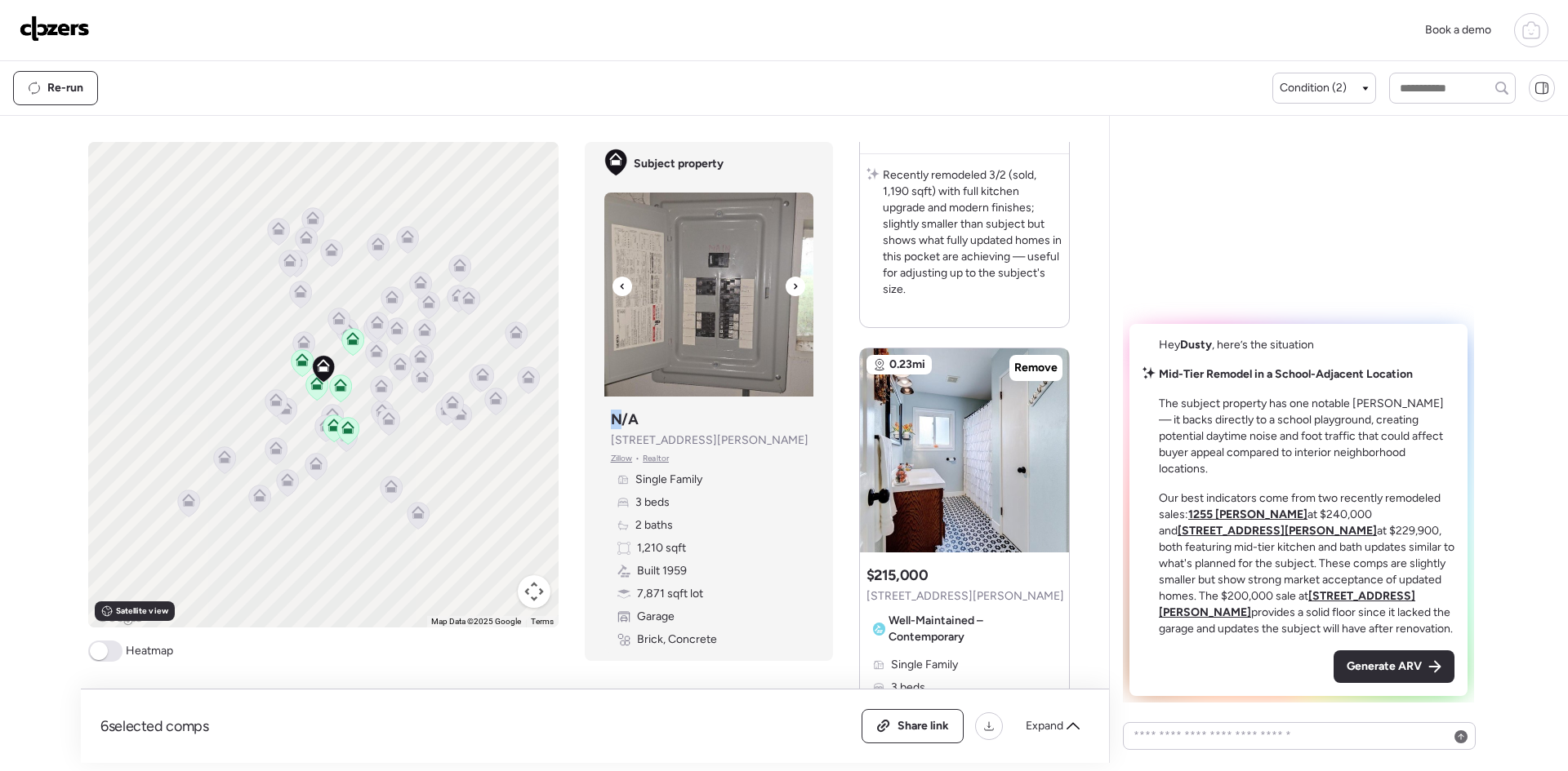
click at [799, 289] on div at bounding box center [795, 286] width 20 height 20
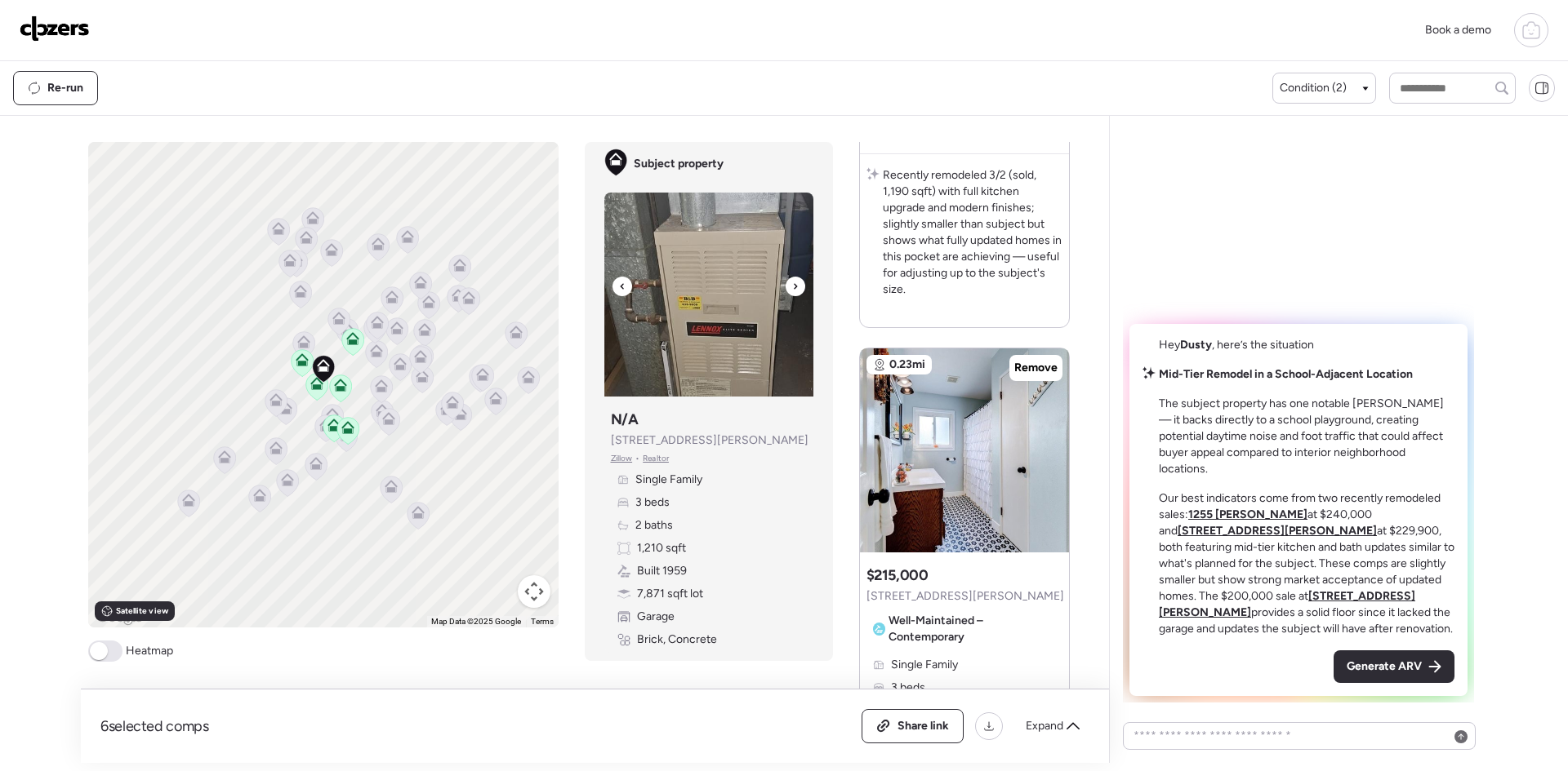
click at [799, 289] on div at bounding box center [795, 286] width 20 height 20
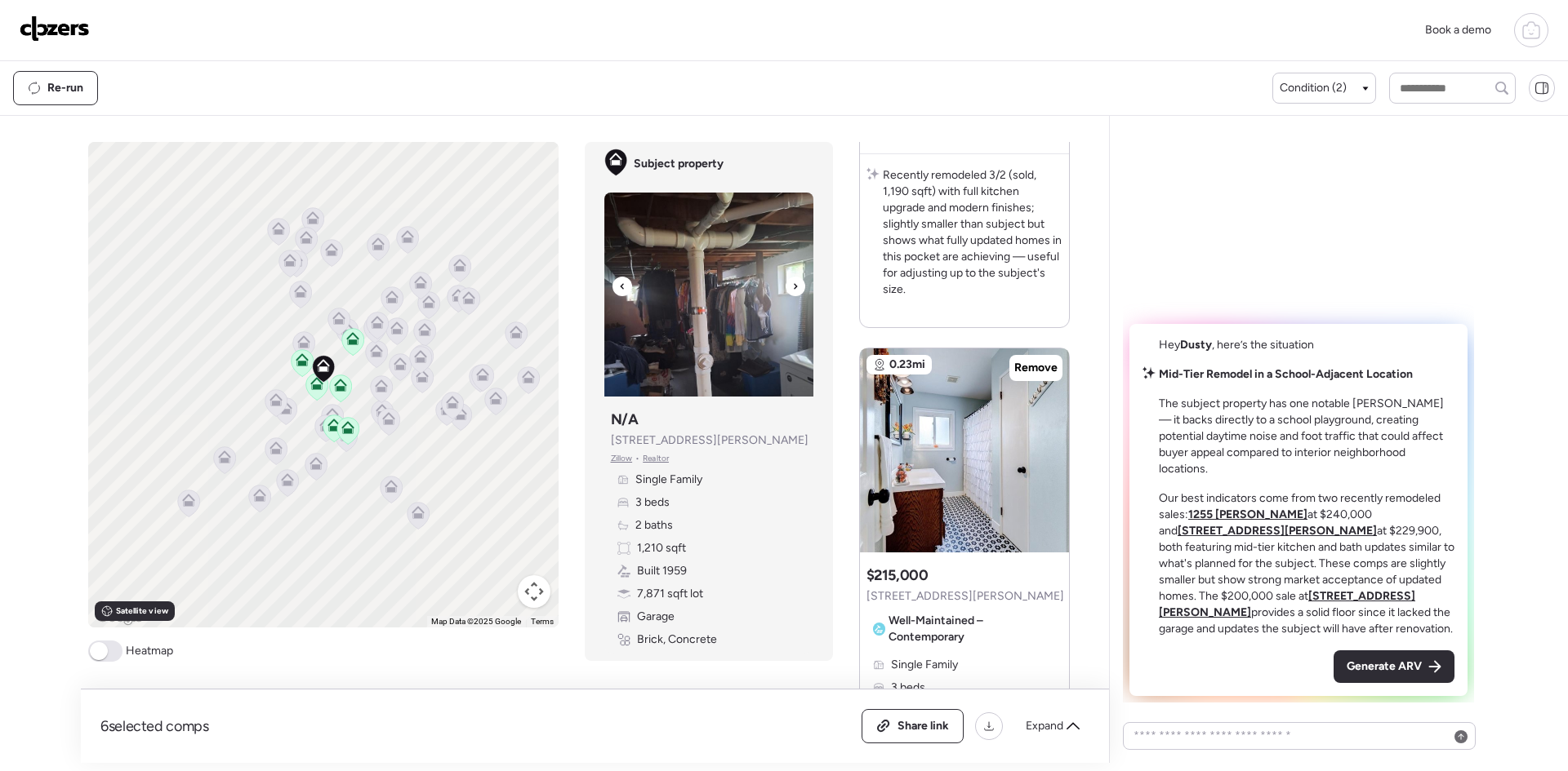
click at [799, 289] on div at bounding box center [795, 286] width 20 height 20
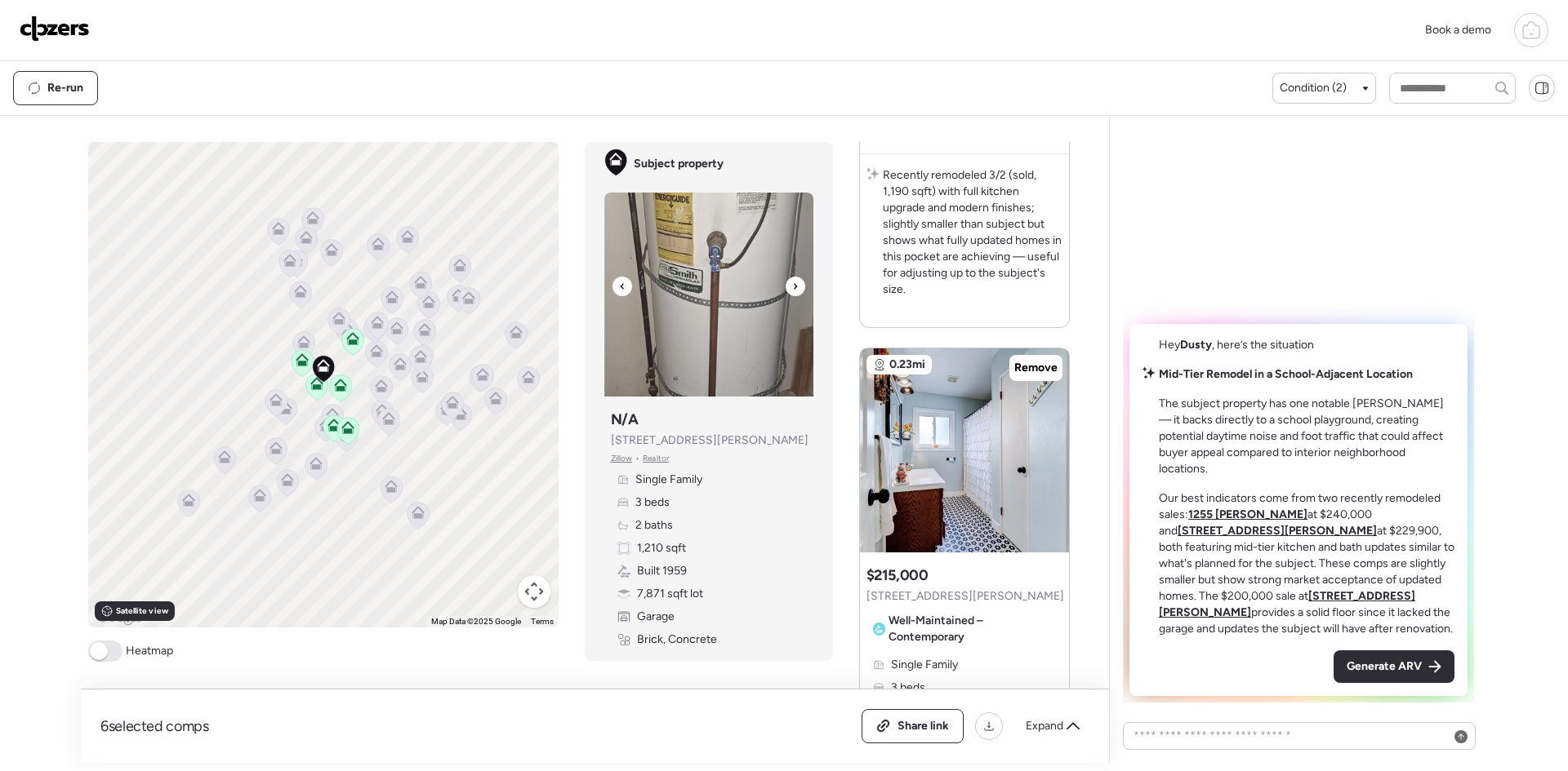
click at [799, 289] on div at bounding box center [795, 286] width 20 height 20
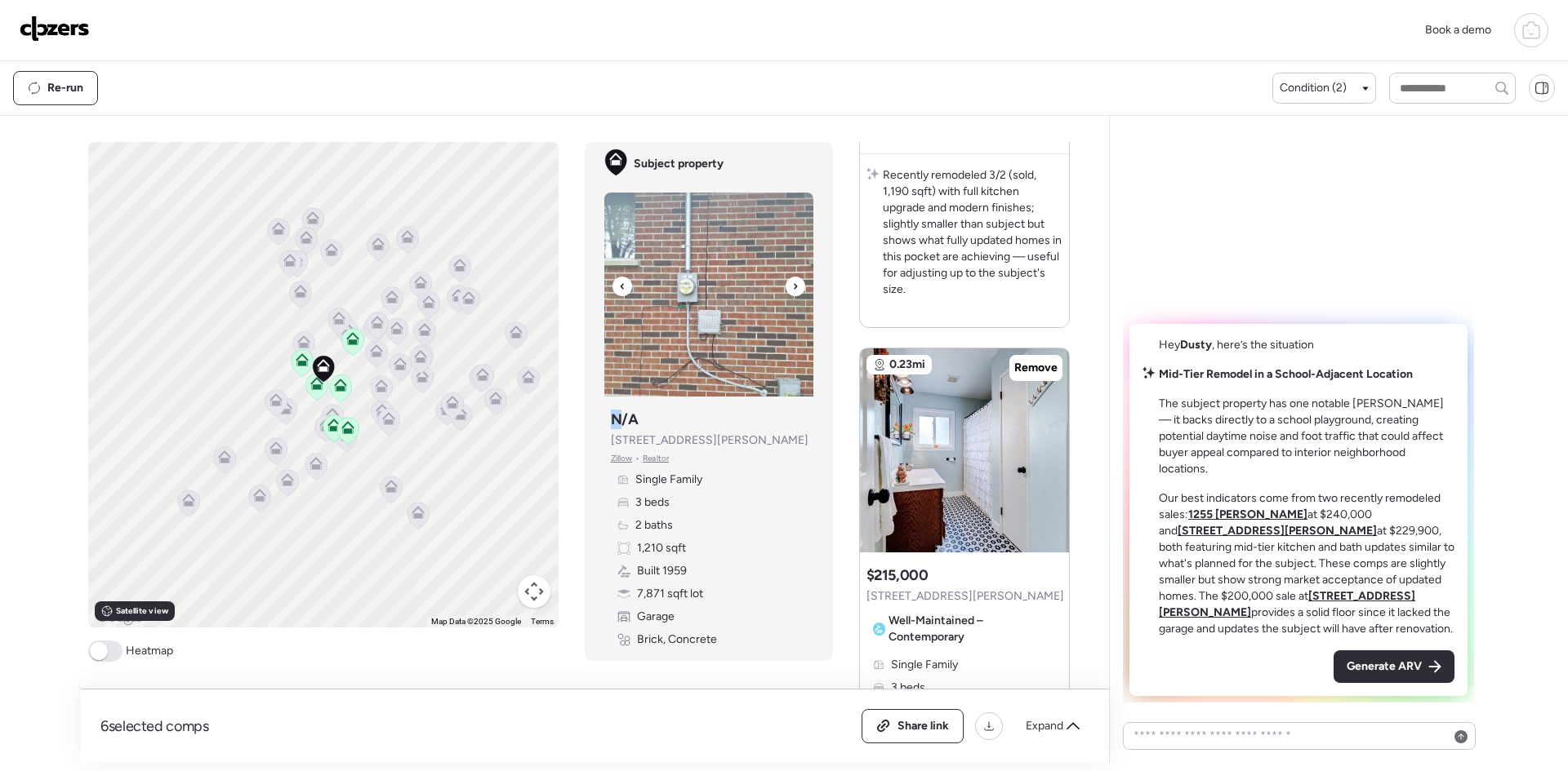
click at [799, 289] on div at bounding box center [795, 286] width 20 height 20
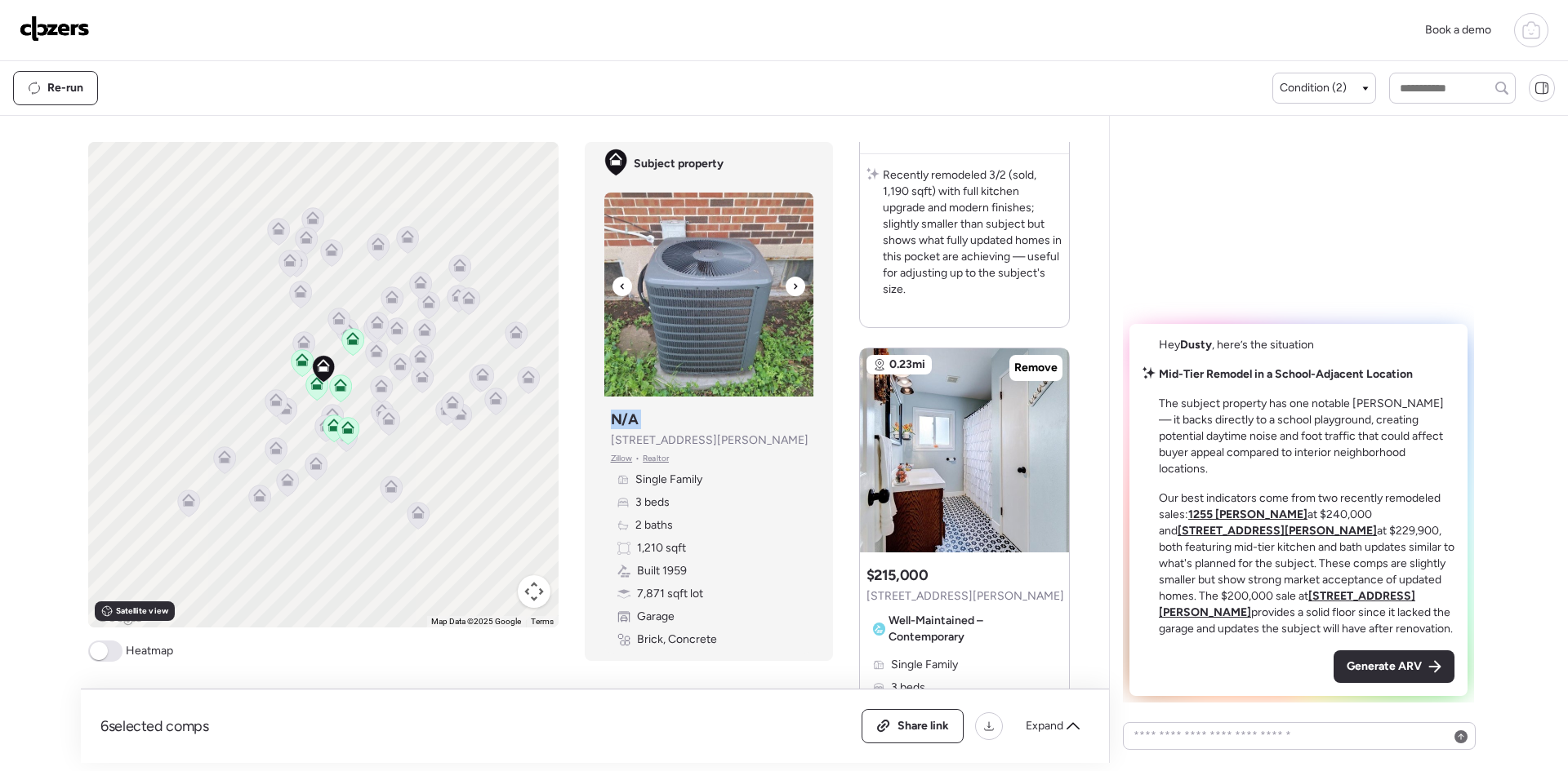
click at [799, 289] on div at bounding box center [795, 286] width 20 height 20
click at [1057, 446] on div at bounding box center [1051, 442] width 20 height 20
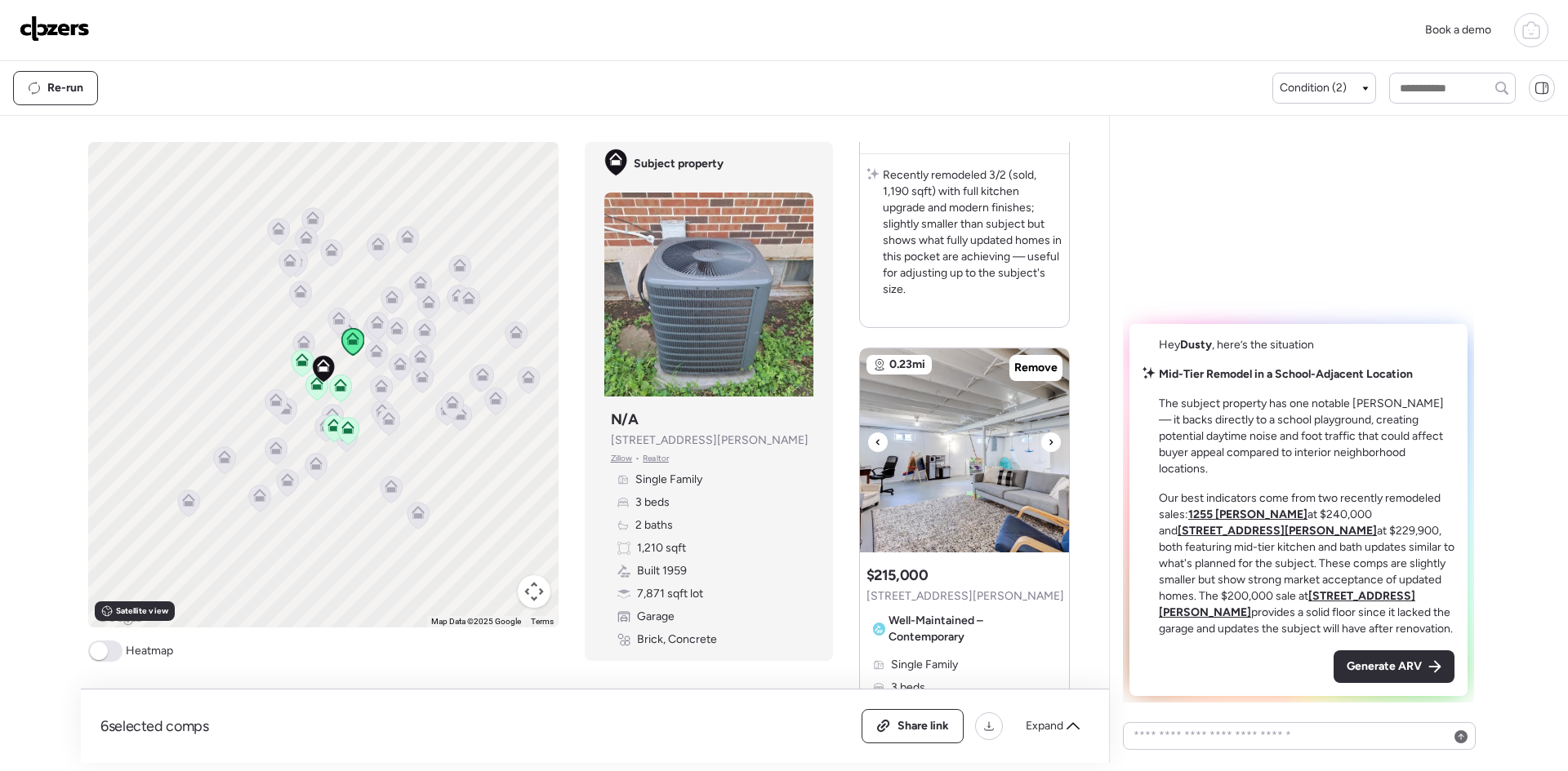
click at [1053, 445] on icon at bounding box center [1051, 442] width 7 height 20
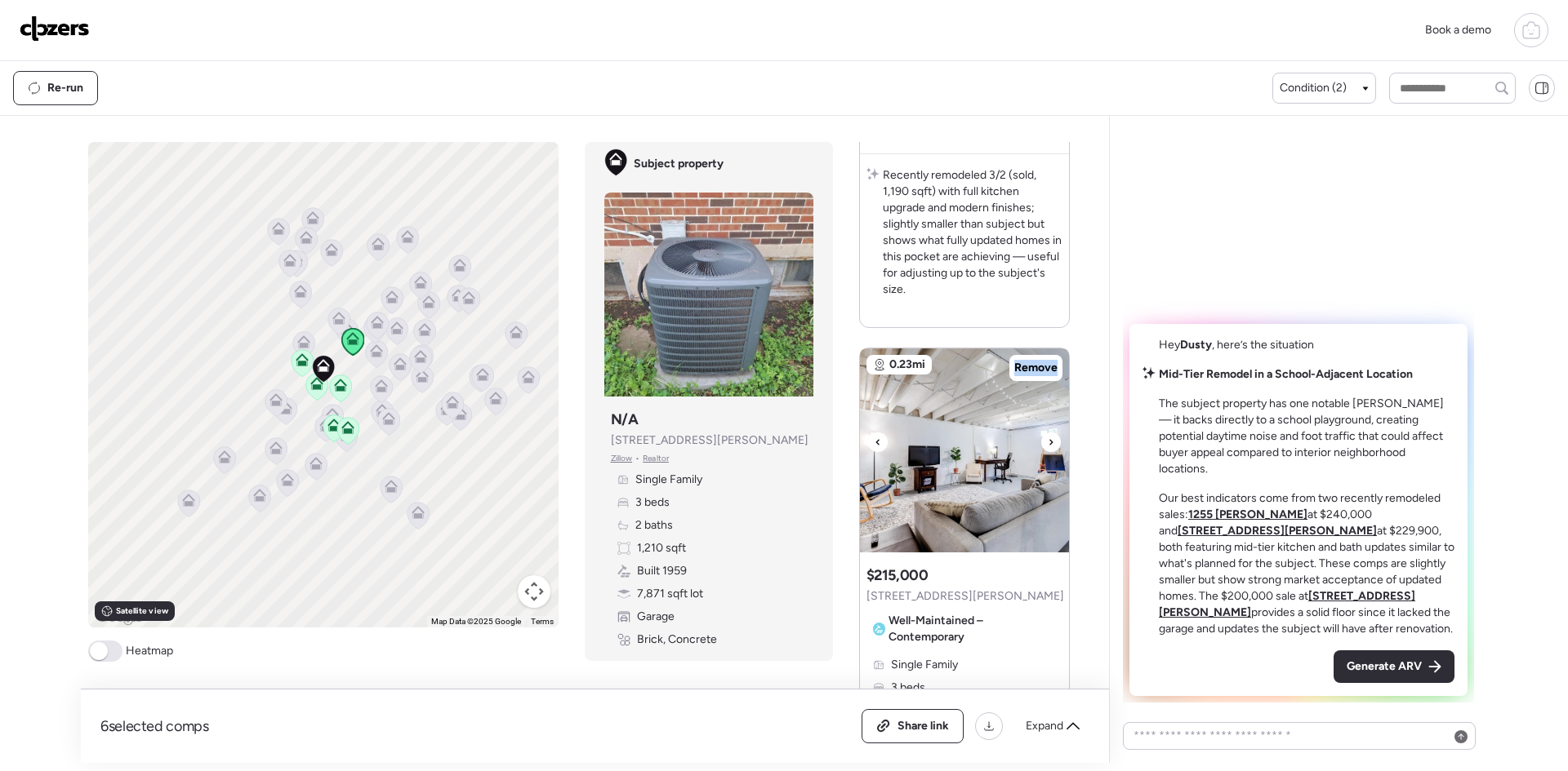
click at [1053, 445] on icon at bounding box center [1051, 442] width 7 height 20
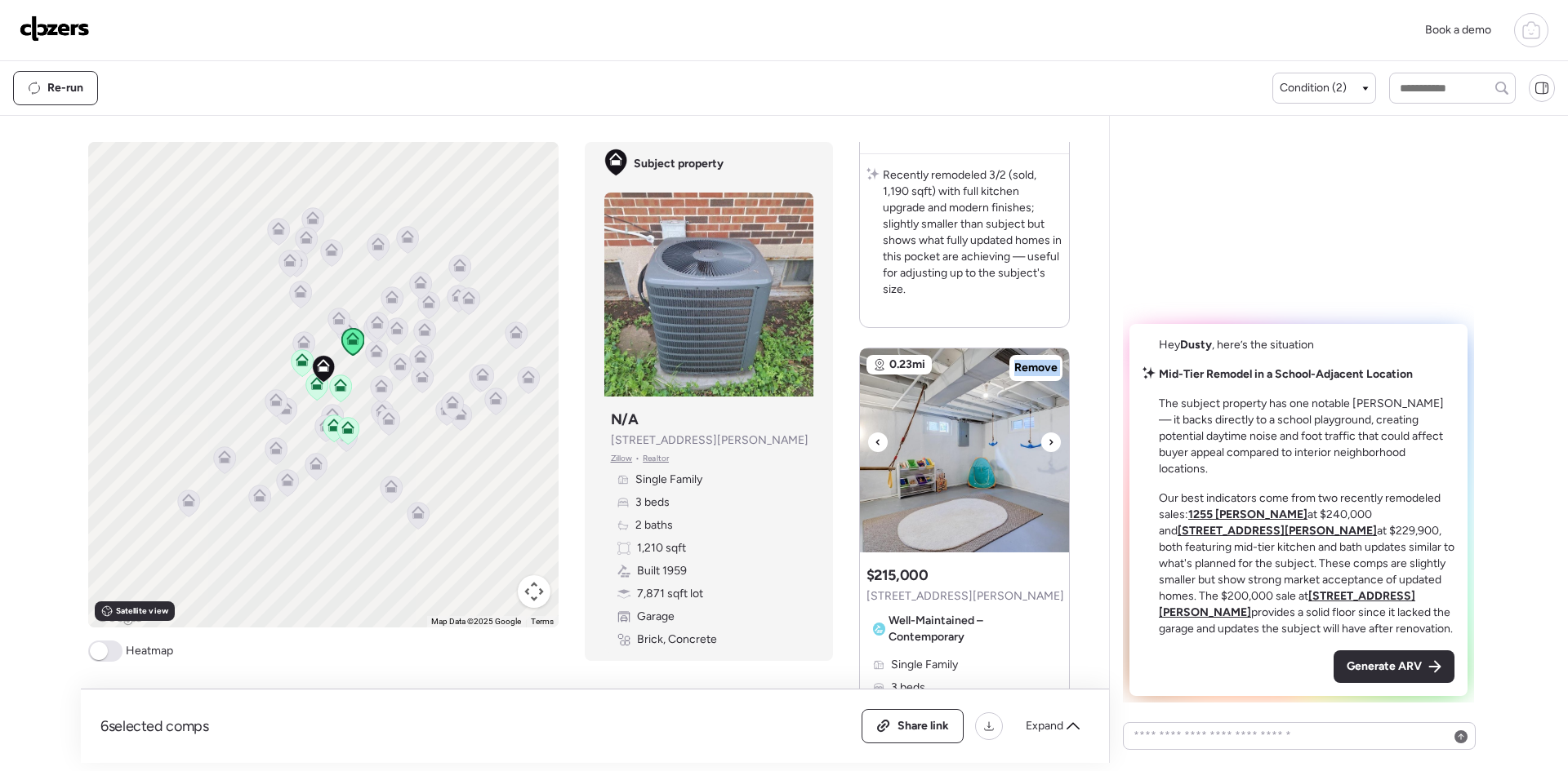
click at [1053, 445] on icon at bounding box center [1051, 442] width 7 height 20
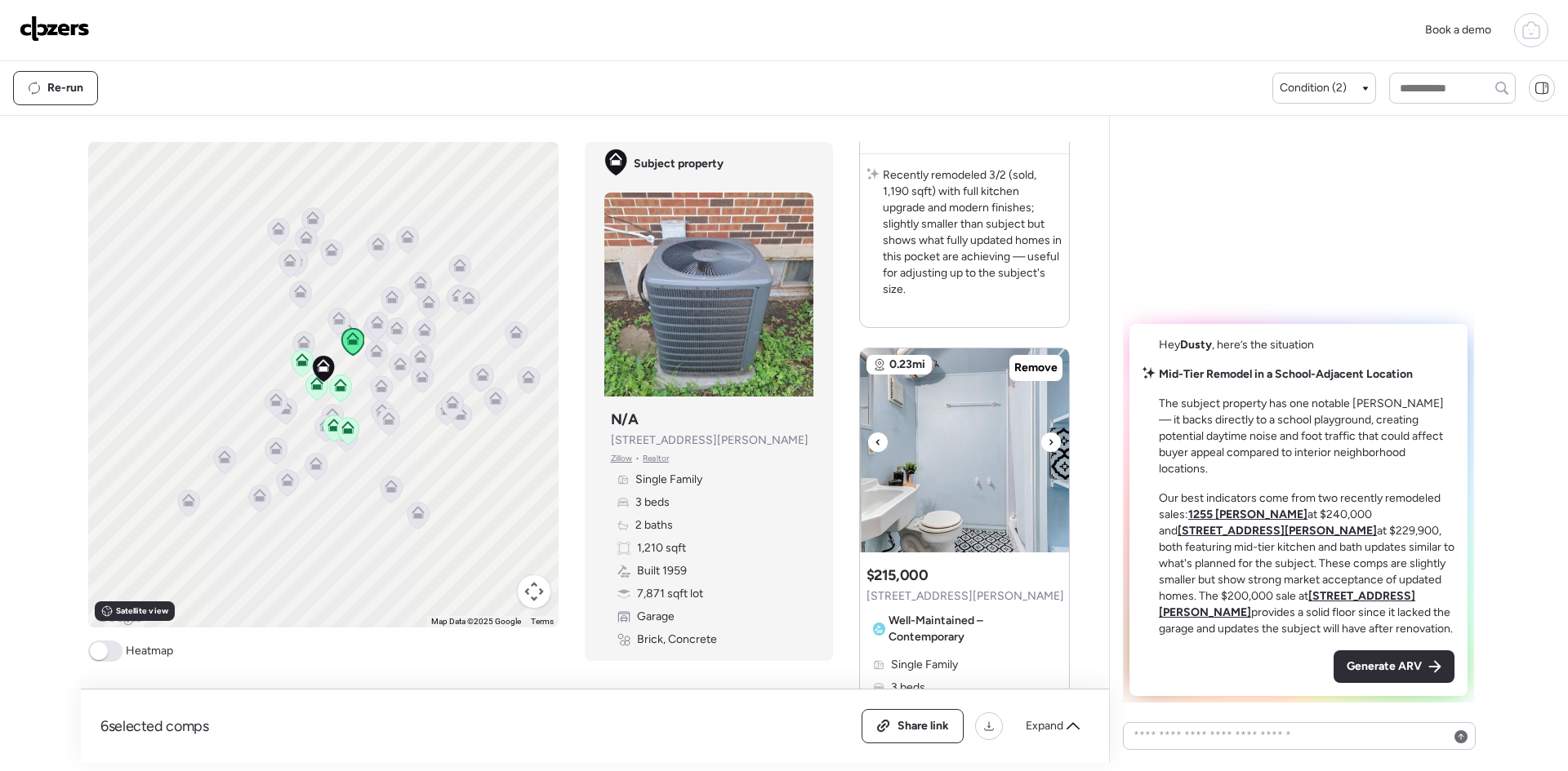
click at [1053, 445] on icon at bounding box center [1051, 442] width 7 height 20
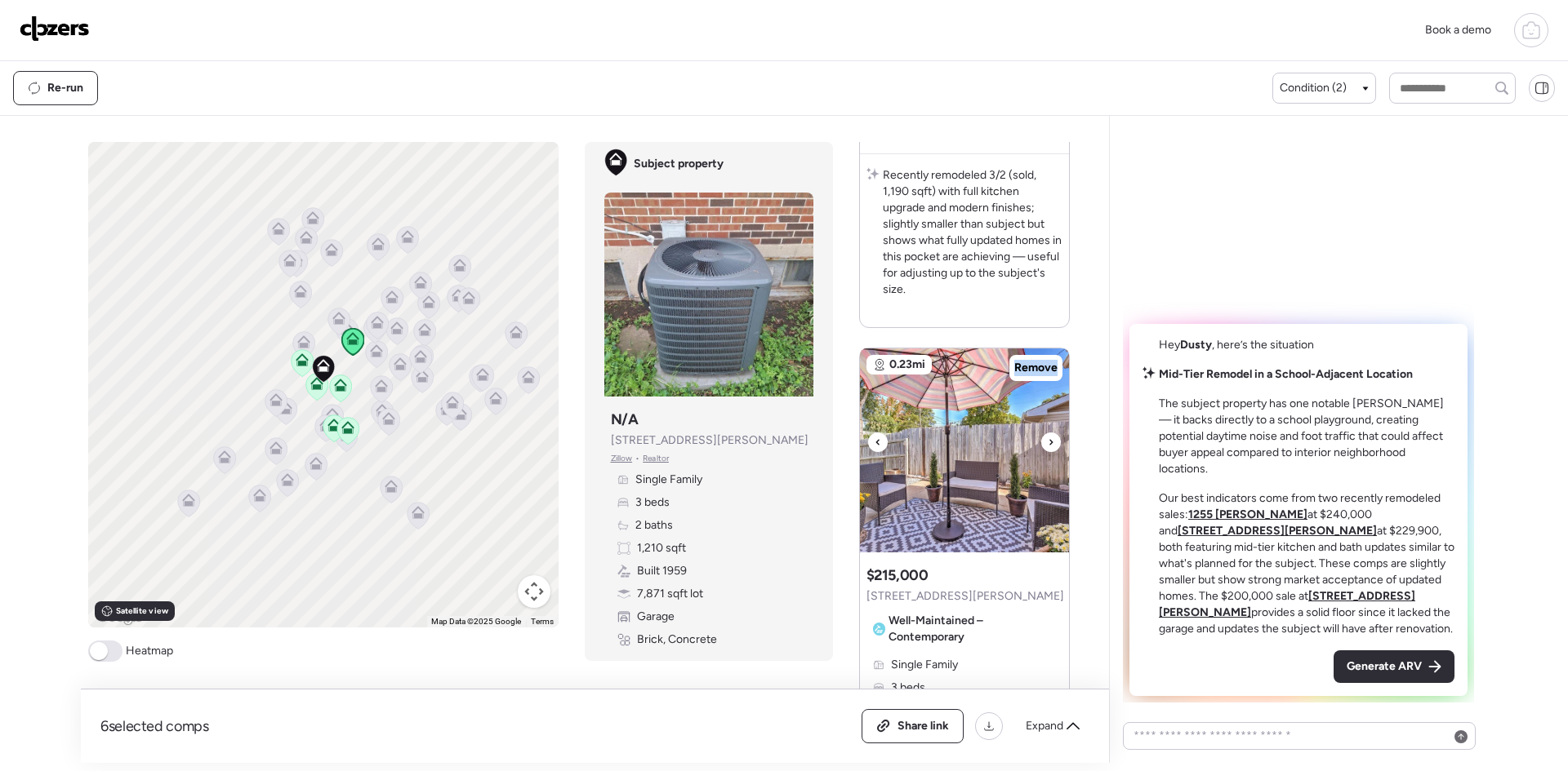
click at [1053, 445] on icon at bounding box center [1051, 442] width 7 height 20
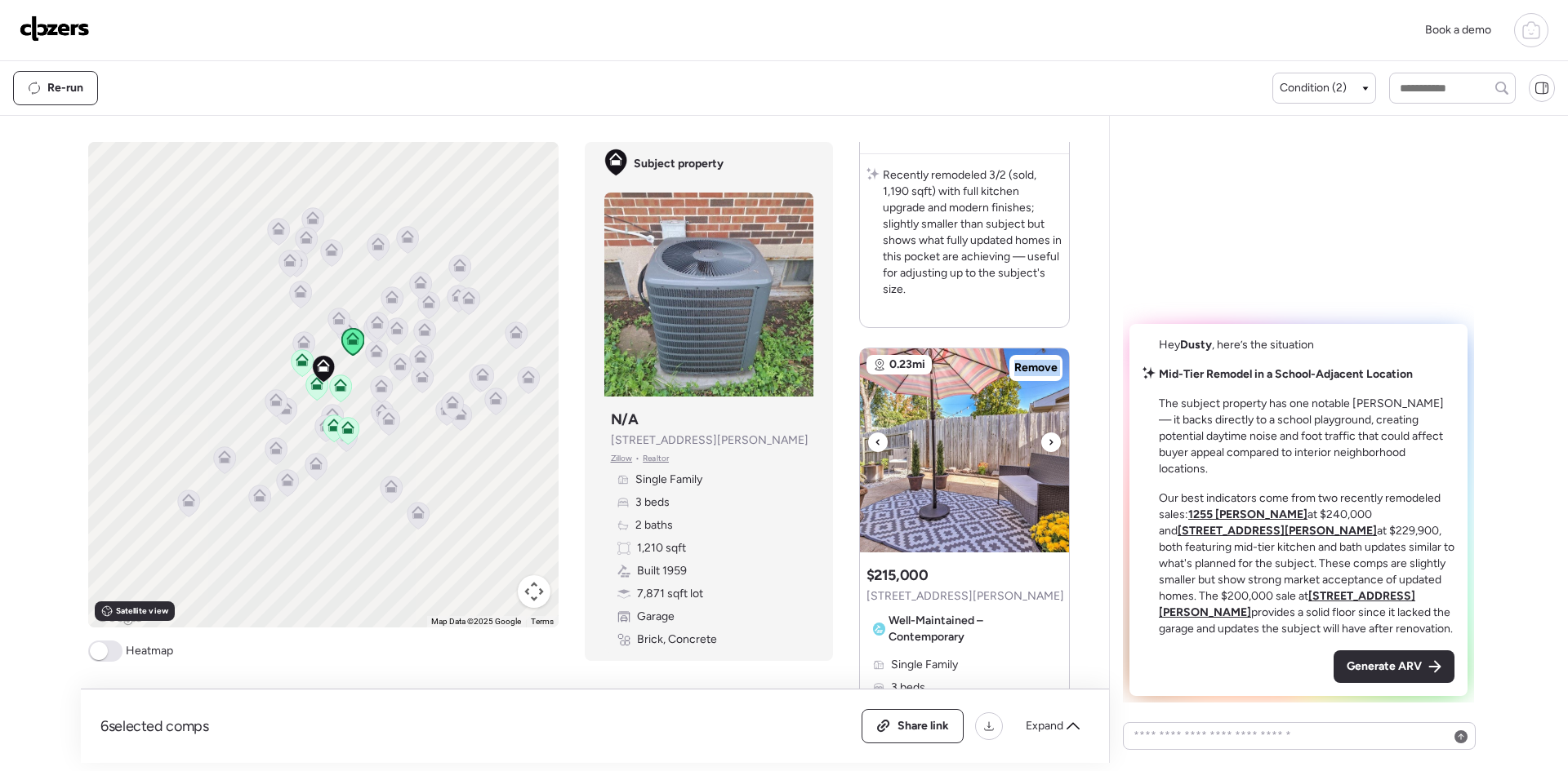
click at [1053, 445] on icon at bounding box center [1051, 442] width 7 height 20
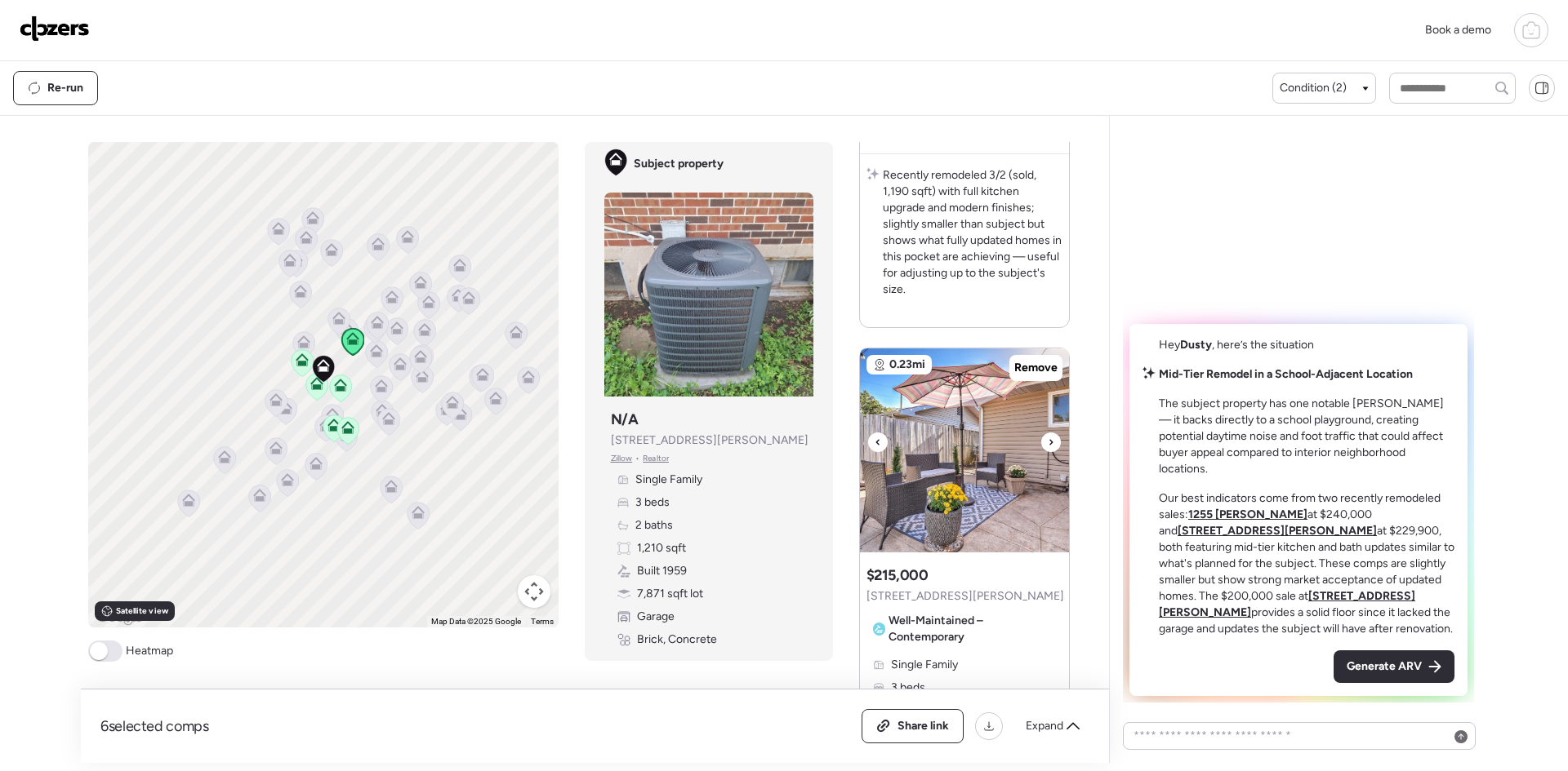
click at [1053, 445] on icon at bounding box center [1051, 442] width 7 height 20
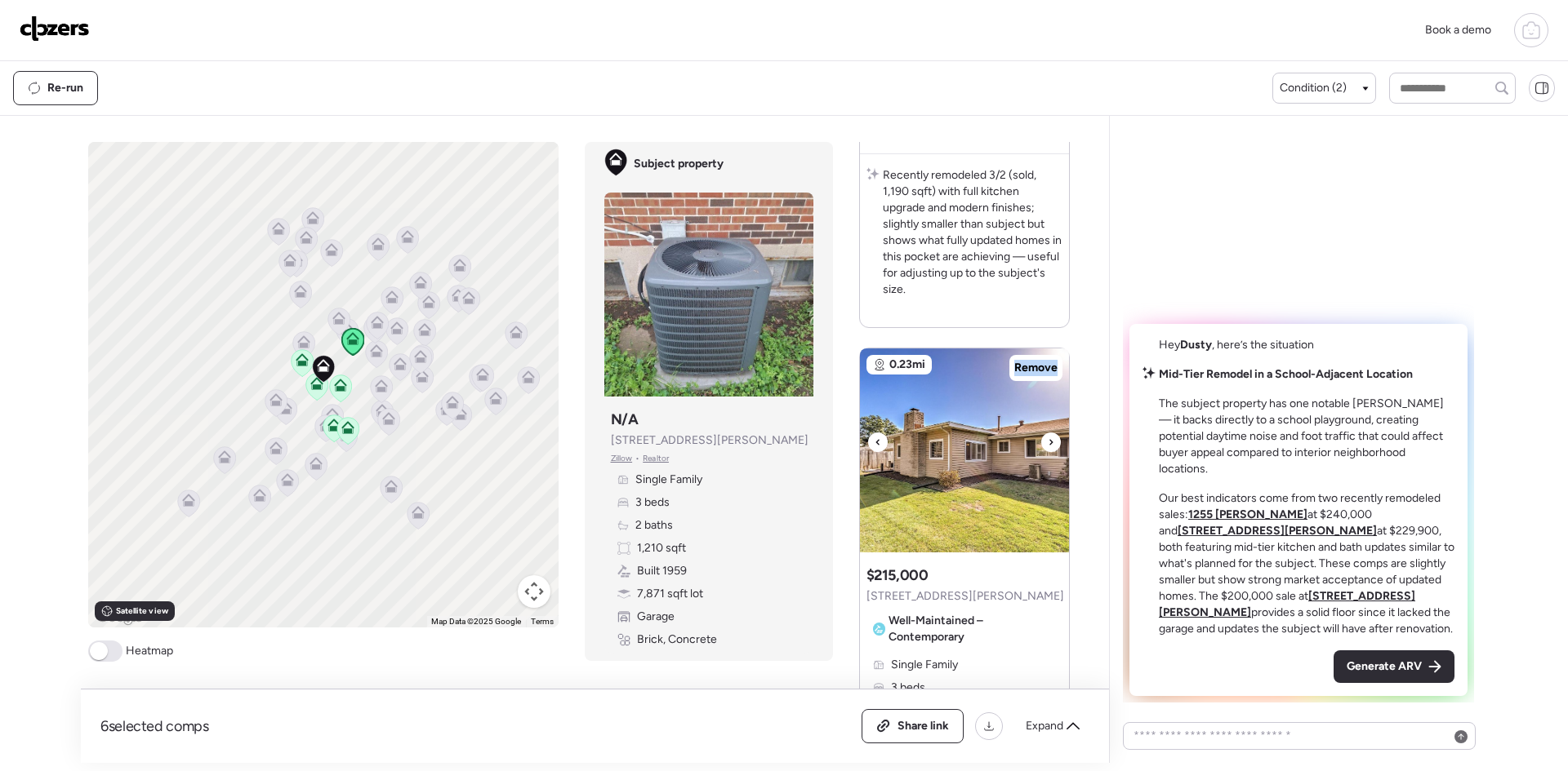
click at [1053, 445] on icon at bounding box center [1051, 442] width 7 height 20
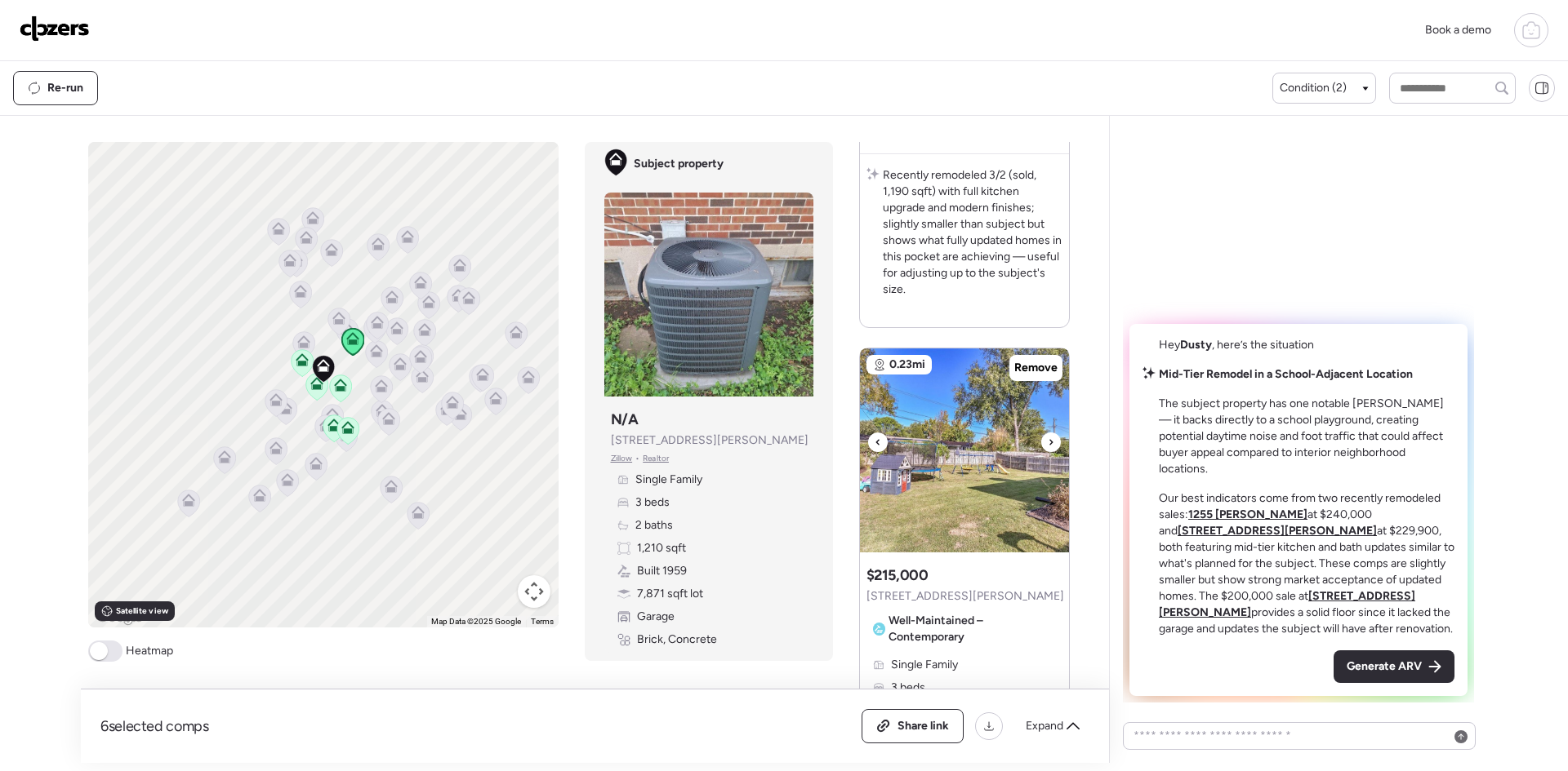
click at [1053, 445] on icon at bounding box center [1051, 442] width 7 height 20
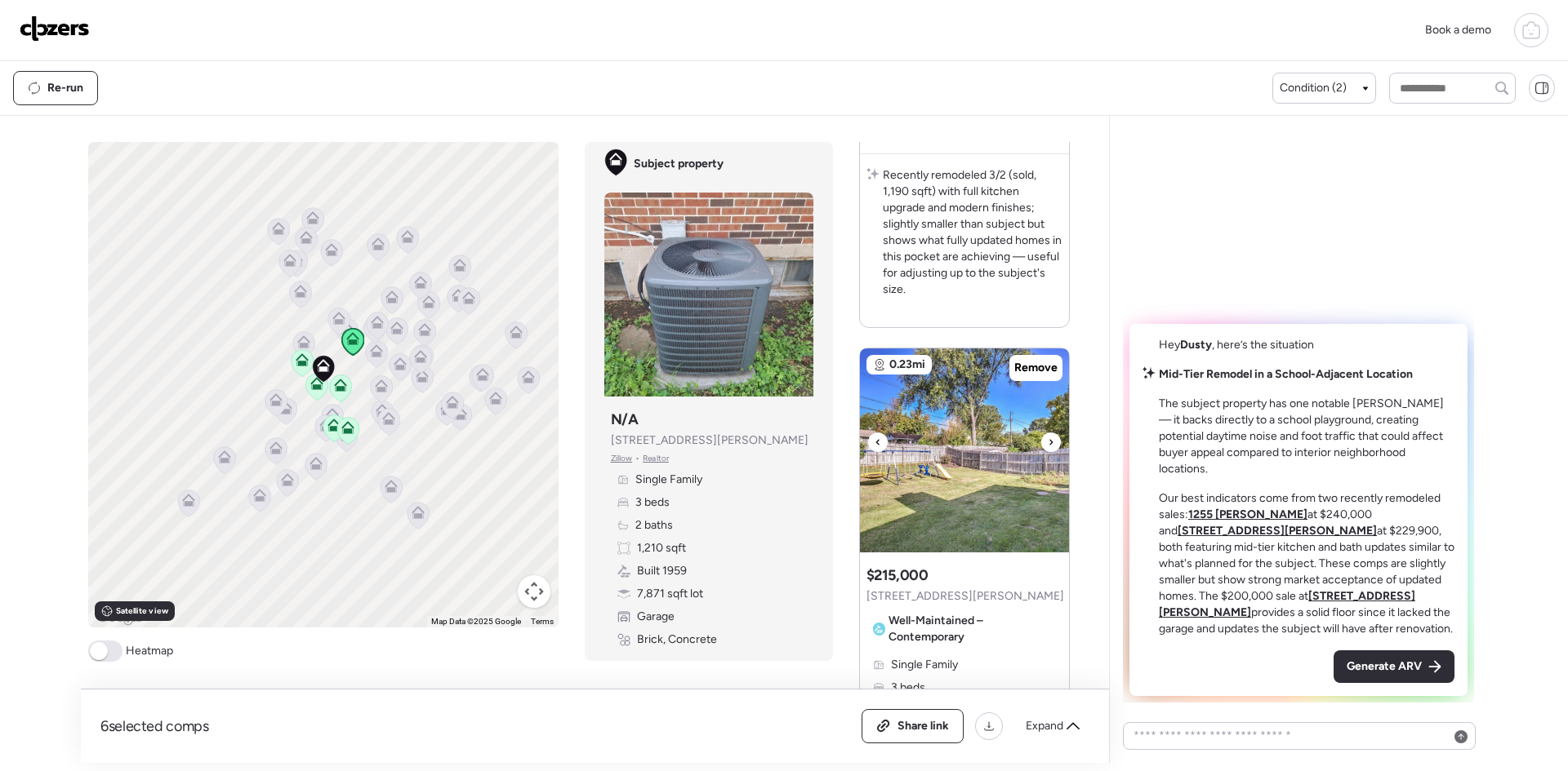
click at [1053, 445] on icon at bounding box center [1051, 442] width 7 height 20
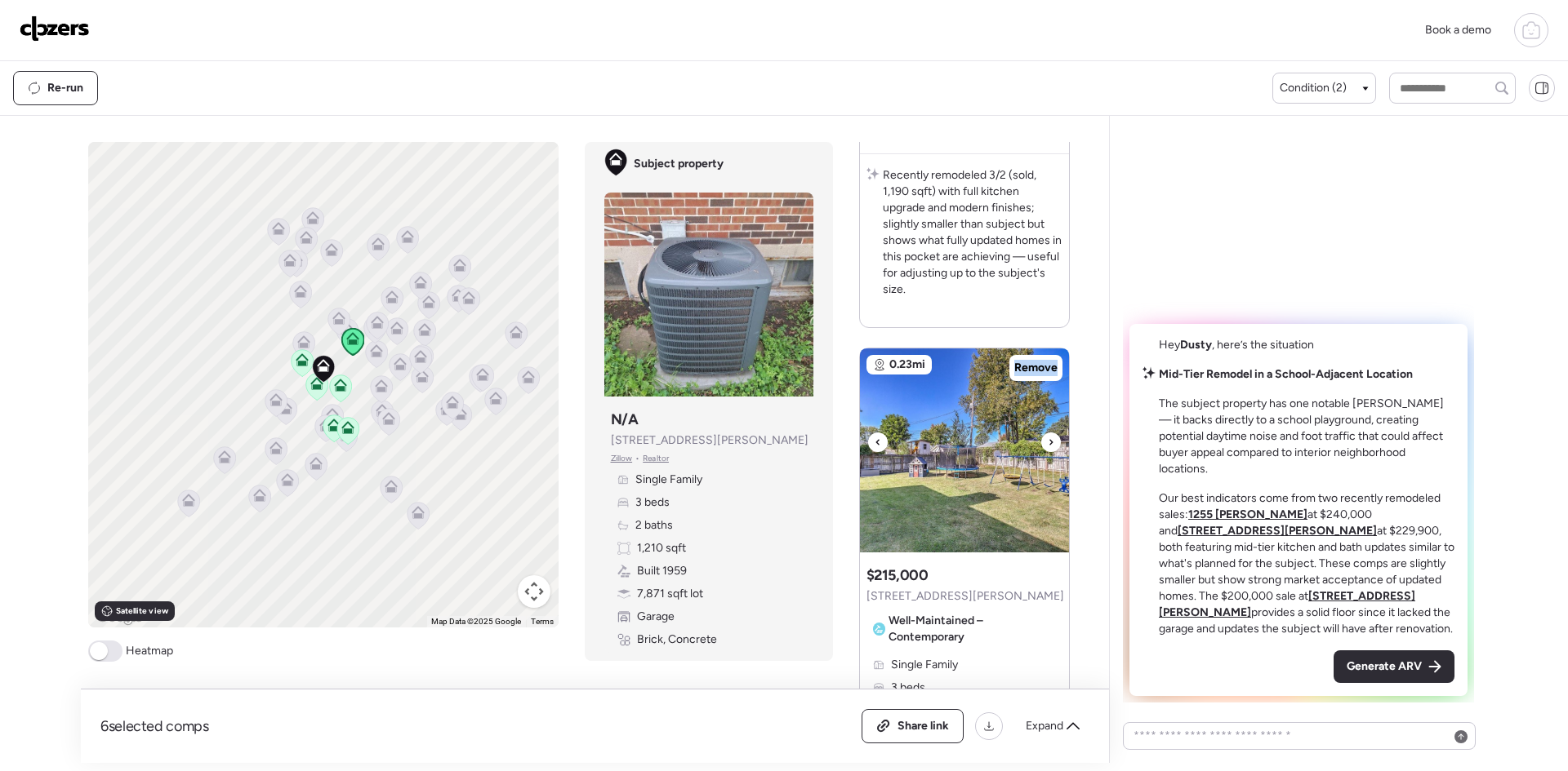
click at [1053, 445] on icon at bounding box center [1051, 442] width 7 height 20
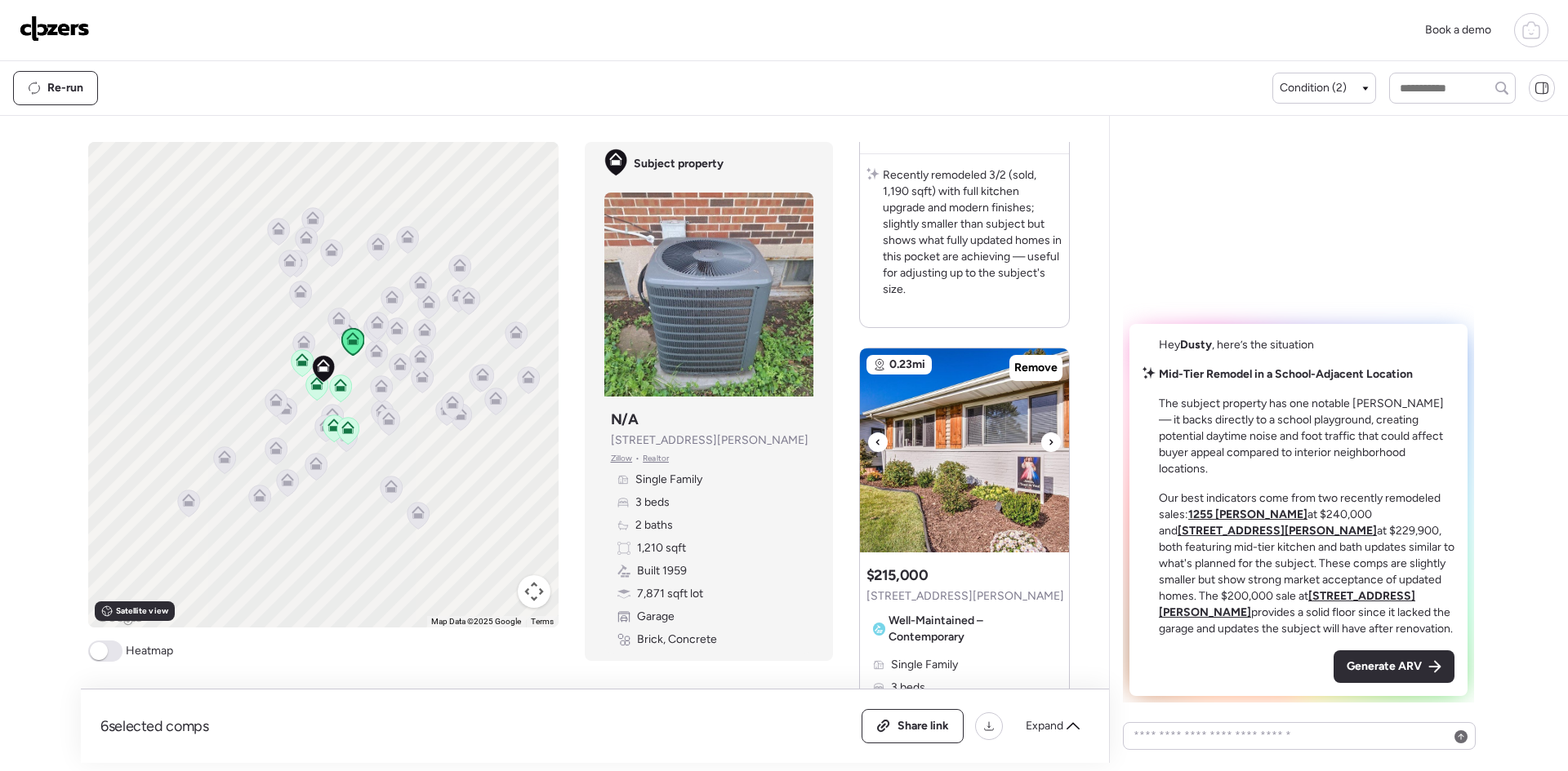
click at [1053, 445] on icon at bounding box center [1051, 442] width 7 height 20
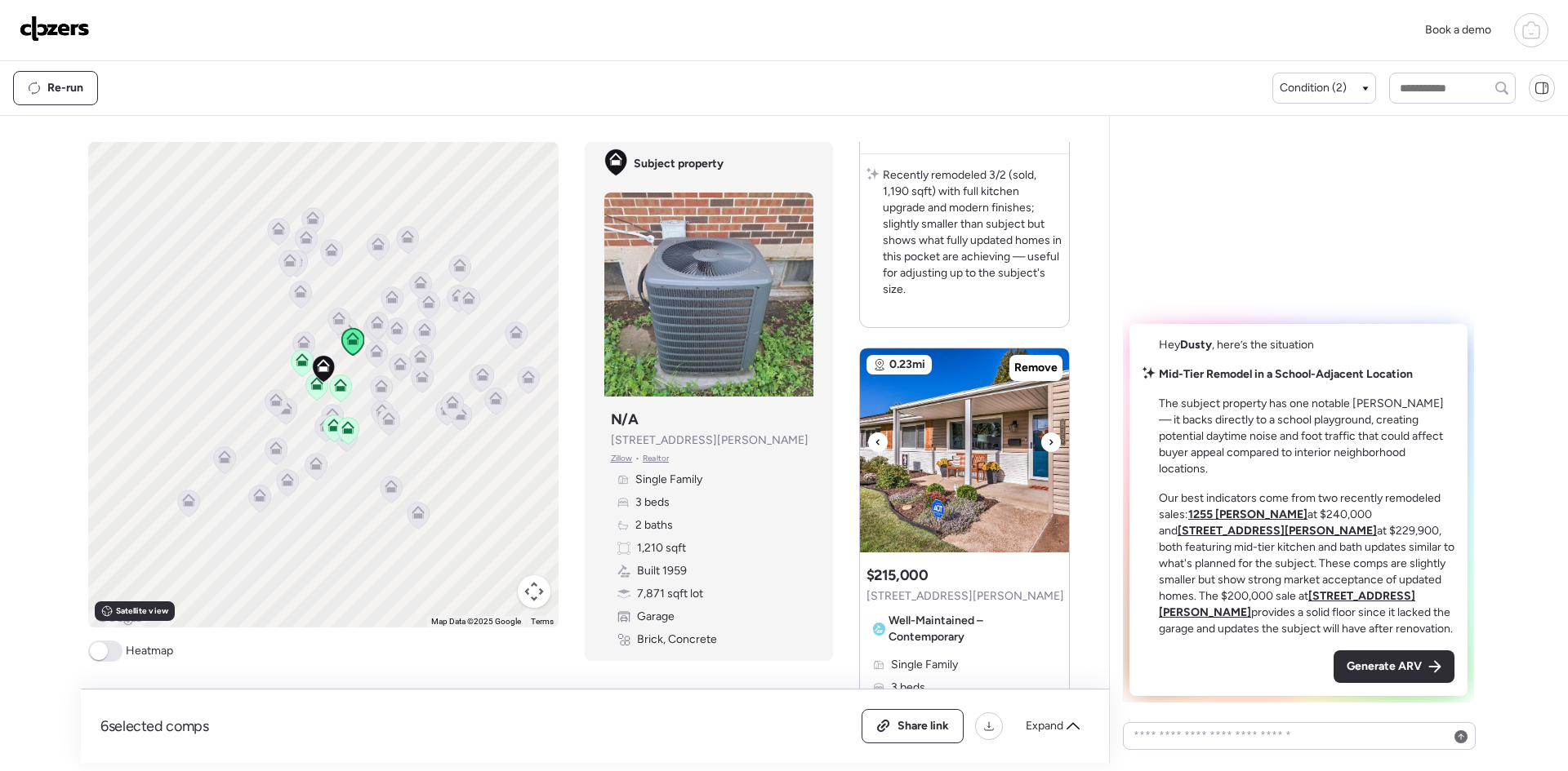
click at [1053, 445] on icon at bounding box center [1051, 442] width 7 height 20
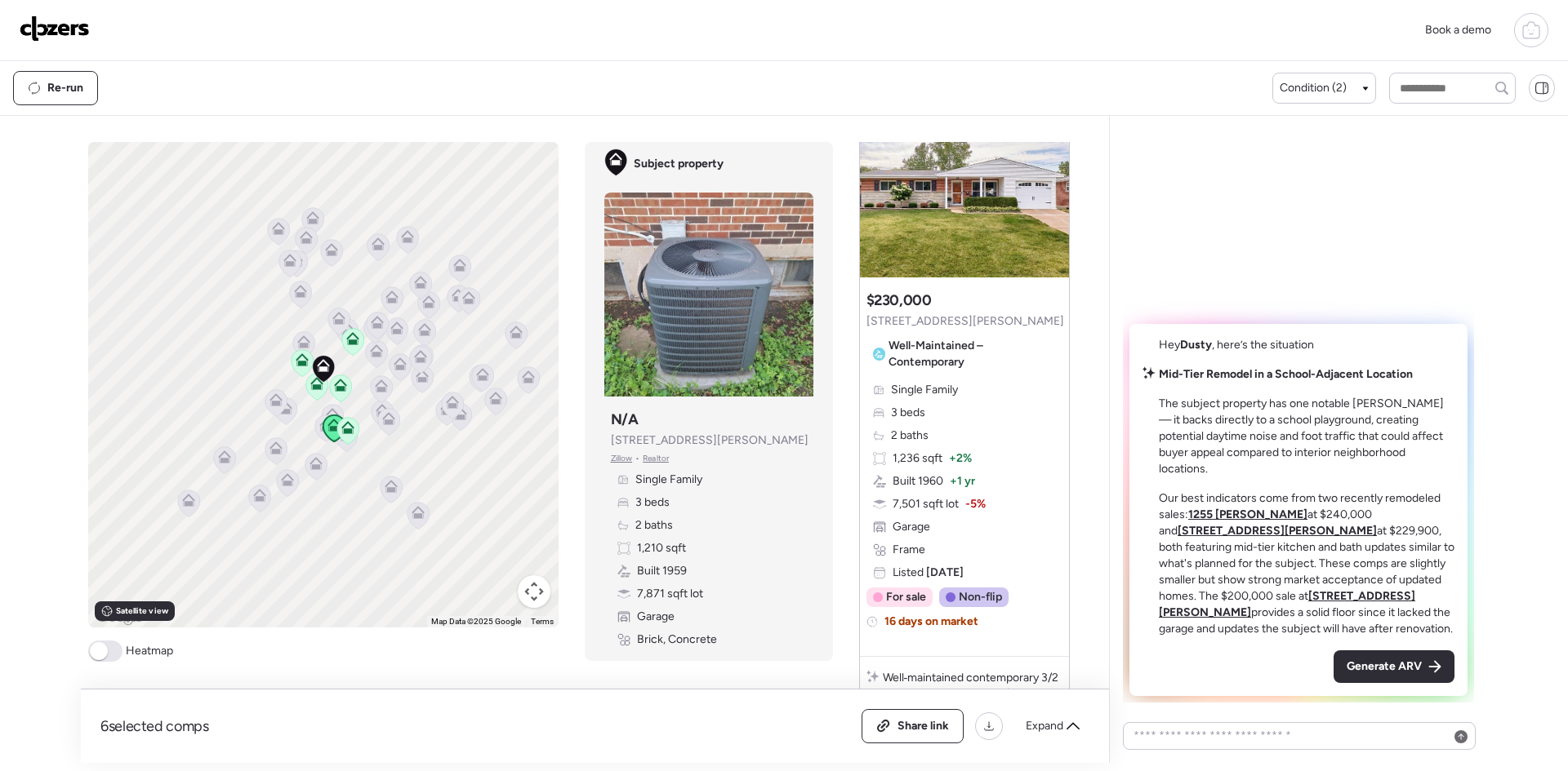
scroll to position [0, 0]
